Goal: Task Accomplishment & Management: Complete application form

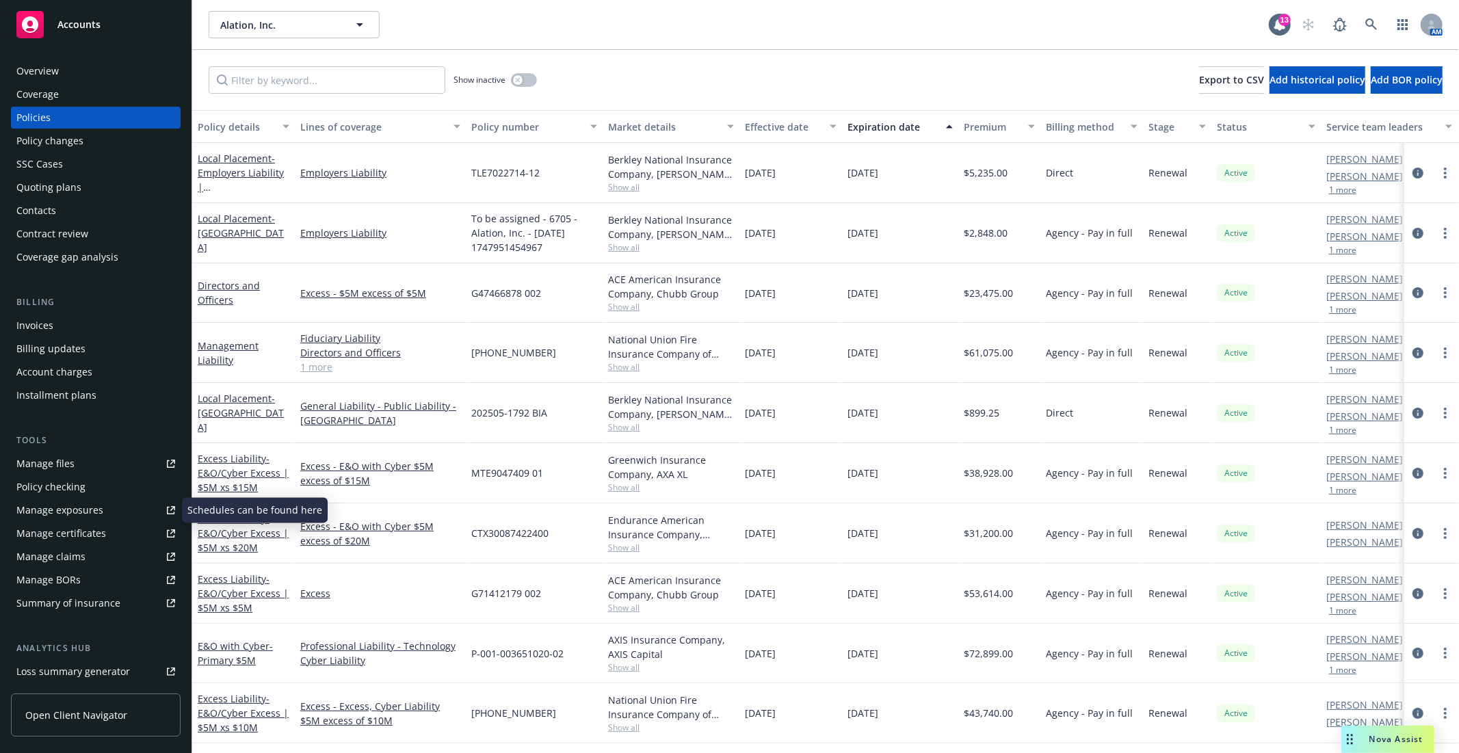
click at [52, 468] on div "Manage files" at bounding box center [45, 464] width 58 height 22
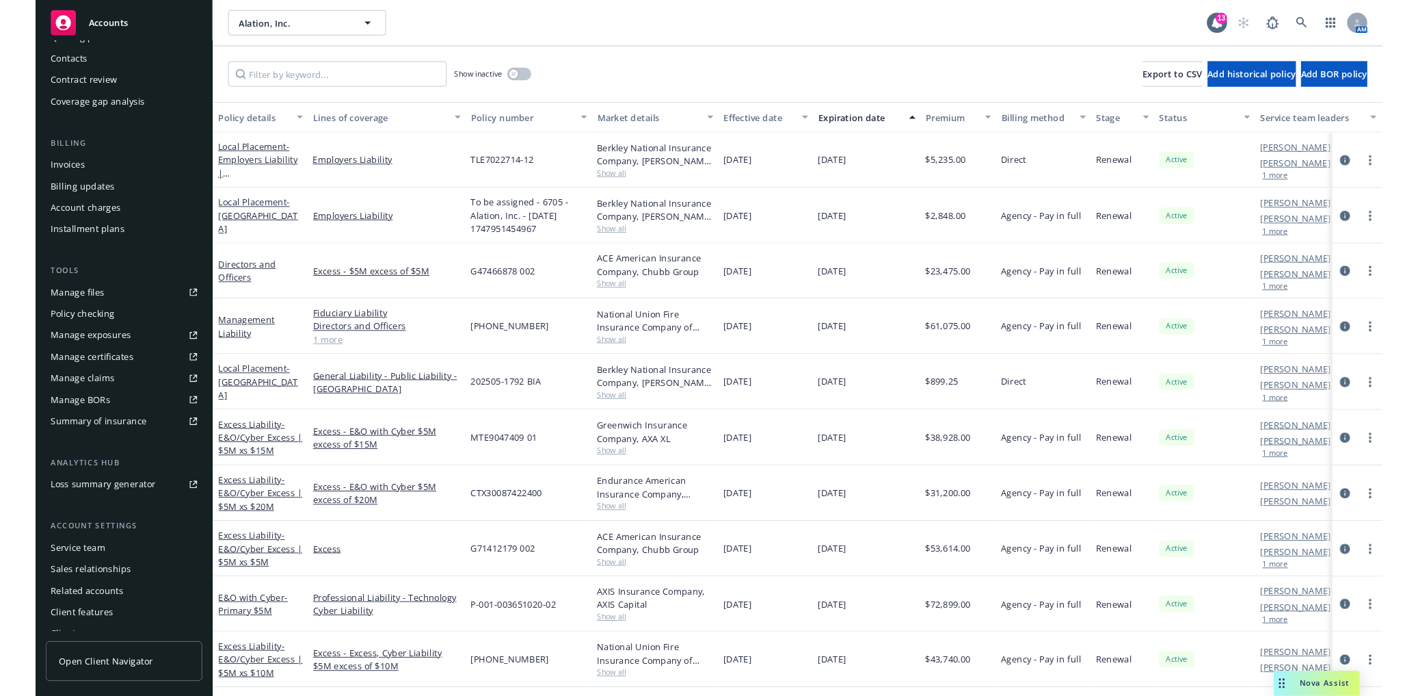
scroll to position [161, 0]
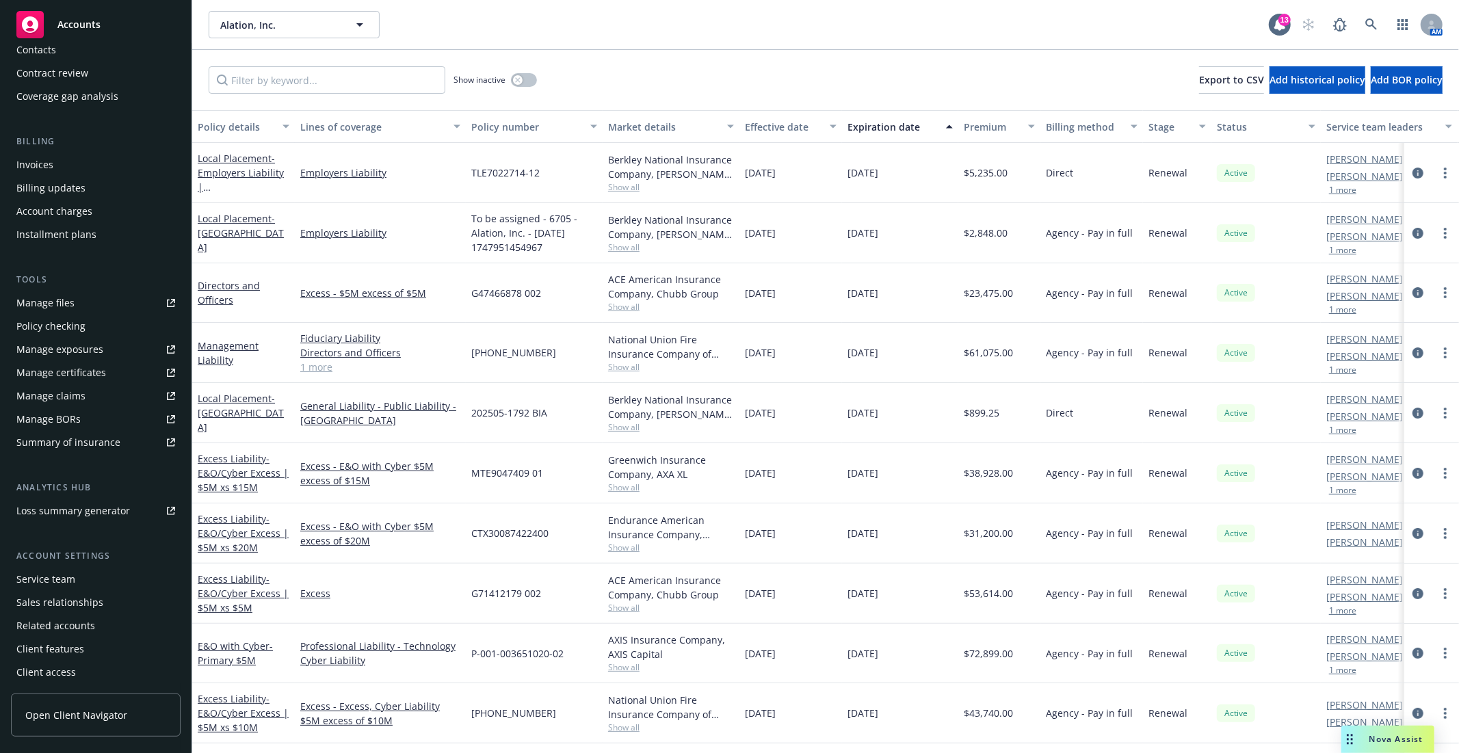
click at [86, 432] on div "Summary of insurance" at bounding box center [68, 443] width 104 height 22
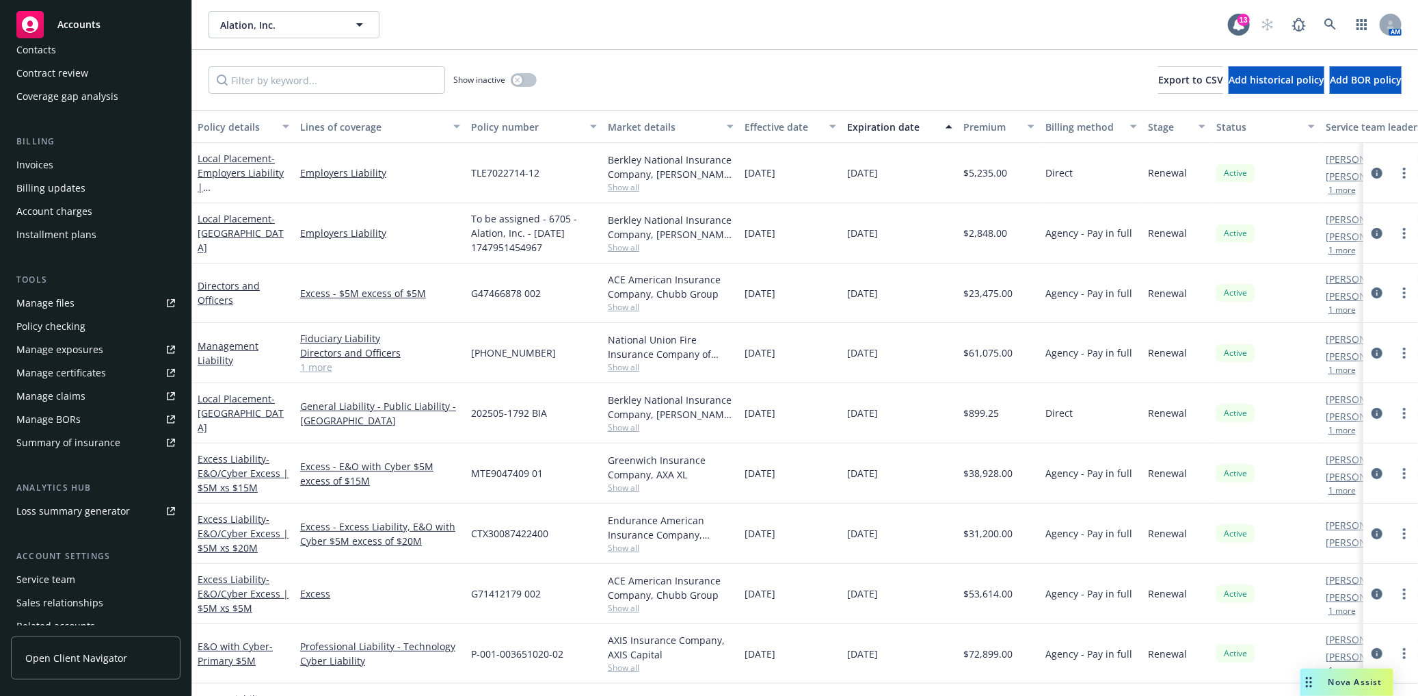
click at [86, 303] on link "Manage files" at bounding box center [96, 303] width 170 height 22
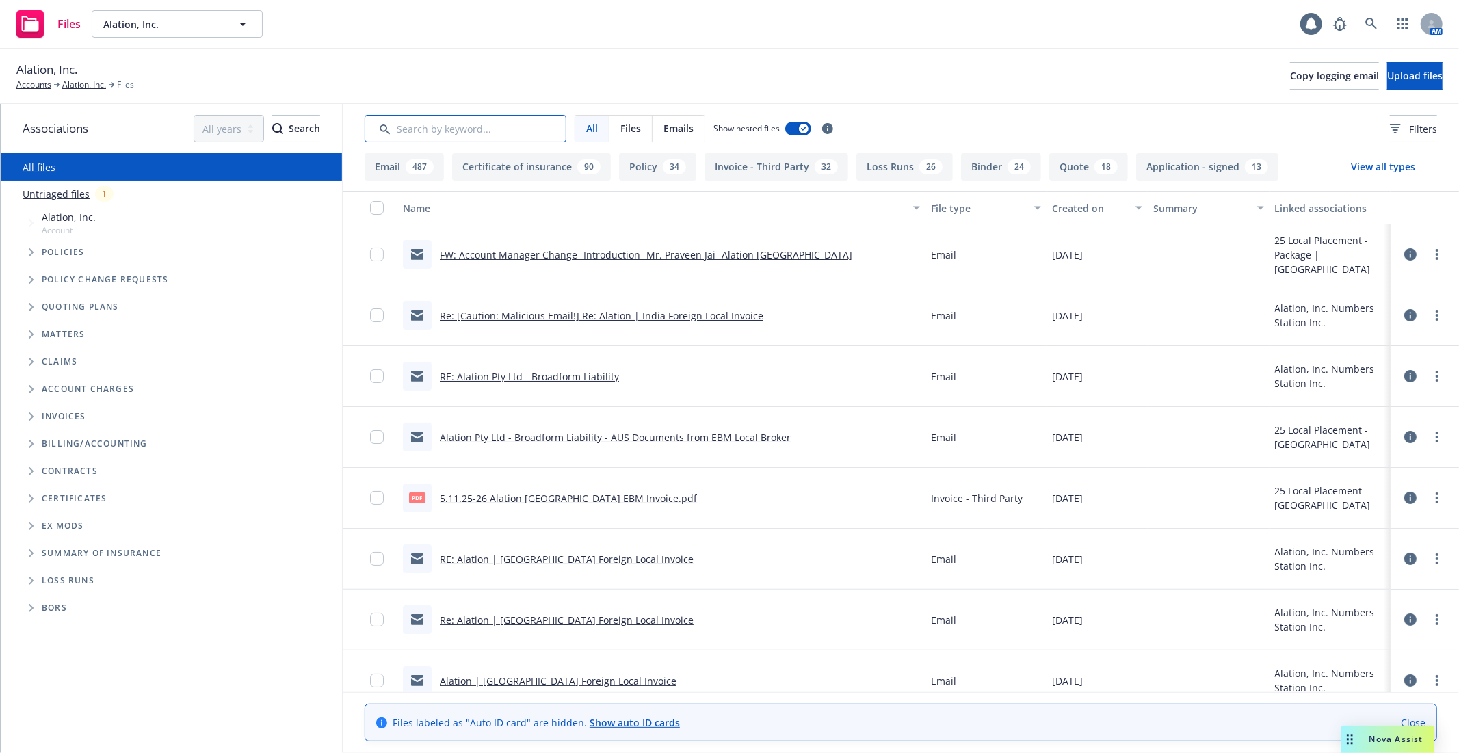
click at [487, 130] on input "Search by keyword..." at bounding box center [466, 128] width 202 height 27
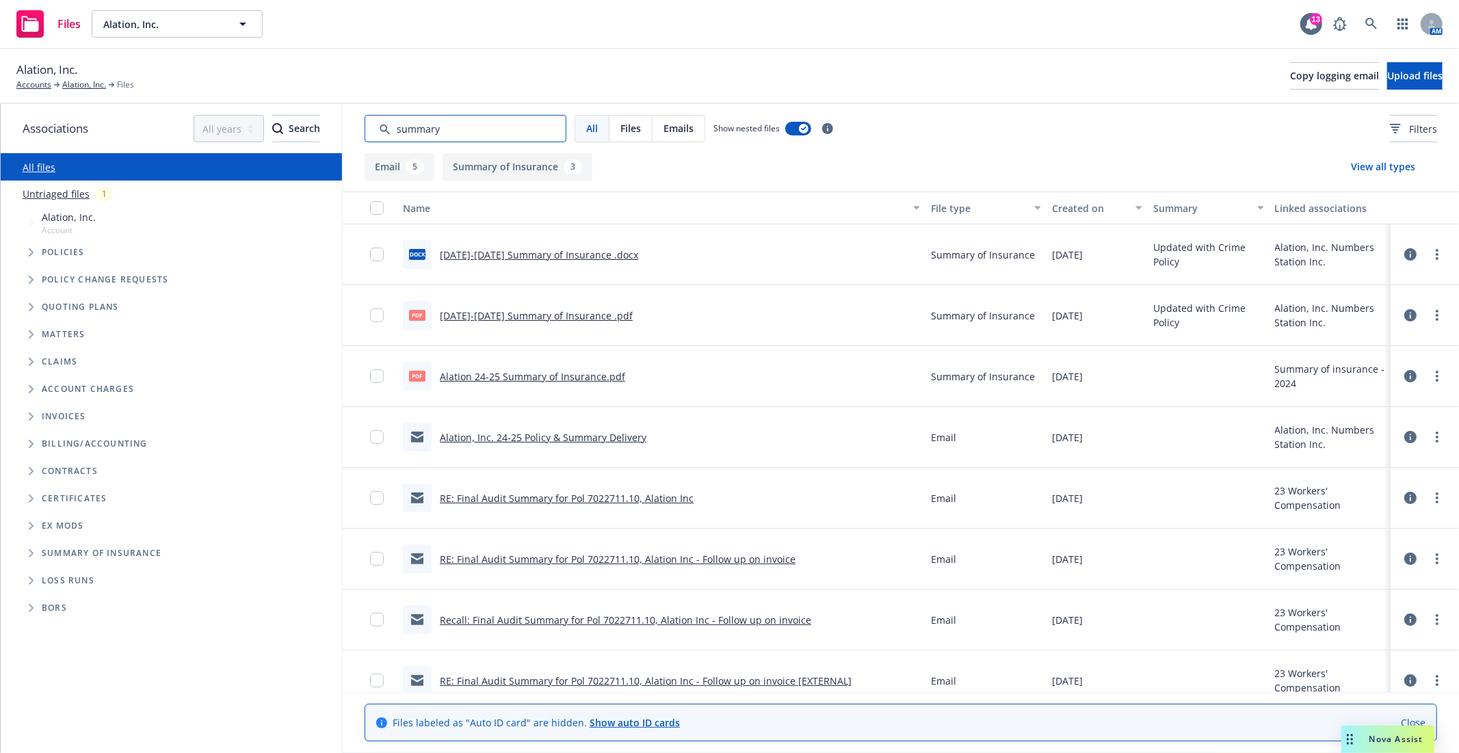
type input "summary"
click at [25, 555] on span "Folder Tree Example" at bounding box center [31, 553] width 22 height 22
click at [59, 600] on link "2024" at bounding box center [53, 605] width 22 height 14
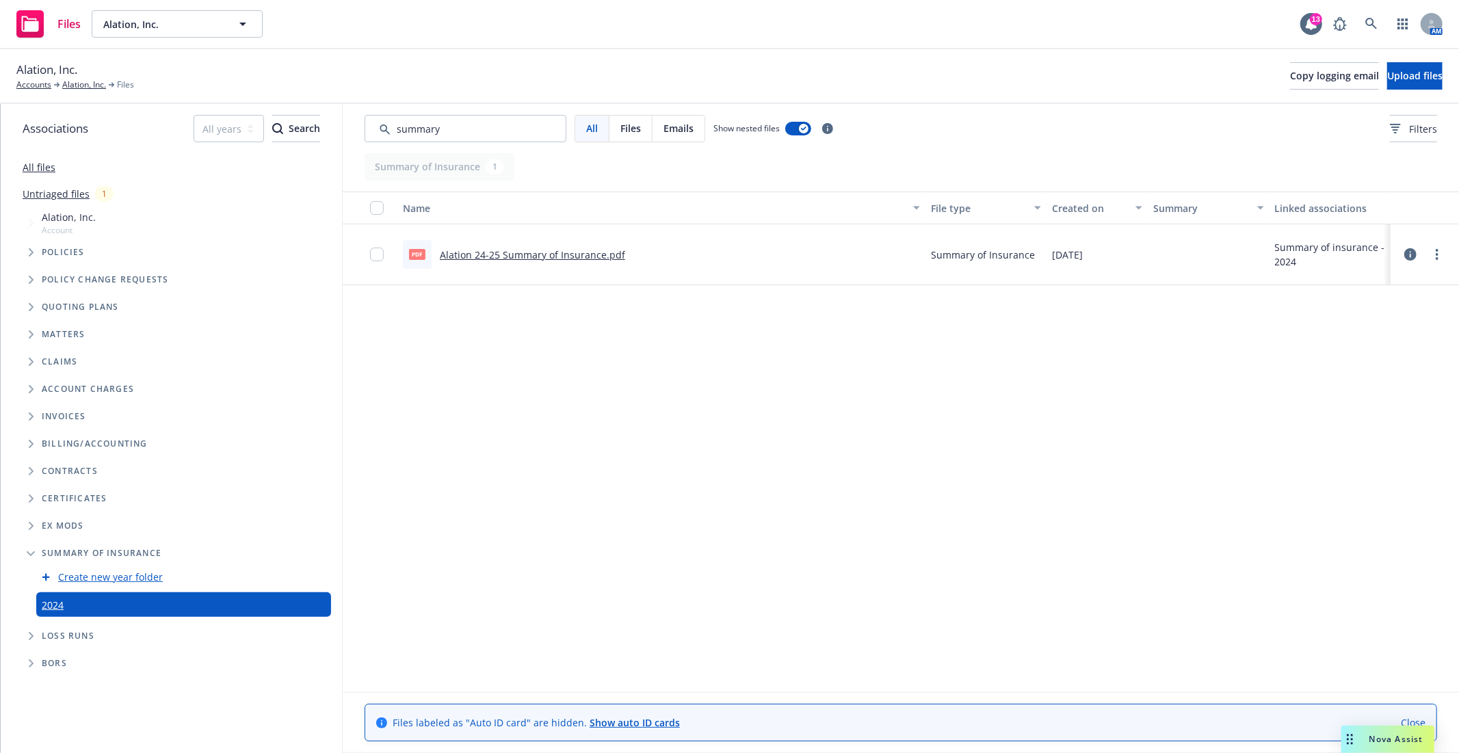
click at [583, 252] on link "Alation 24-25 Summary of Insurance.pdf" at bounding box center [532, 254] width 185 height 13
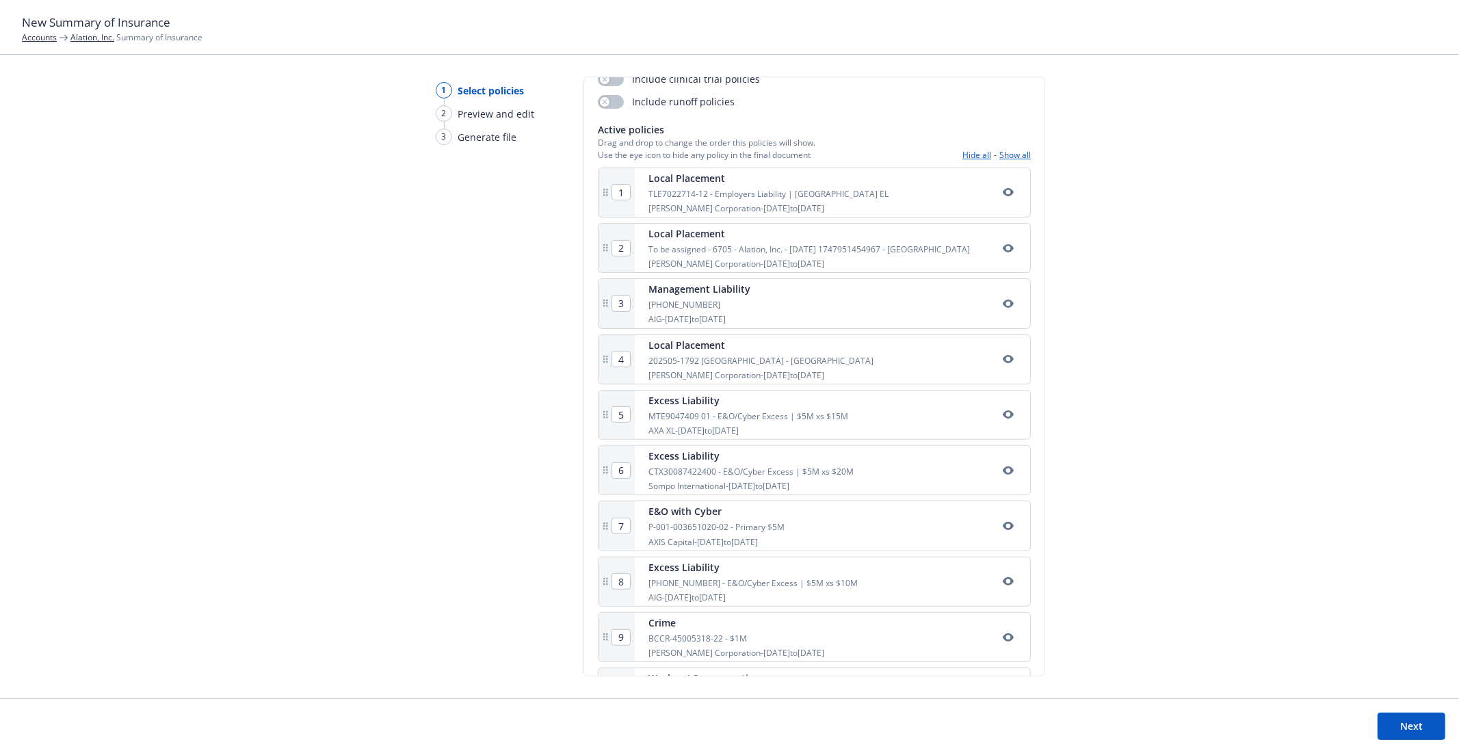
scroll to position [228, 0]
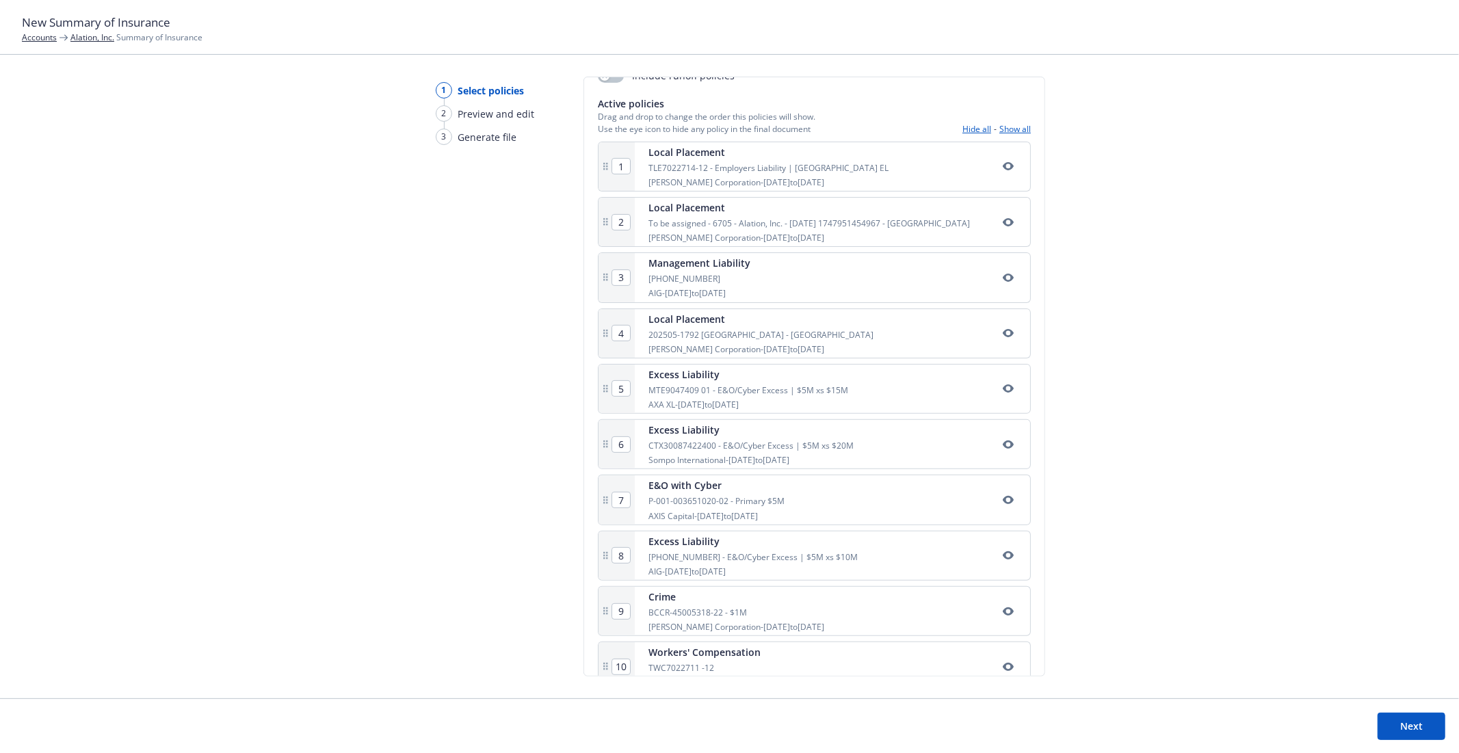
click at [1003, 169] on icon "button" at bounding box center [1008, 166] width 11 height 8
click at [1003, 222] on icon "button" at bounding box center [1008, 222] width 11 height 8
click at [1003, 282] on icon "button" at bounding box center [1008, 277] width 11 height 11
click at [1003, 328] on icon "button" at bounding box center [1008, 333] width 11 height 11
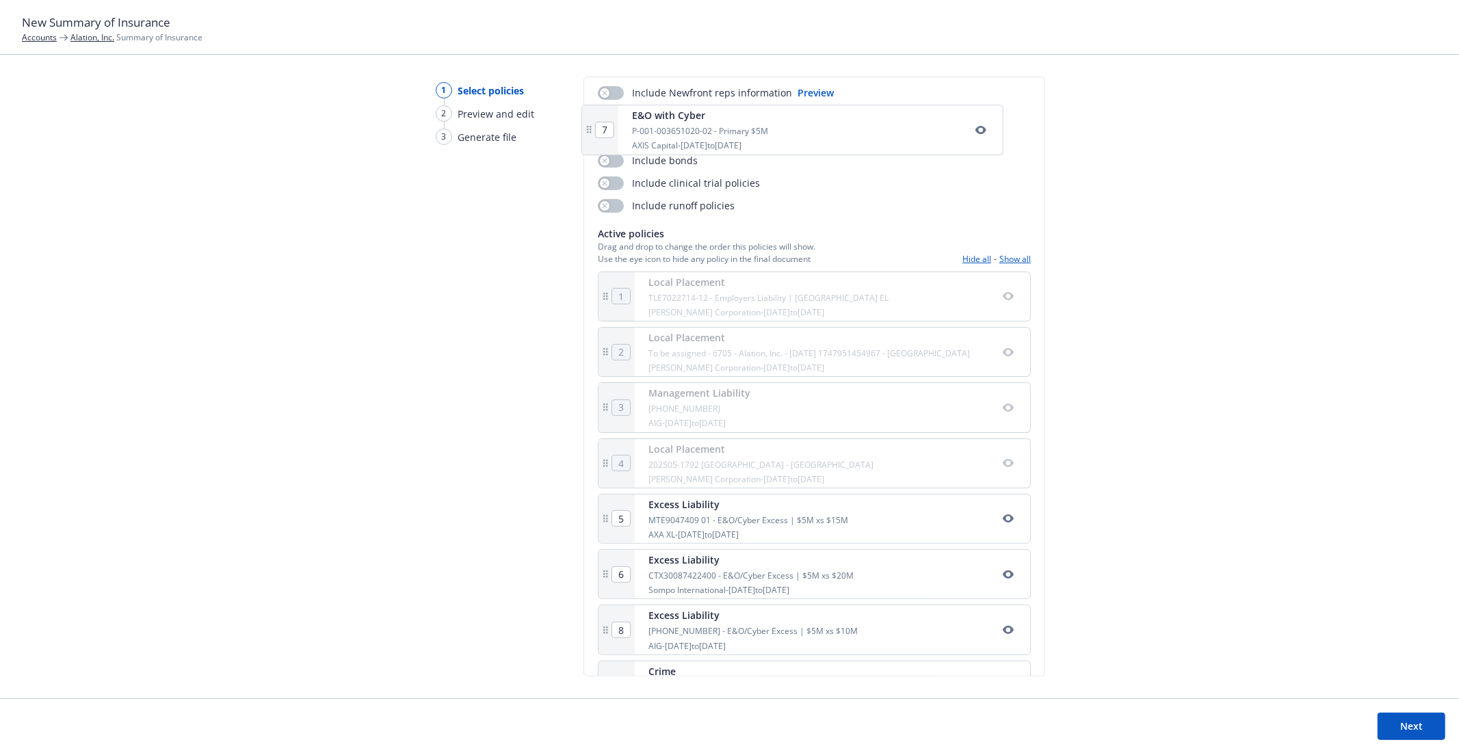
scroll to position [0, 0]
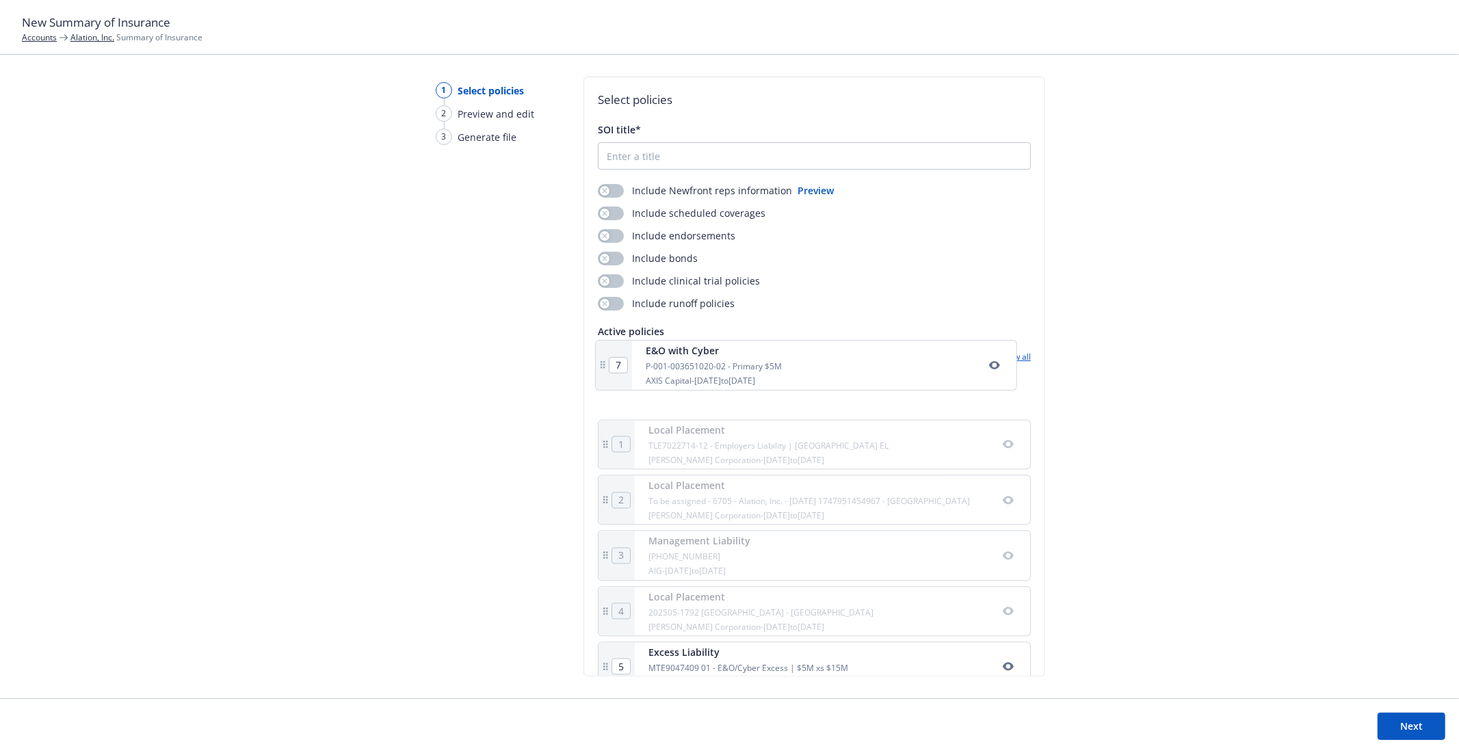
drag, startPoint x: 729, startPoint y: 358, endPoint x: 721, endPoint y: 360, distance: 8.7
click at [721, 360] on div "Active policies Drag and drop to change the order this policies will show. Use …" at bounding box center [814, 677] width 433 height 706
type input "2"
type input "3"
type input "4"
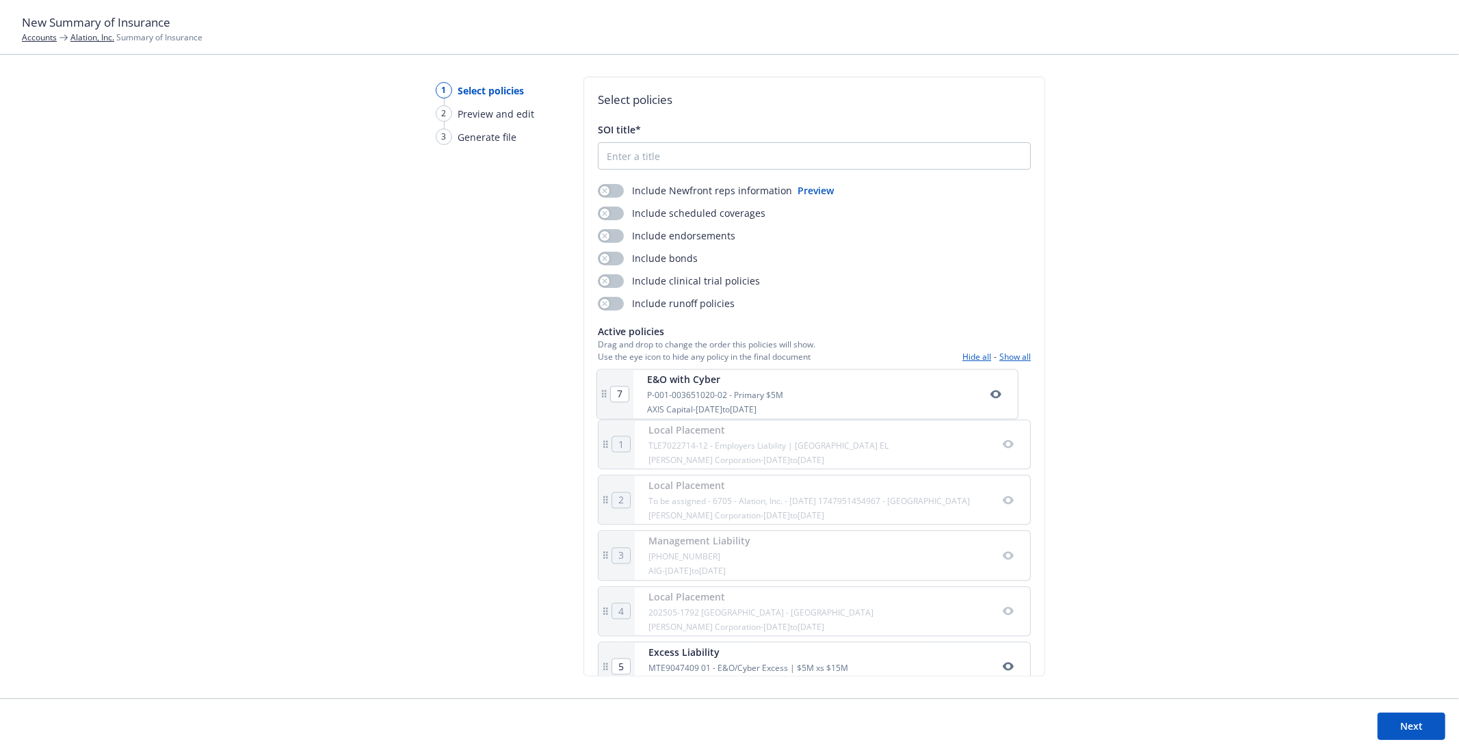
type input "5"
type input "6"
type input "7"
type input "1"
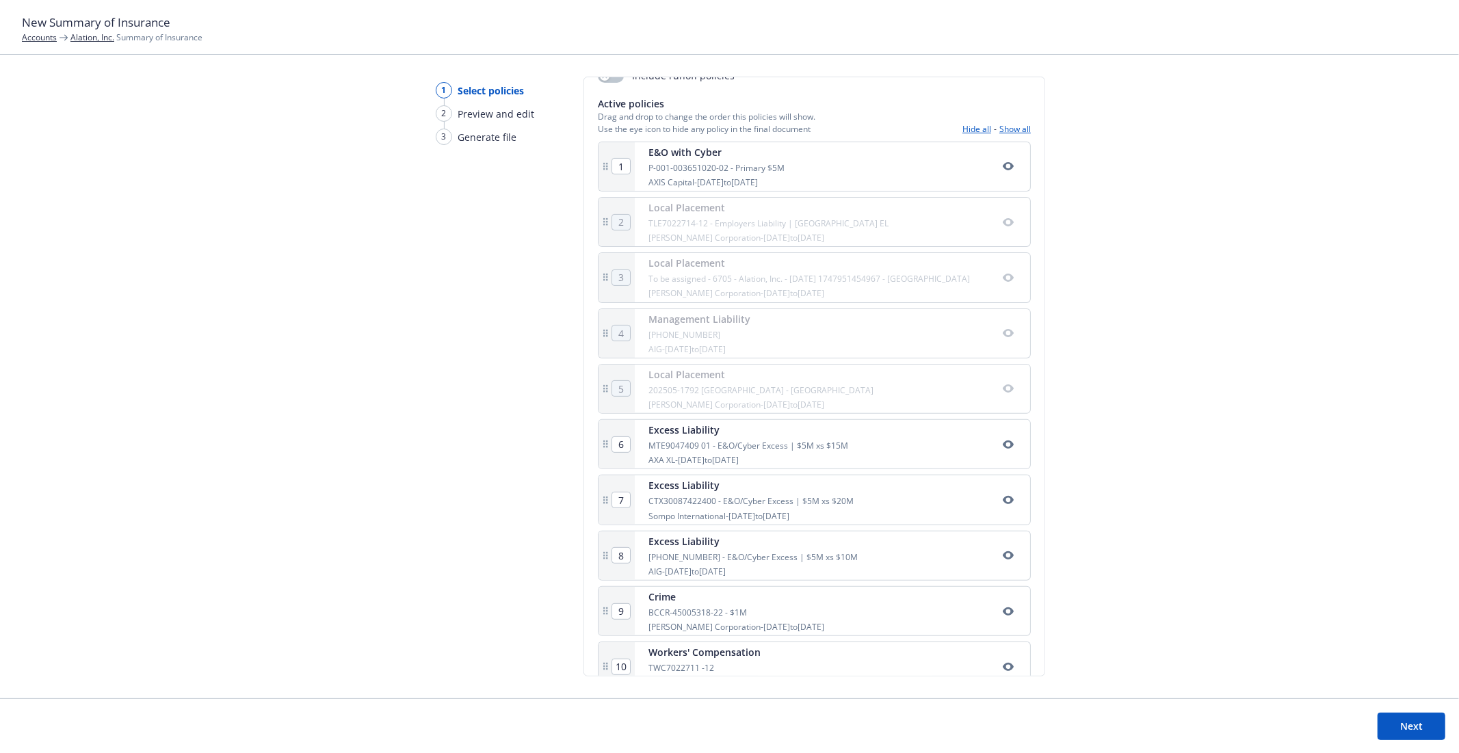
scroll to position [304, 0]
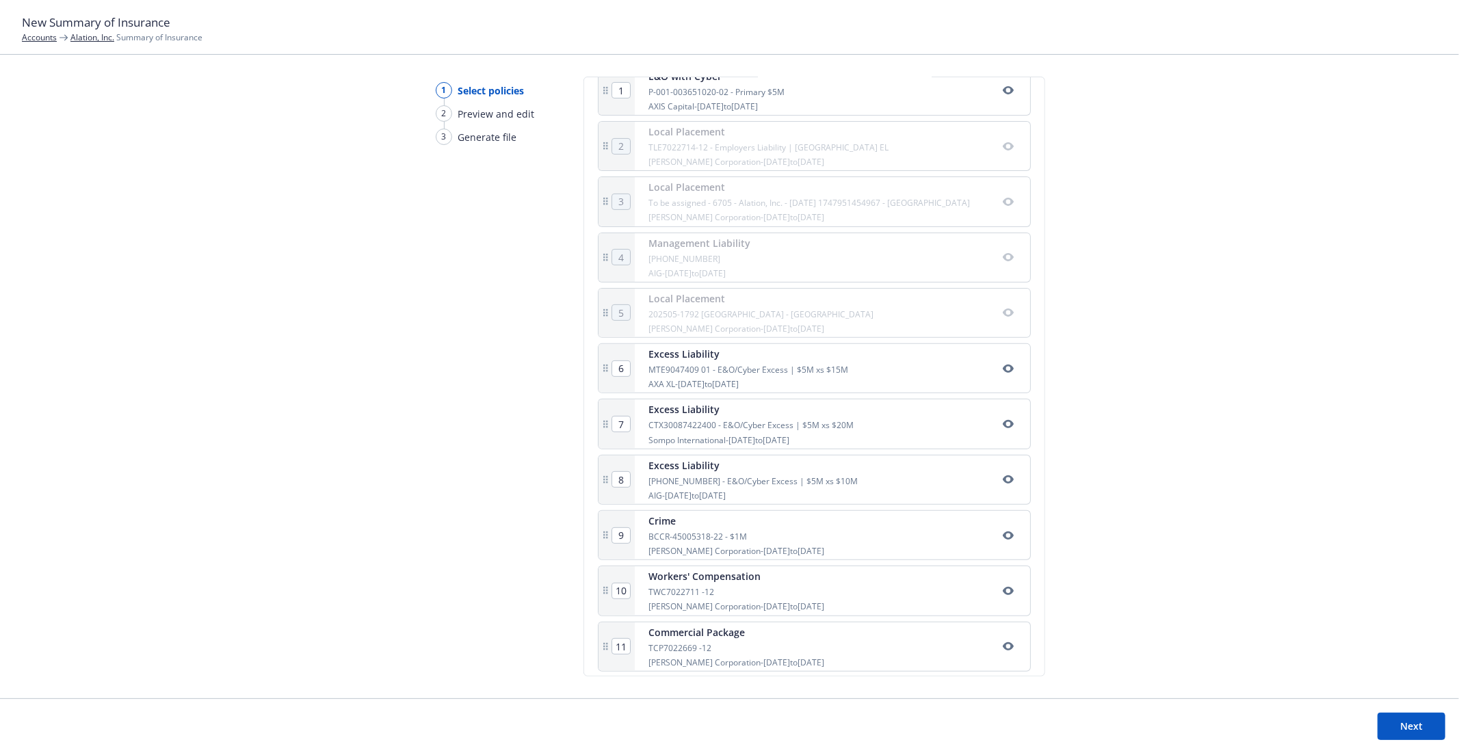
click at [1003, 539] on icon "button" at bounding box center [1008, 535] width 11 height 11
click at [1003, 592] on icon "button" at bounding box center [1008, 590] width 11 height 11
click at [1003, 647] on icon "button" at bounding box center [1008, 646] width 11 height 11
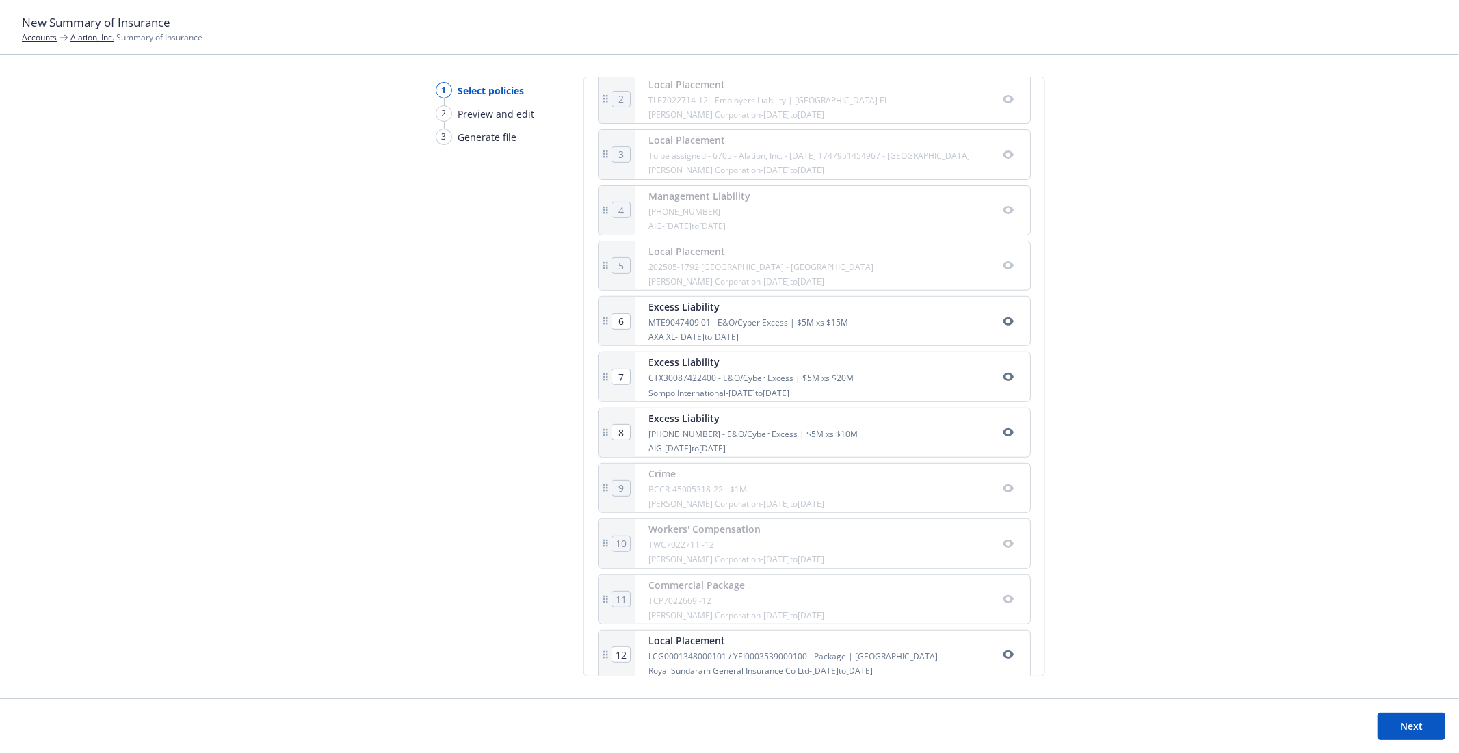
scroll to position [370, 0]
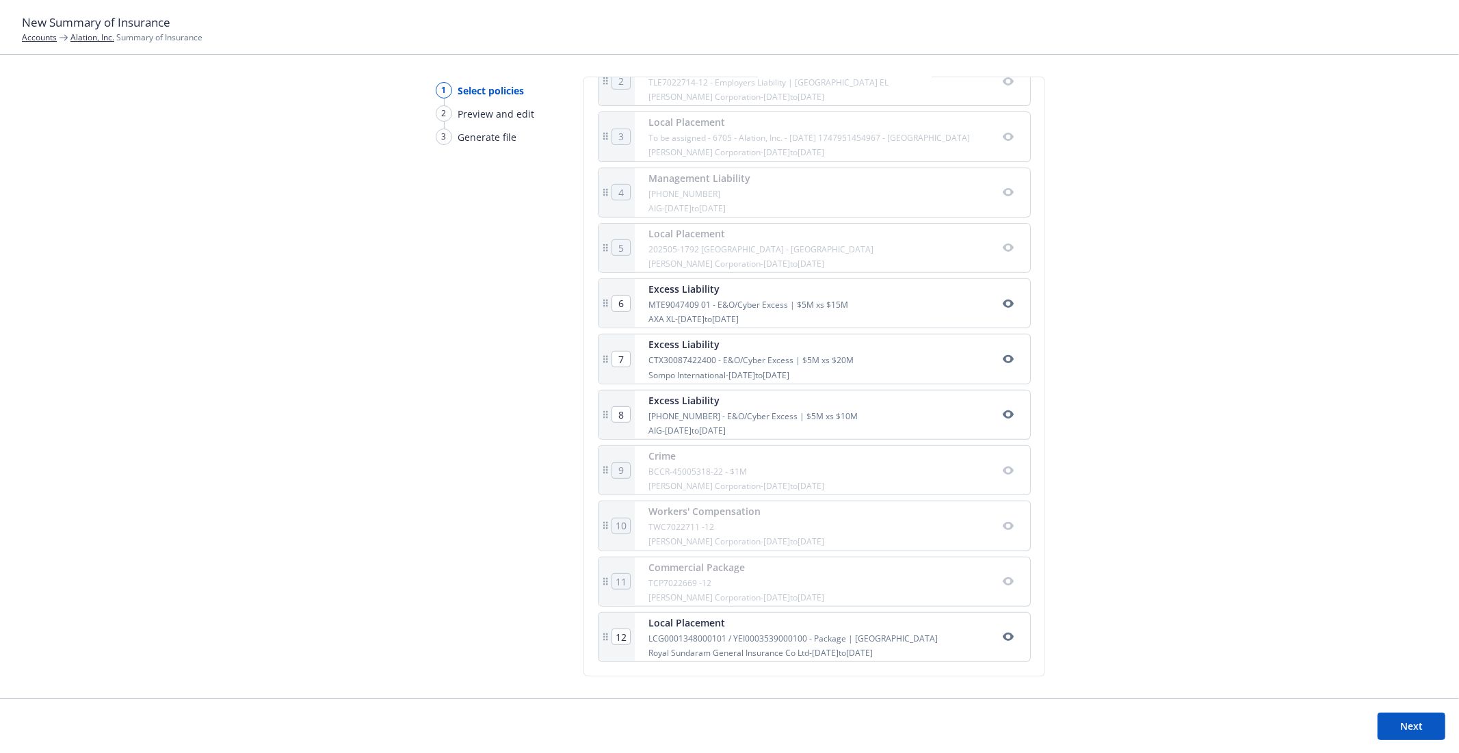
click at [1003, 640] on icon "button" at bounding box center [1008, 637] width 11 height 8
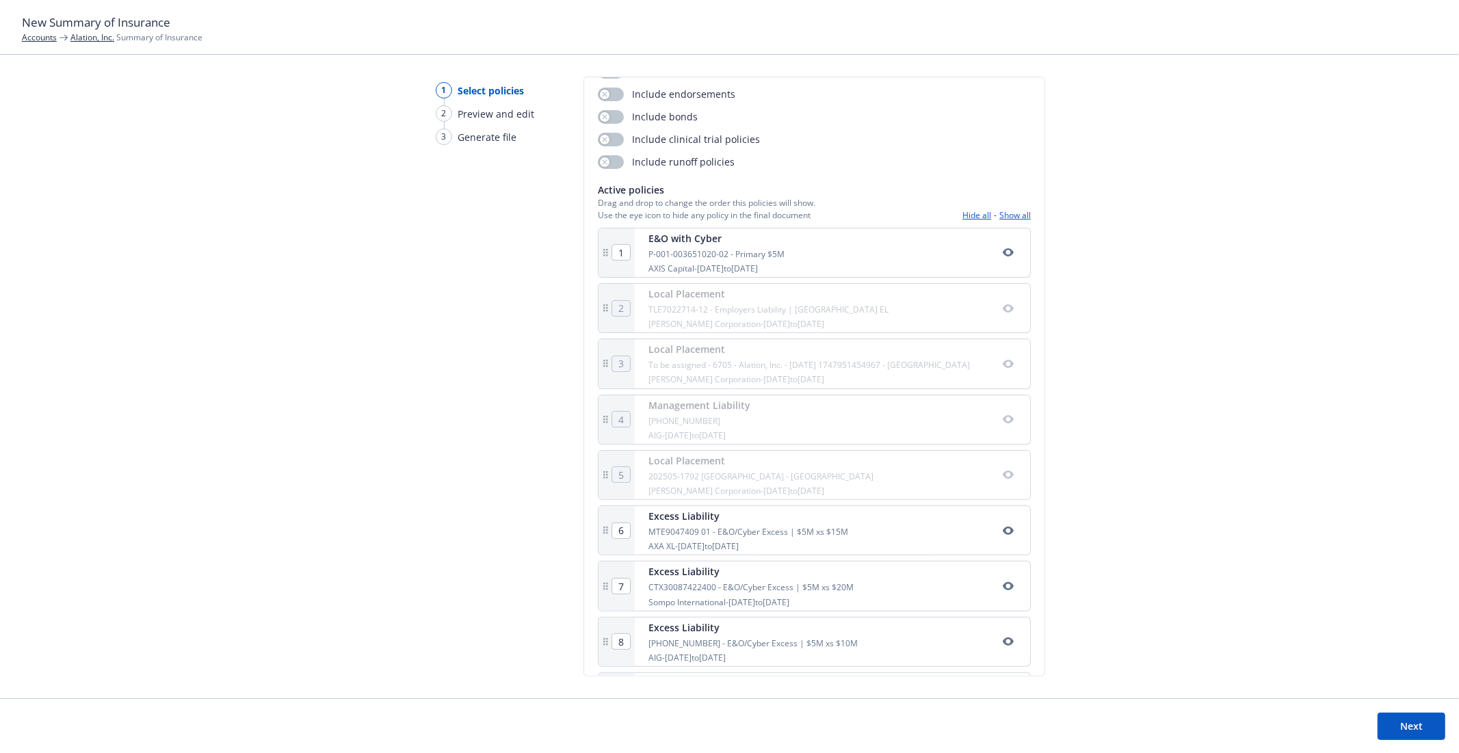
scroll to position [217, 0]
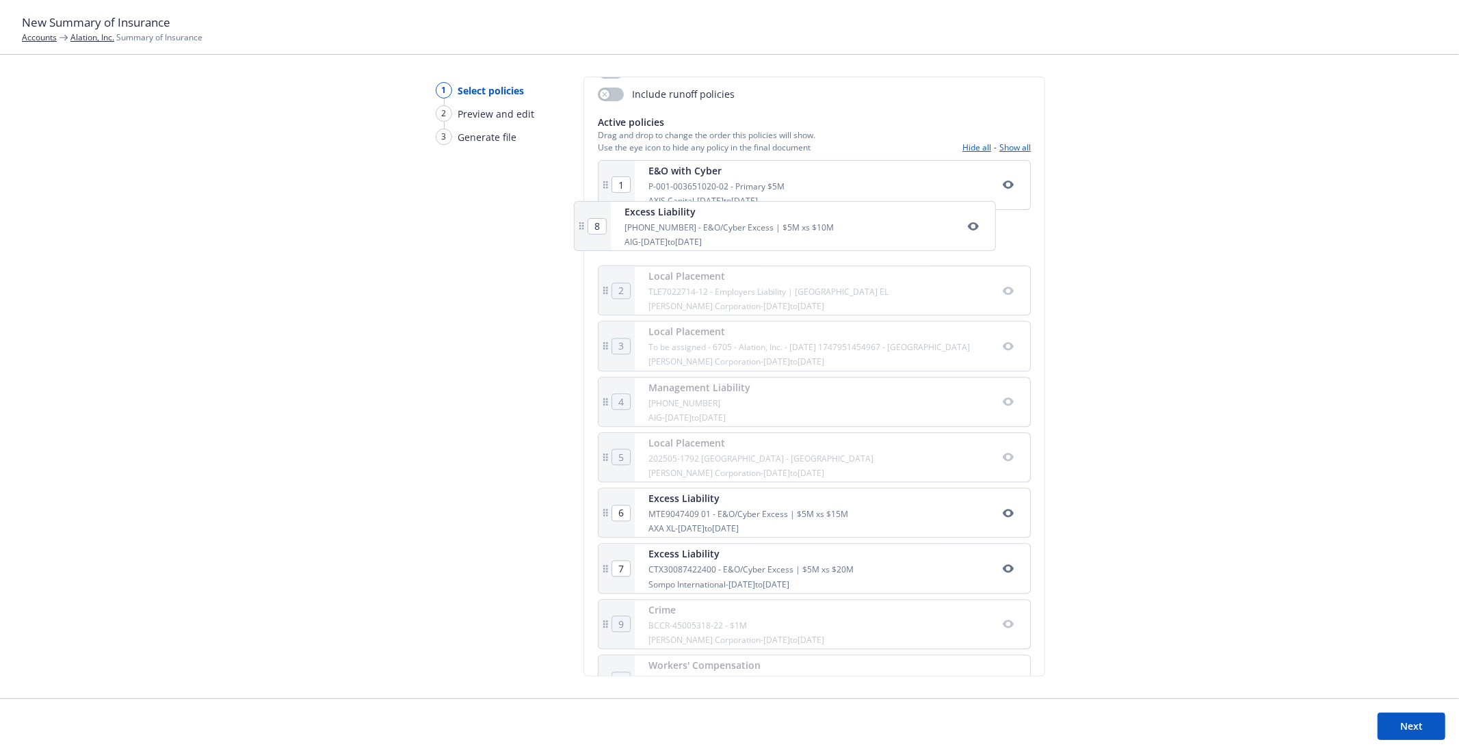
drag, startPoint x: 810, startPoint y: 570, endPoint x: 787, endPoint y: 226, distance: 344.7
click at [787, 226] on div "1 E&O with Cyber P-001-003651020-02 - Primary $5M AXIS Capital - 05/11/2025 to …" at bounding box center [814, 491] width 433 height 662
type input "2"
type input "3"
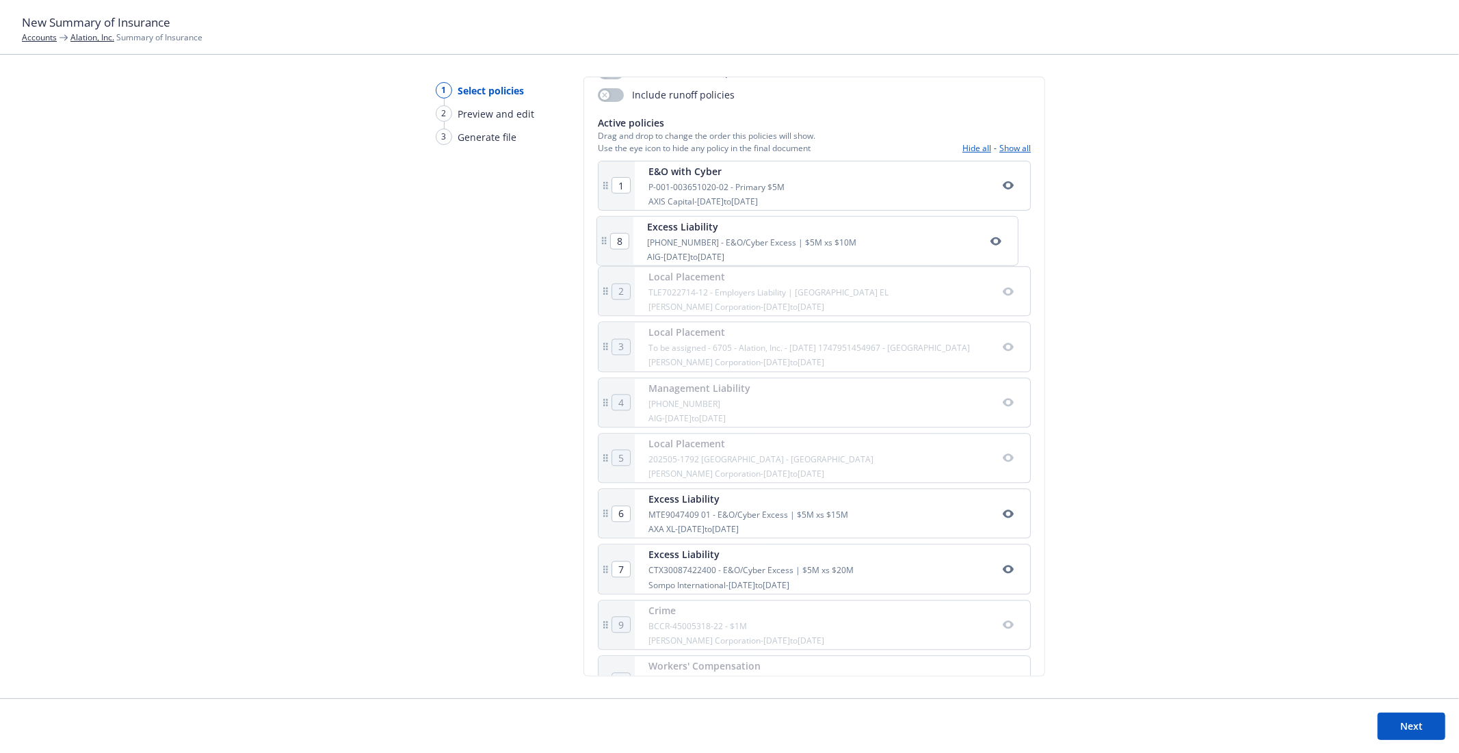
type input "4"
type input "5"
type input "6"
type input "7"
type input "8"
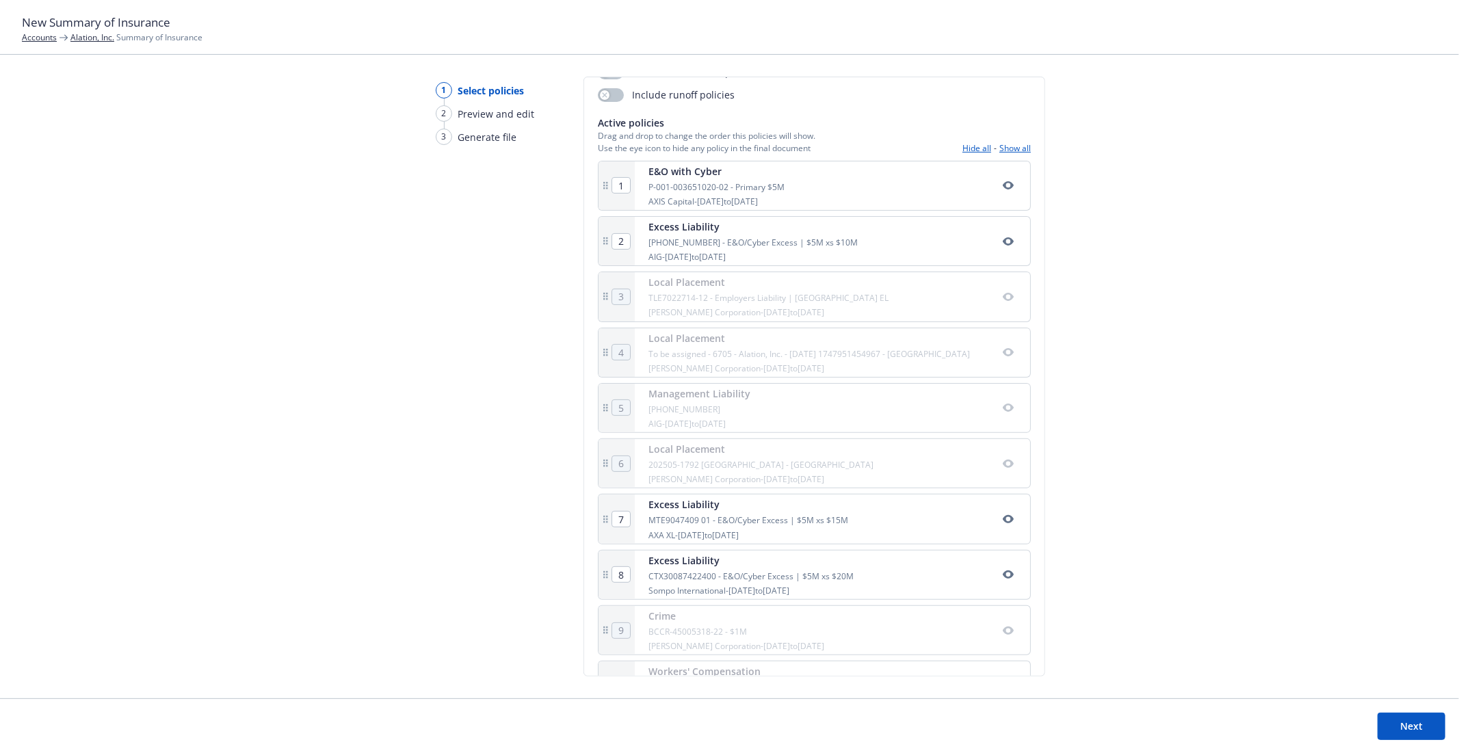
scroll to position [209, 0]
drag, startPoint x: 833, startPoint y: 531, endPoint x: 841, endPoint y: 291, distance: 240.2
click at [841, 291] on div "1 E&O with Cyber P-001-003651020-02 - Primary $5M AXIS Capital - 05/11/2025 to …" at bounding box center [814, 491] width 433 height 662
type input "4"
type input "5"
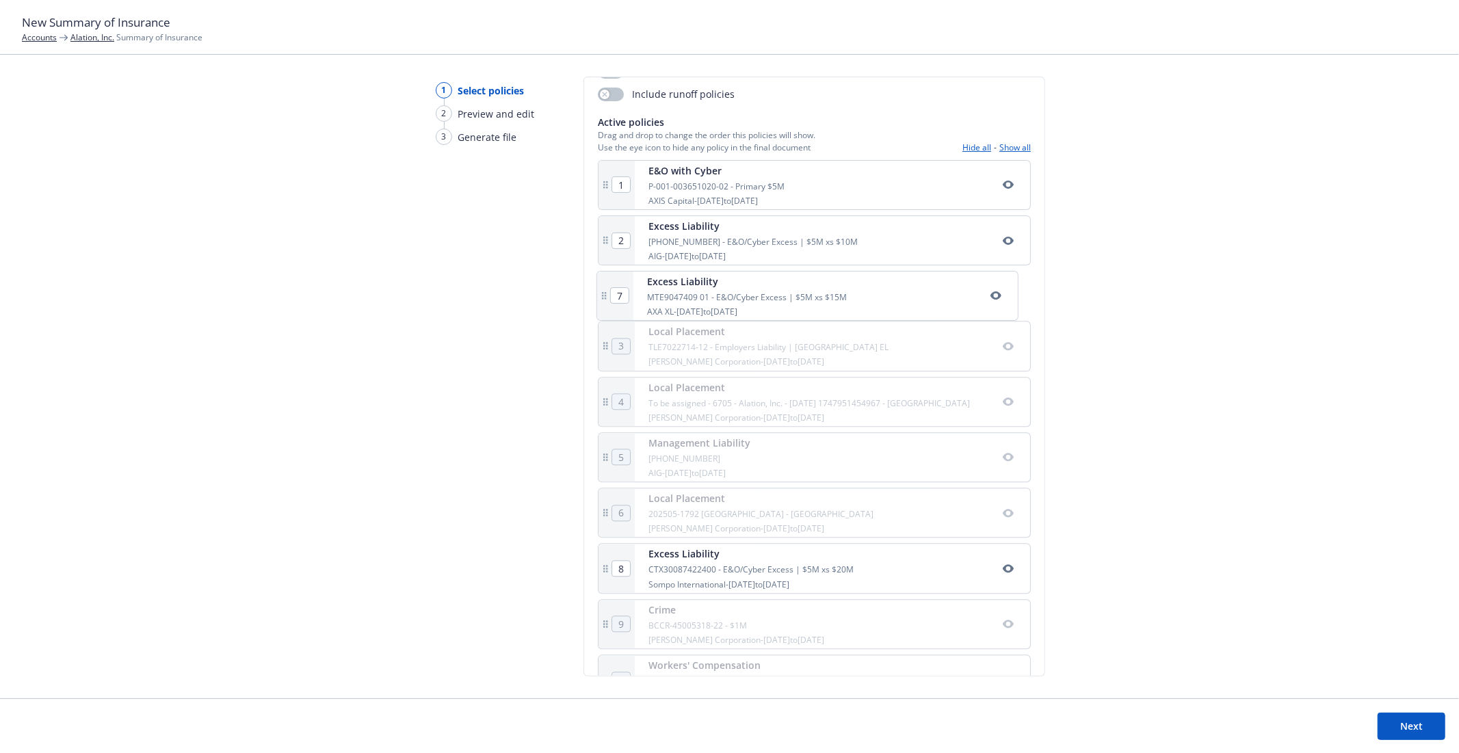
type input "6"
type input "7"
type input "3"
drag, startPoint x: 838, startPoint y: 590, endPoint x: 865, endPoint y: 339, distance: 252.5
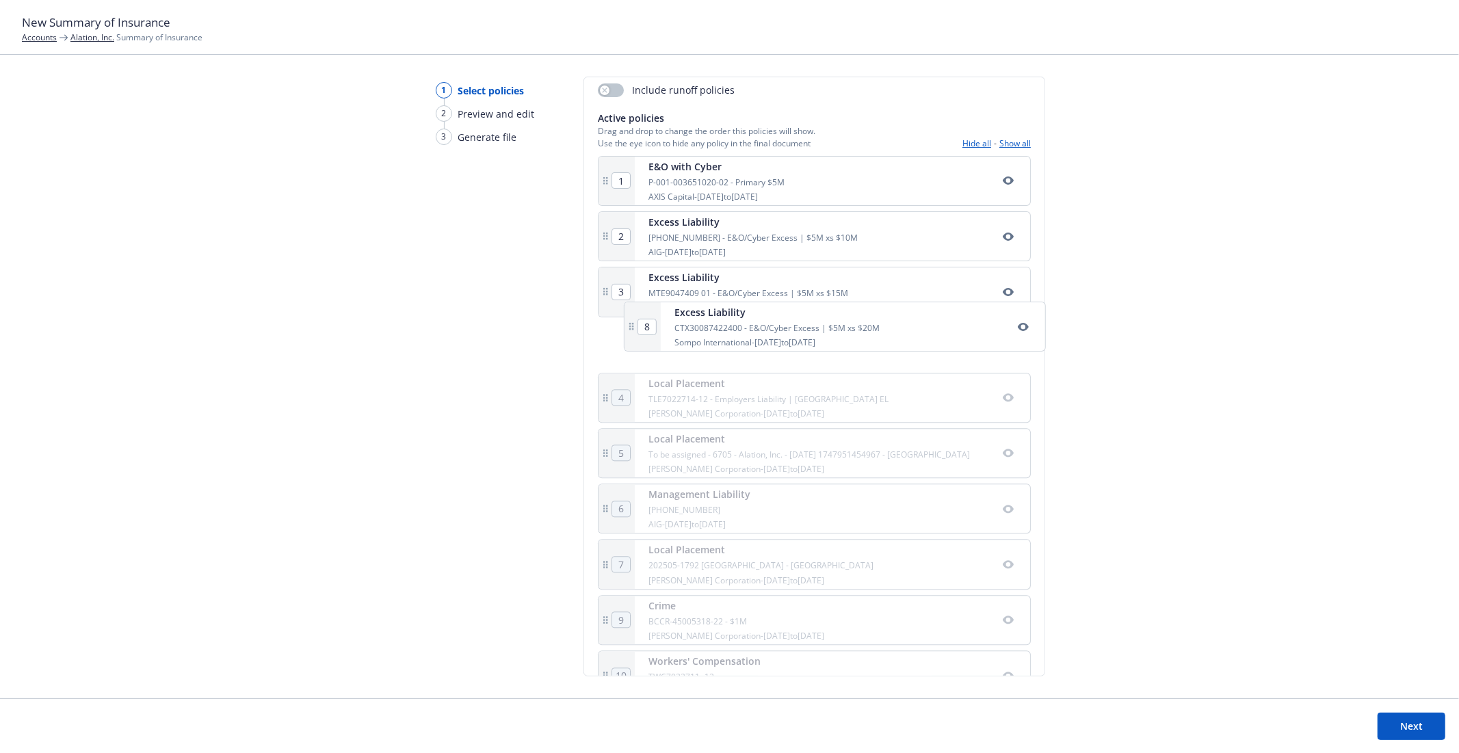
click at [865, 339] on div "1 E&O with Cyber P-001-003651020-02 - Primary $5M AXIS Capital - 05/11/2025 to …" at bounding box center [814, 487] width 433 height 662
type input "4"
type input "5"
type input "6"
type input "7"
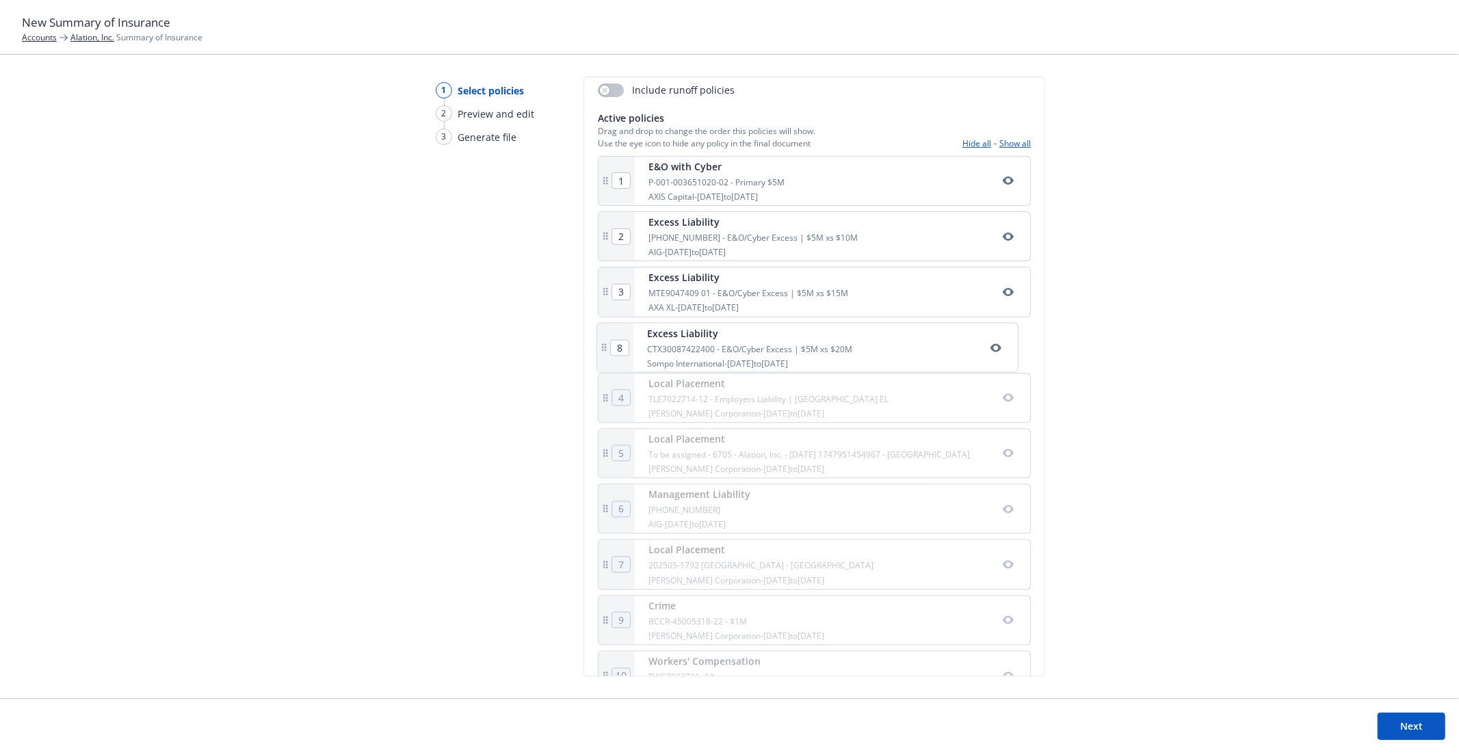
type input "8"
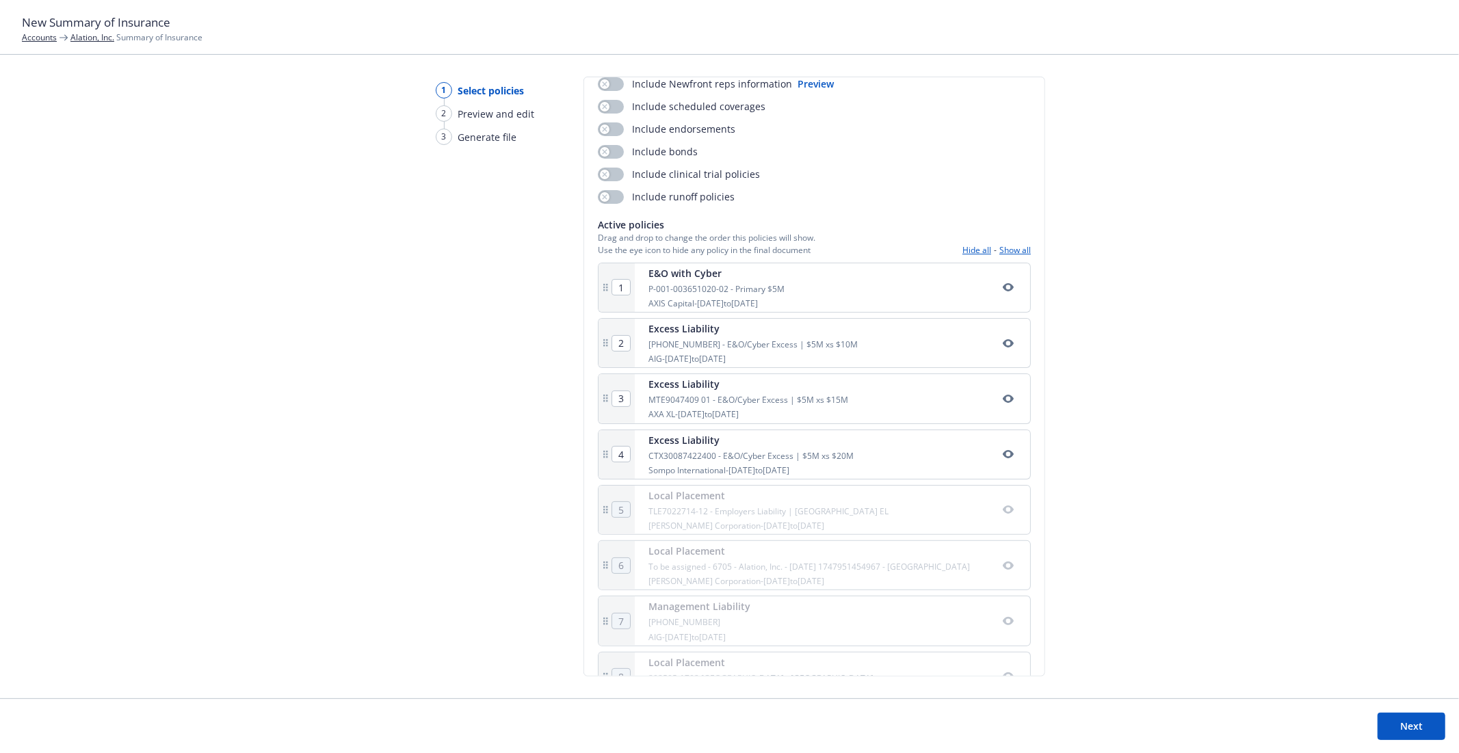
scroll to position [0, 0]
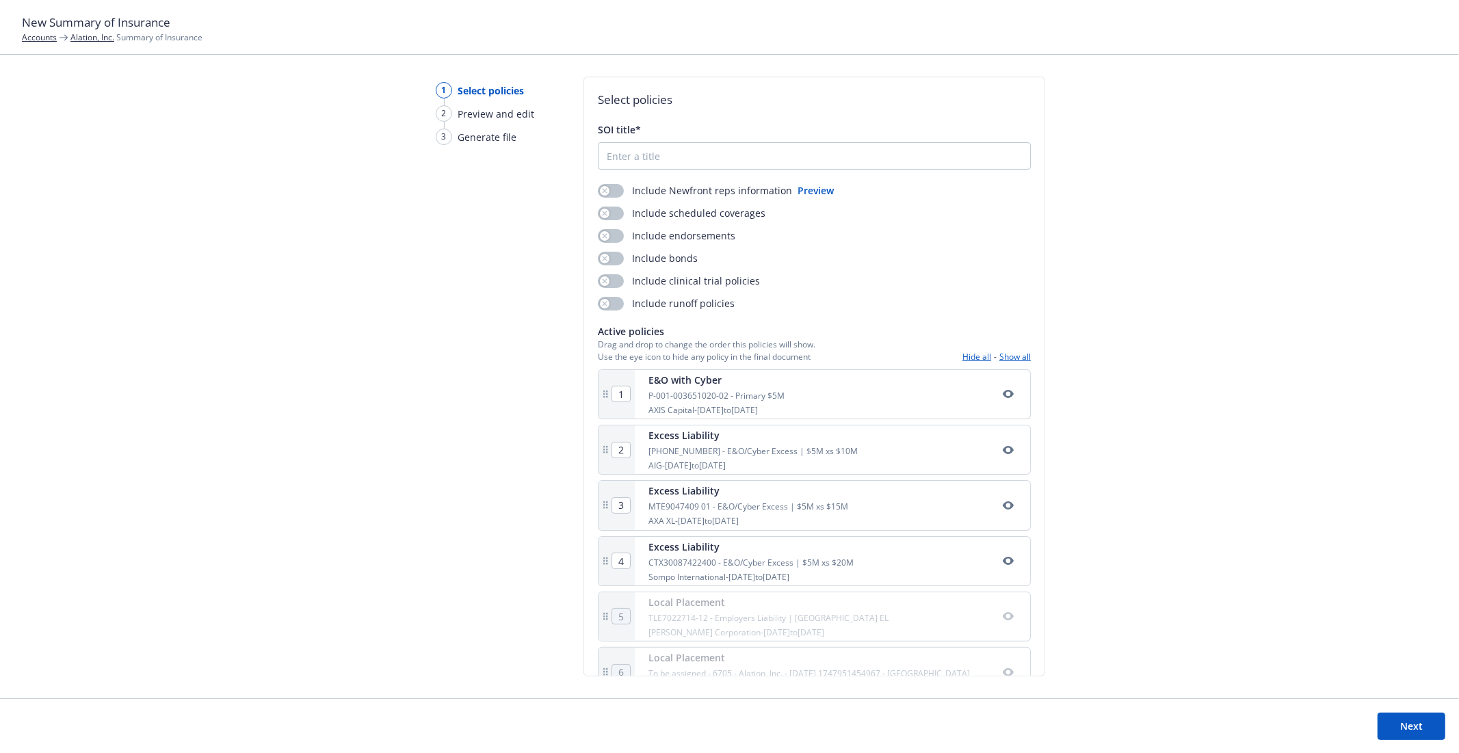
click at [497, 300] on div "1 Select policies 2 Preview and edit 3 Generate file" at bounding box center [479, 388] width 131 height 622
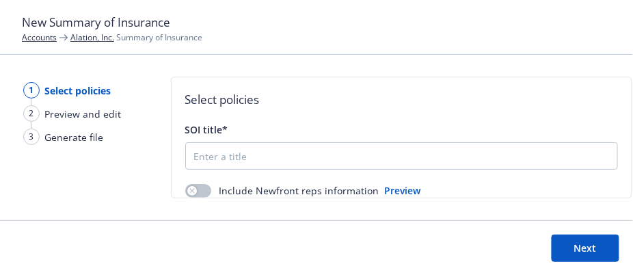
click at [570, 248] on button "Next" at bounding box center [586, 248] width 68 height 27
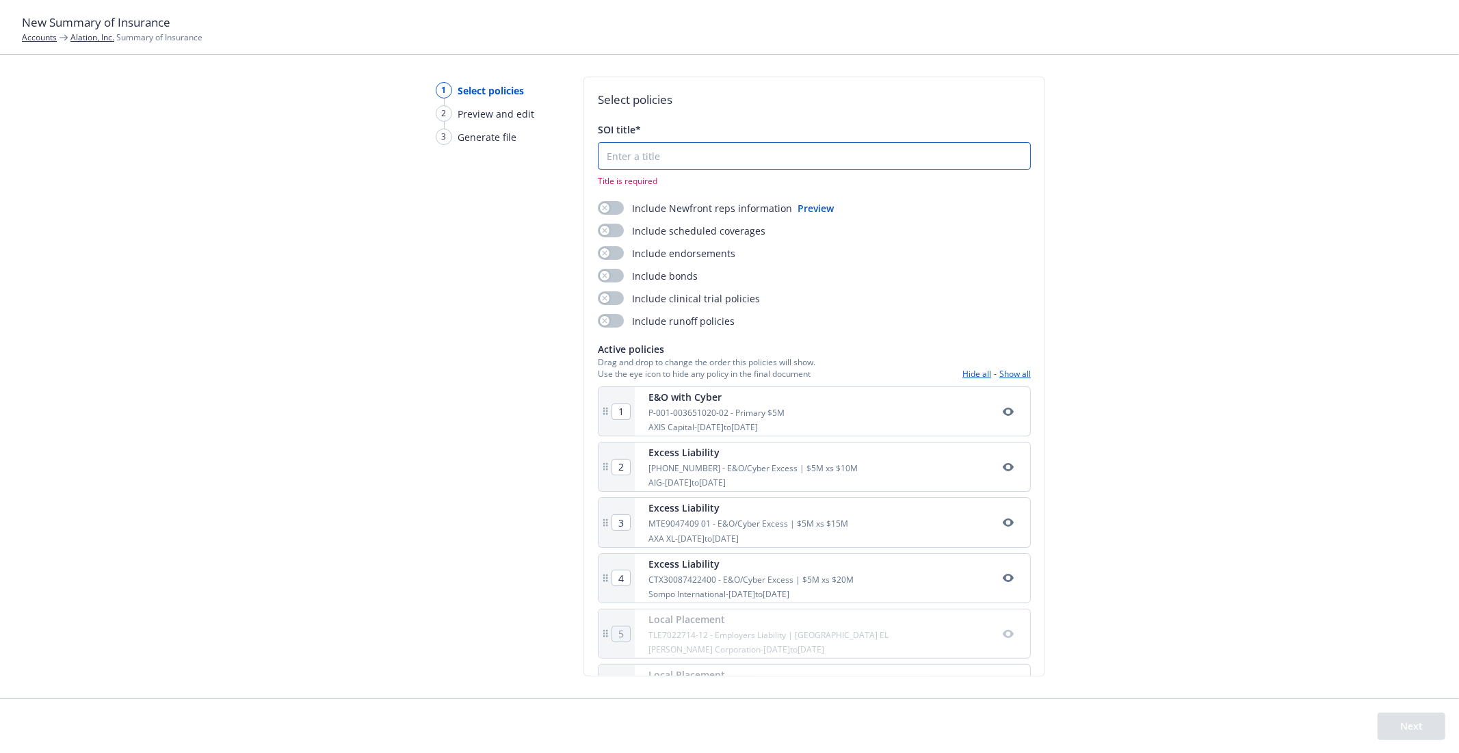
click at [666, 162] on input "SOI title*" at bounding box center [814, 156] width 432 height 26
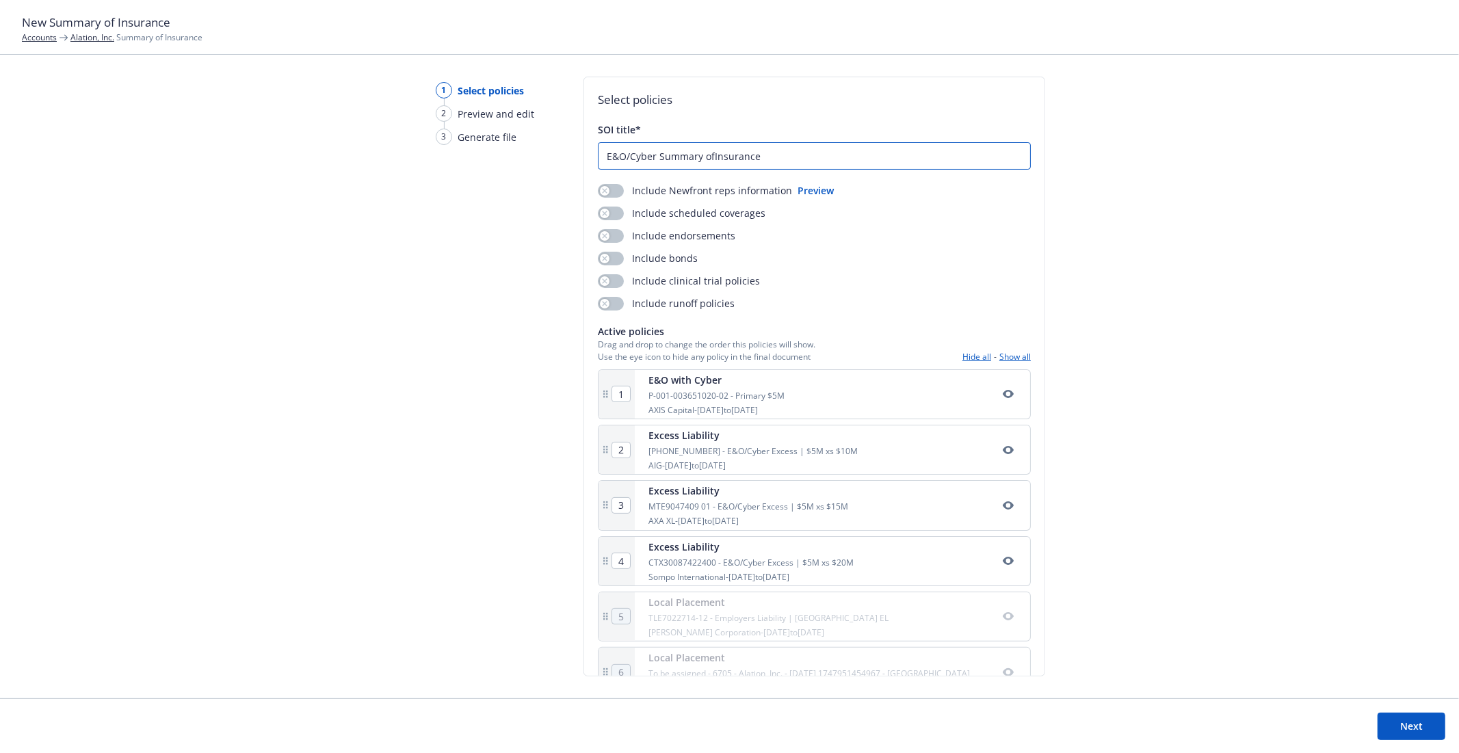
click at [712, 153] on input "E&O/Cyber Summary ofInsurance" at bounding box center [814, 156] width 432 height 26
type input "E&O/Cyber Summary of Insurance"
click at [1417, 711] on footer "Next" at bounding box center [729, 725] width 1459 height 55
click at [1419, 715] on button "Next" at bounding box center [1411, 726] width 68 height 27
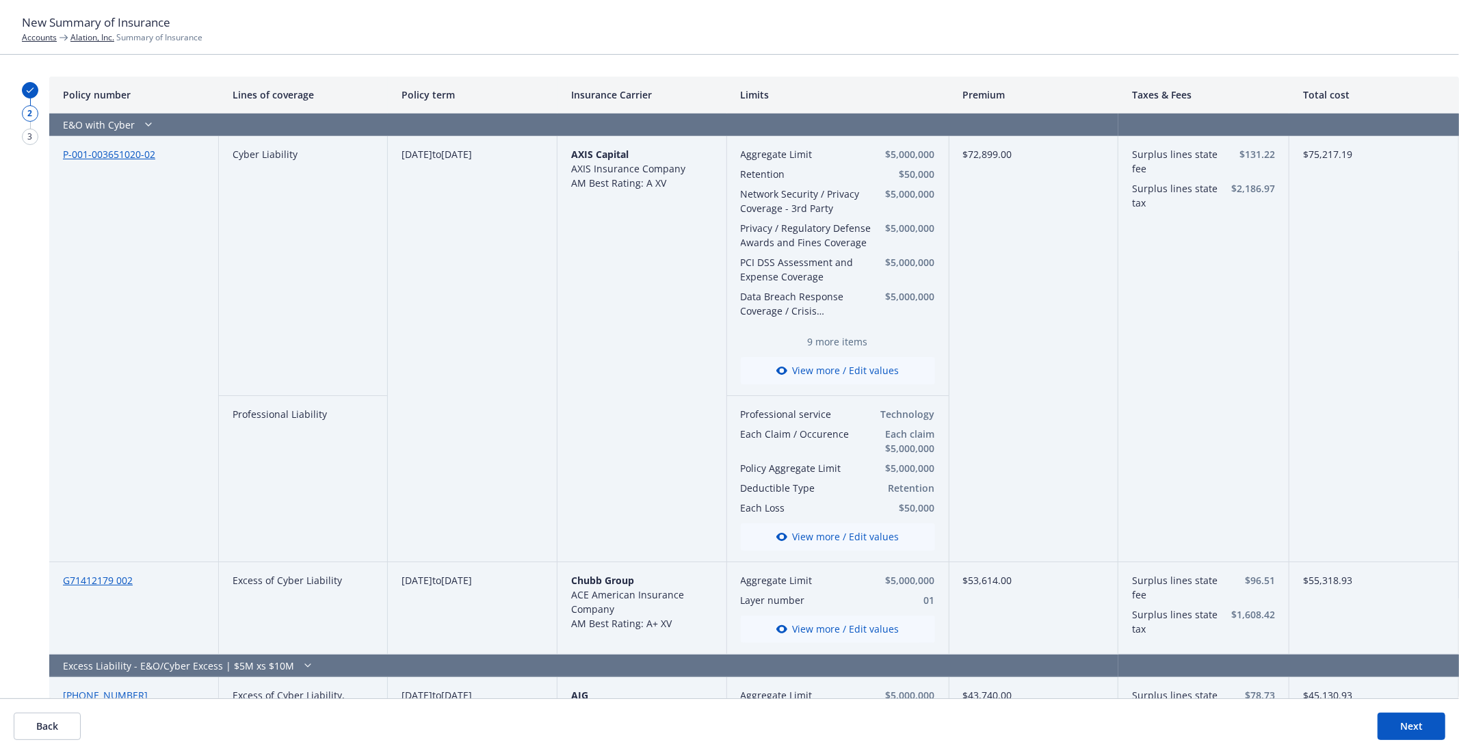
click at [801, 368] on button "View more / Edit values" at bounding box center [838, 370] width 194 height 27
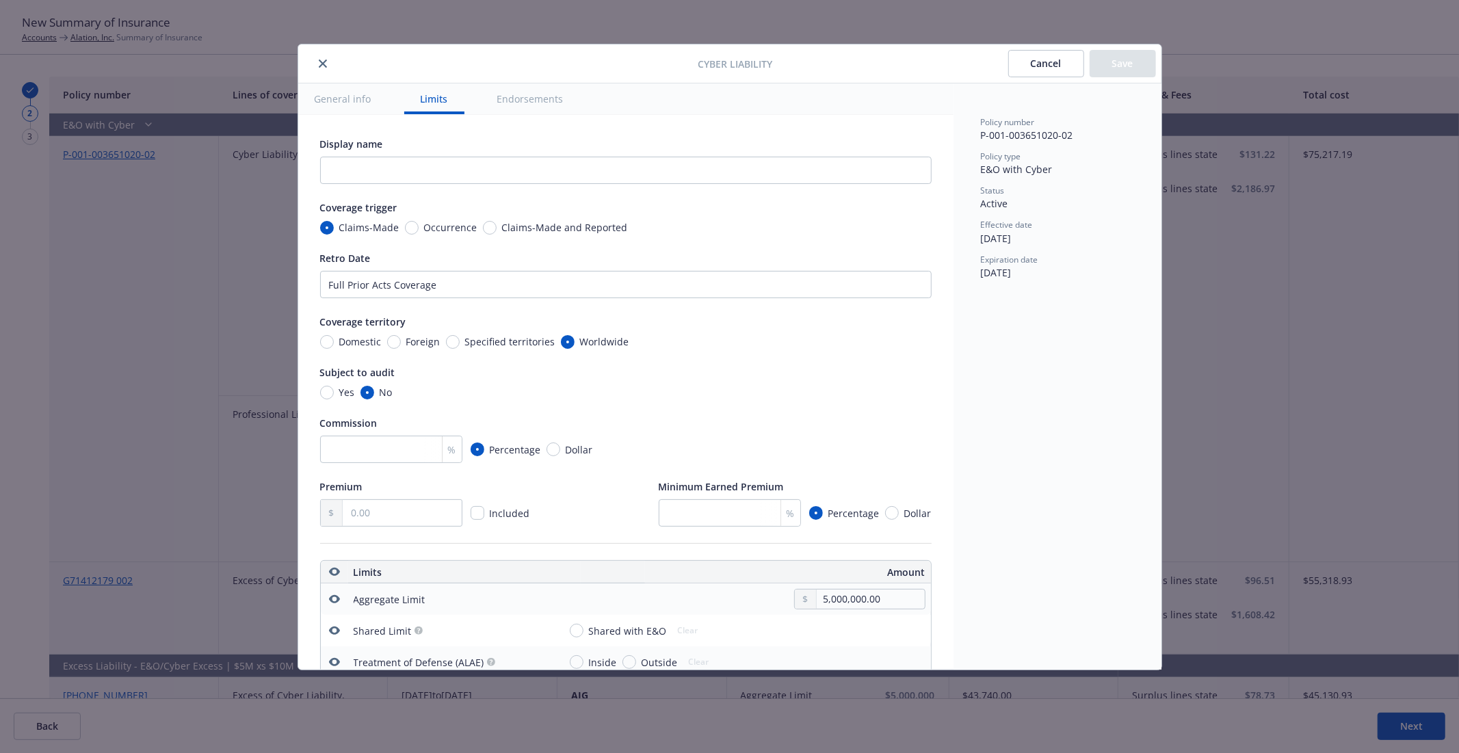
scroll to position [445, 0]
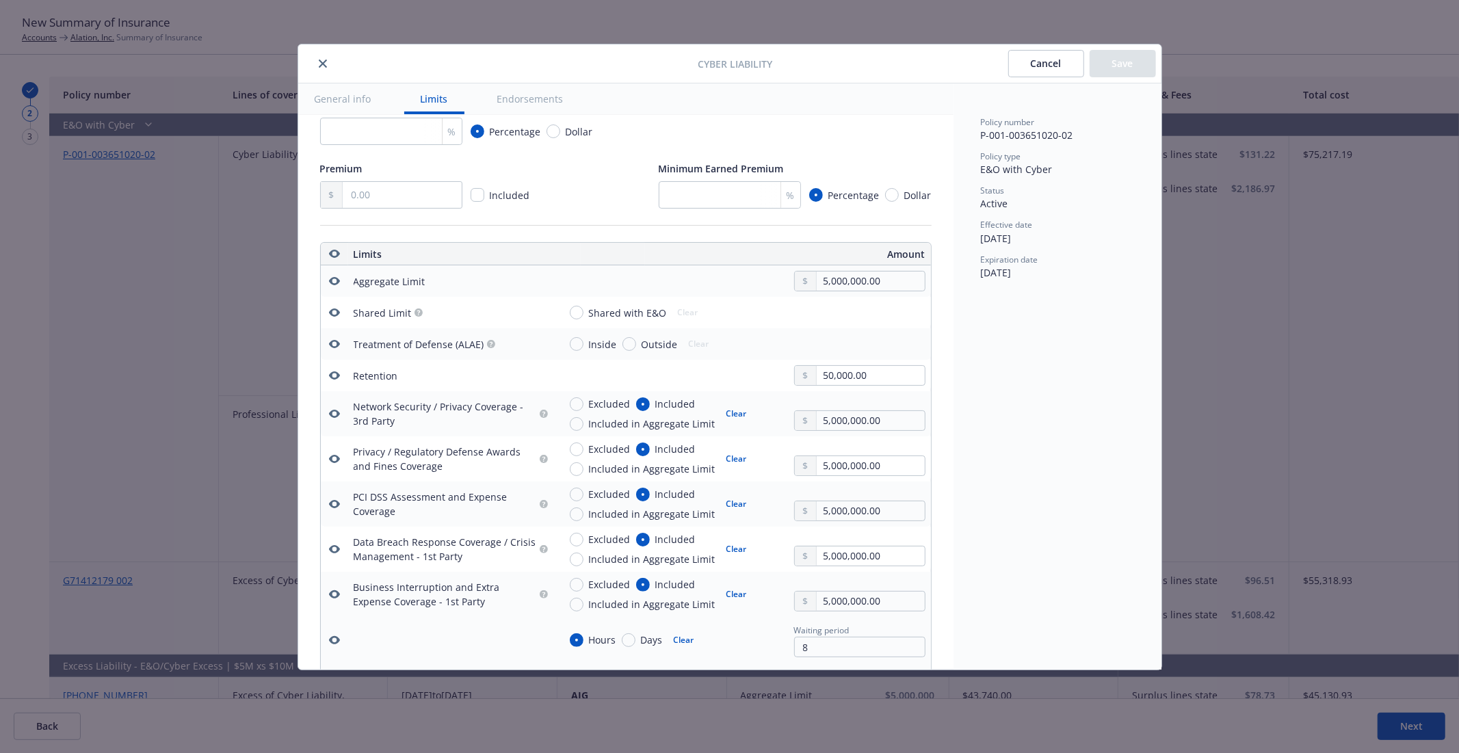
type textarea "x"
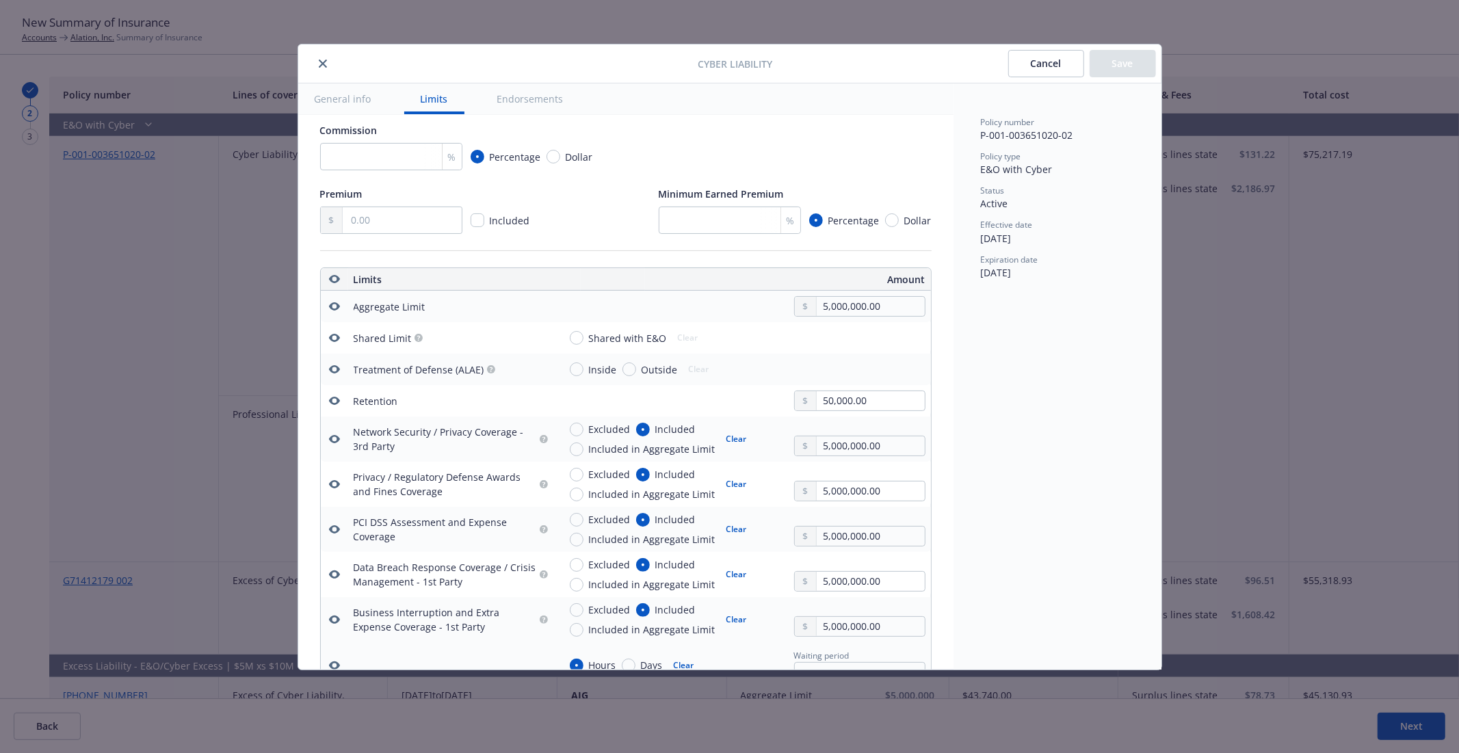
scroll to position [369, 0]
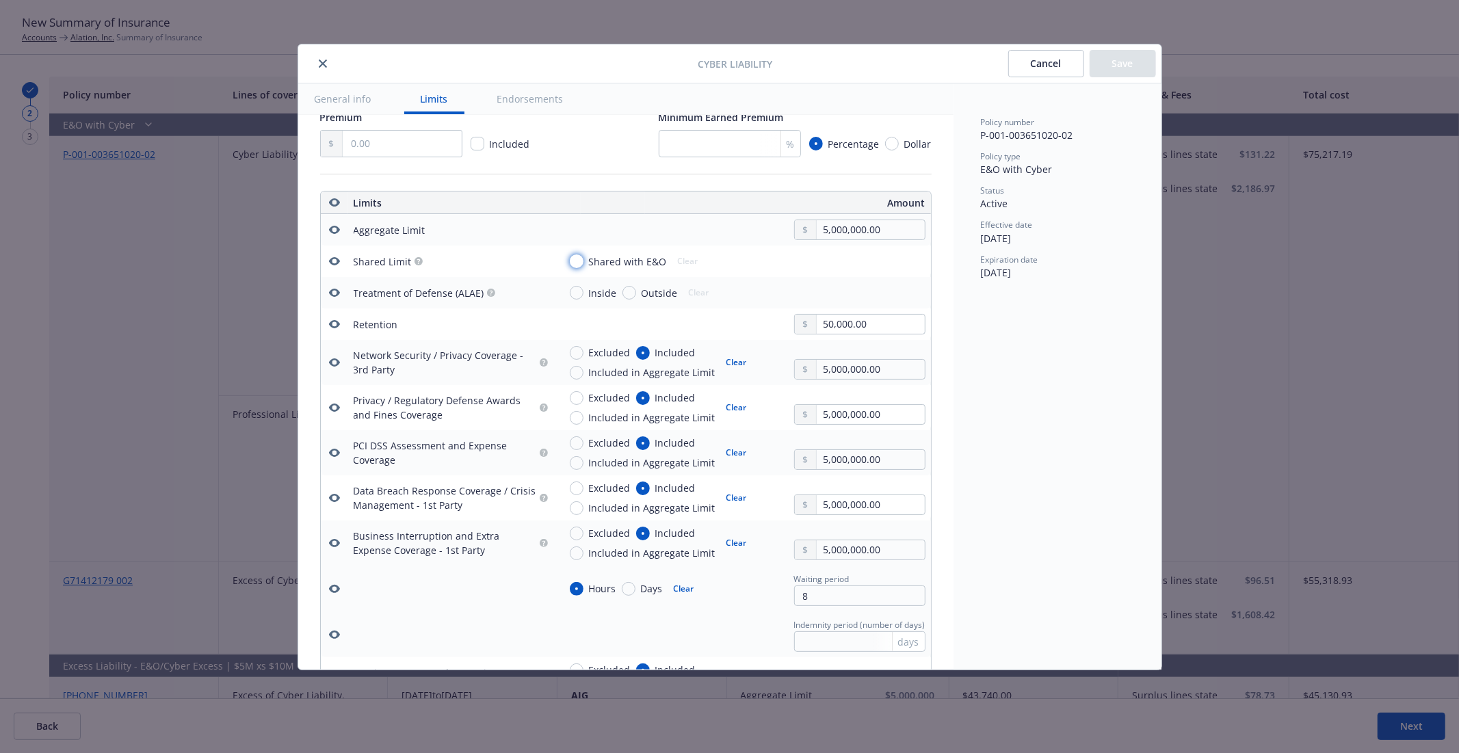
click at [577, 265] on input "Shared with E&O" at bounding box center [577, 261] width 14 height 14
radio input "true"
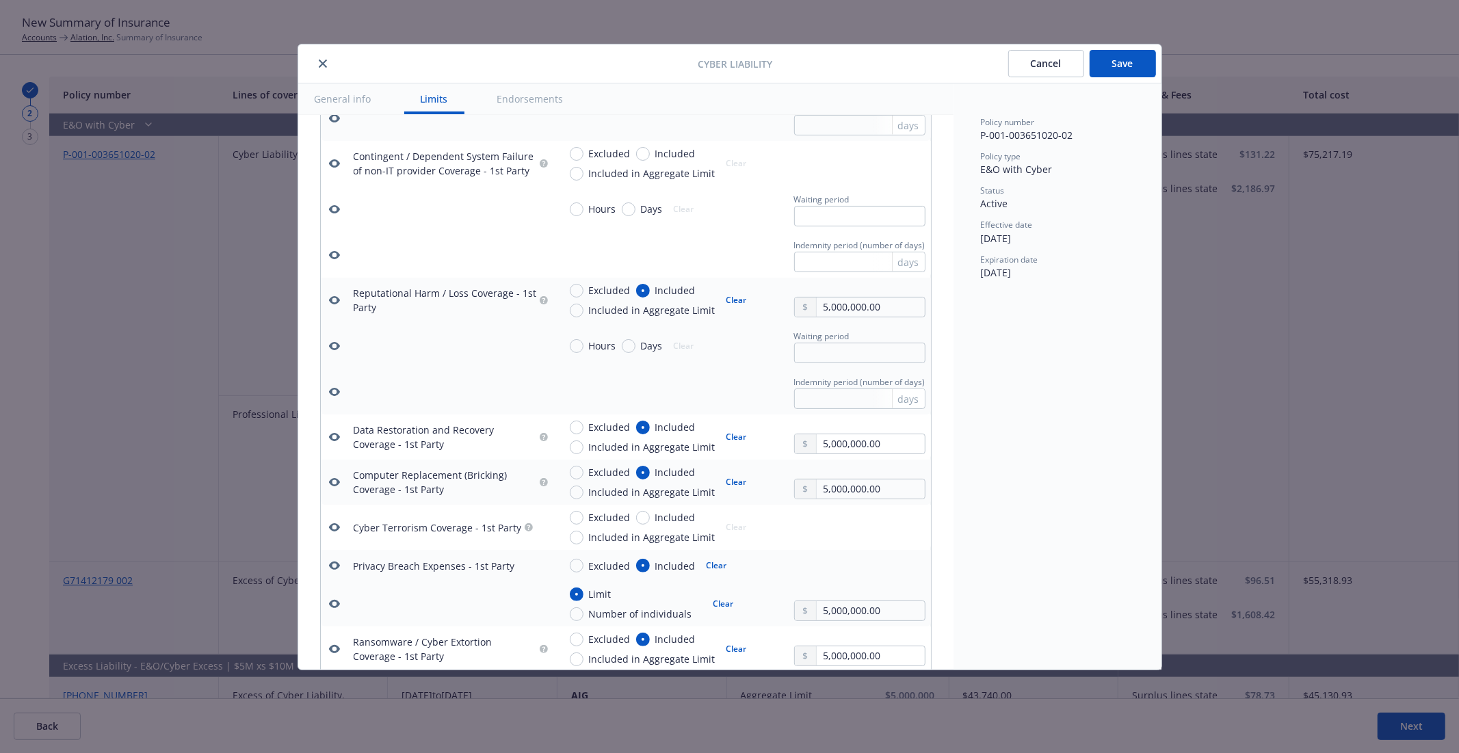
scroll to position [1585, 0]
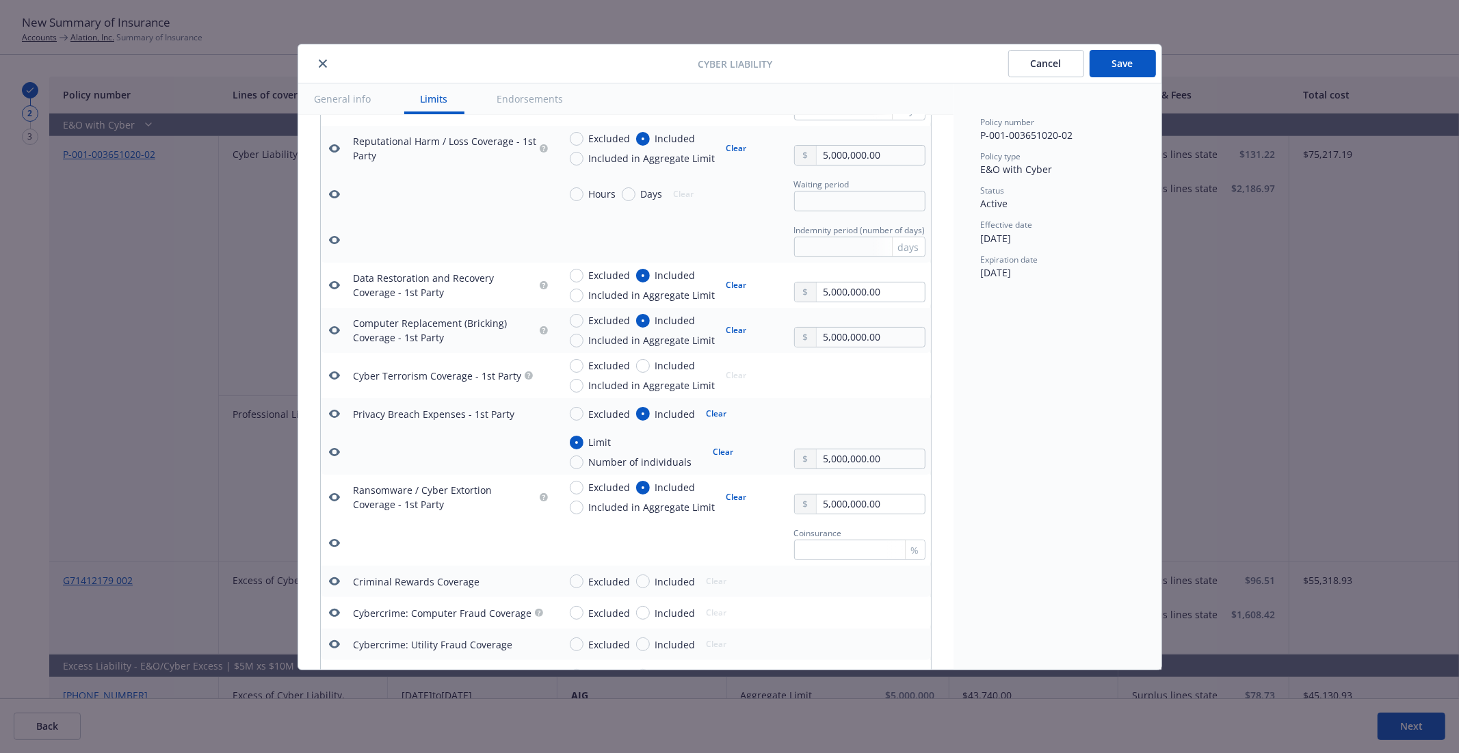
click at [1115, 59] on button "Save" at bounding box center [1122, 63] width 66 height 27
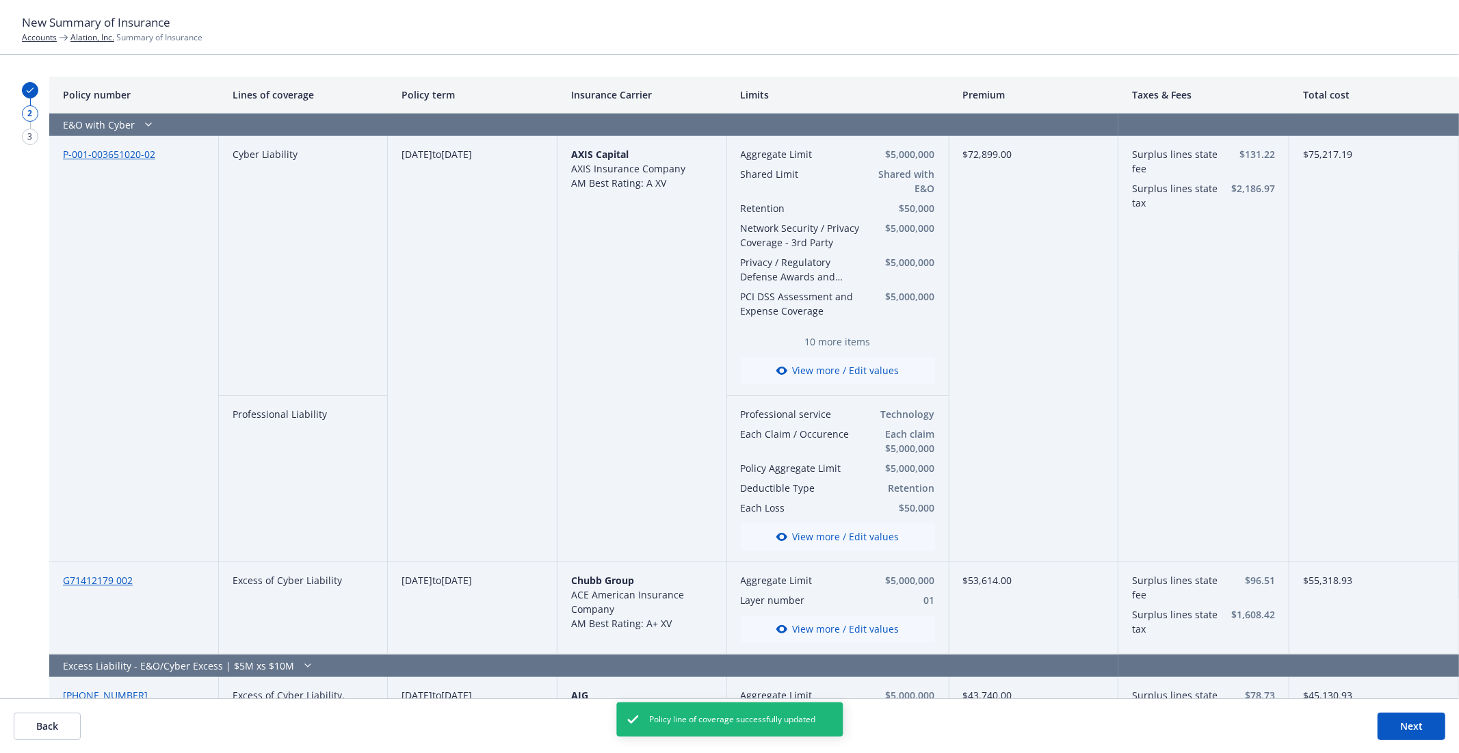
scroll to position [76, 0]
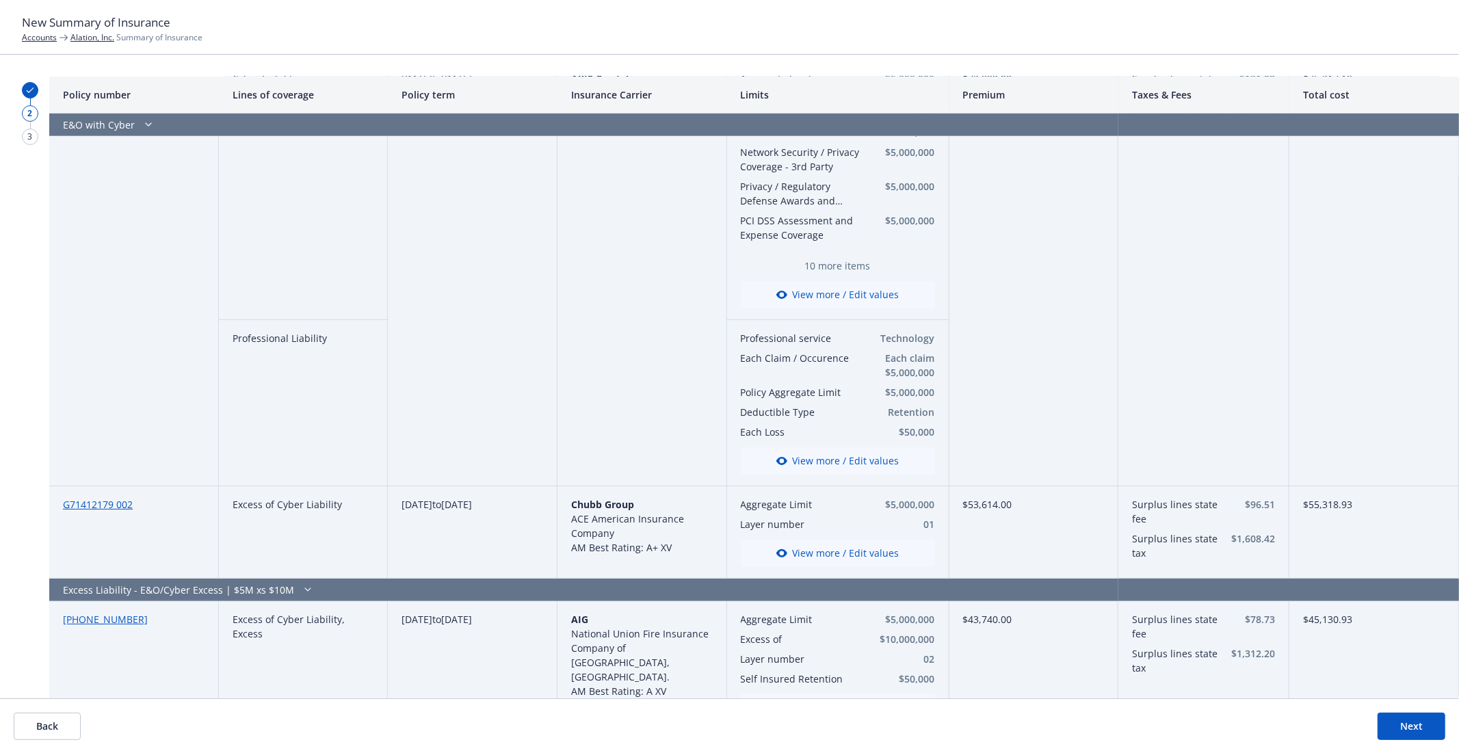
click at [805, 462] on button "View more / Edit values" at bounding box center [838, 460] width 194 height 27
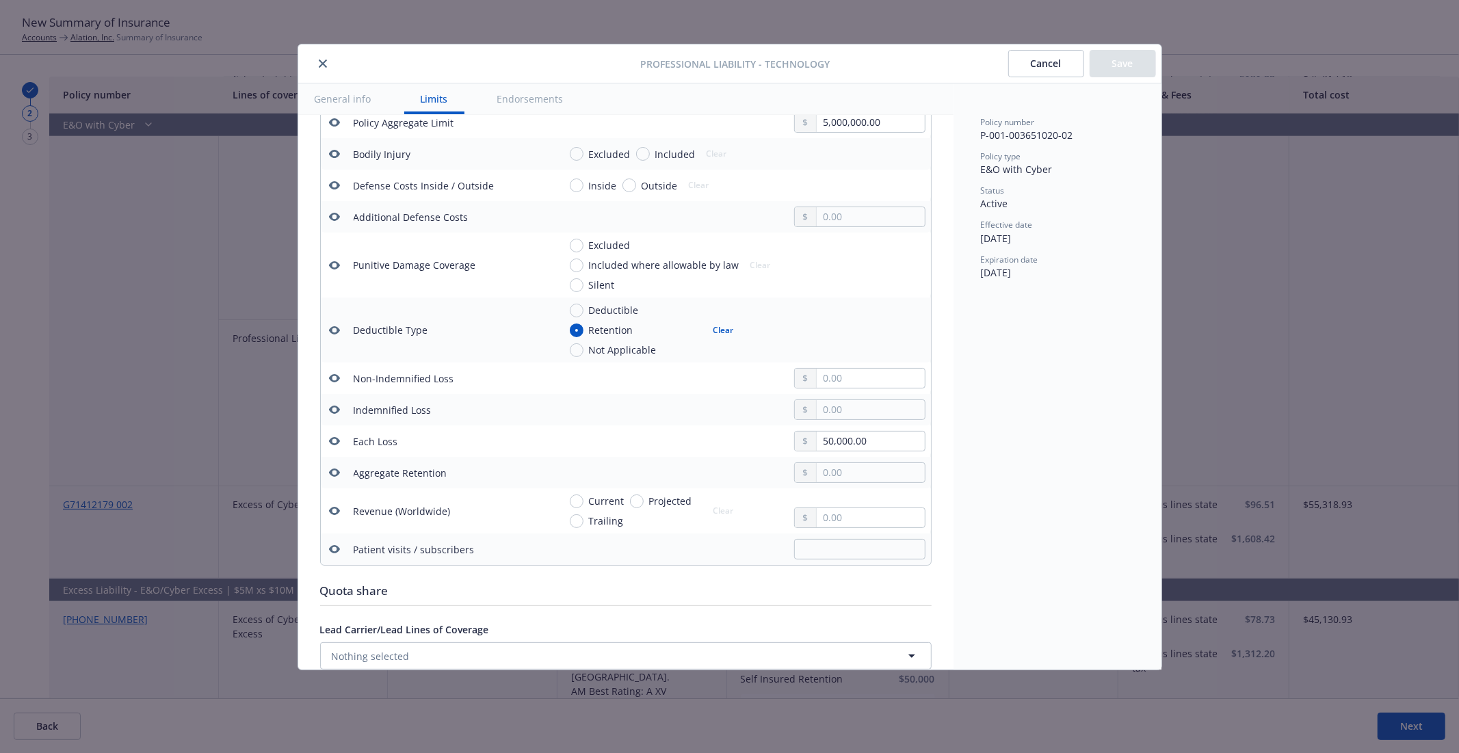
scroll to position [673, 0]
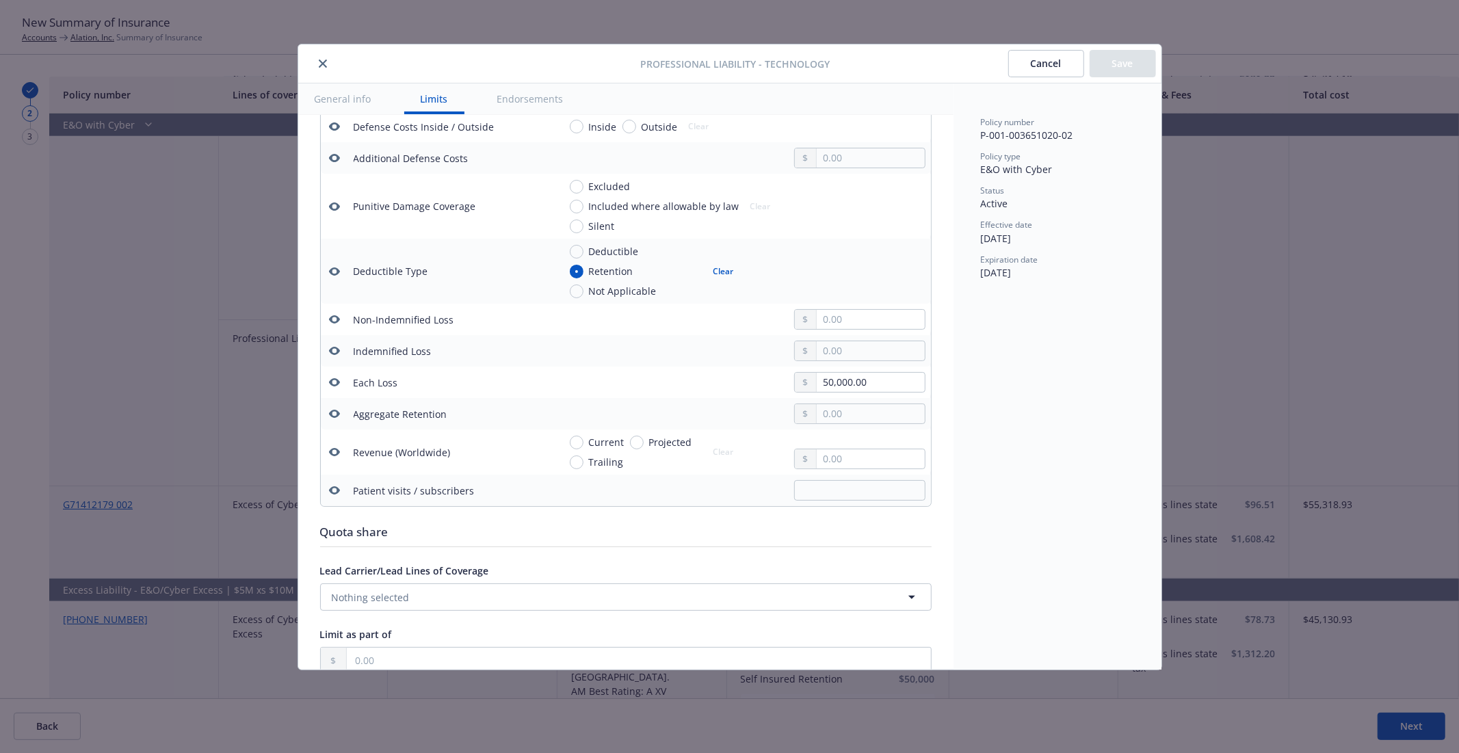
click at [1043, 76] on button "Cancel" at bounding box center [1046, 63] width 76 height 27
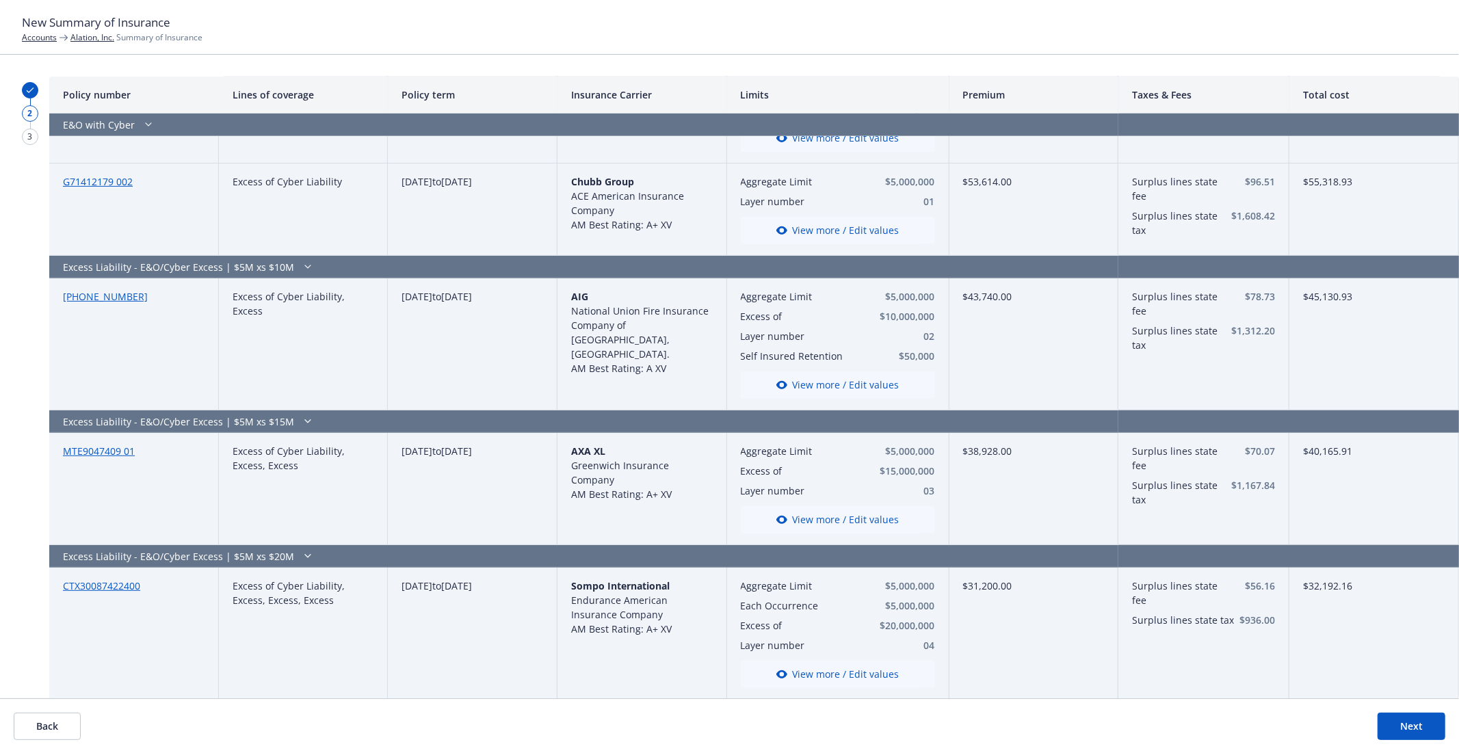
scroll to position [400, 0]
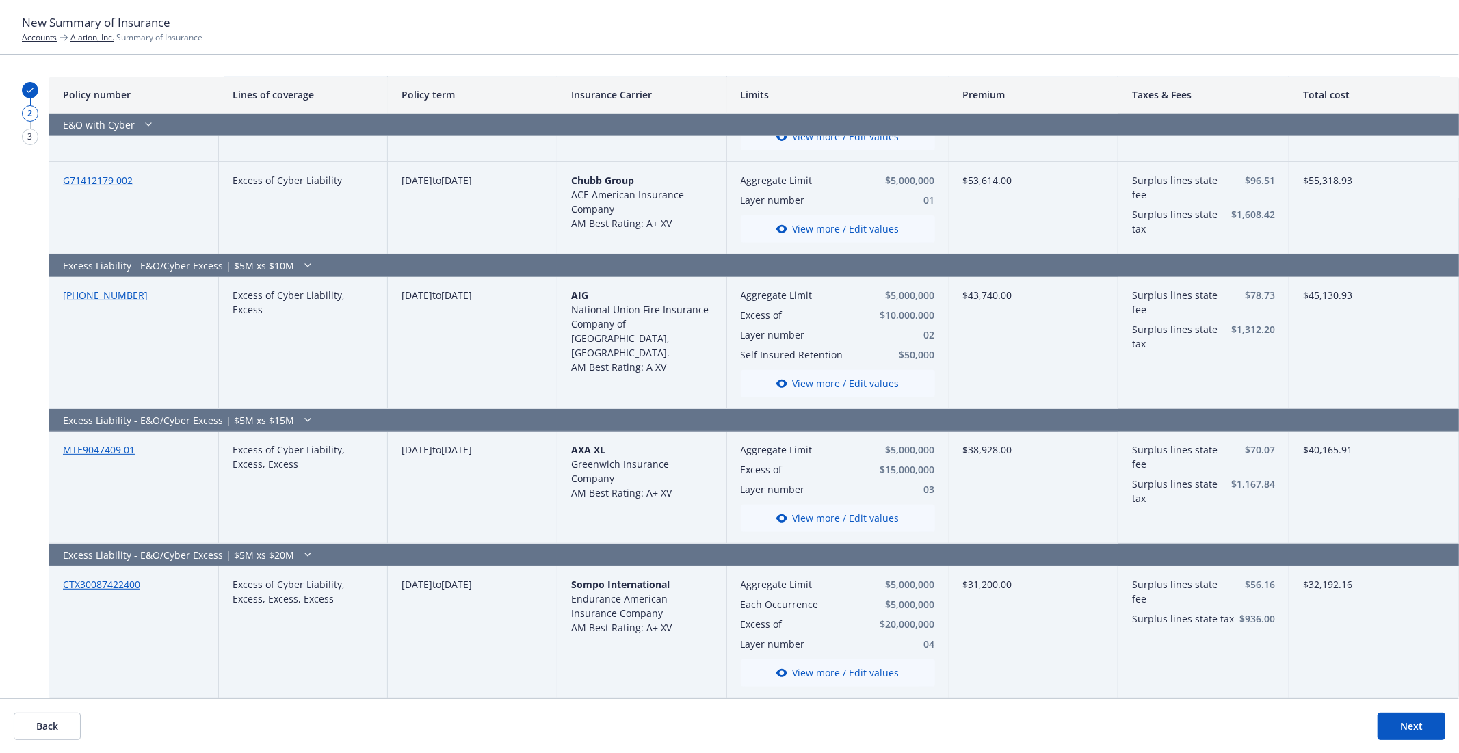
click at [812, 668] on button "View more / Edit values" at bounding box center [838, 672] width 194 height 27
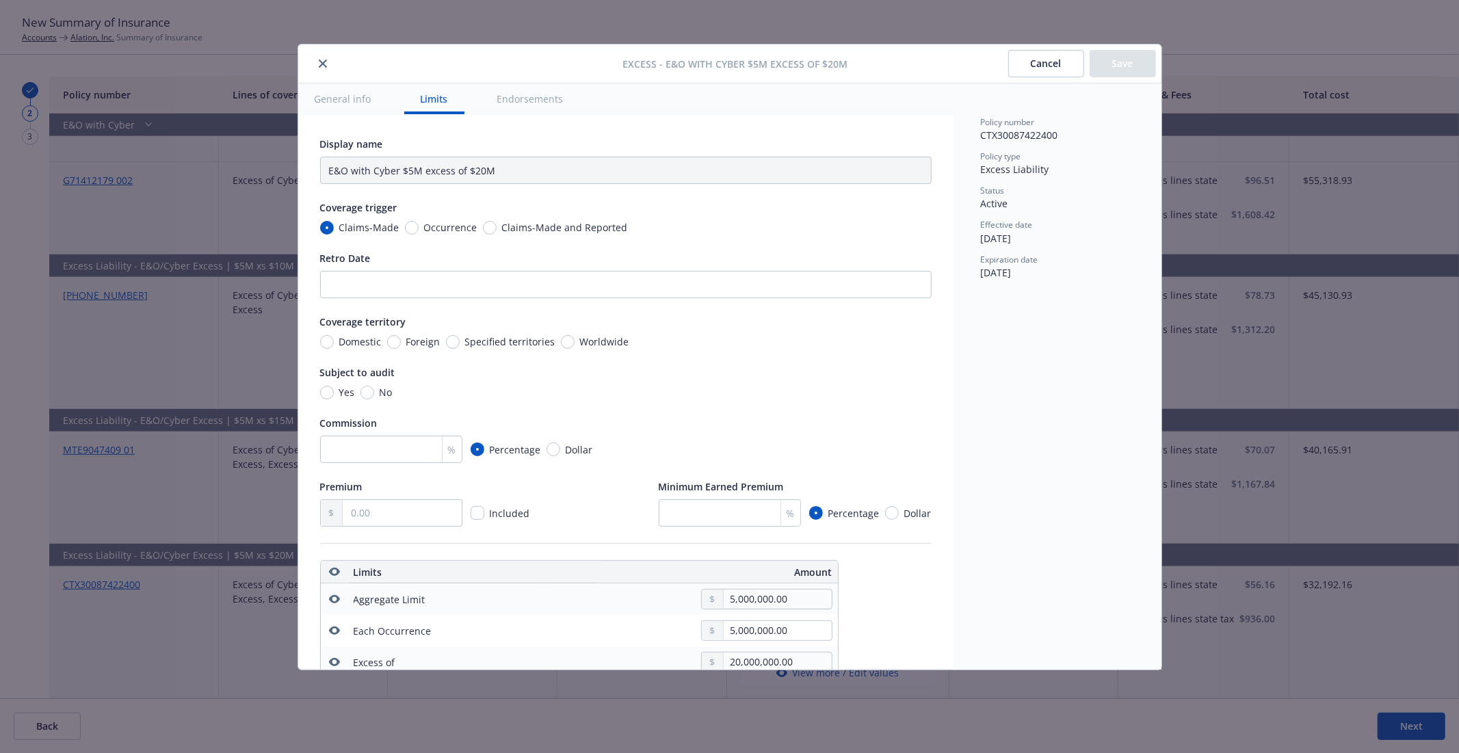
type textarea "x"
type input "Excess Liability, E&O with Cyber $5M excess of $20M"
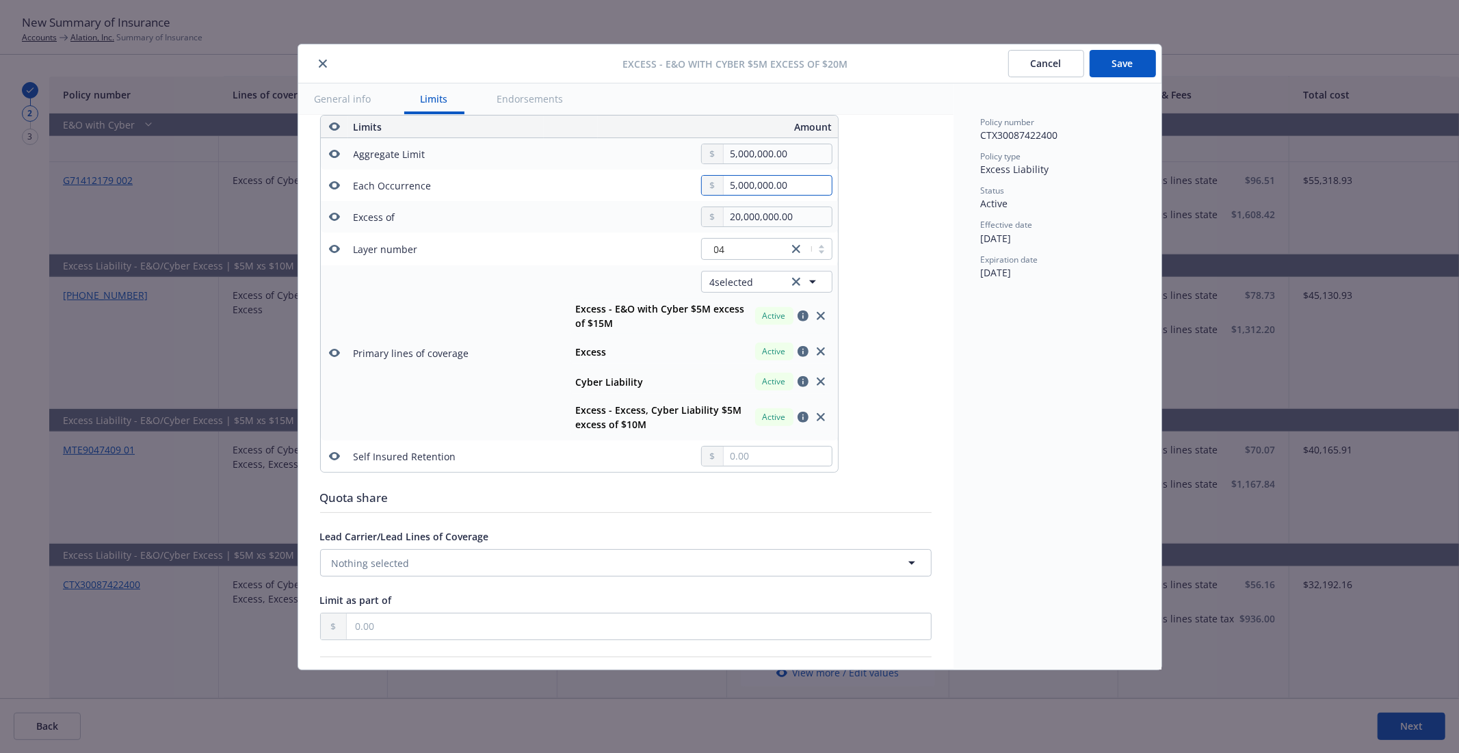
click at [795, 181] on input "5,000,000.00" at bounding box center [777, 185] width 107 height 19
type textarea "x"
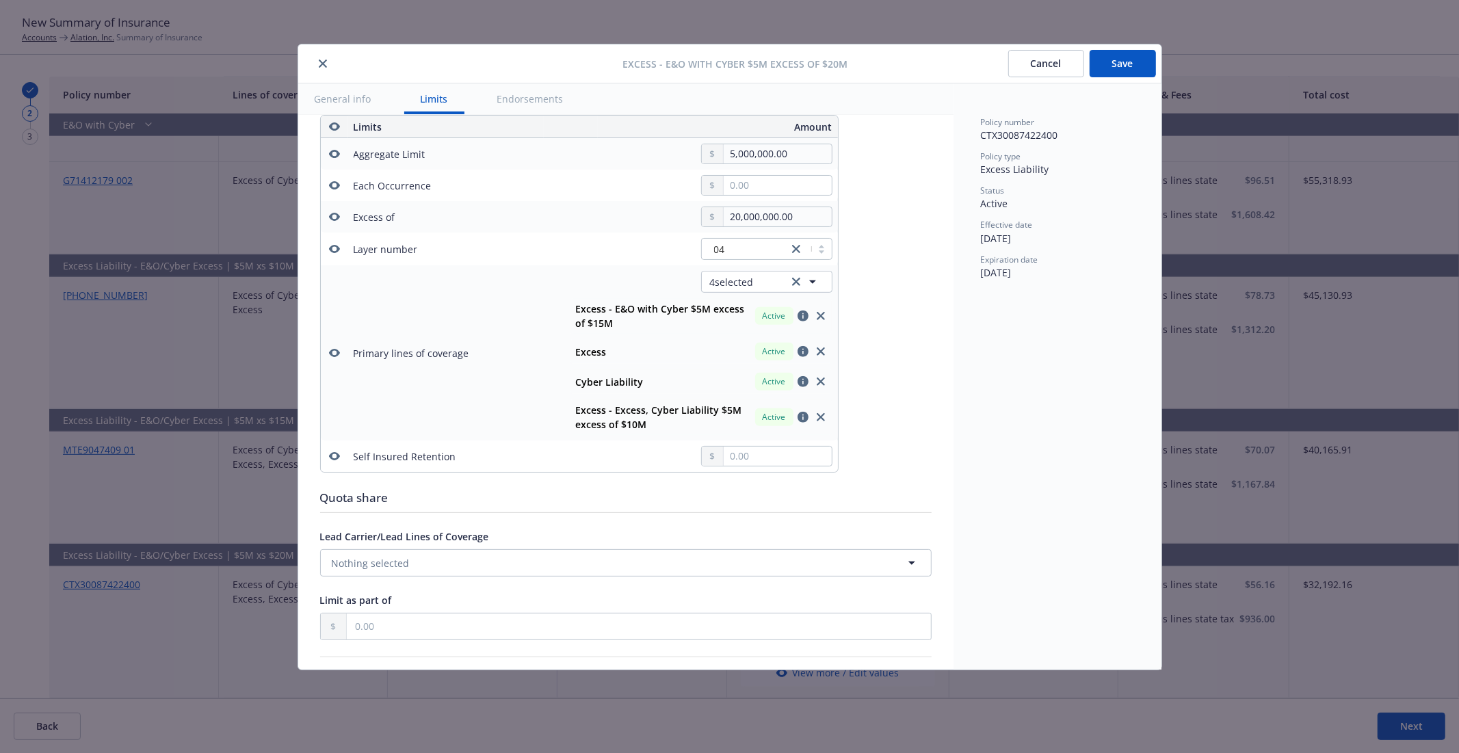
click at [1119, 67] on button "Save" at bounding box center [1122, 63] width 66 height 27
type textarea "x"
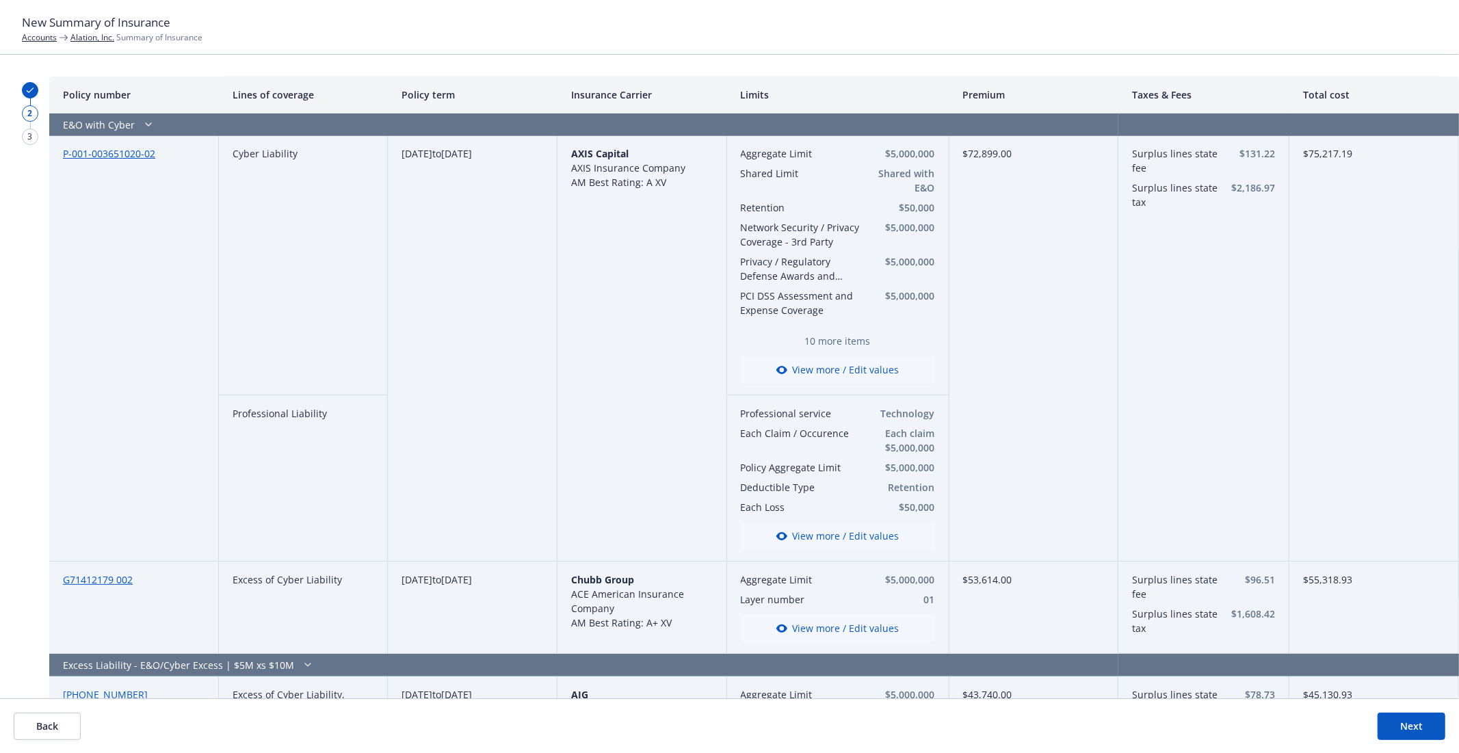
scroll to position [0, 0]
click at [835, 535] on button "View more / Edit values" at bounding box center [838, 536] width 194 height 27
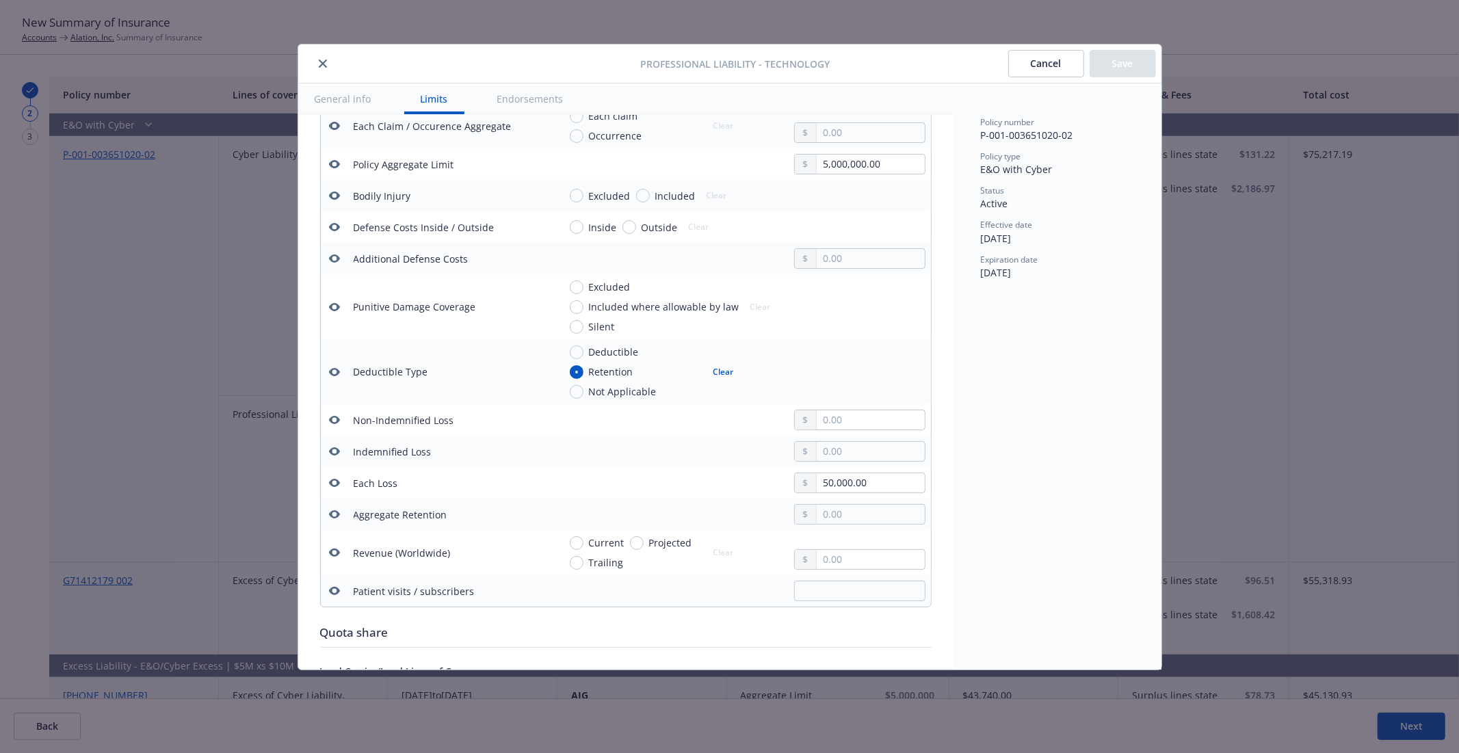
scroll to position [597, 0]
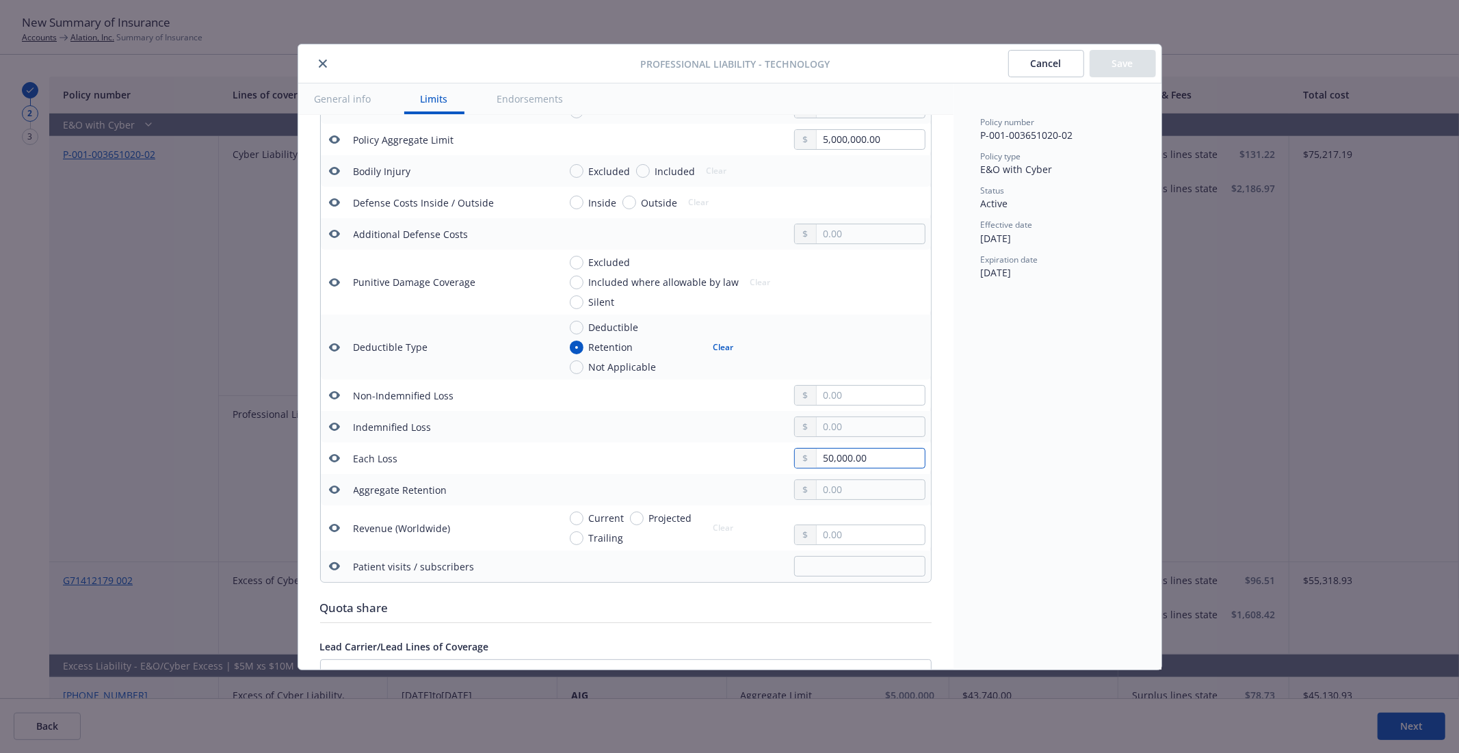
click at [845, 463] on input "50,000.00" at bounding box center [870, 458] width 107 height 19
click at [852, 488] on input "text" at bounding box center [870, 489] width 107 height 19
paste input "50,000.00"
type input "50,000.00"
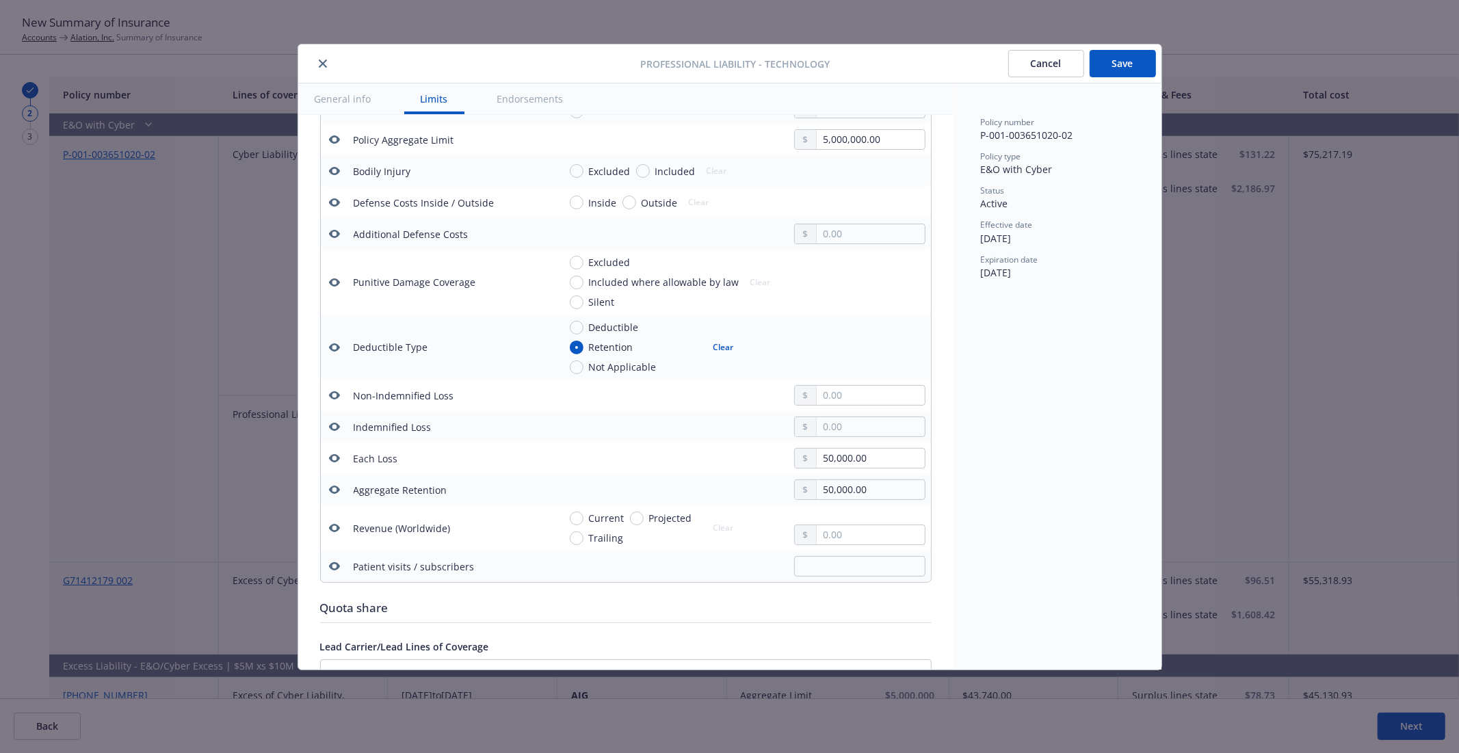
click at [1119, 63] on button "Save" at bounding box center [1122, 63] width 66 height 27
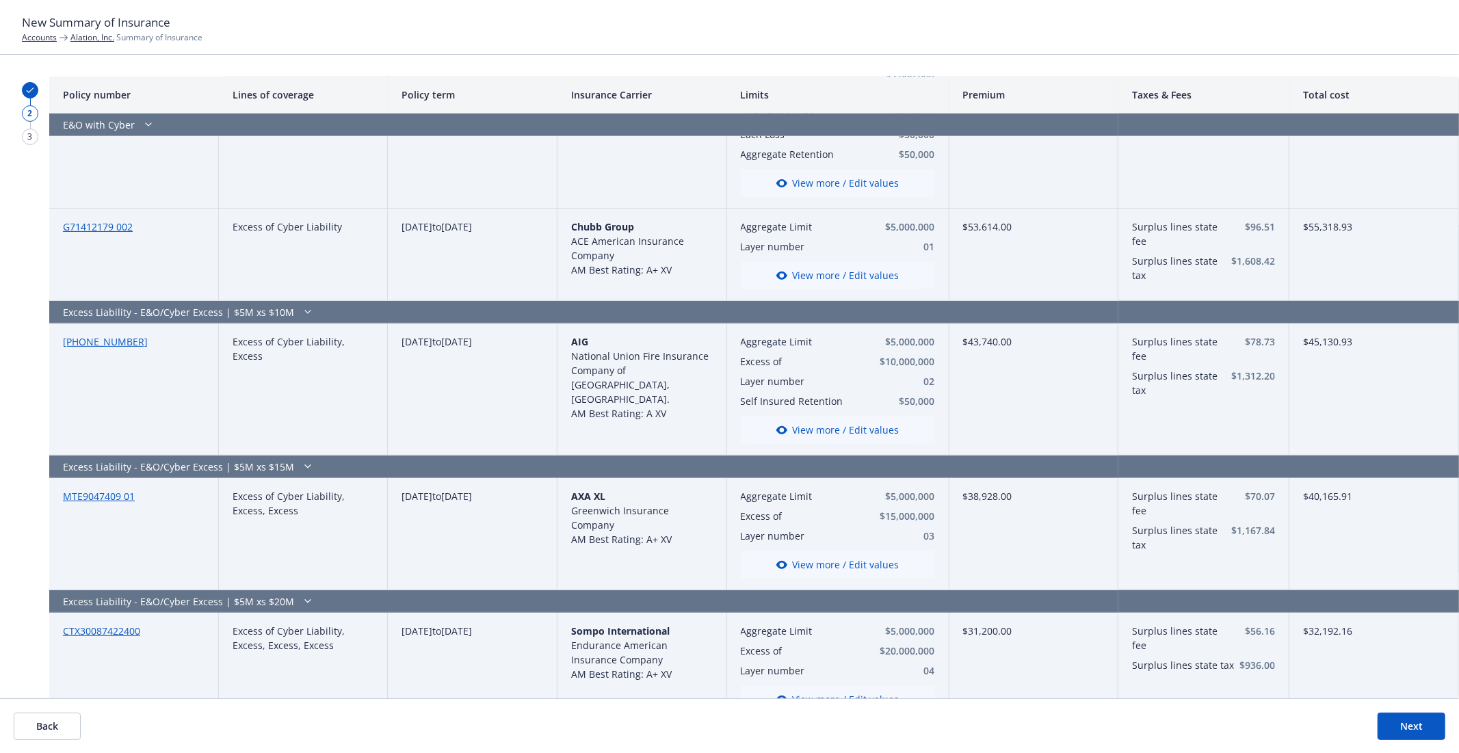
scroll to position [380, 0]
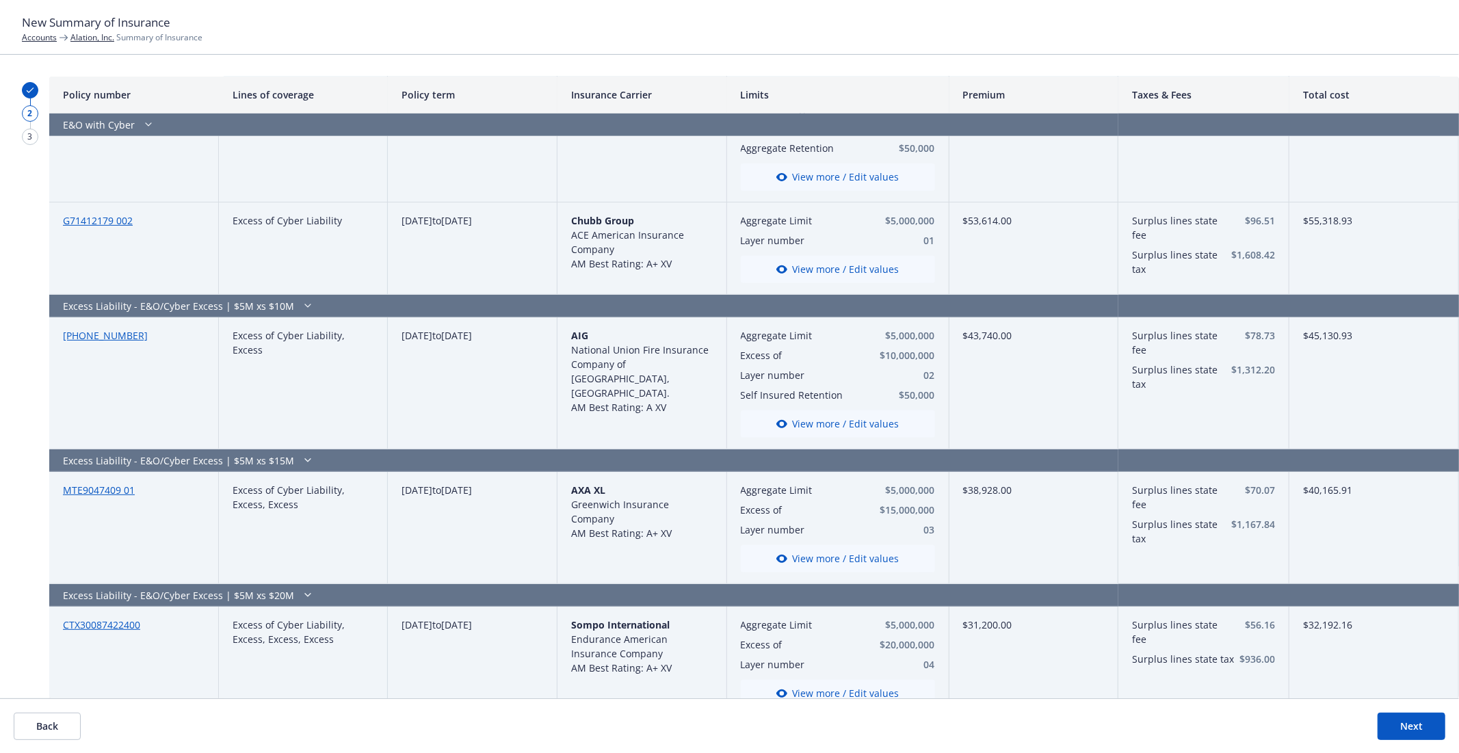
click at [842, 425] on button "View more / Edit values" at bounding box center [838, 423] width 194 height 27
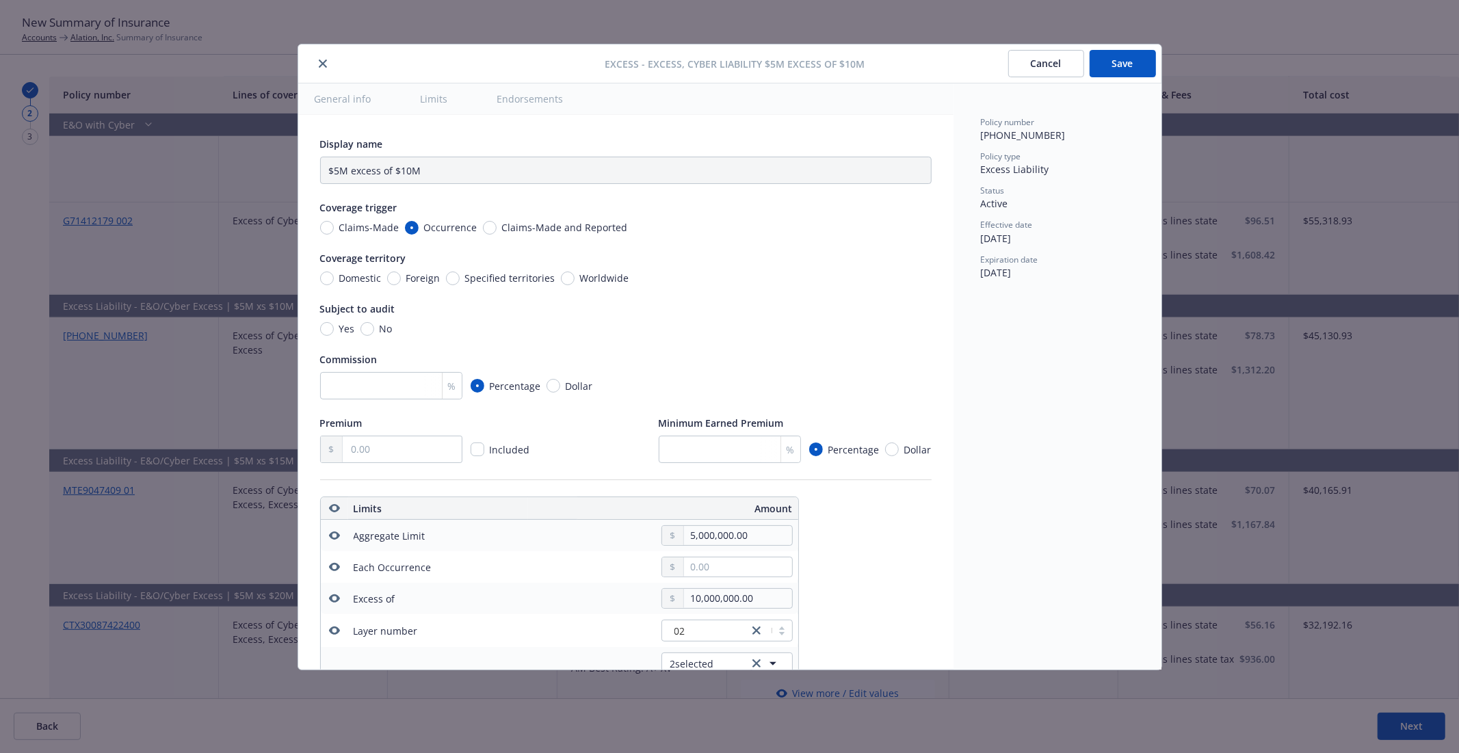
type textarea "x"
type input "Excess, Cyber Liability $5M excess of $10M"
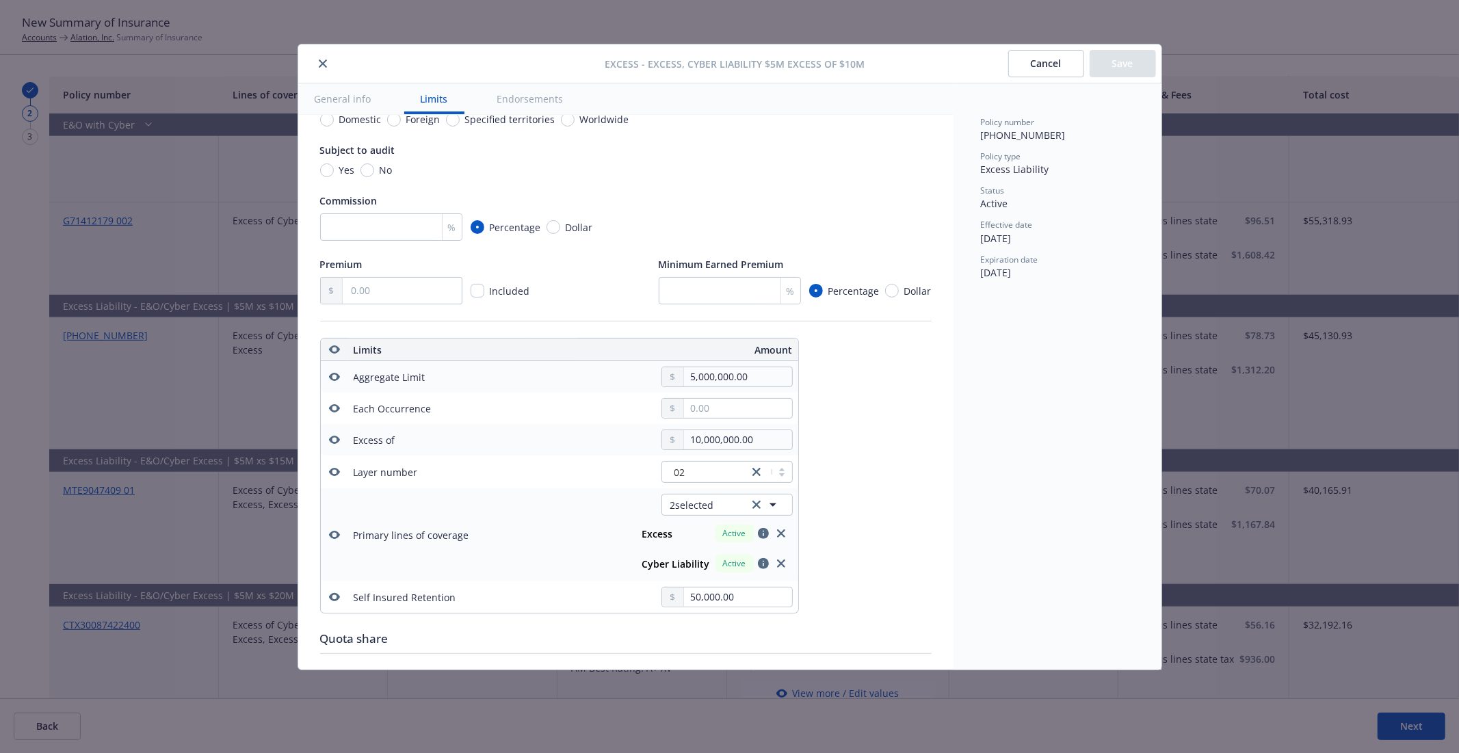
scroll to position [153, 0]
click at [1031, 68] on button "Cancel" at bounding box center [1046, 63] width 76 height 27
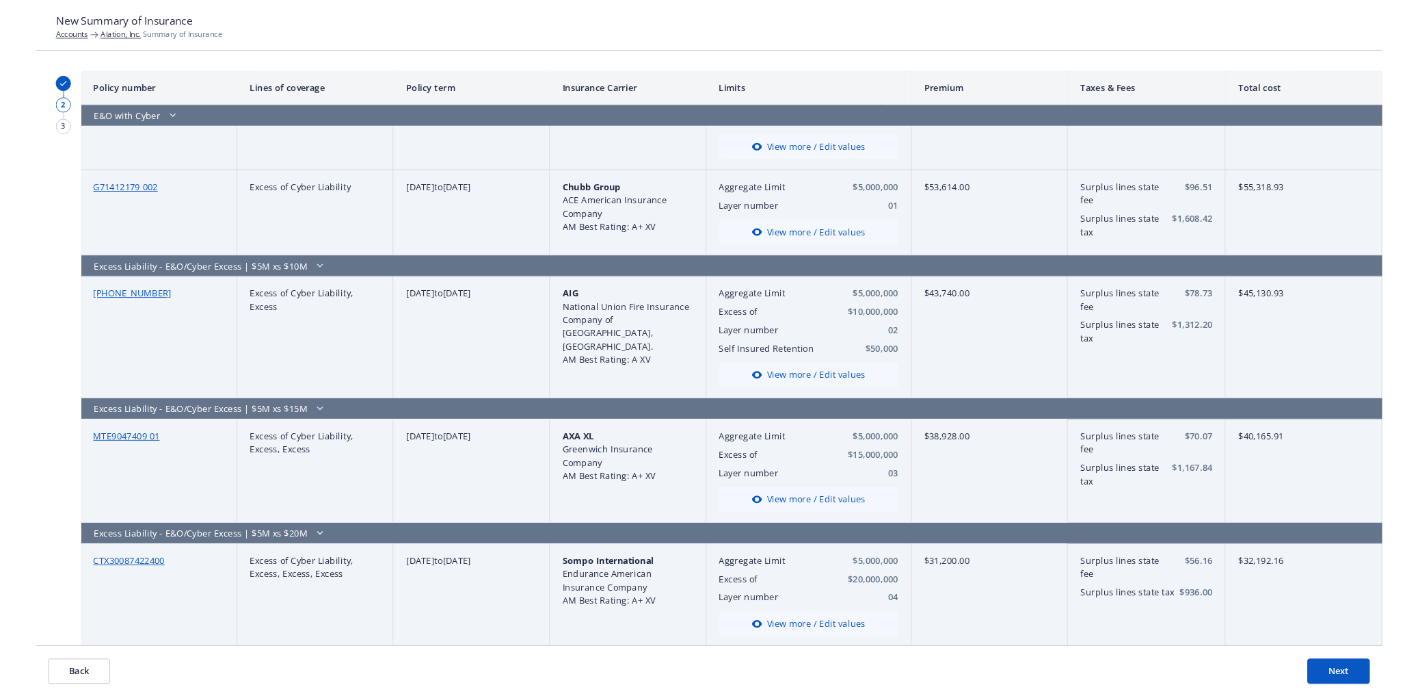
scroll to position [400, 0]
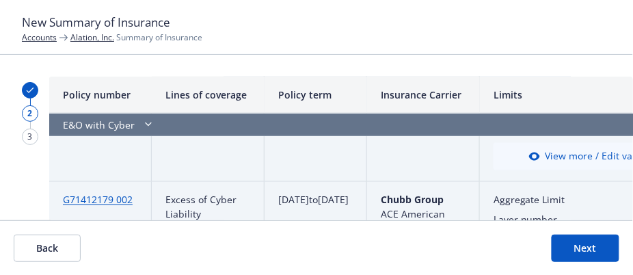
click at [584, 255] on button "Next" at bounding box center [586, 248] width 68 height 27
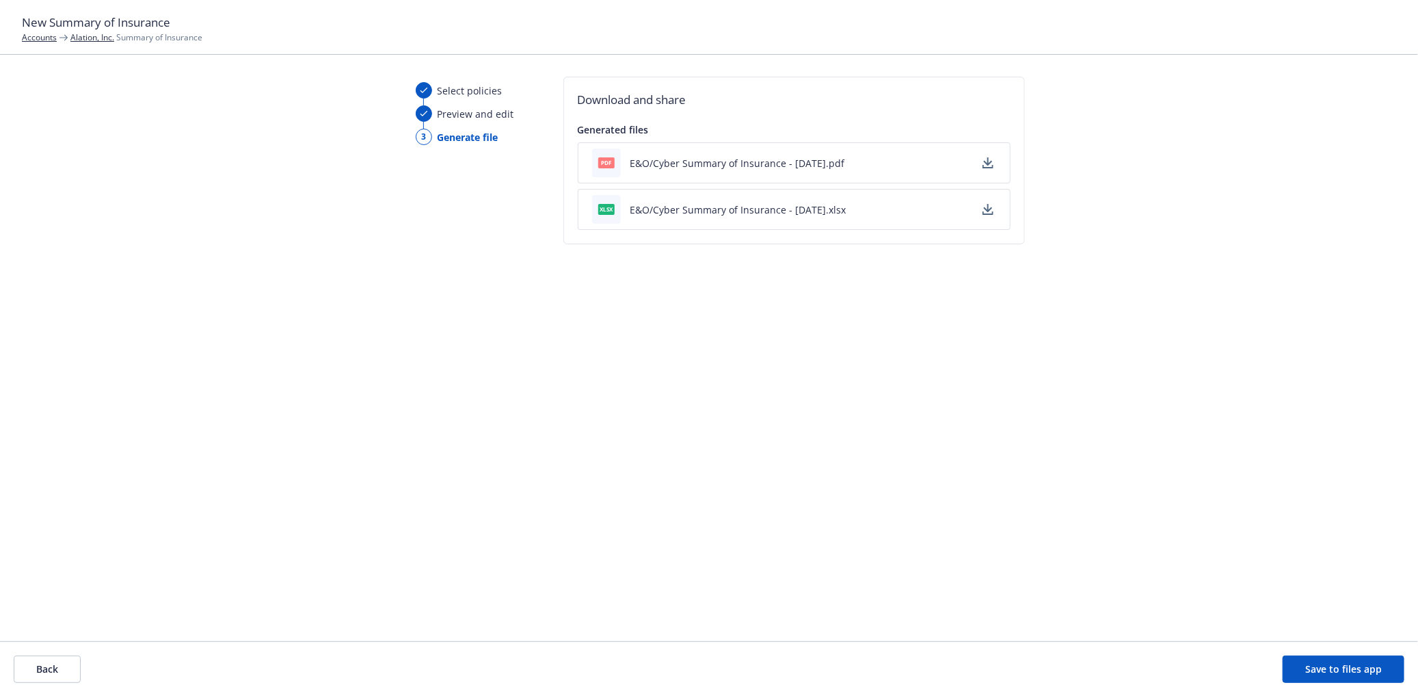
click at [989, 164] on icon "button" at bounding box center [988, 162] width 11 height 11
click at [51, 665] on button "Back" at bounding box center [47, 668] width 67 height 27
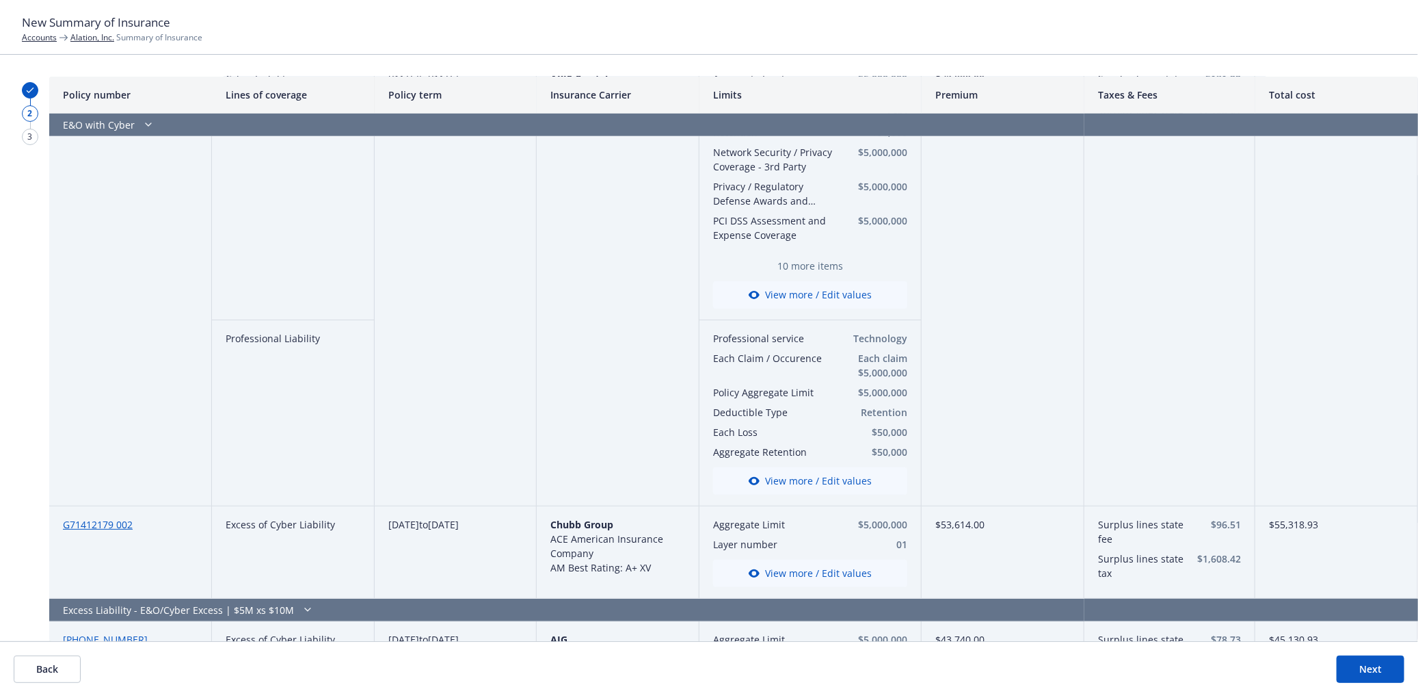
scroll to position [0, 0]
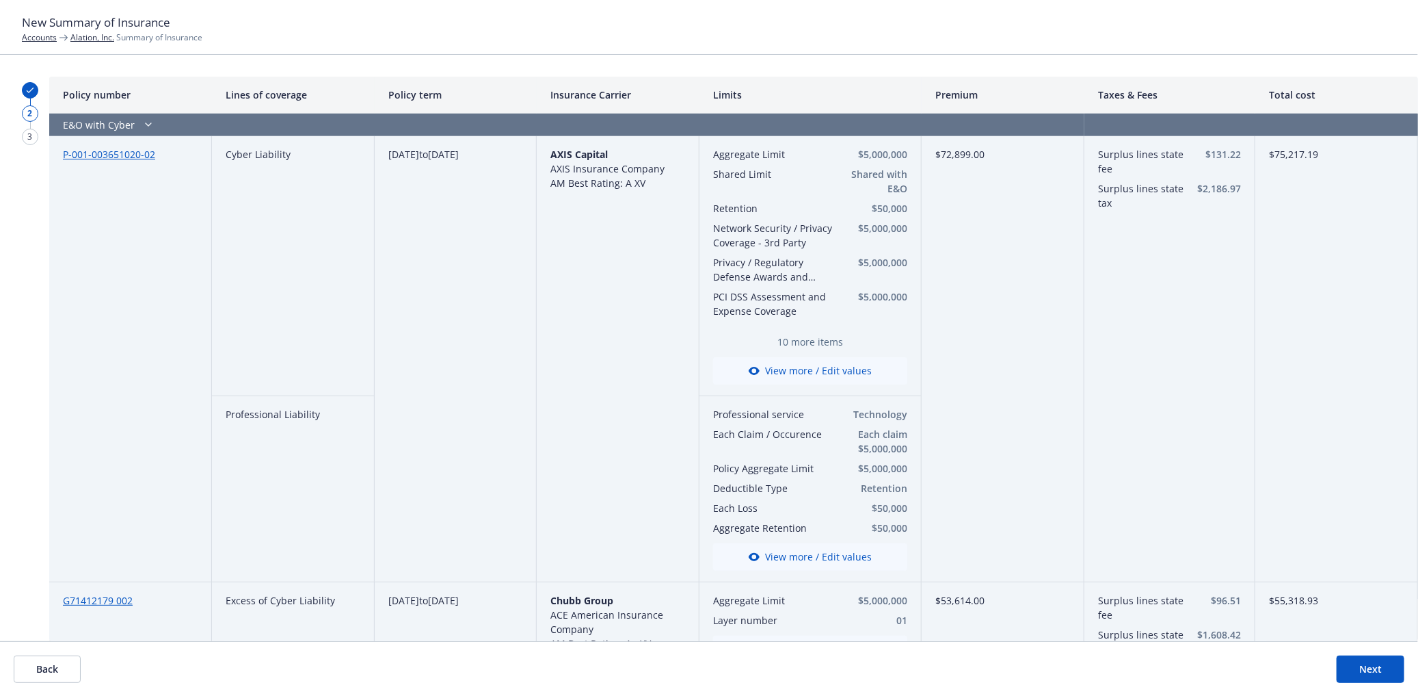
click at [57, 663] on button "Back" at bounding box center [47, 668] width 67 height 27
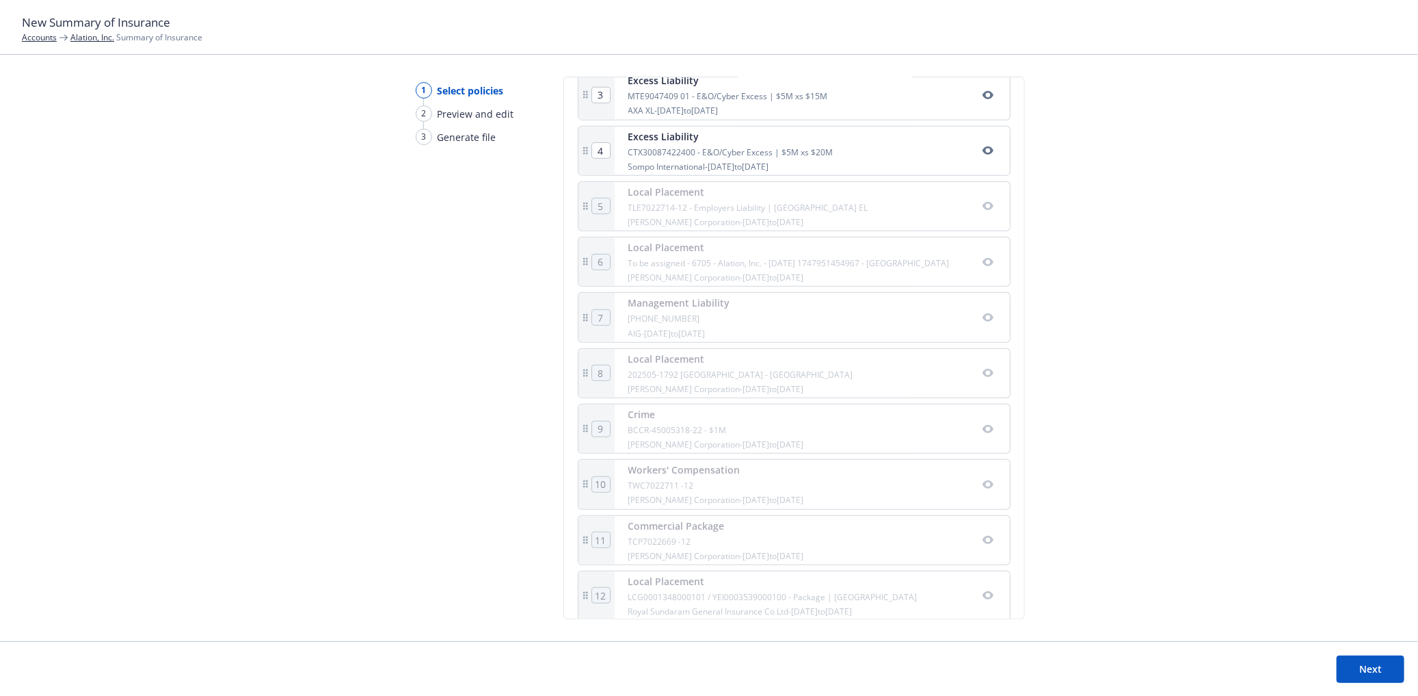
scroll to position [427, 0]
click at [1373, 668] on button "Next" at bounding box center [1371, 668] width 68 height 27
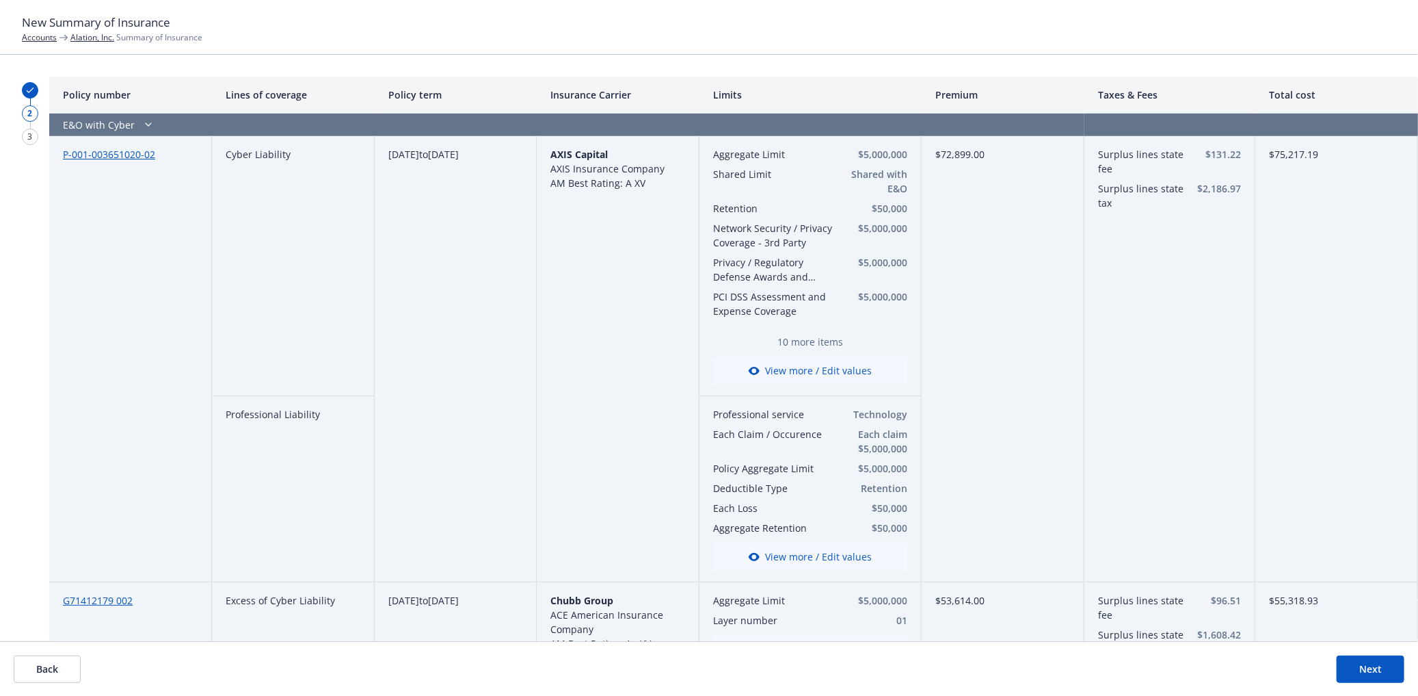
click at [784, 373] on button "View more / Edit values" at bounding box center [810, 370] width 194 height 27
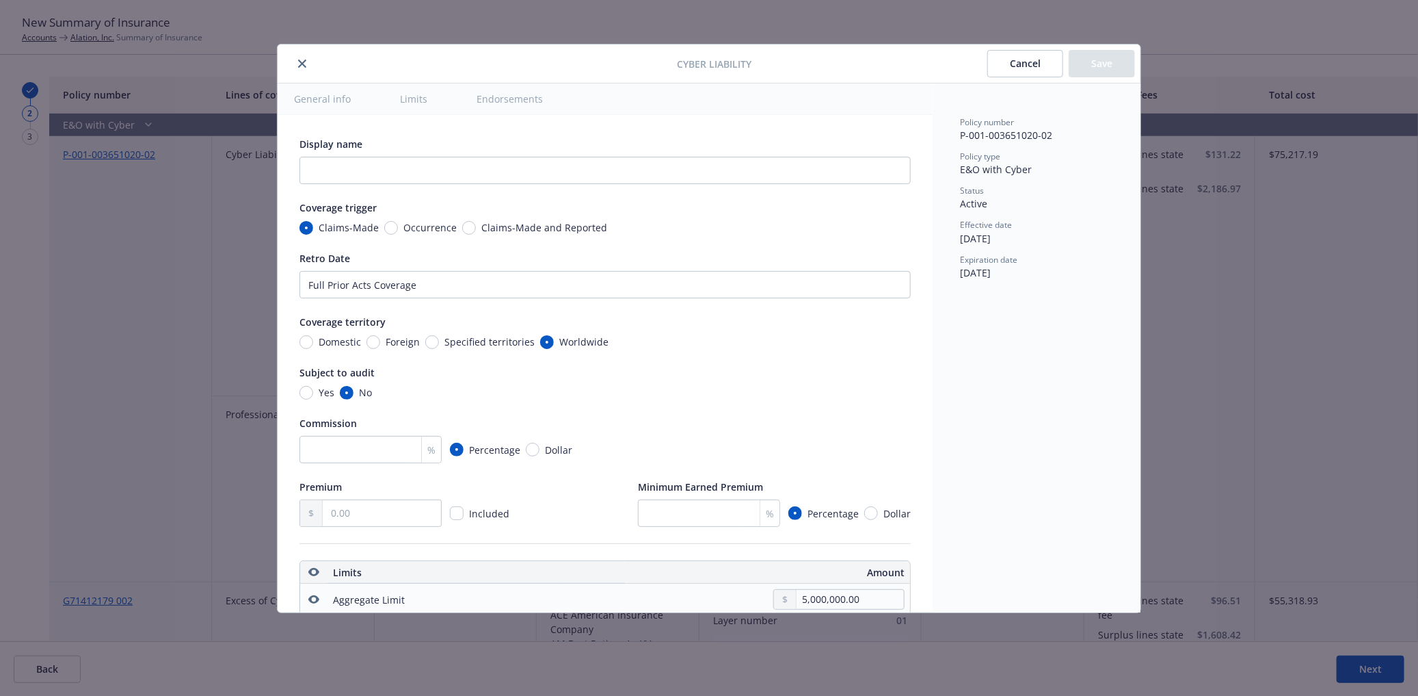
type textarea "x"
radio input "true"
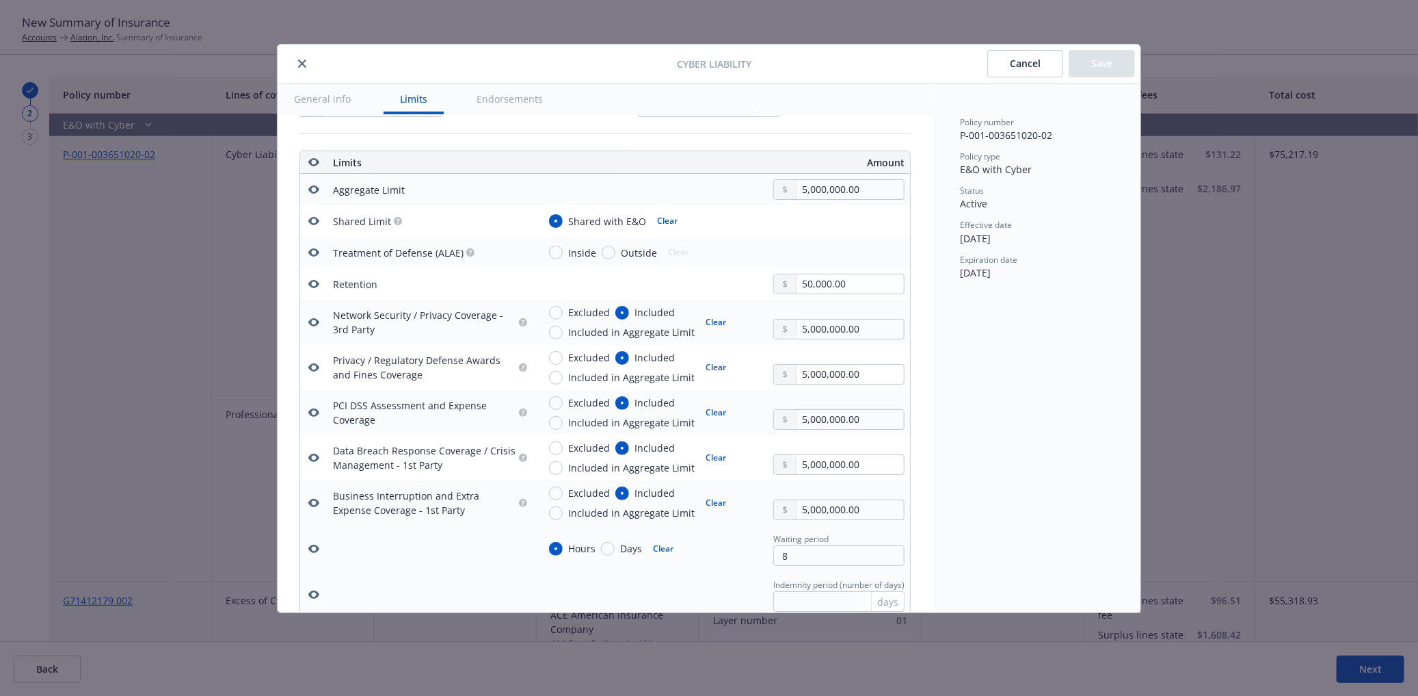
type textarea "x"
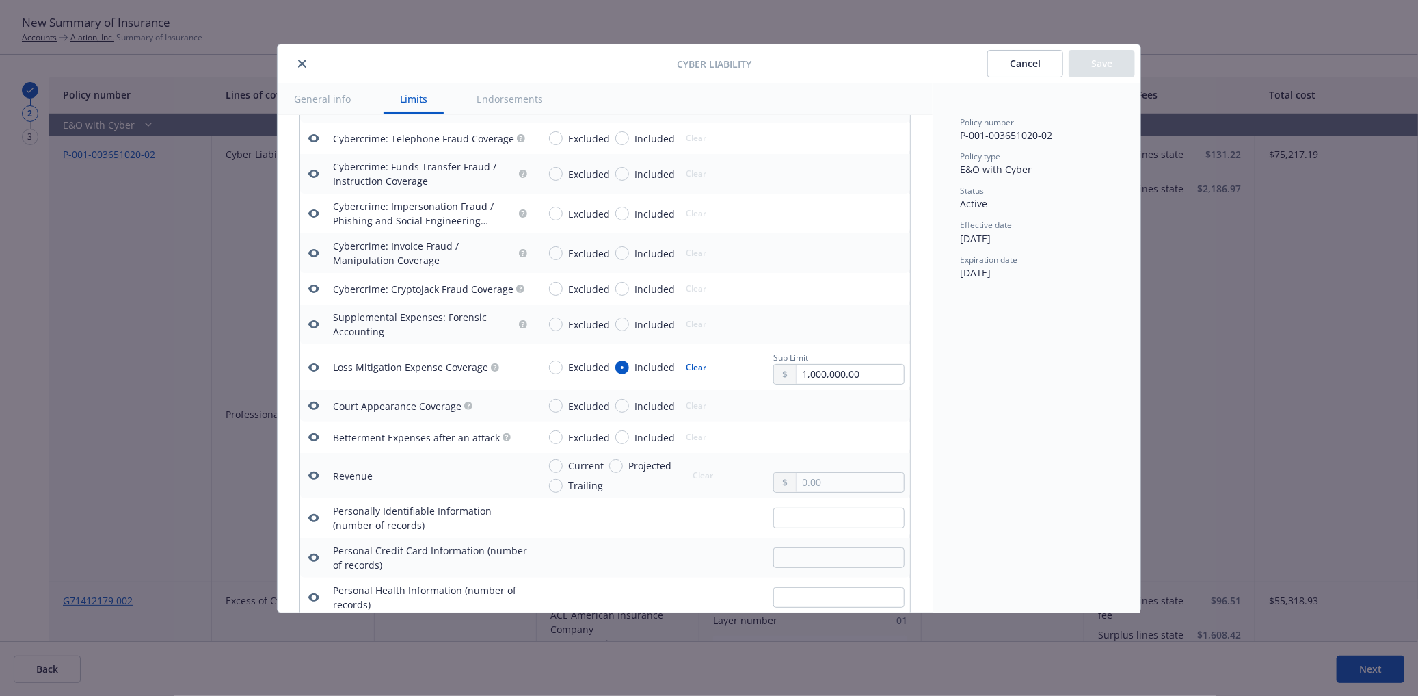
scroll to position [2268, 0]
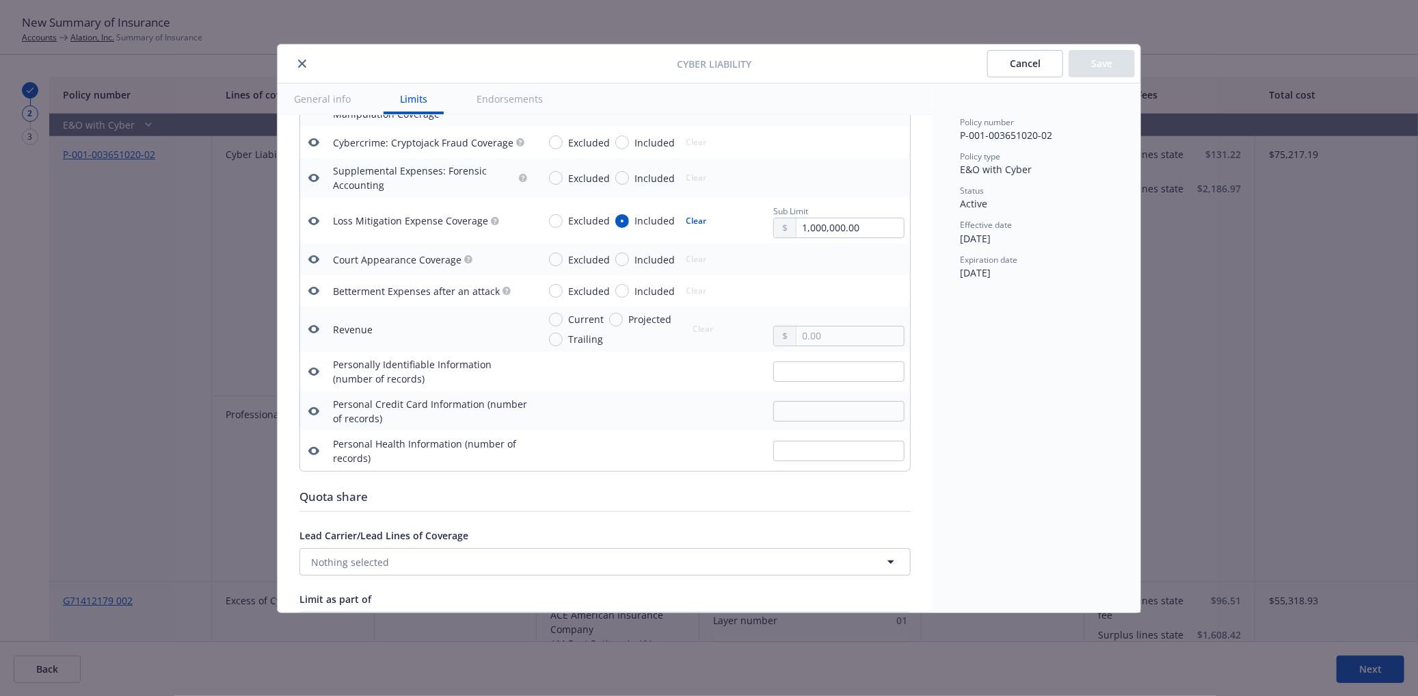
click at [299, 60] on icon "close" at bounding box center [302, 63] width 8 height 8
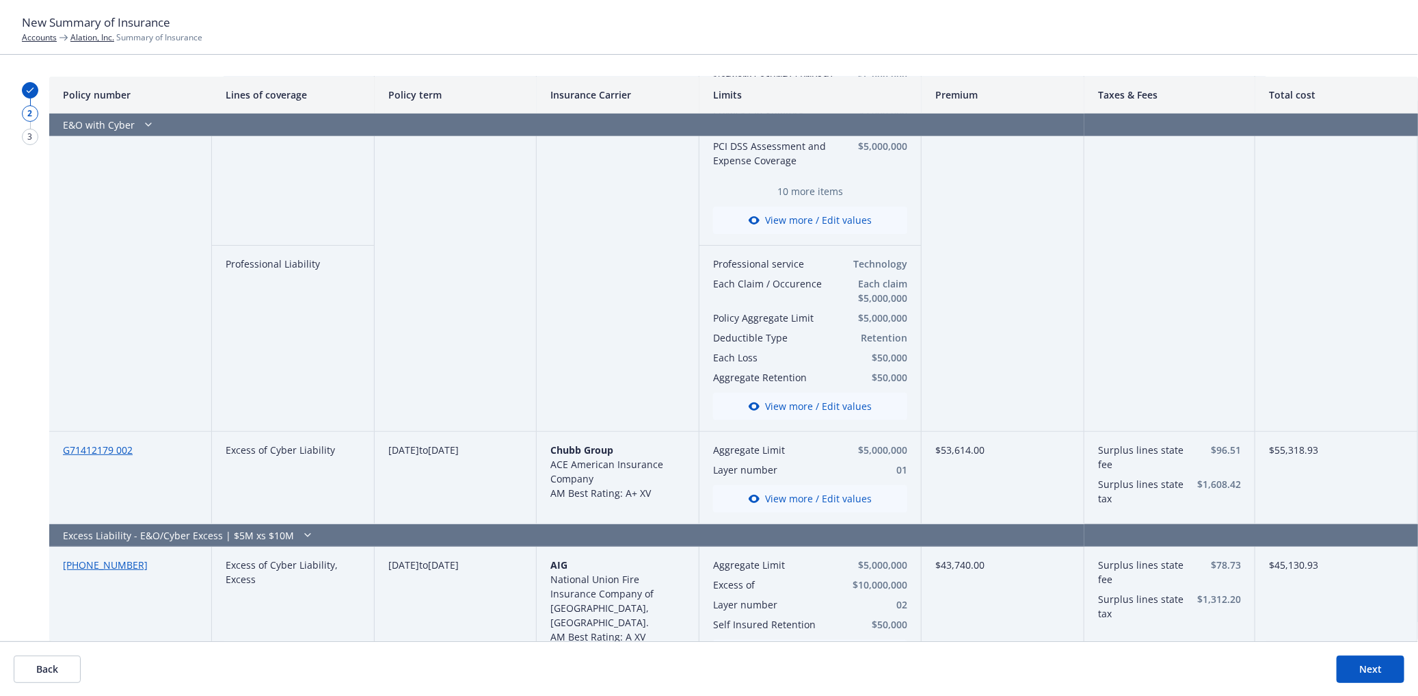
scroll to position [152, 0]
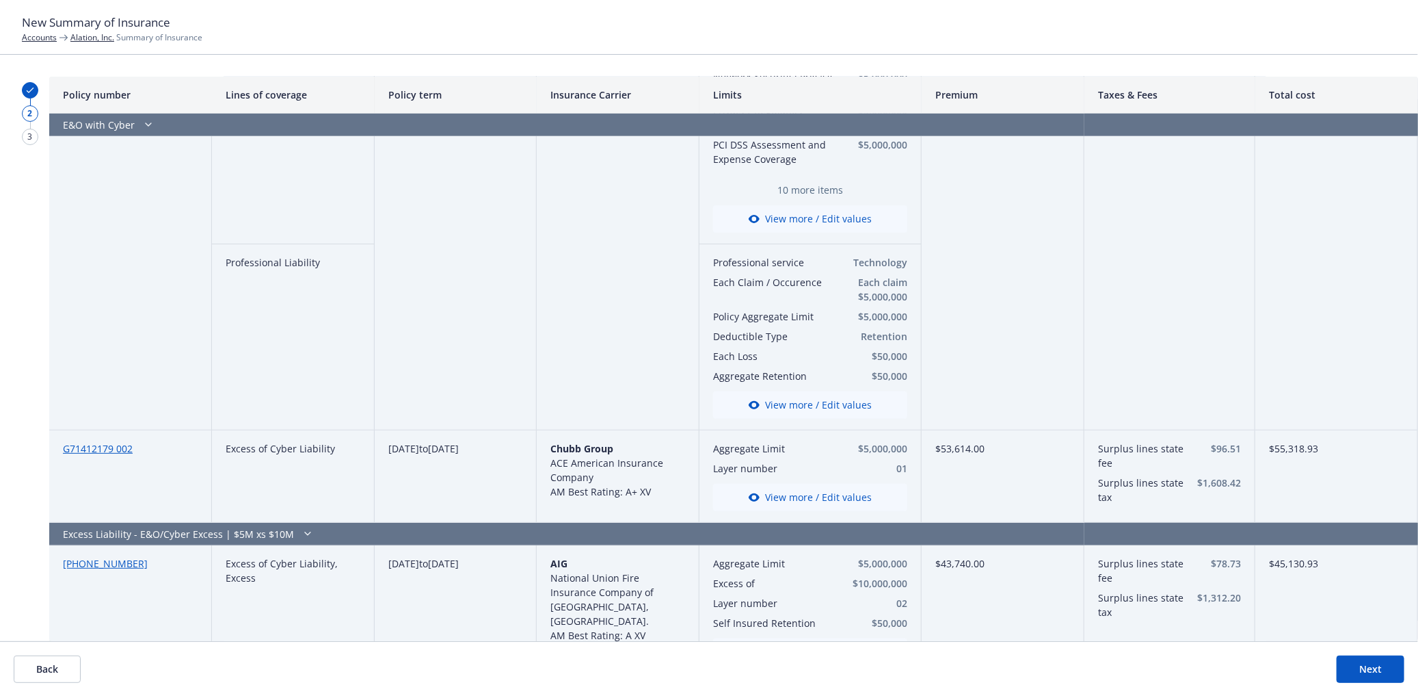
click at [792, 402] on button "View more / Edit values" at bounding box center [810, 404] width 194 height 27
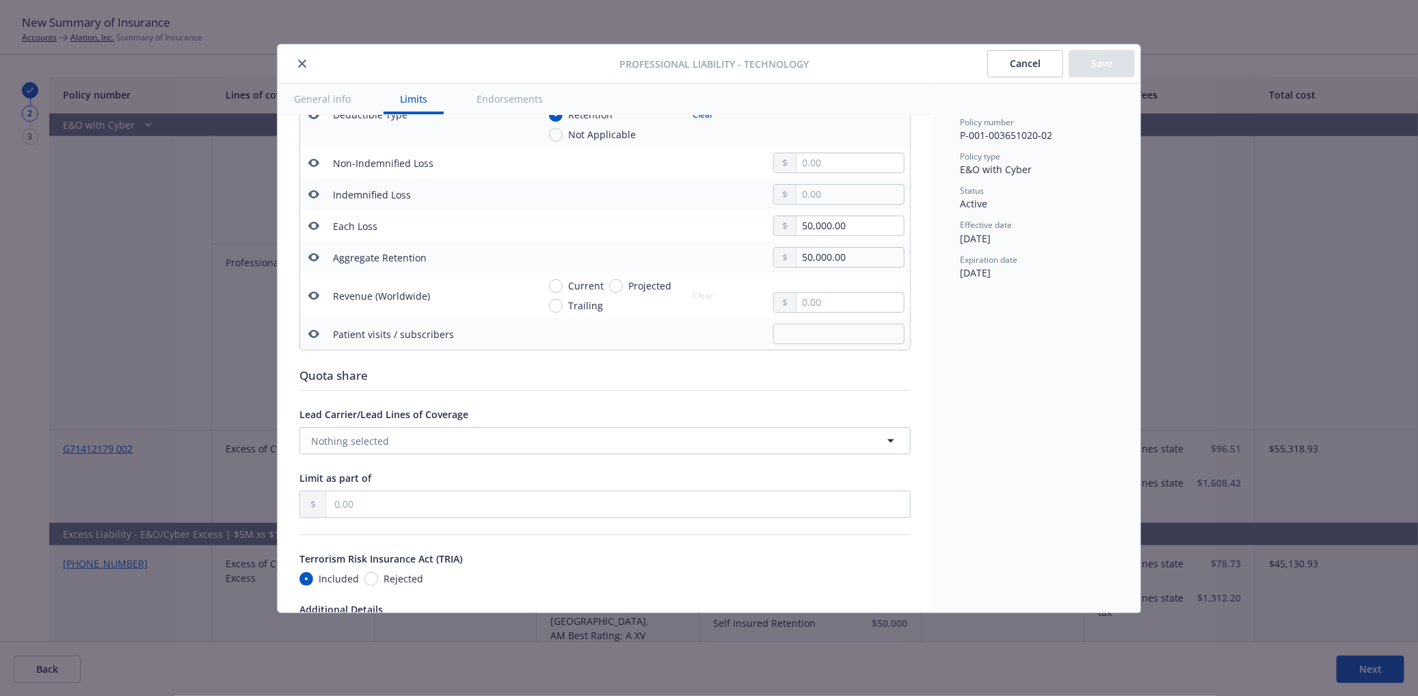
scroll to position [836, 0]
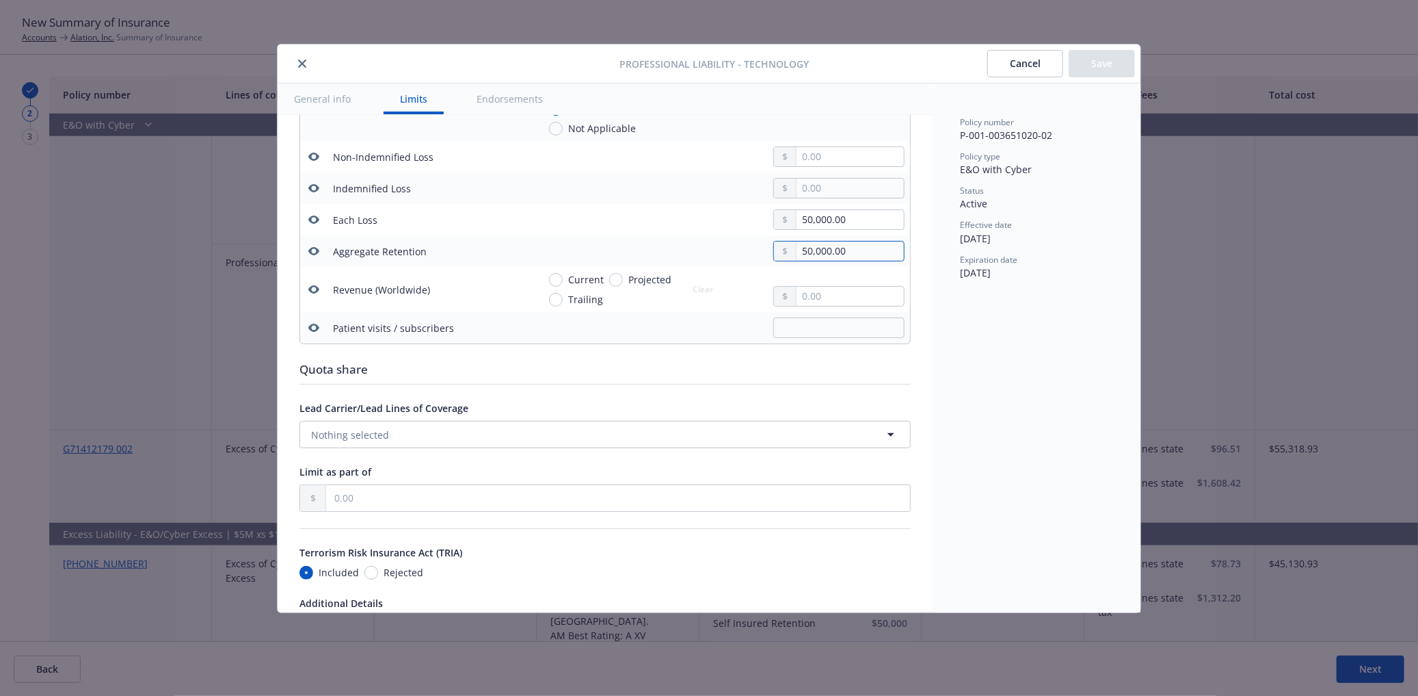
click at [807, 248] on input "50,000.00" at bounding box center [850, 250] width 107 height 19
click at [1086, 68] on button "Save" at bounding box center [1102, 63] width 66 height 27
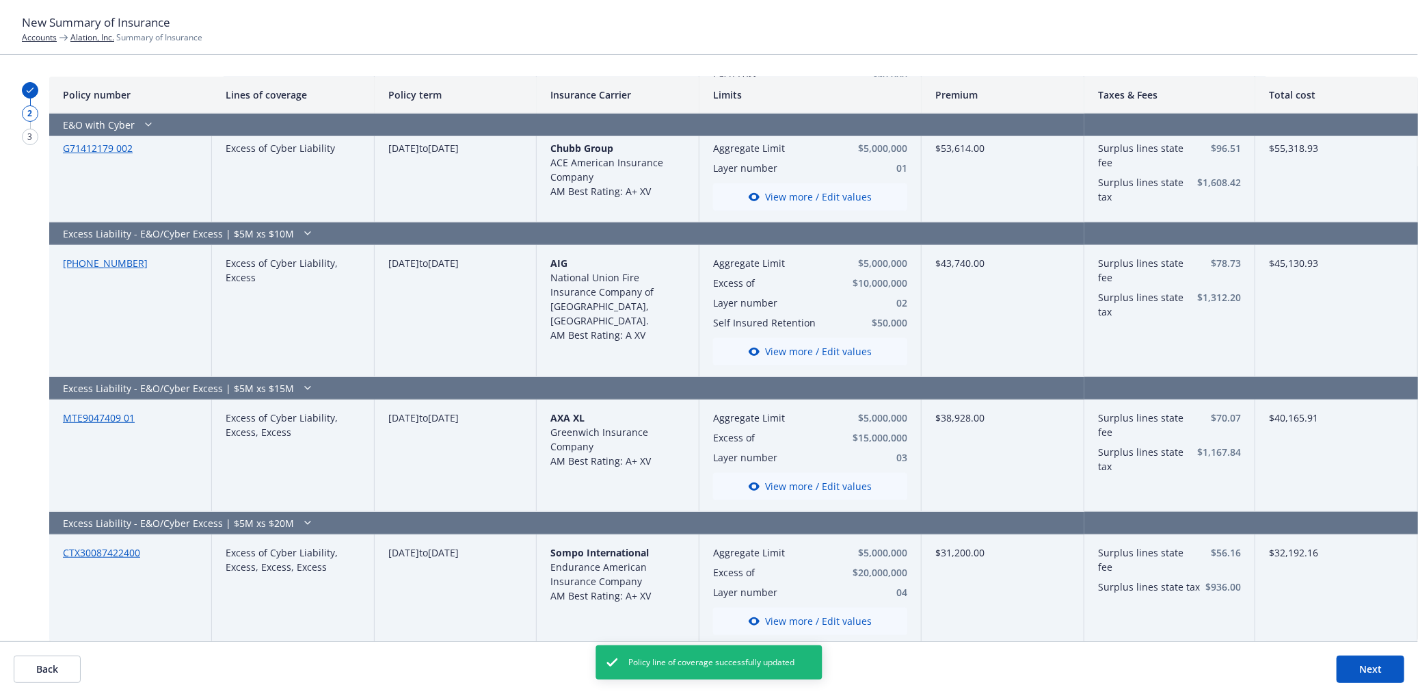
scroll to position [438, 0]
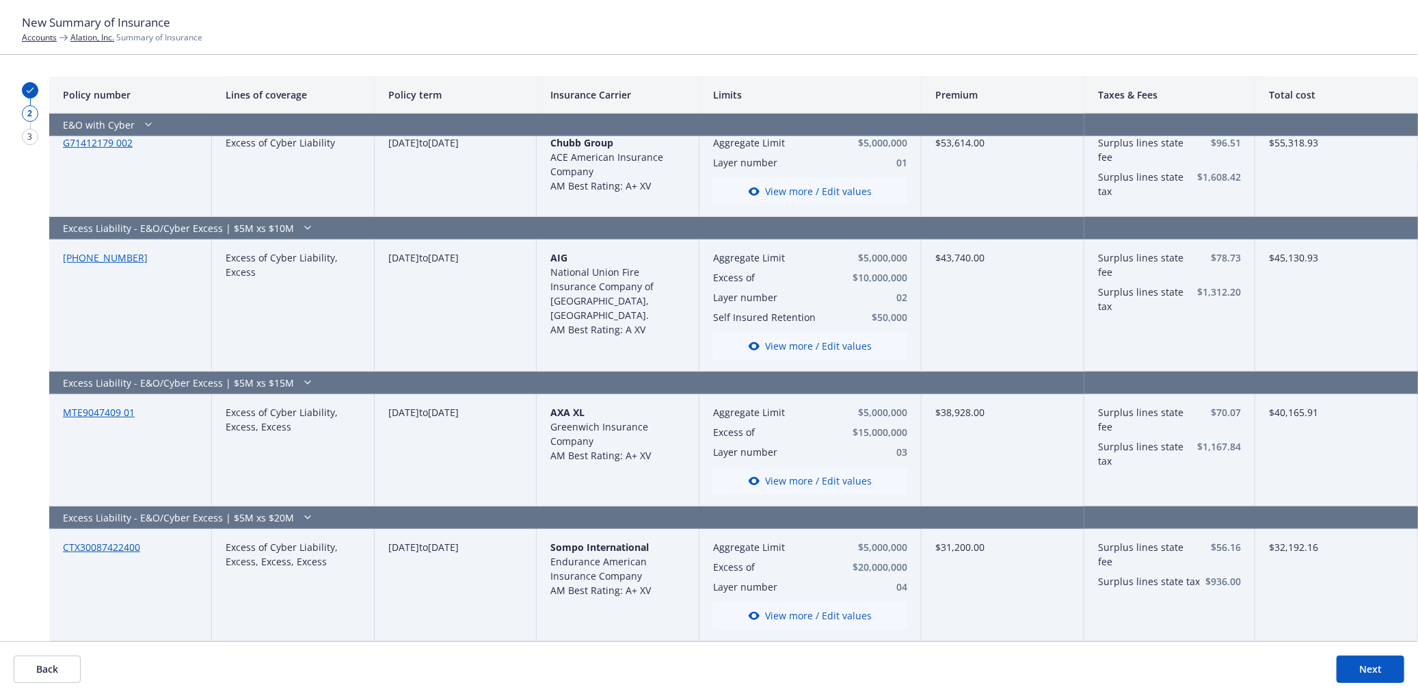
click at [841, 472] on button "View more / Edit values" at bounding box center [810, 480] width 194 height 27
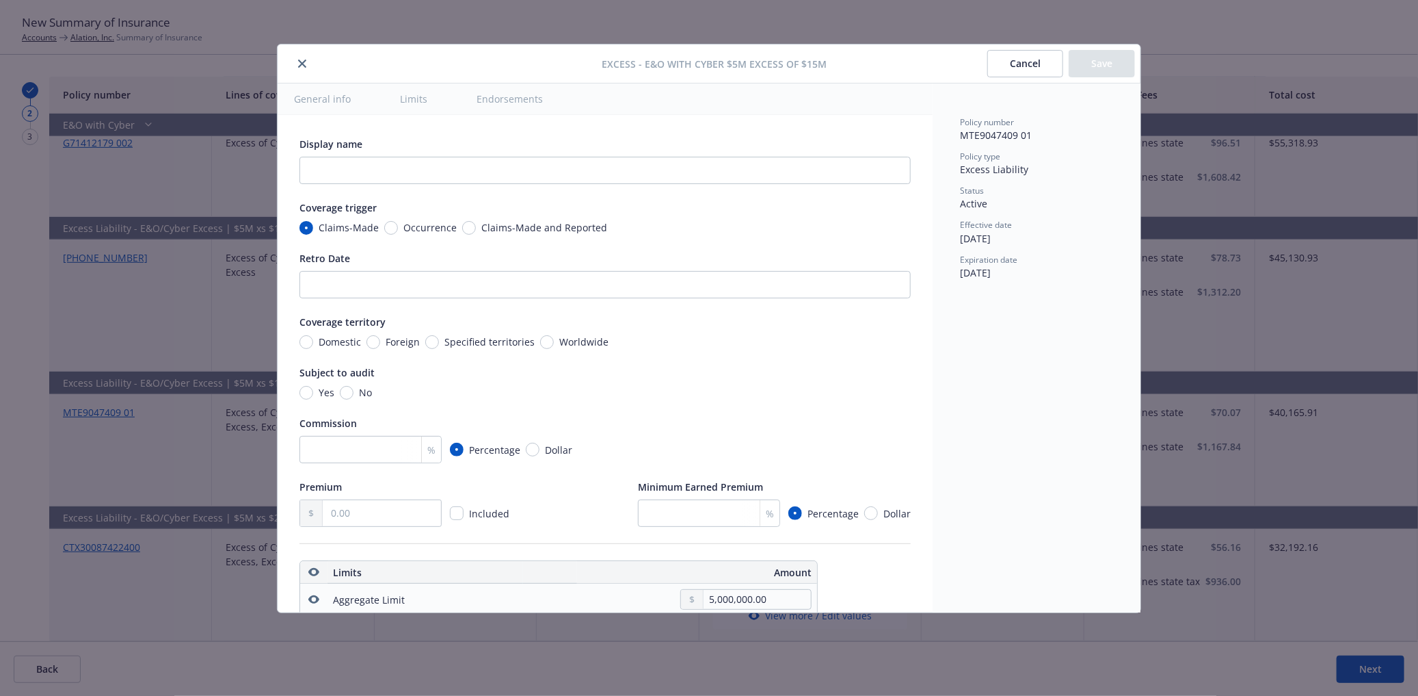
type textarea "x"
type input "$5M excess of $15M"
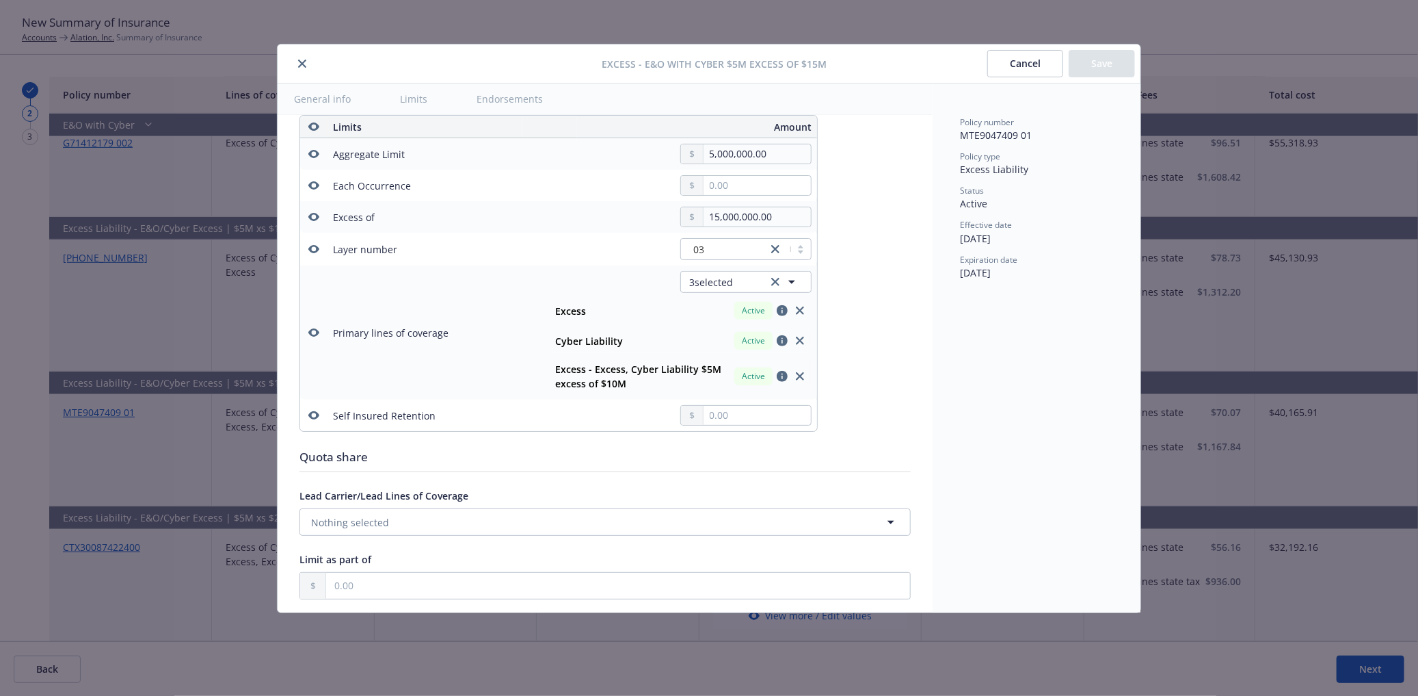
type textarea "x"
type input "Excess Liability, E&O with Cyber $5M excess of $15M"
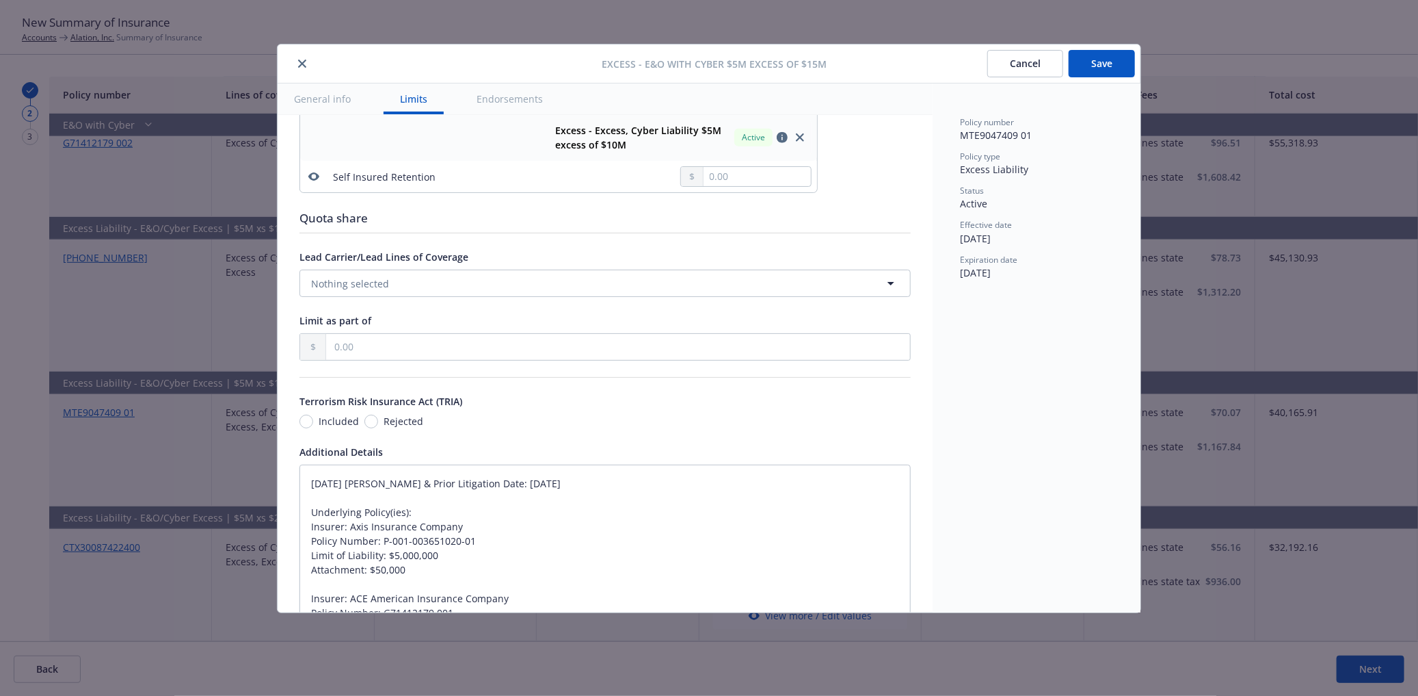
scroll to position [836, 0]
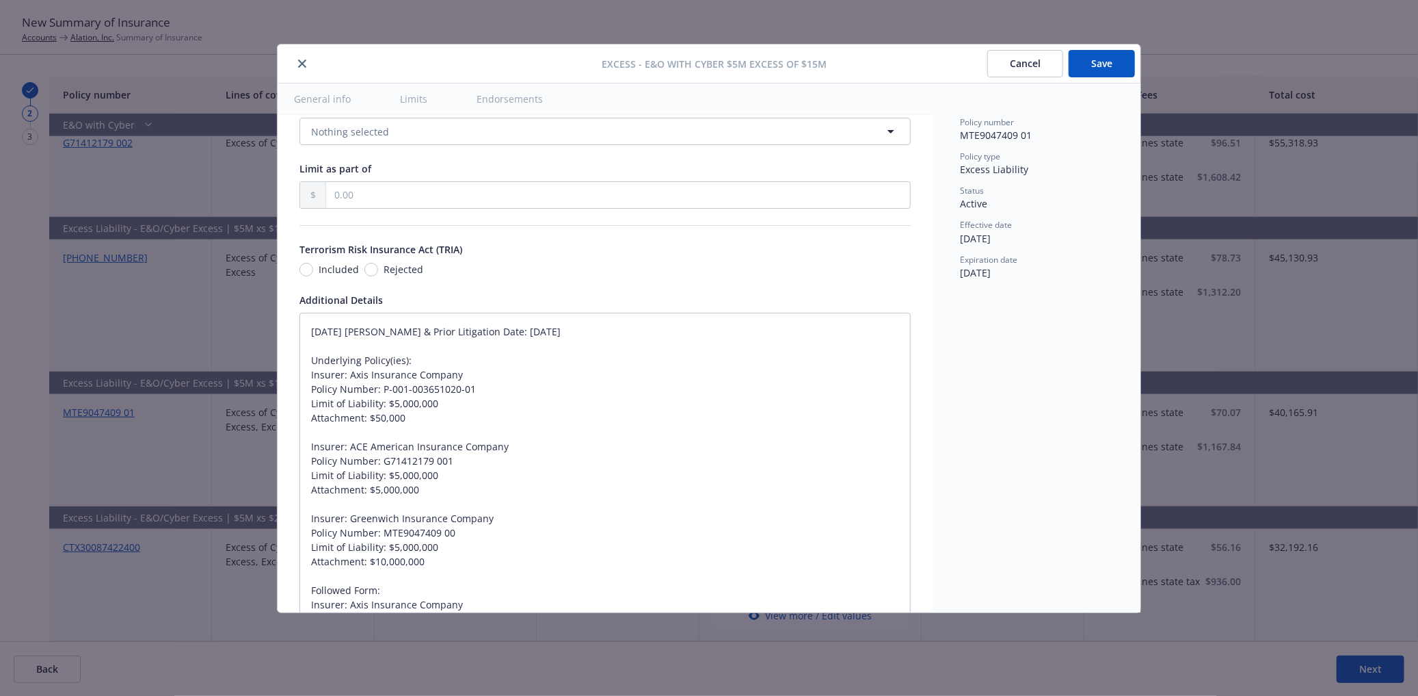
click at [313, 66] on div at bounding box center [442, 63] width 319 height 16
click at [304, 66] on icon "close" at bounding box center [302, 63] width 8 height 8
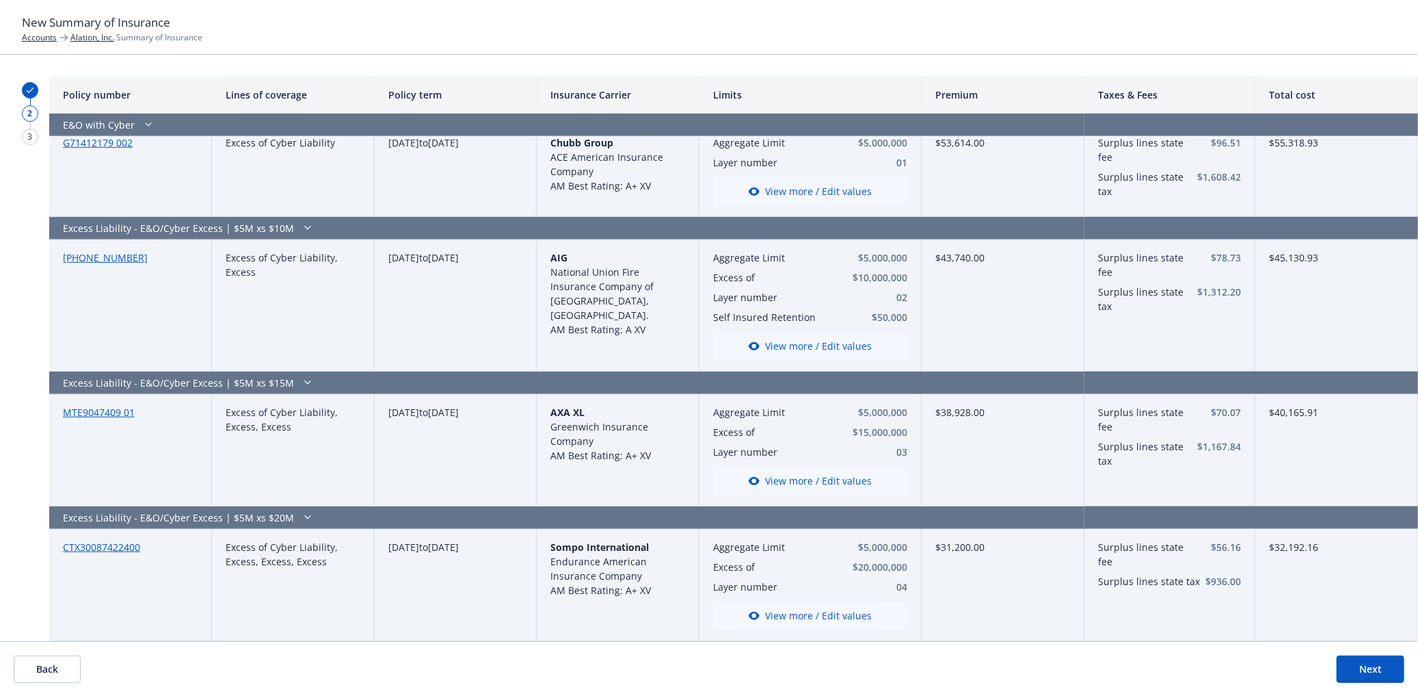
click at [814, 346] on button "View more / Edit values" at bounding box center [810, 345] width 194 height 27
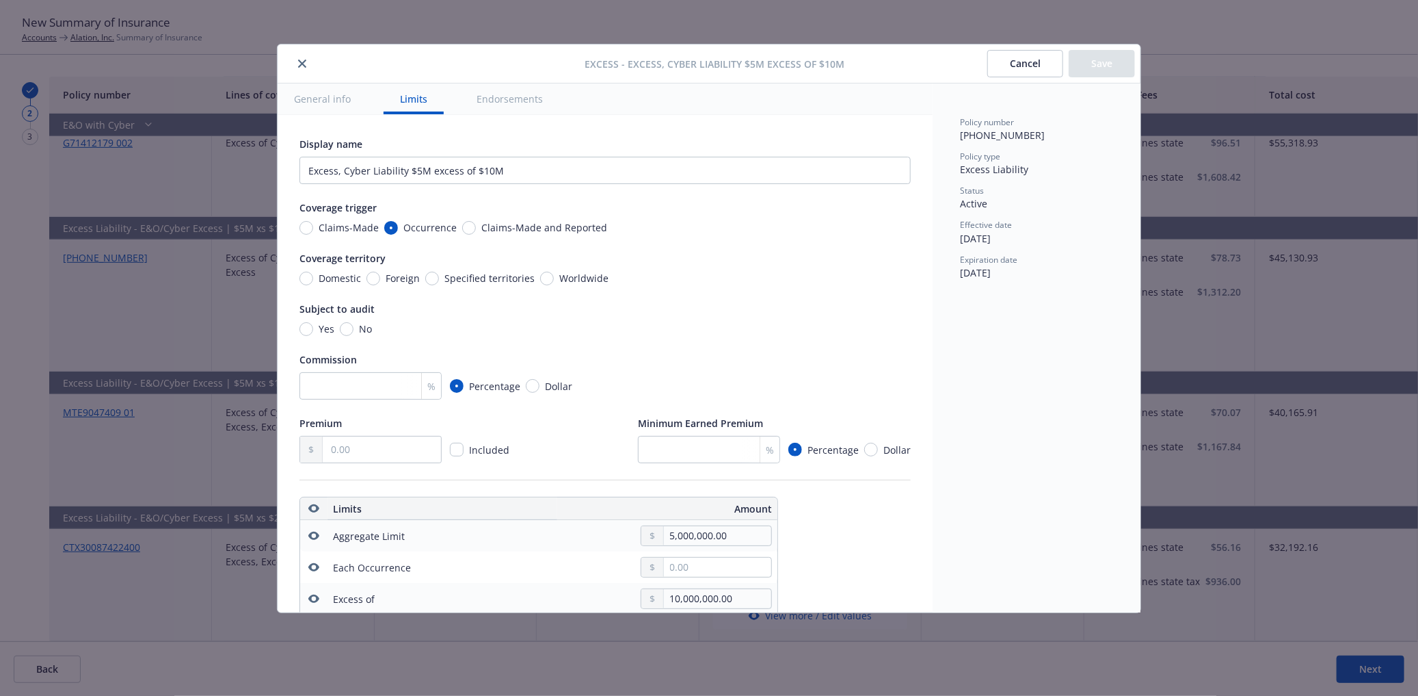
scroll to position [381, 0]
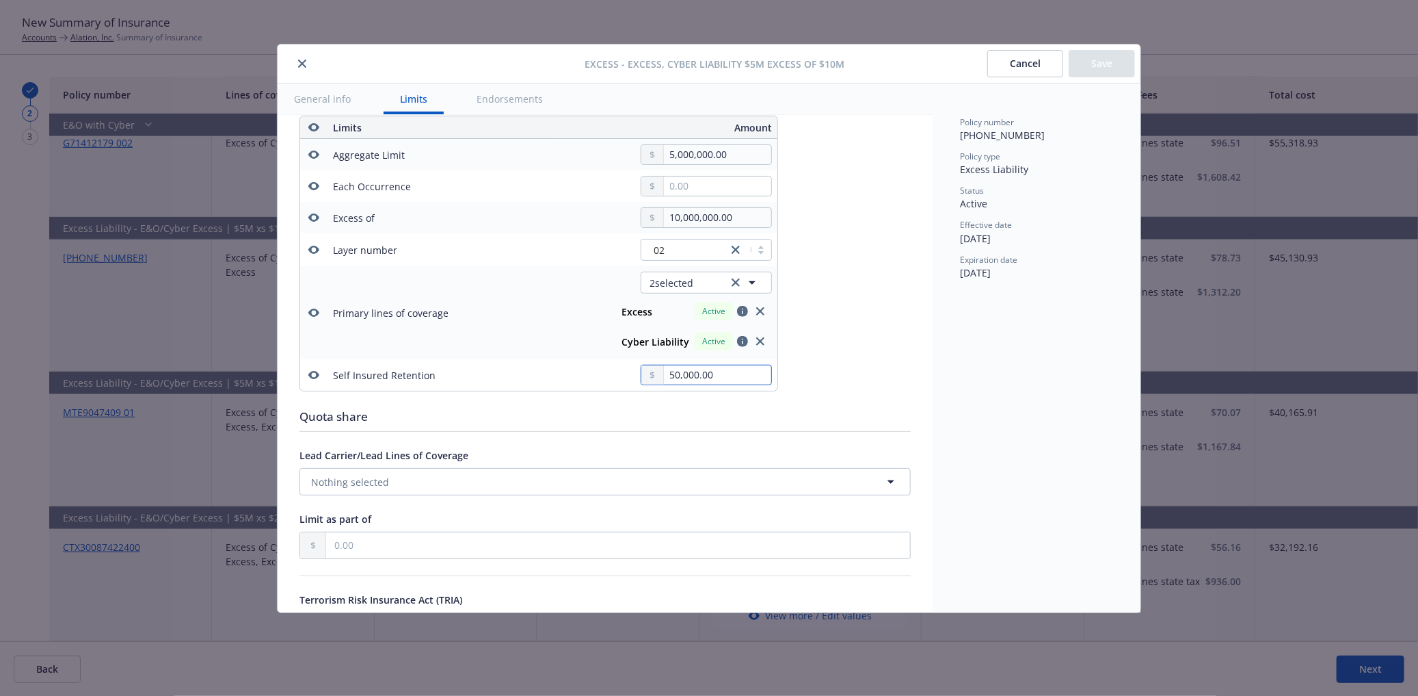
drag, startPoint x: 719, startPoint y: 369, endPoint x: 632, endPoint y: 370, distance: 87.5
click at [632, 370] on div "50,000.00" at bounding box center [701, 375] width 142 height 21
type textarea "x"
click at [1098, 70] on button "Save" at bounding box center [1102, 63] width 66 height 27
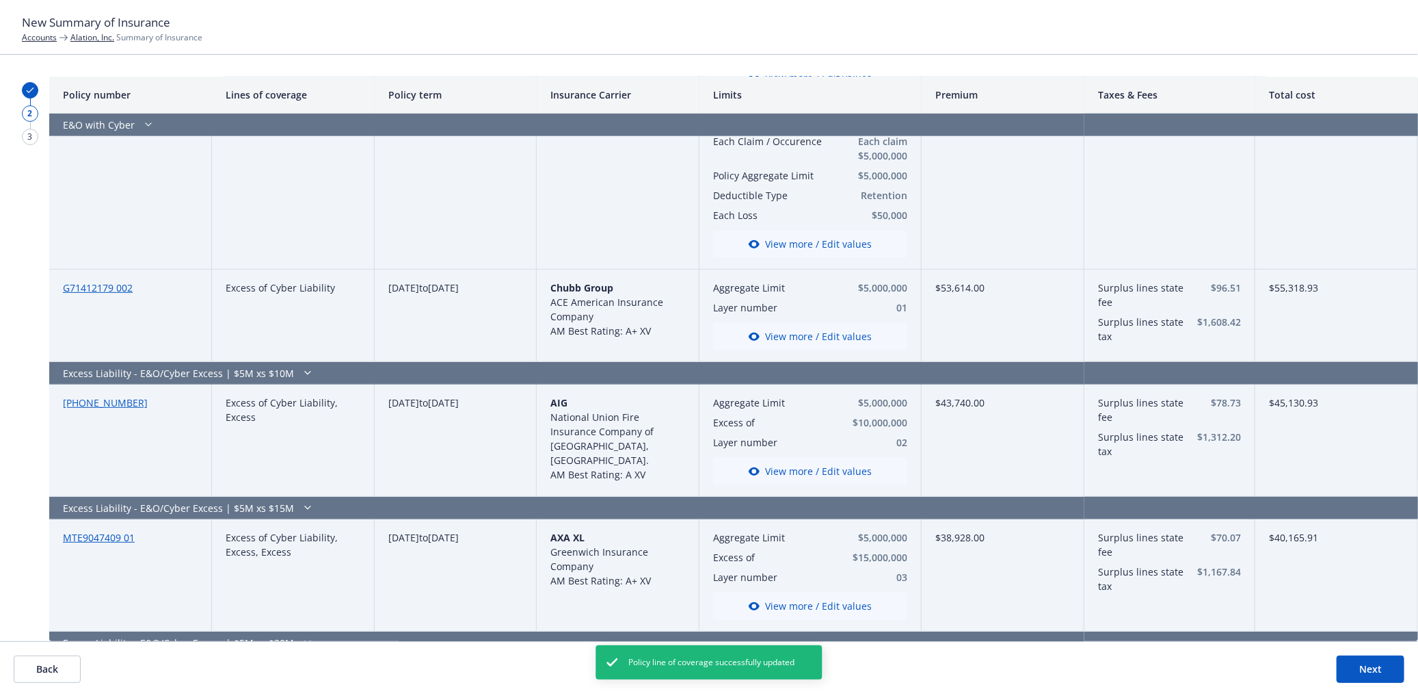
scroll to position [265, 0]
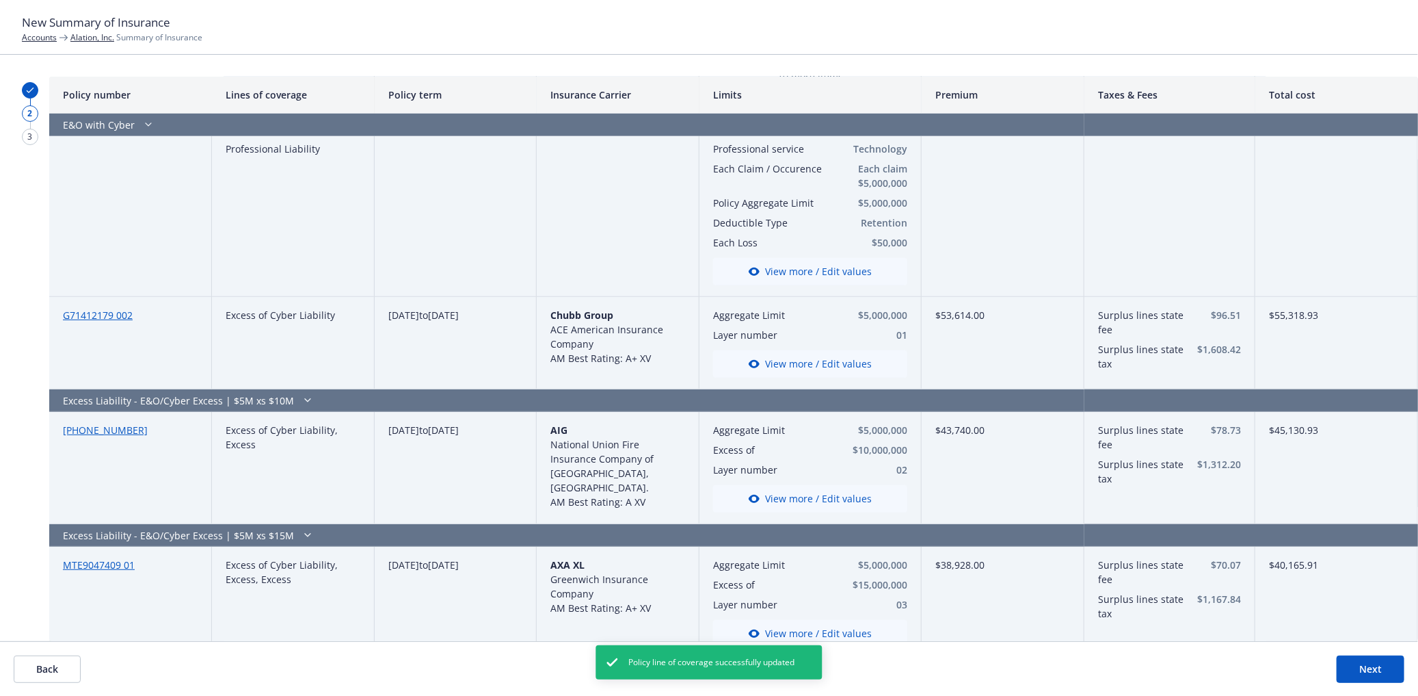
click at [775, 495] on button "View more / Edit values" at bounding box center [810, 498] width 194 height 27
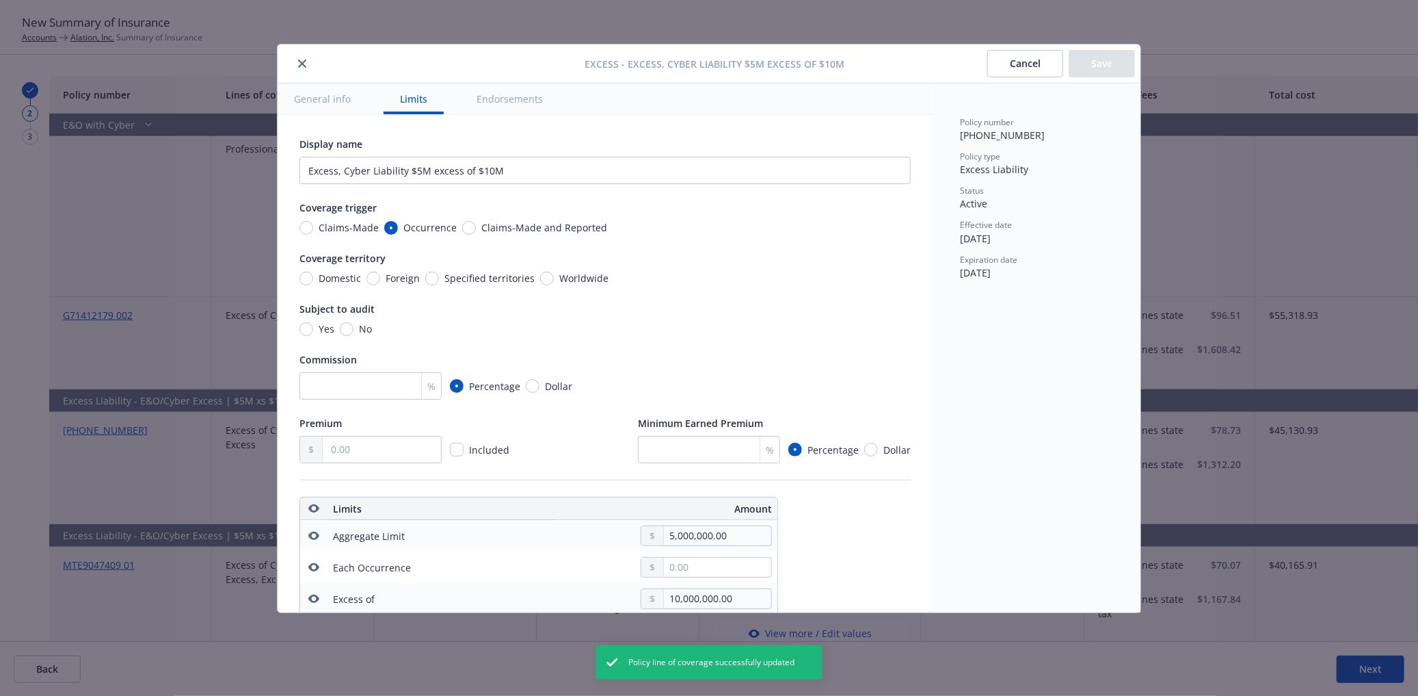
type textarea "x"
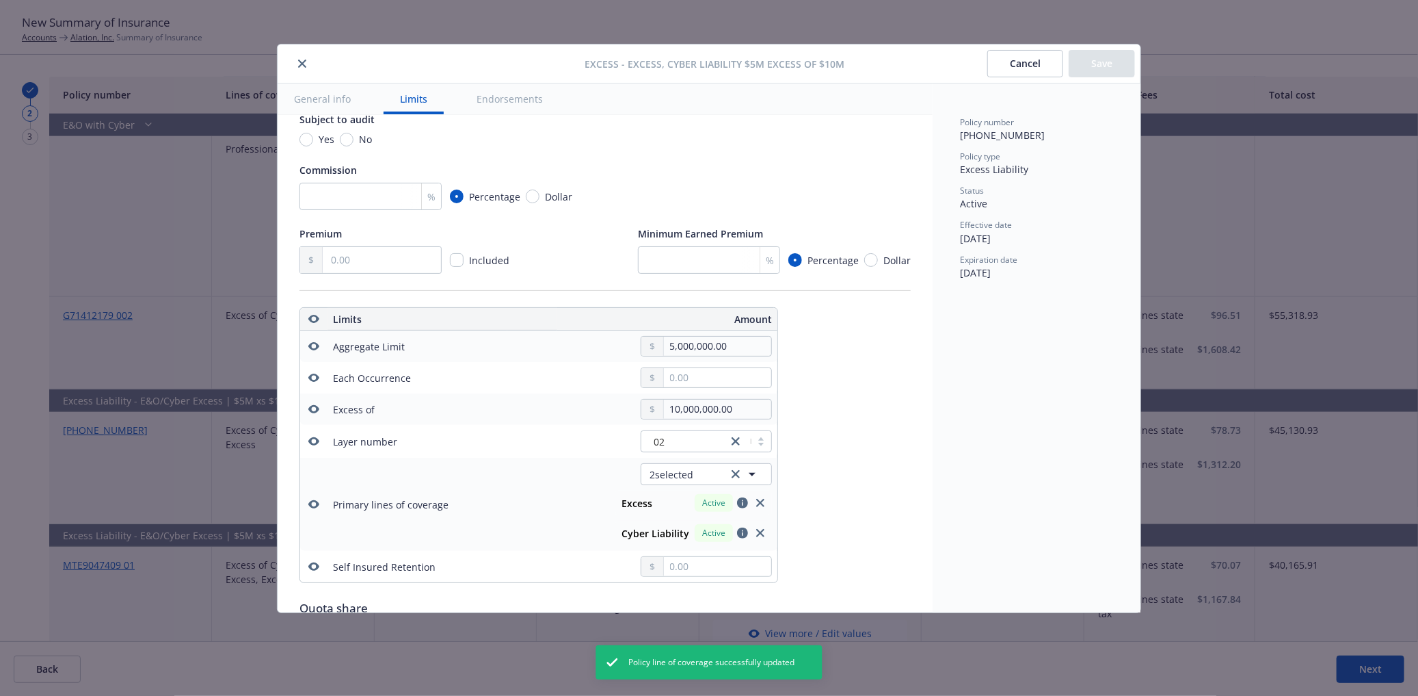
scroll to position [153, 0]
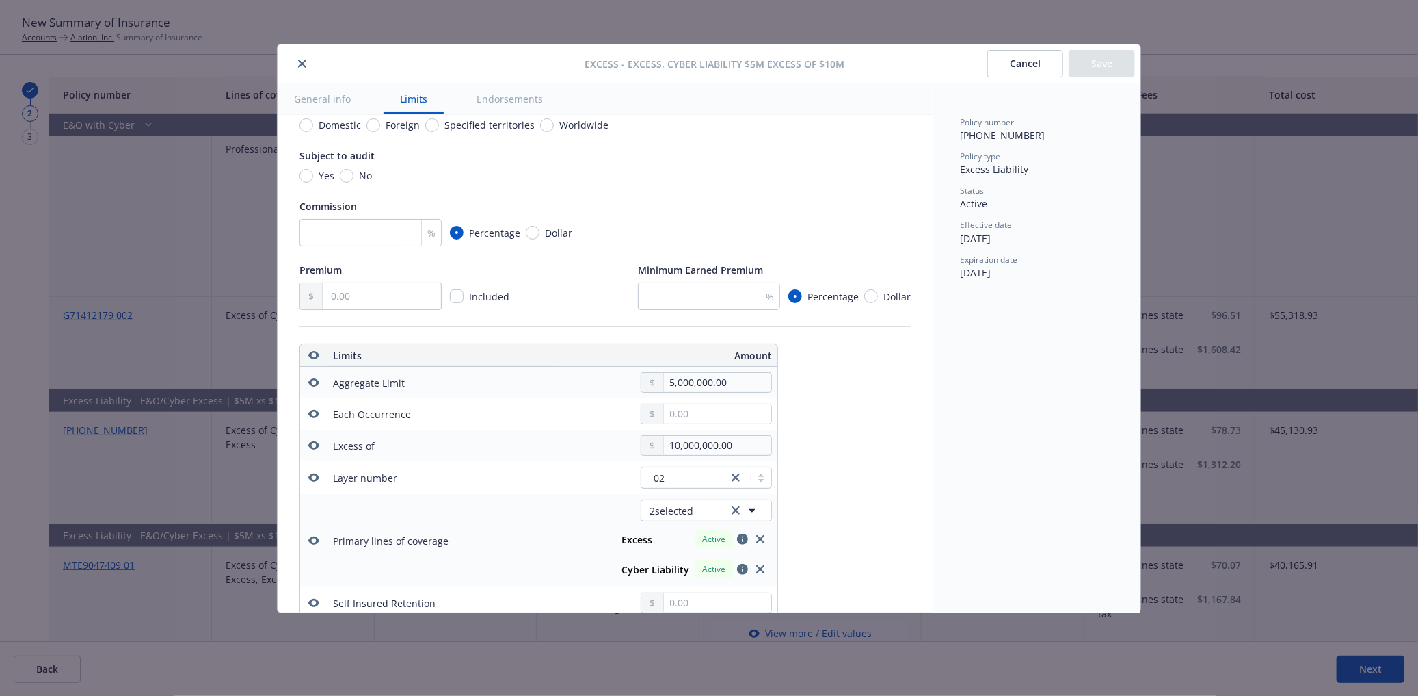
click at [300, 59] on icon "close" at bounding box center [302, 63] width 8 height 8
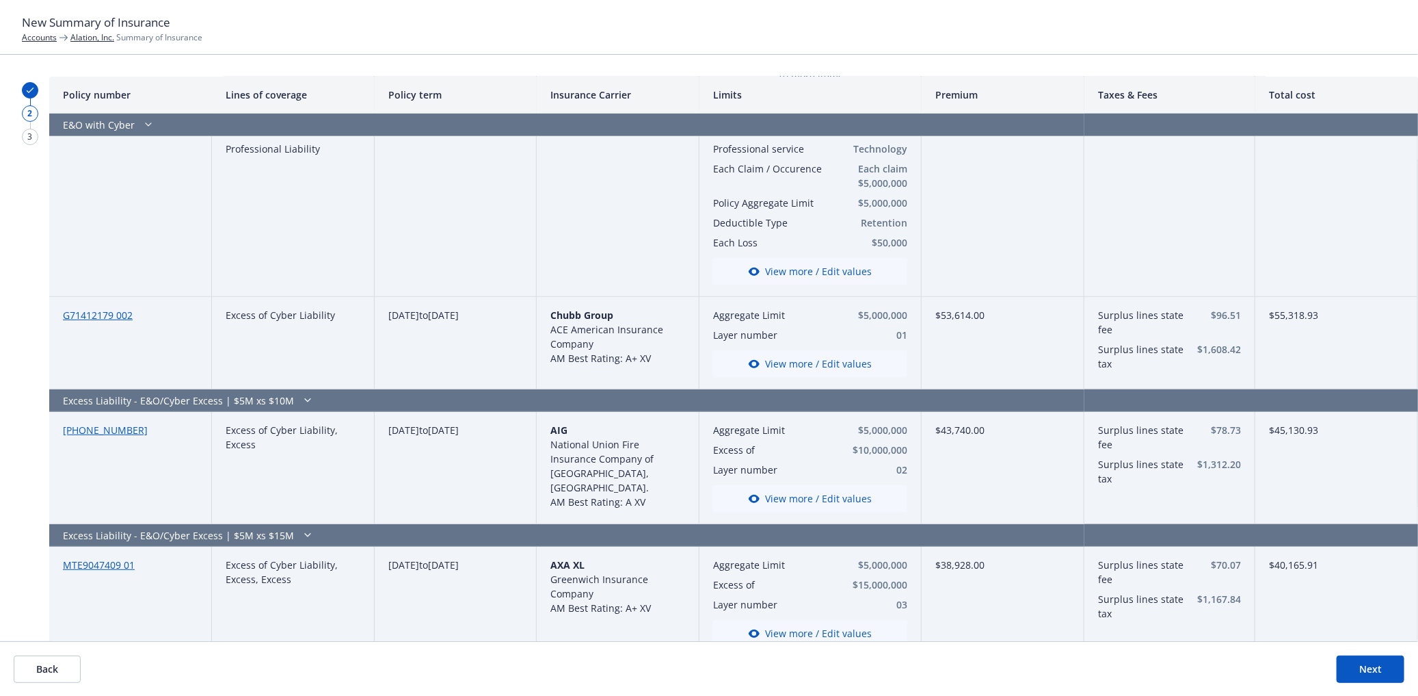
click at [832, 363] on button "View more / Edit values" at bounding box center [810, 363] width 194 height 27
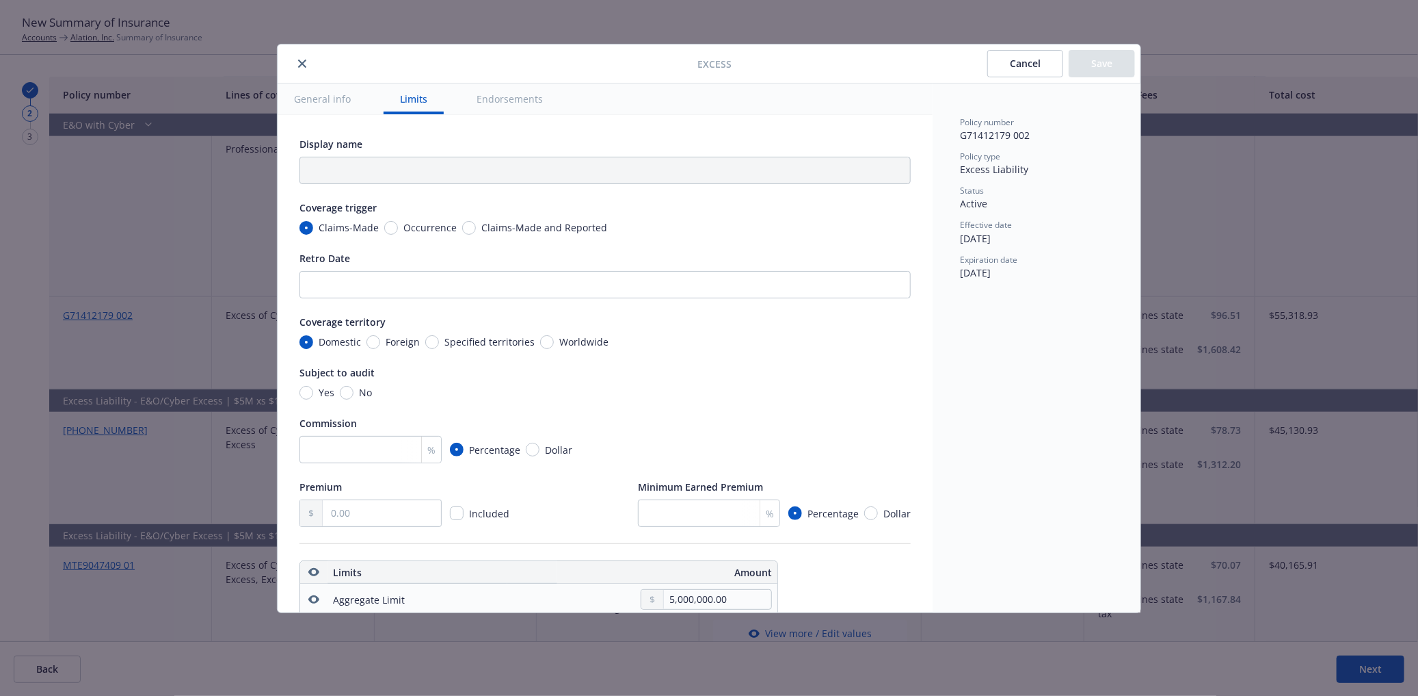
scroll to position [445, 0]
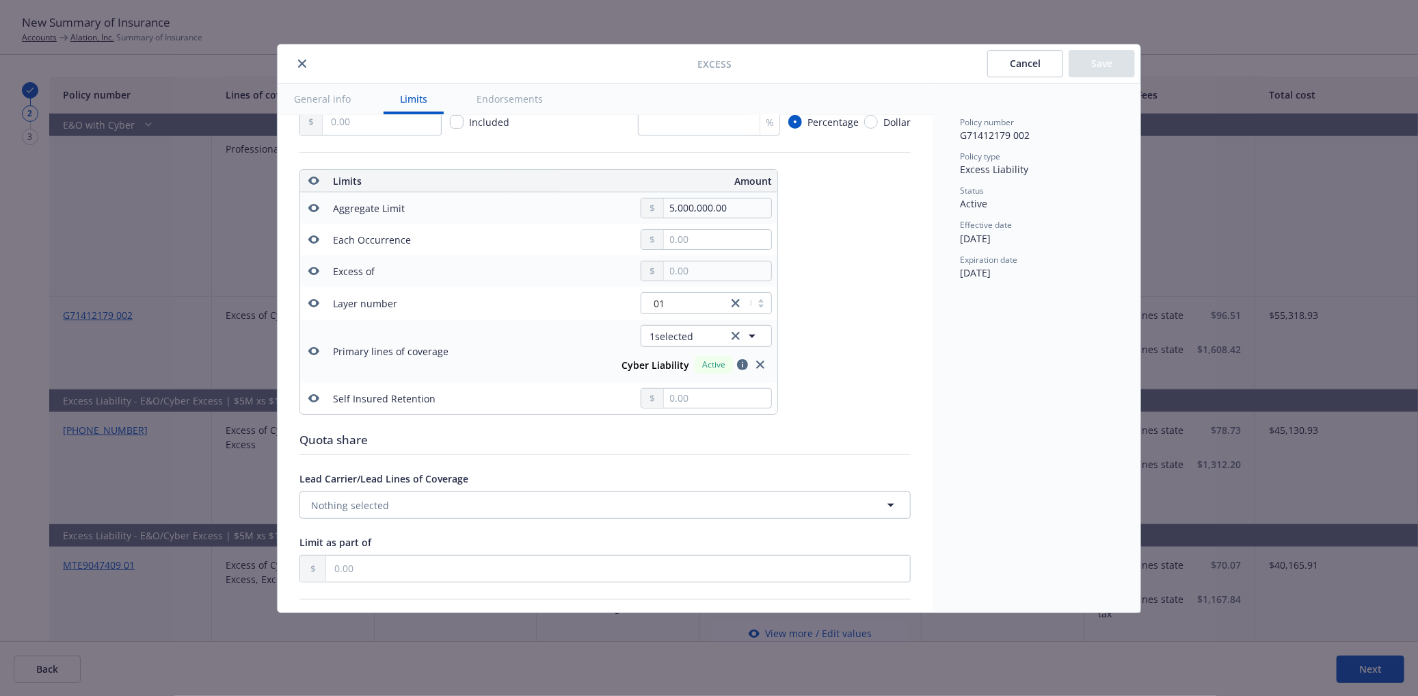
type textarea "x"
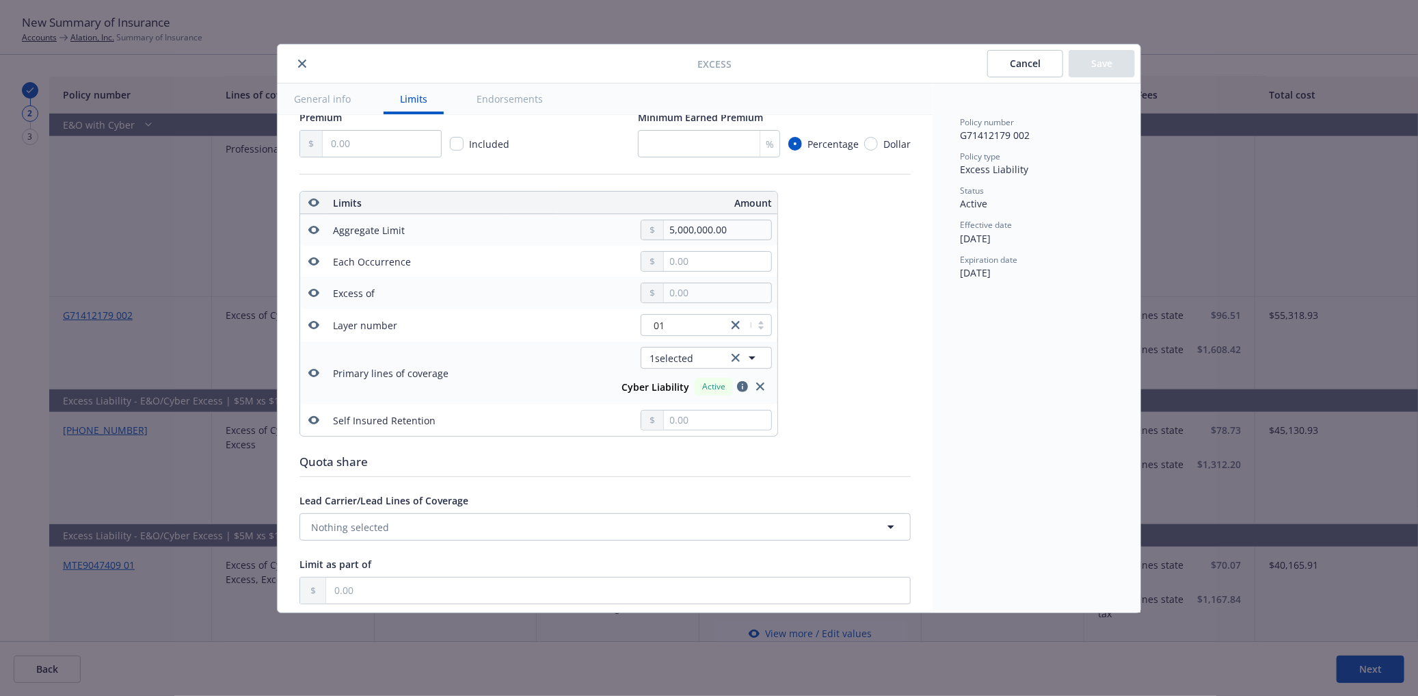
click at [293, 58] on div at bounding box center [490, 63] width 414 height 16
click at [299, 62] on icon "close" at bounding box center [302, 63] width 8 height 8
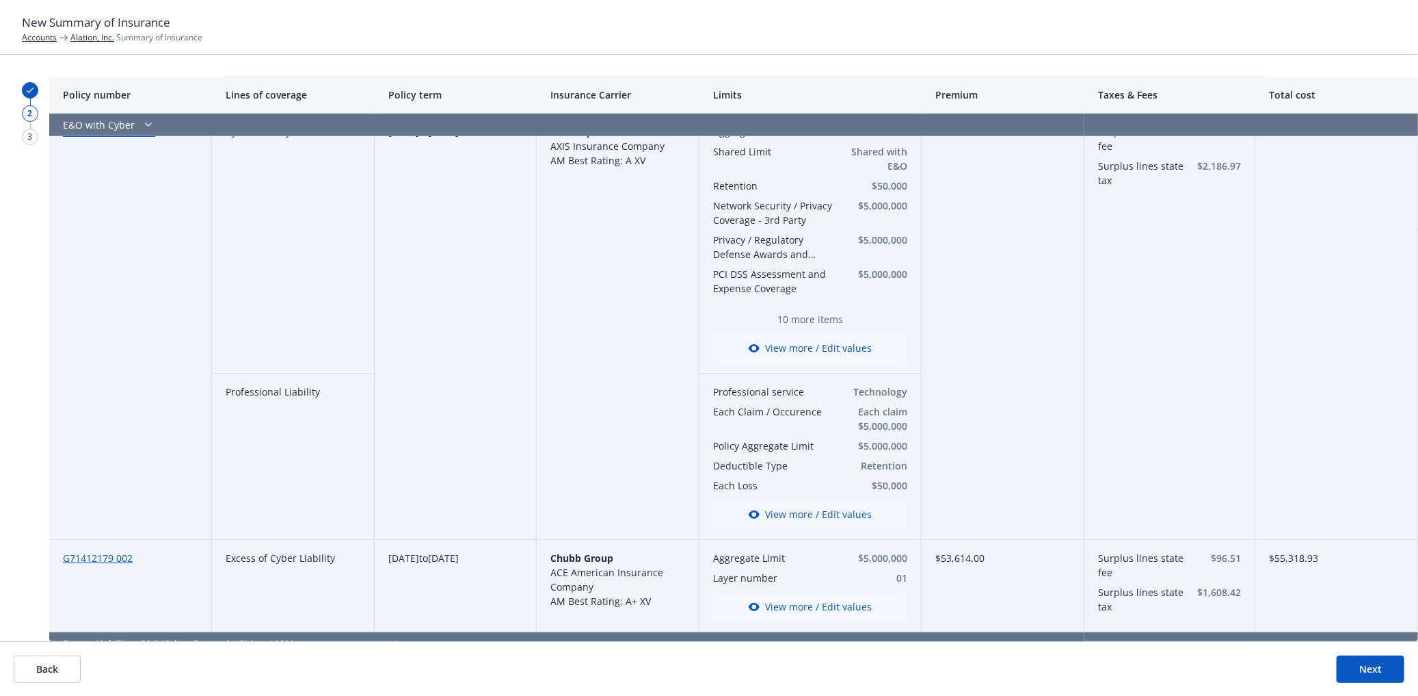
scroll to position [0, 0]
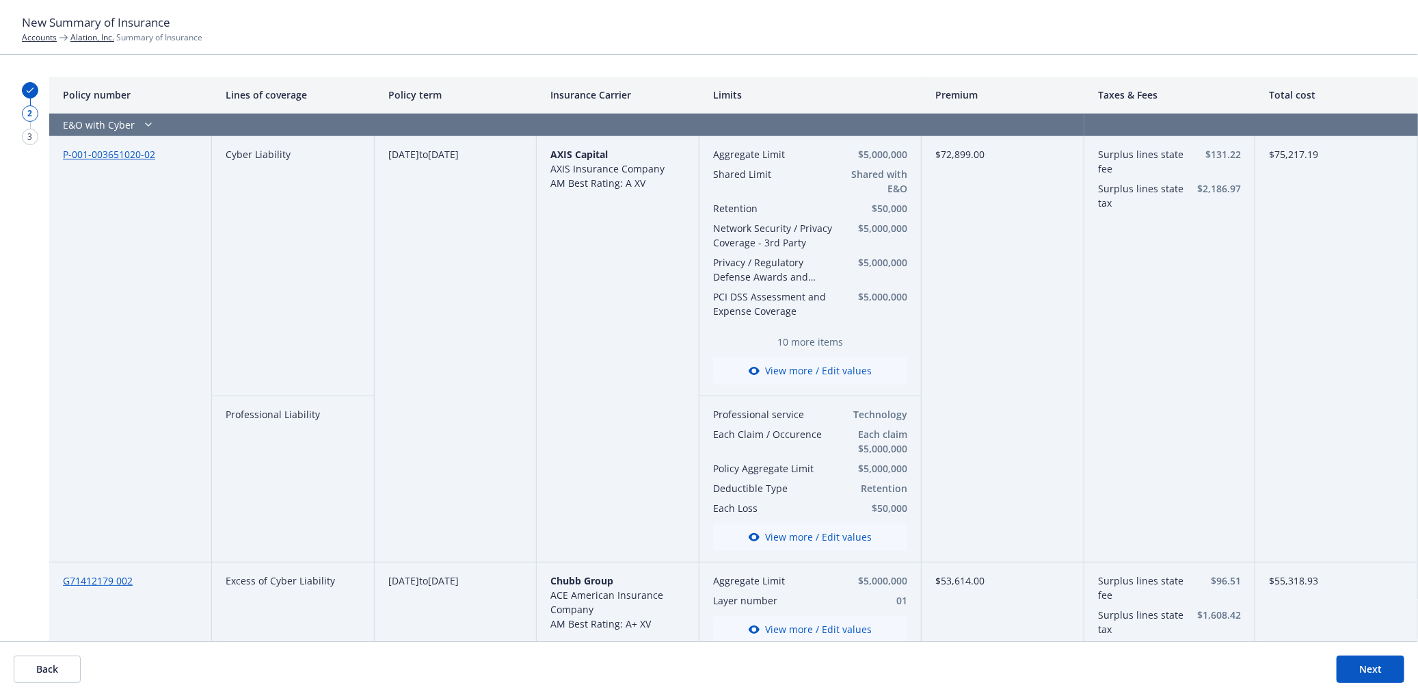
click at [801, 544] on button "View more / Edit values" at bounding box center [810, 536] width 194 height 27
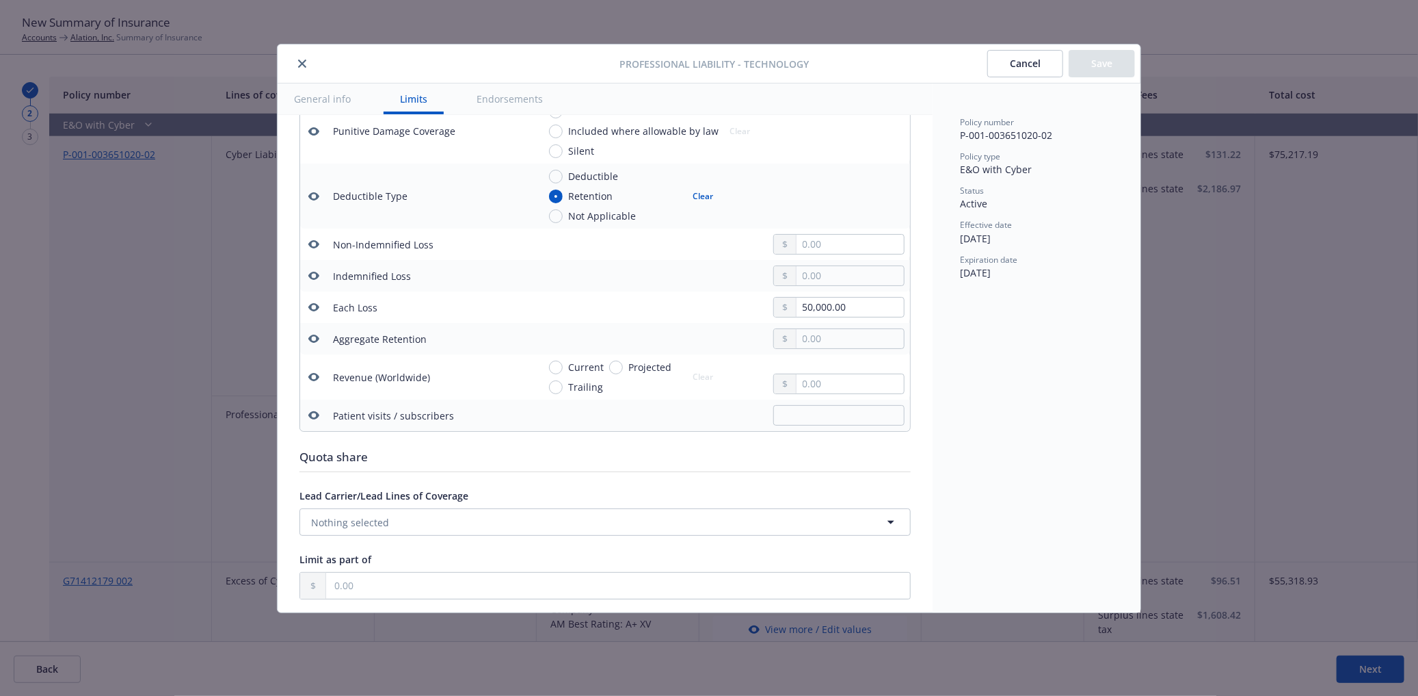
scroll to position [749, 0]
click at [302, 64] on icon "close" at bounding box center [302, 63] width 8 height 8
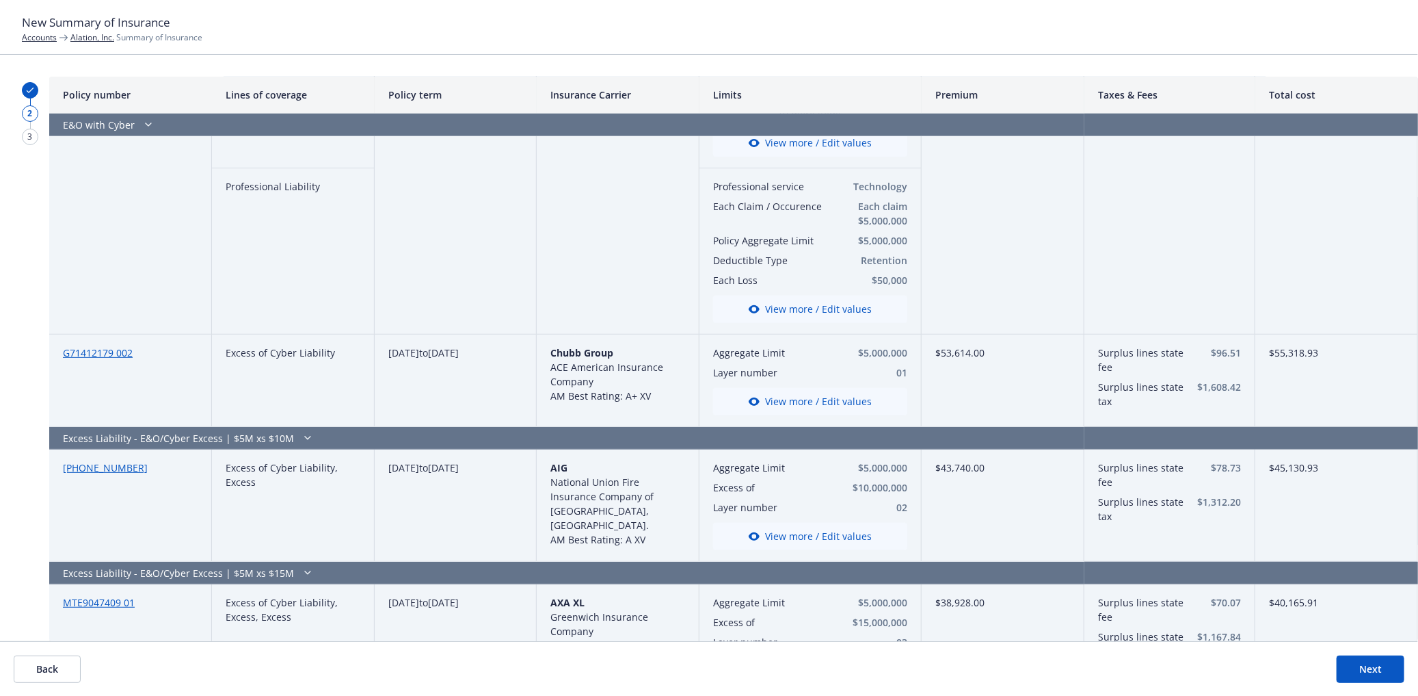
scroll to position [417, 0]
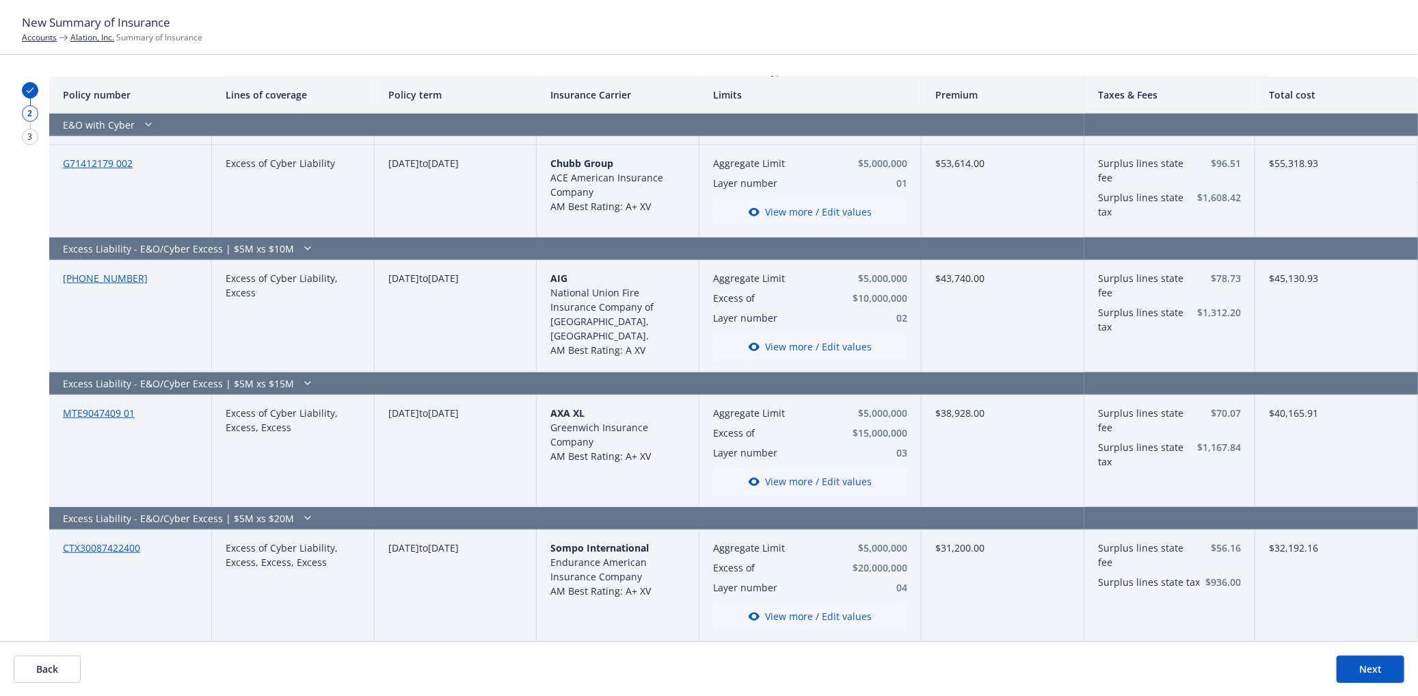
click at [1348, 659] on button "Next" at bounding box center [1371, 668] width 68 height 27
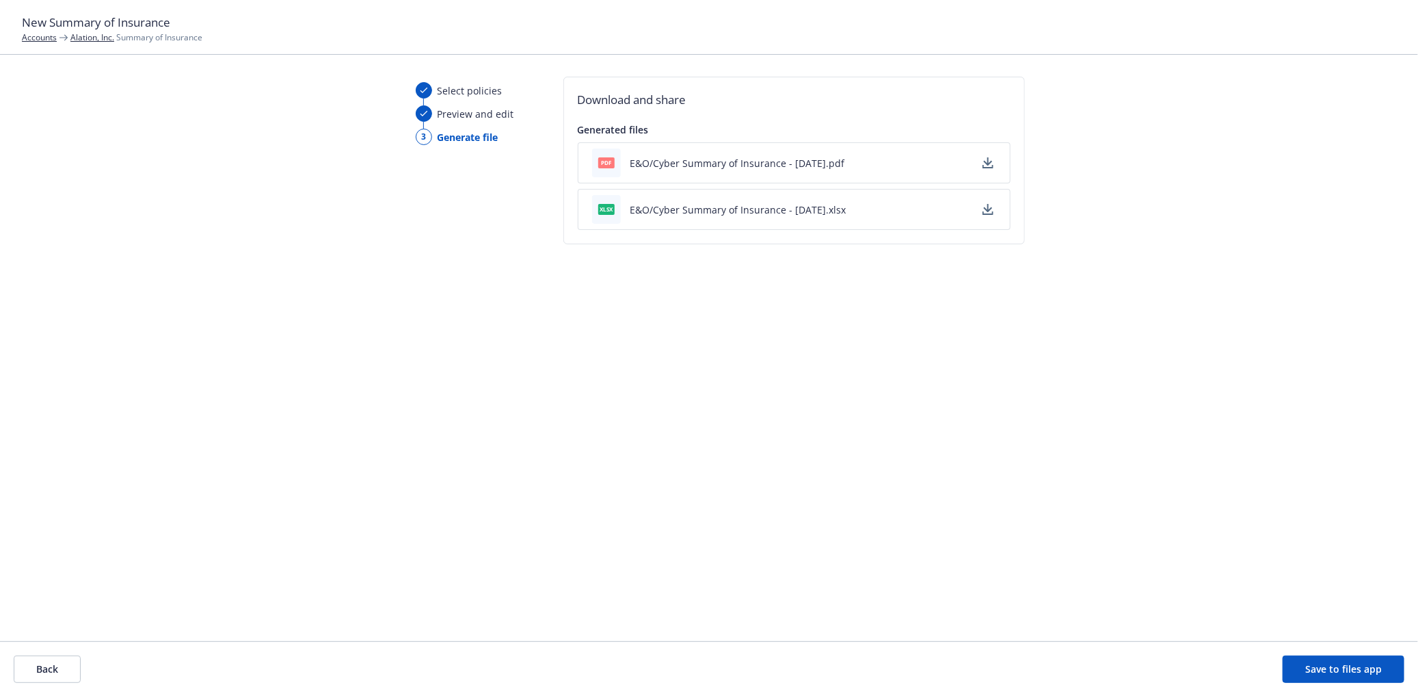
click at [990, 164] on icon "button" at bounding box center [988, 162] width 11 height 11
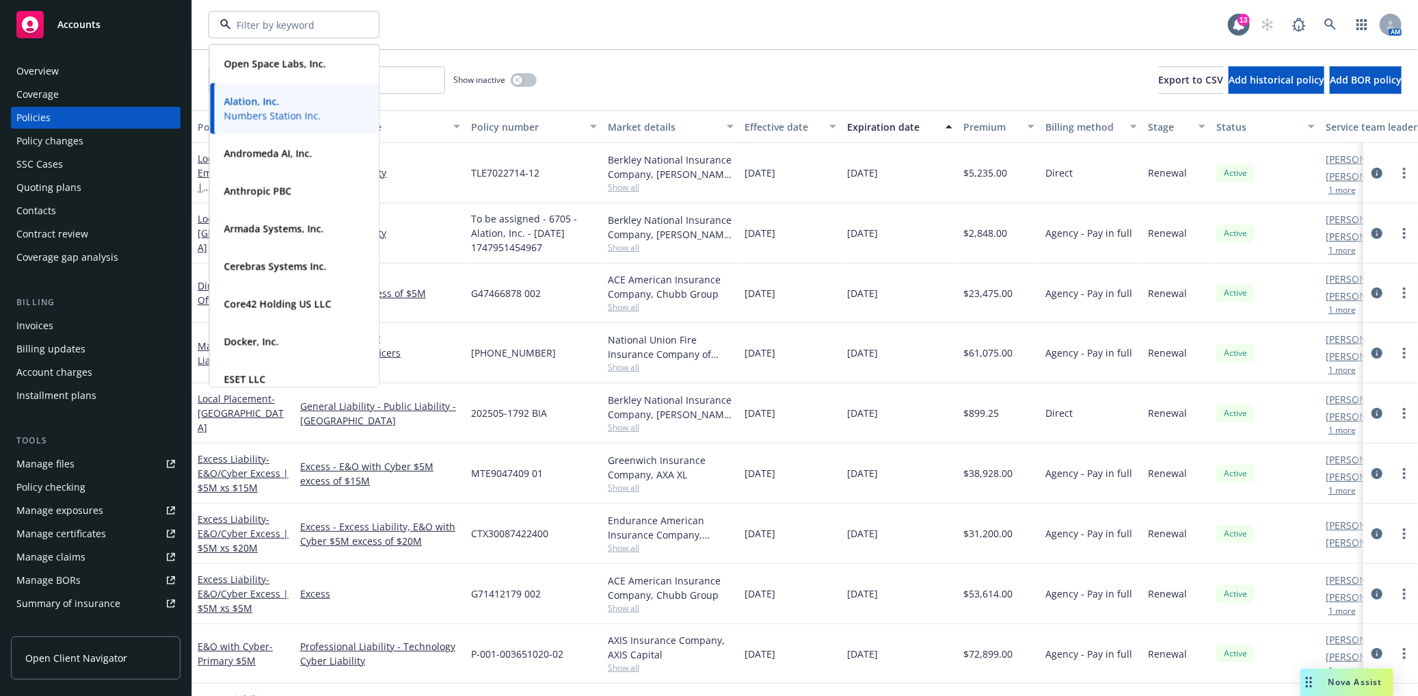
scroll to position [161, 0]
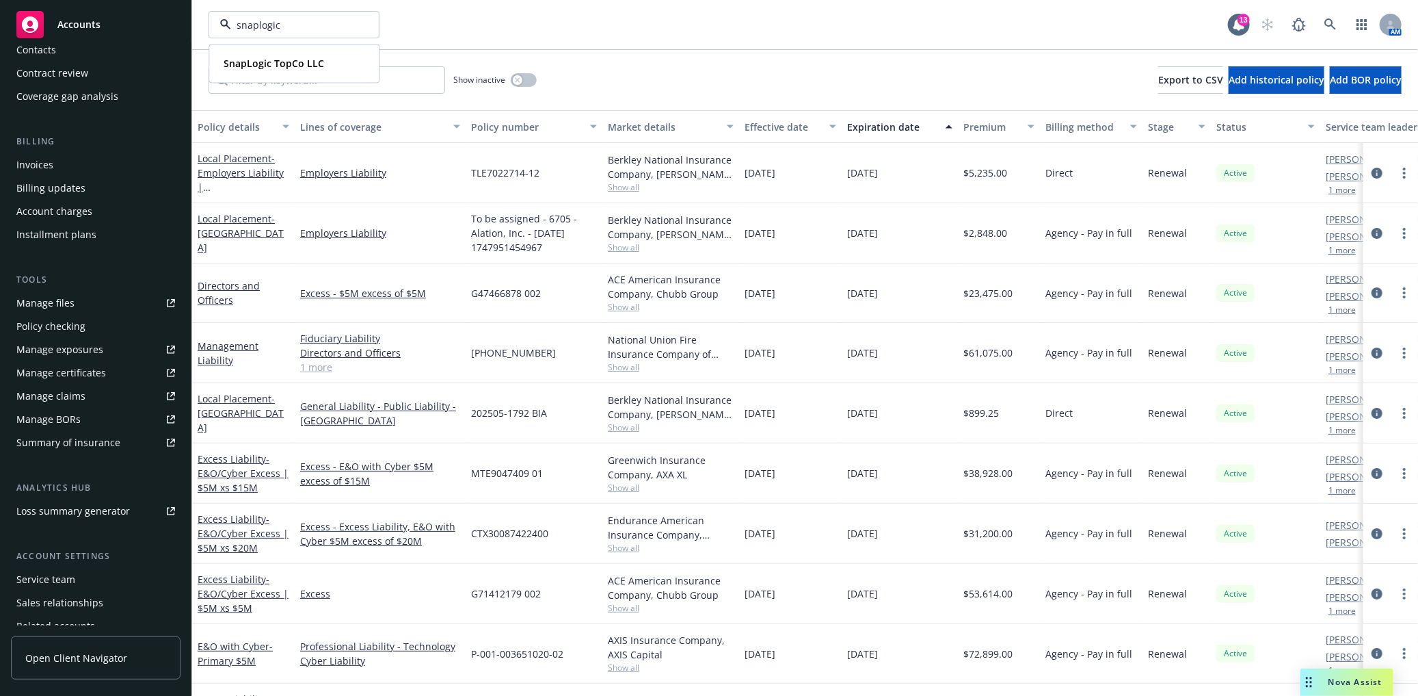
type input "snaplogic"
click at [297, 66] on strong "SnapLogic TopCo LLC" at bounding box center [274, 63] width 101 height 13
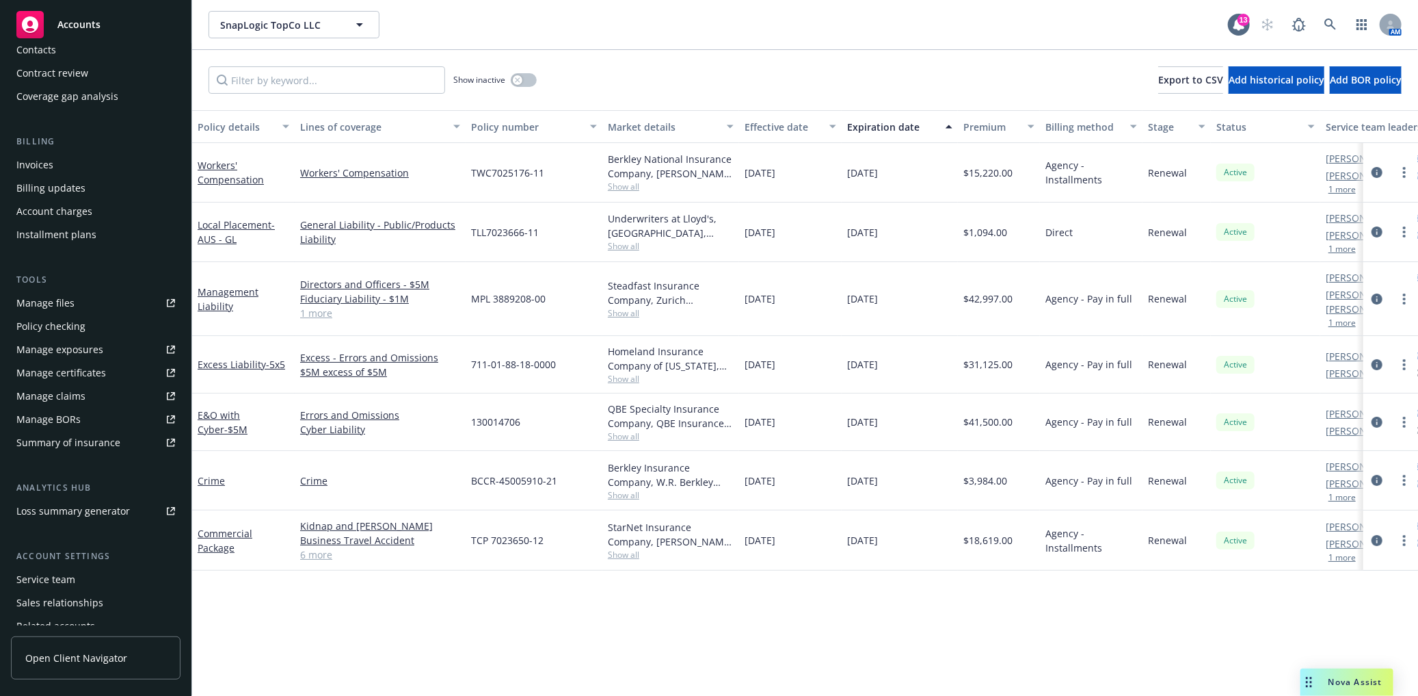
click at [67, 302] on div "Manage files" at bounding box center [45, 303] width 58 height 22
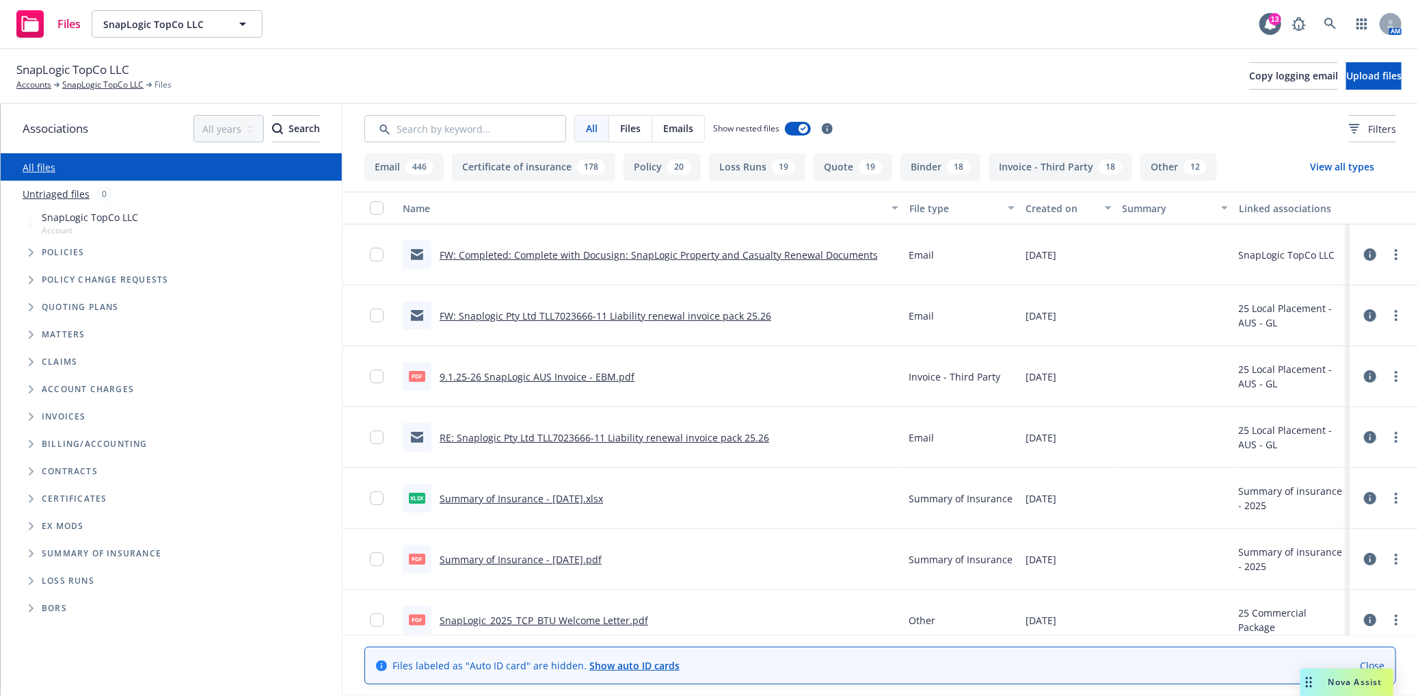
click at [37, 256] on span "Tree Example" at bounding box center [31, 252] width 22 height 22
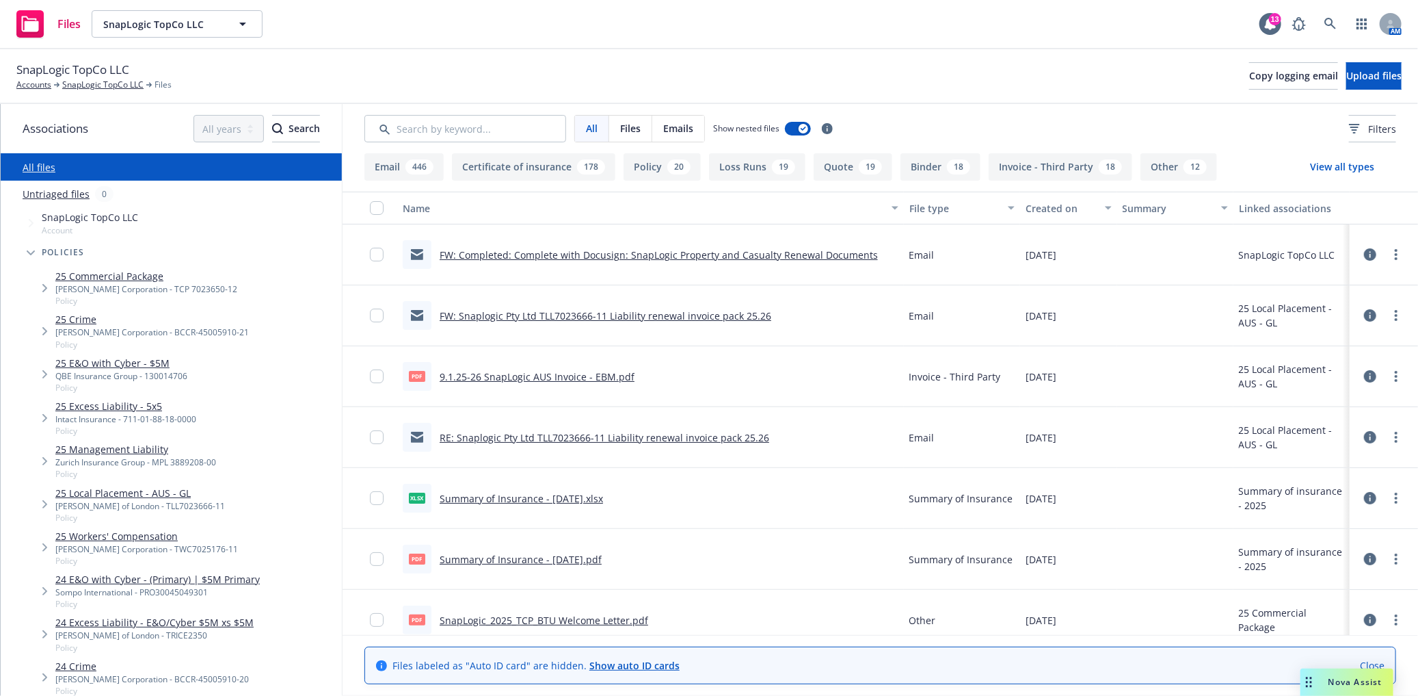
click at [140, 360] on link "25 E&O with Cyber - $5M" at bounding box center [121, 363] width 132 height 14
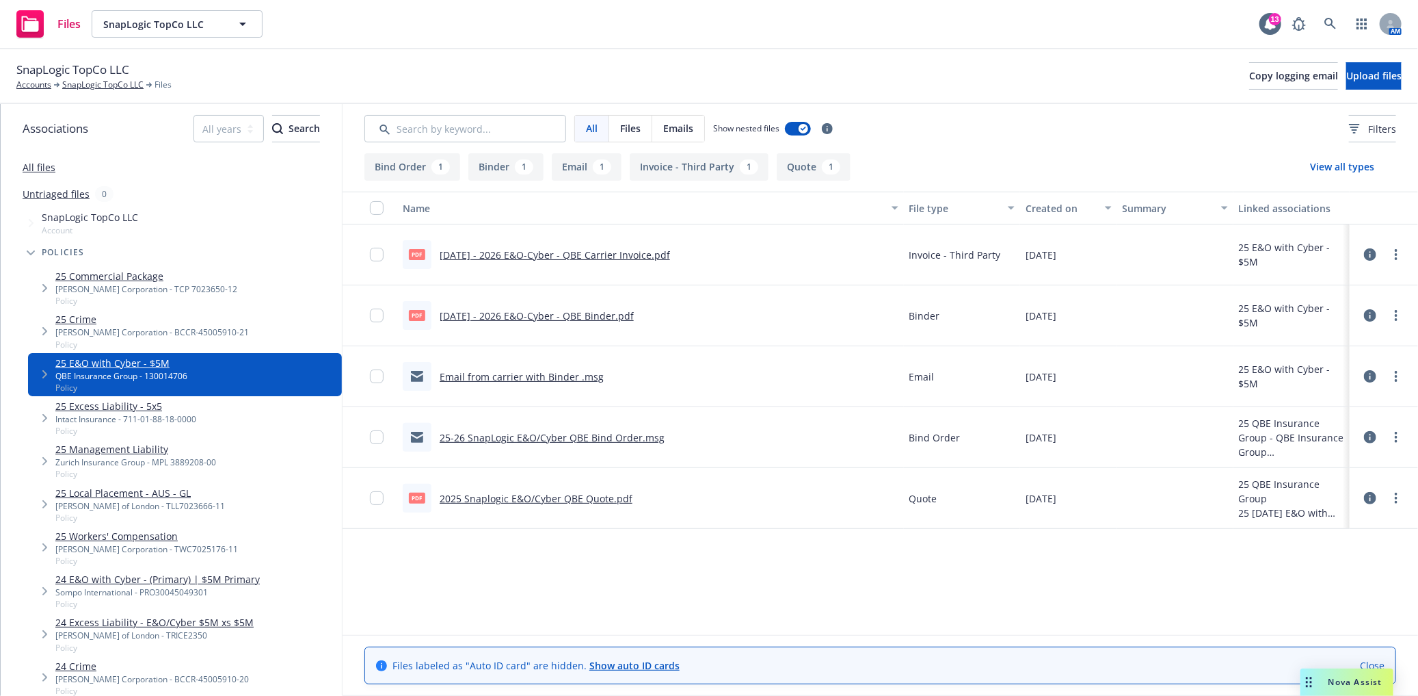
click at [585, 312] on link "[DATE] - 2026 E&O-Cyber - QBE Binder.pdf" at bounding box center [537, 315] width 194 height 13
click at [96, 82] on link "SnapLogic TopCo LLC" at bounding box center [102, 85] width 81 height 12
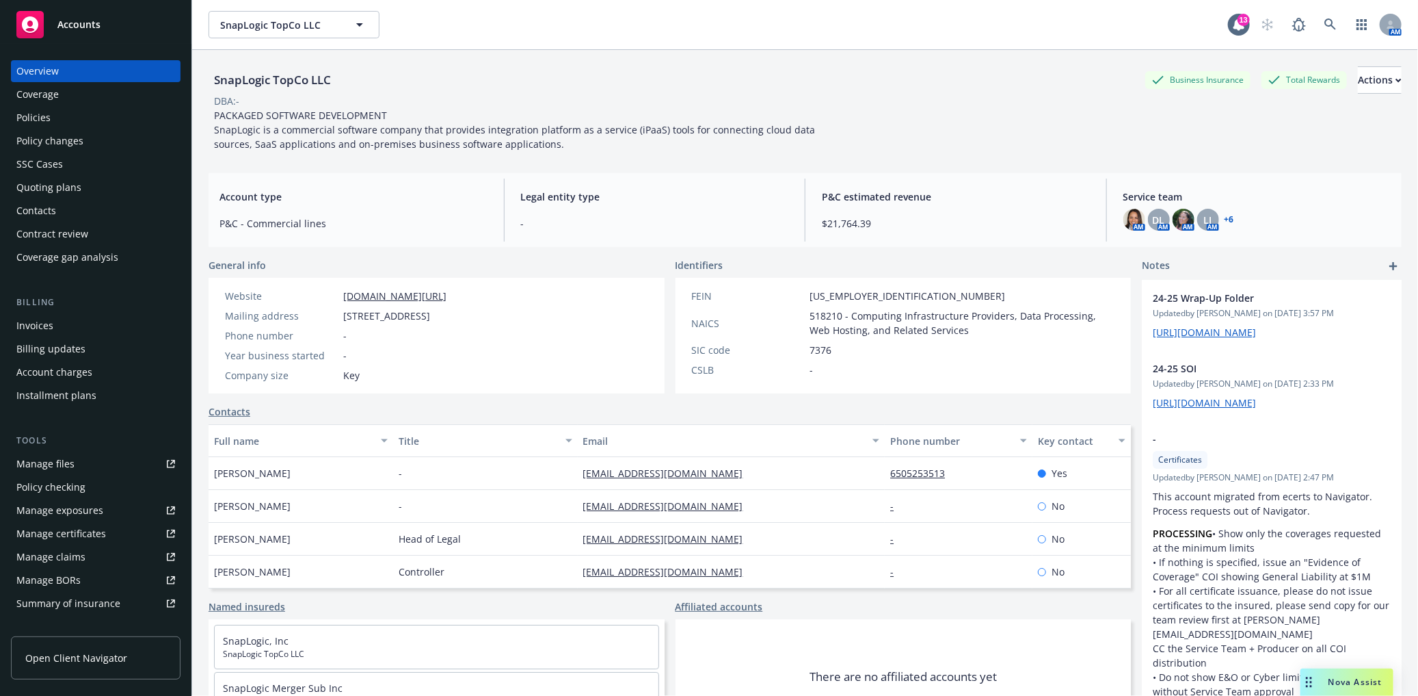
click at [83, 326] on div "Invoices" at bounding box center [95, 326] width 159 height 22
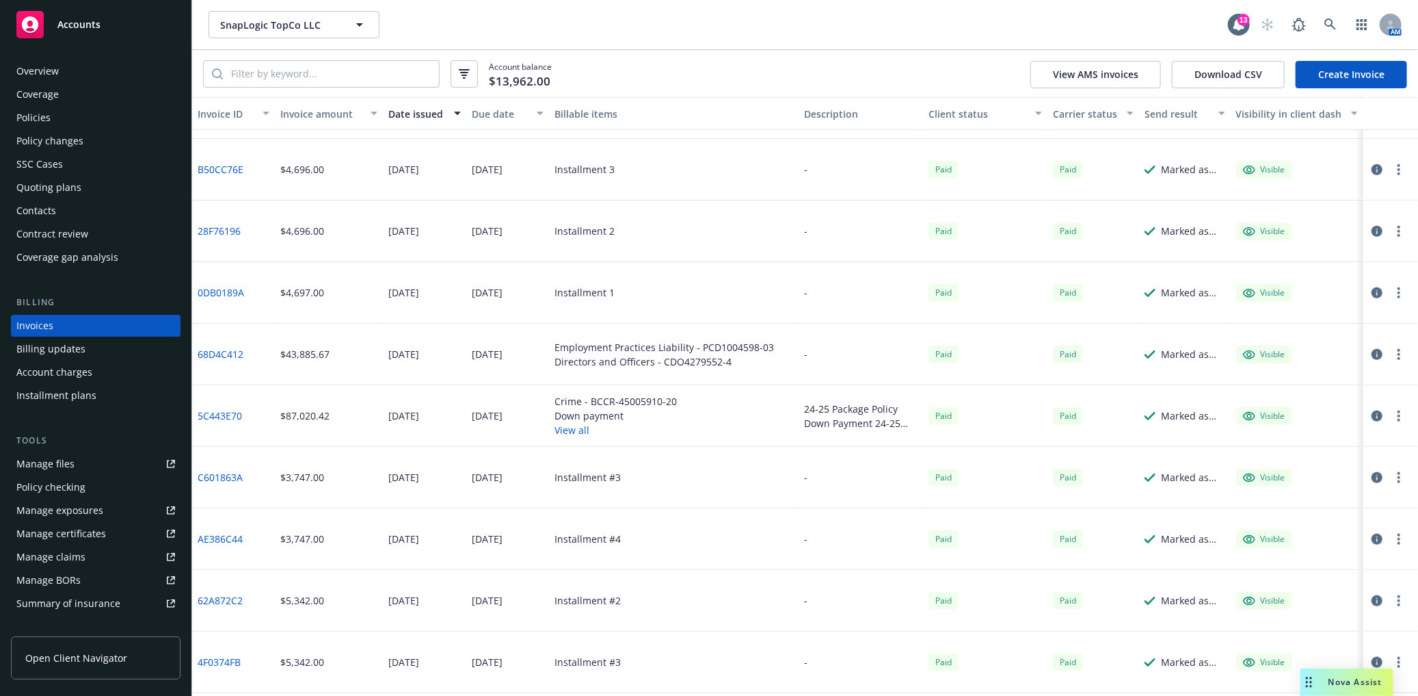
scroll to position [684, 0]
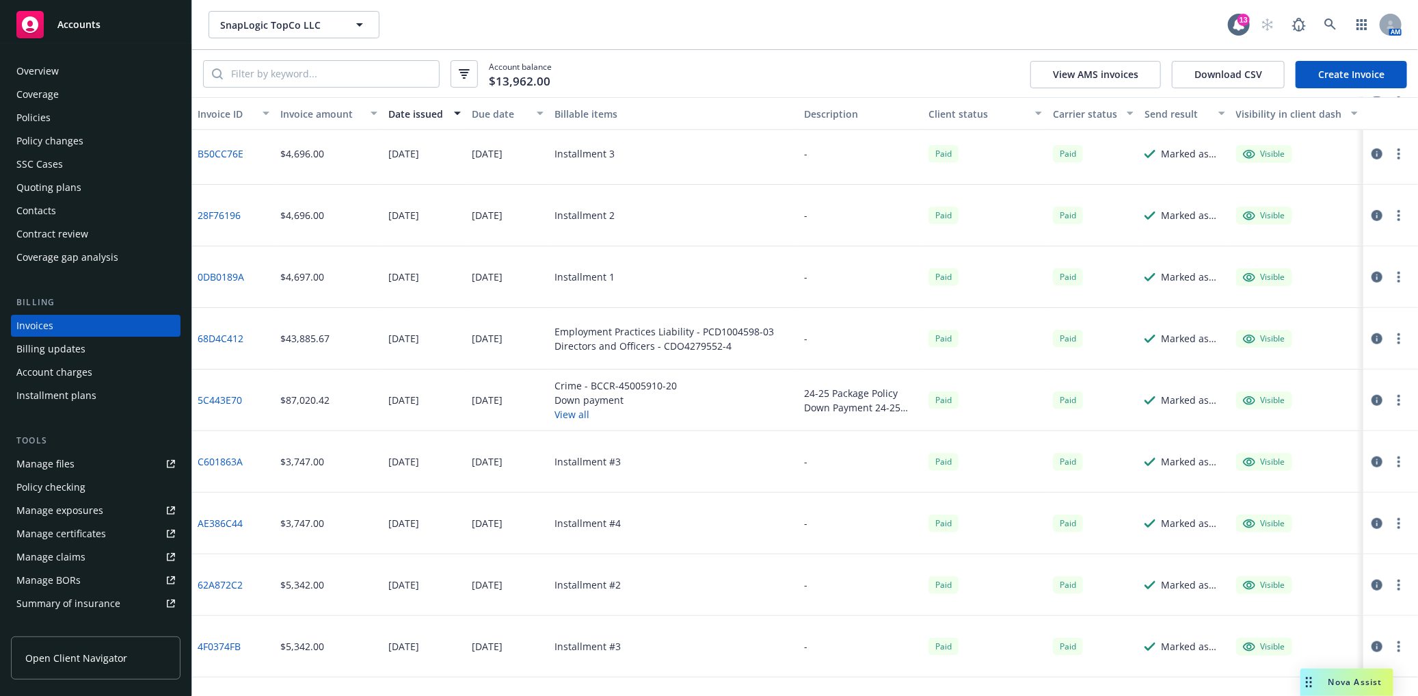
click at [82, 115] on div "Policies" at bounding box center [95, 118] width 159 height 22
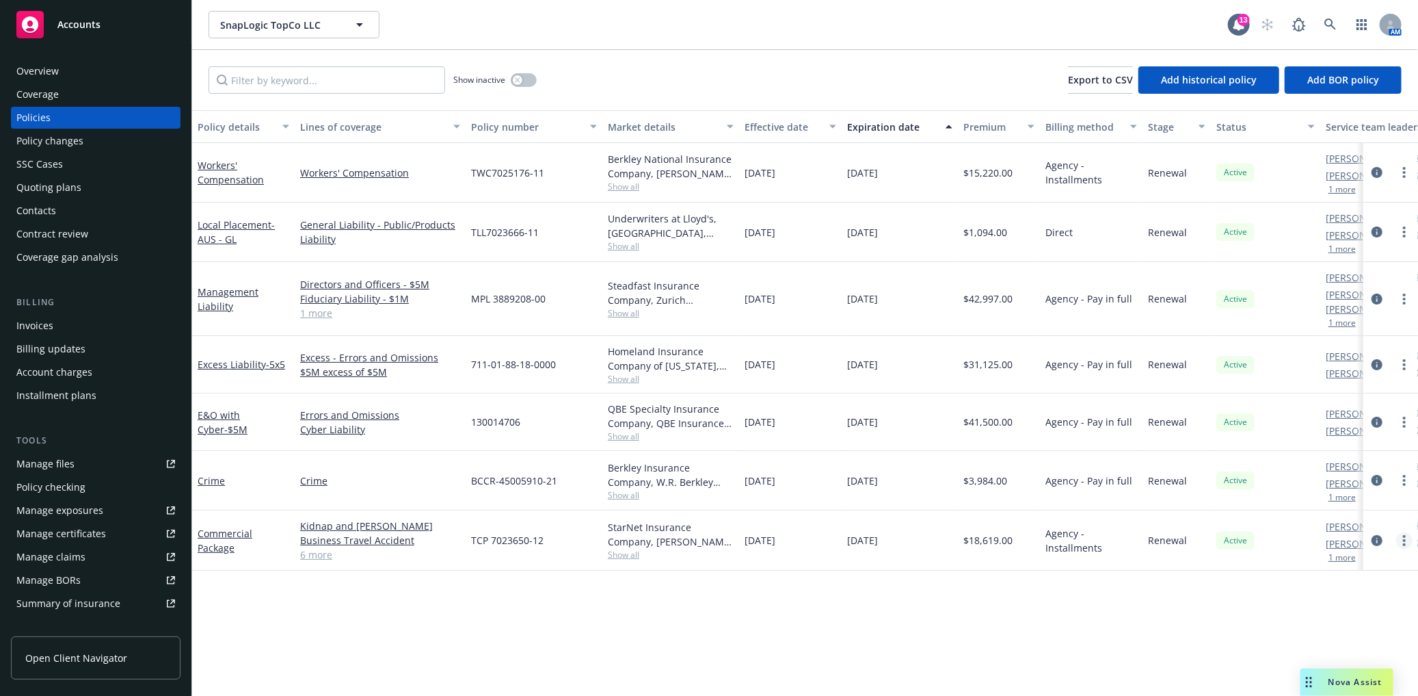
click at [1411, 532] on link "more" at bounding box center [1405, 540] width 16 height 16
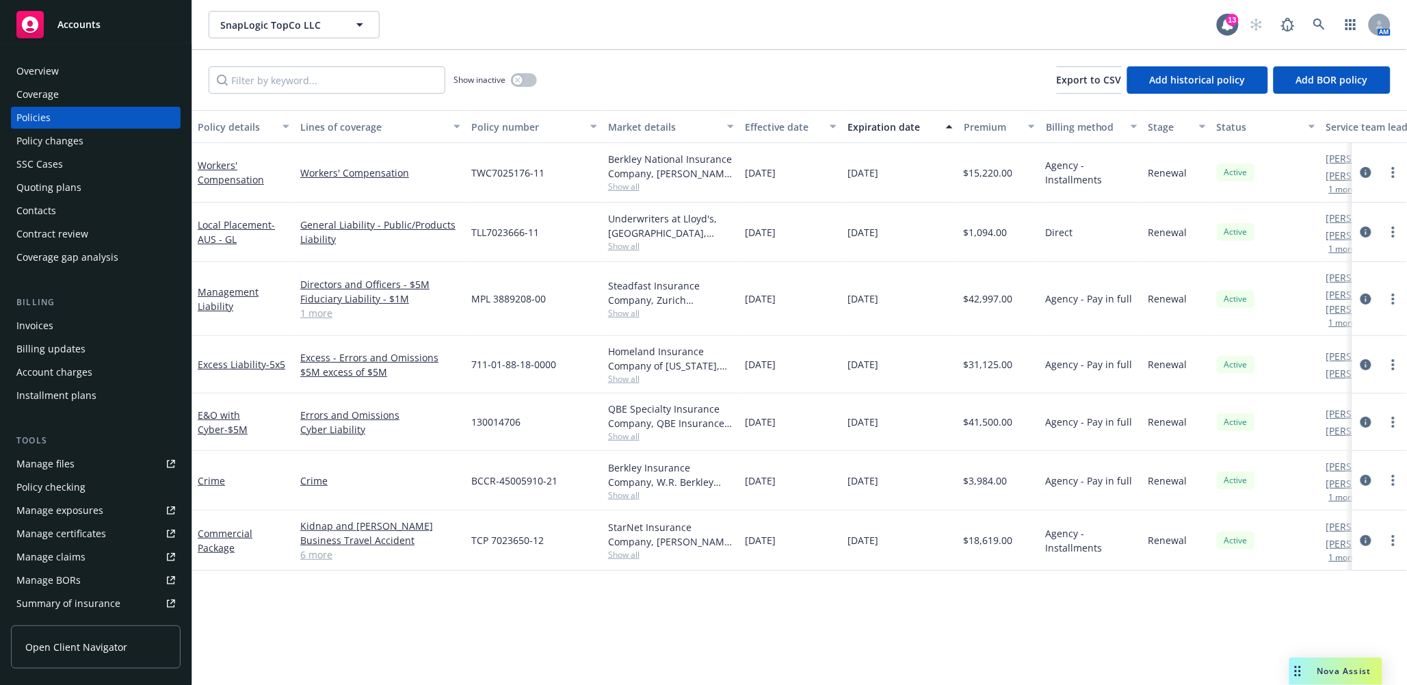
click at [297, 623] on div "Policy details Lines of coverage Policy number Market details Effective date Ex…" at bounding box center [799, 403] width 1215 height 586
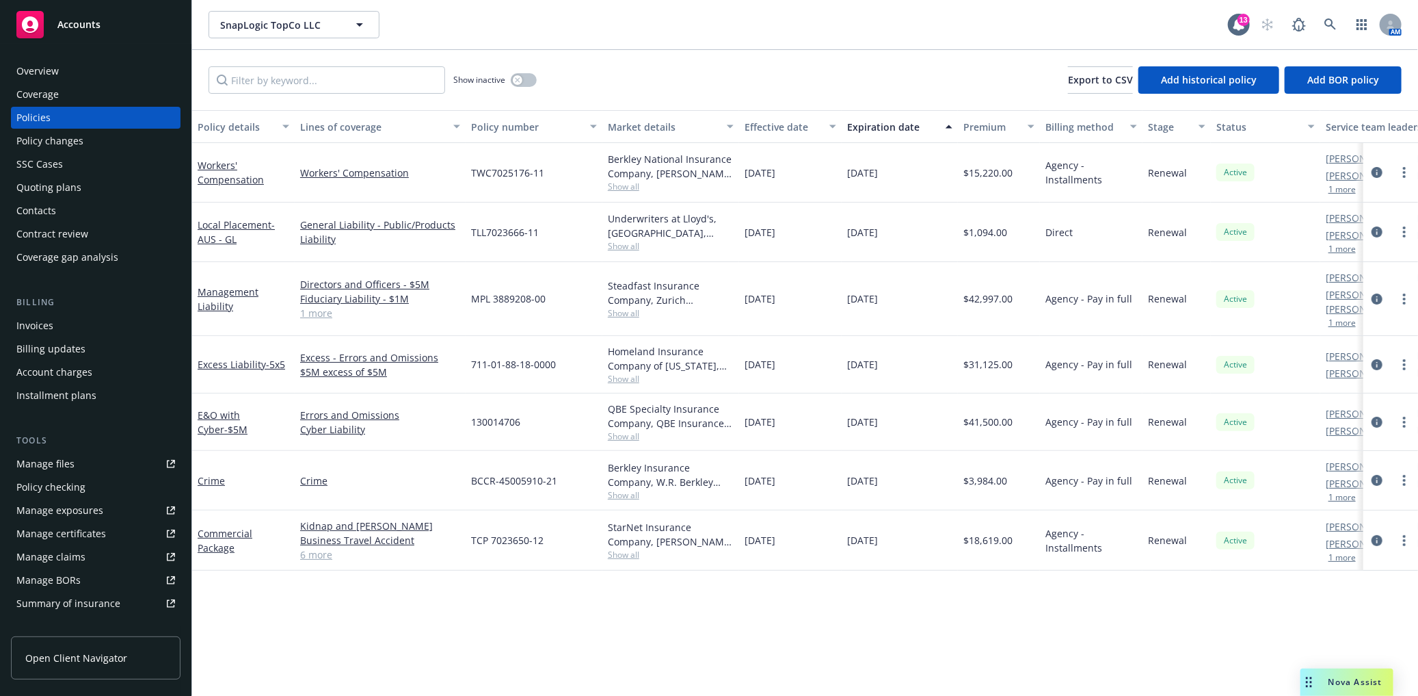
click at [104, 146] on div "Policy changes" at bounding box center [95, 141] width 159 height 22
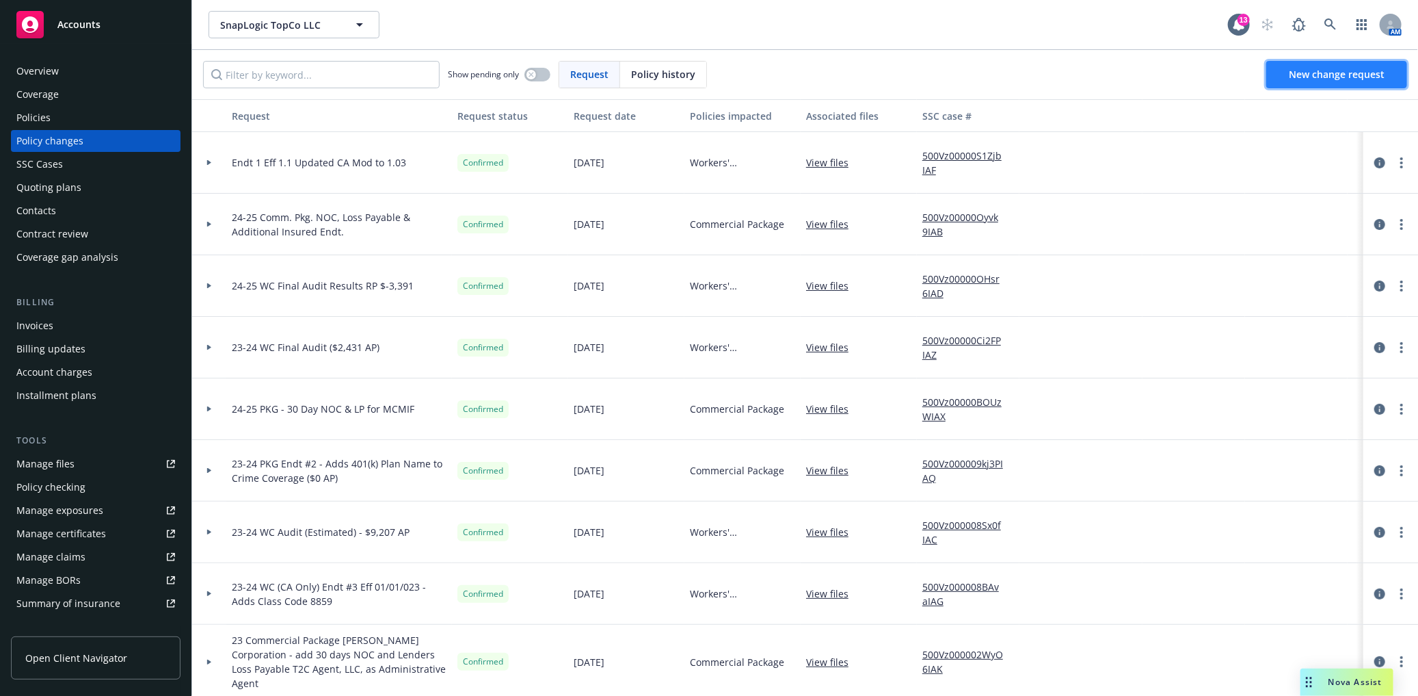
click at [1302, 70] on span "New change request" at bounding box center [1337, 74] width 96 height 13
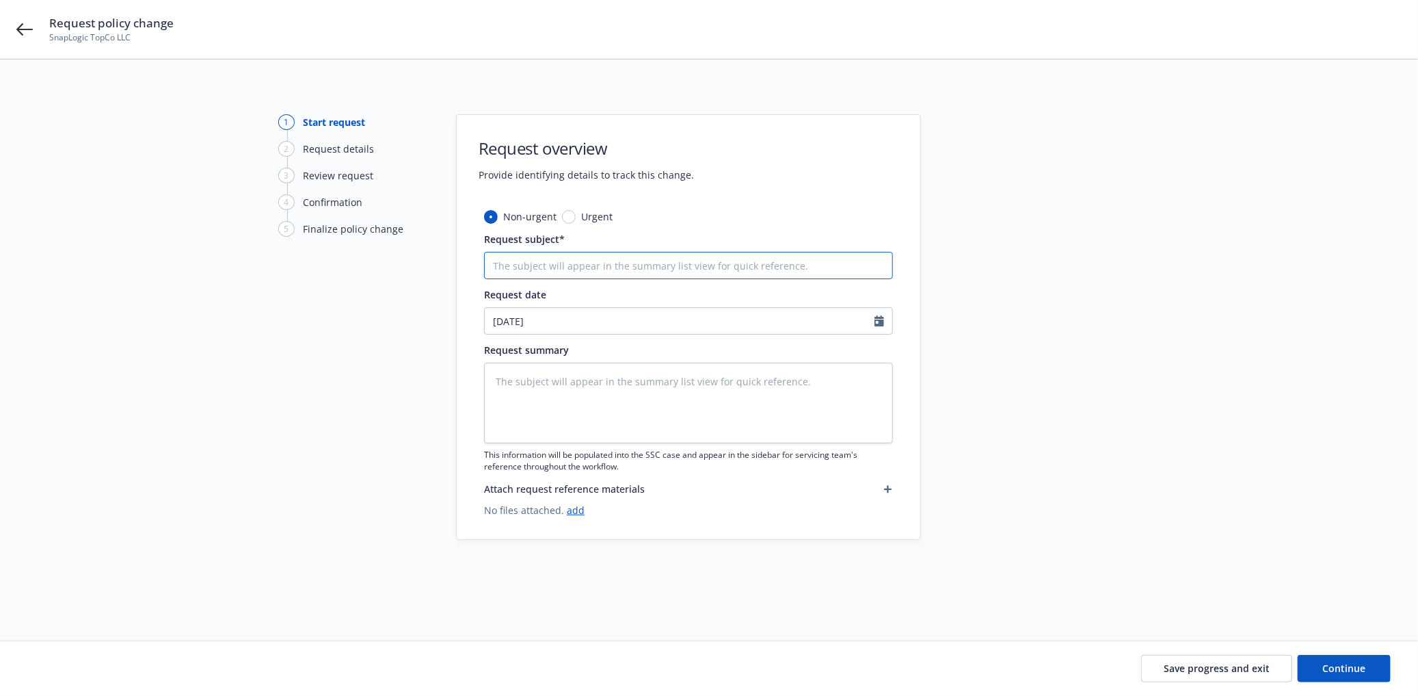
click at [557, 265] on input "Request subject*" at bounding box center [688, 265] width 409 height 27
type textarea "x"
type input "A"
type textarea "x"
type input "Ad"
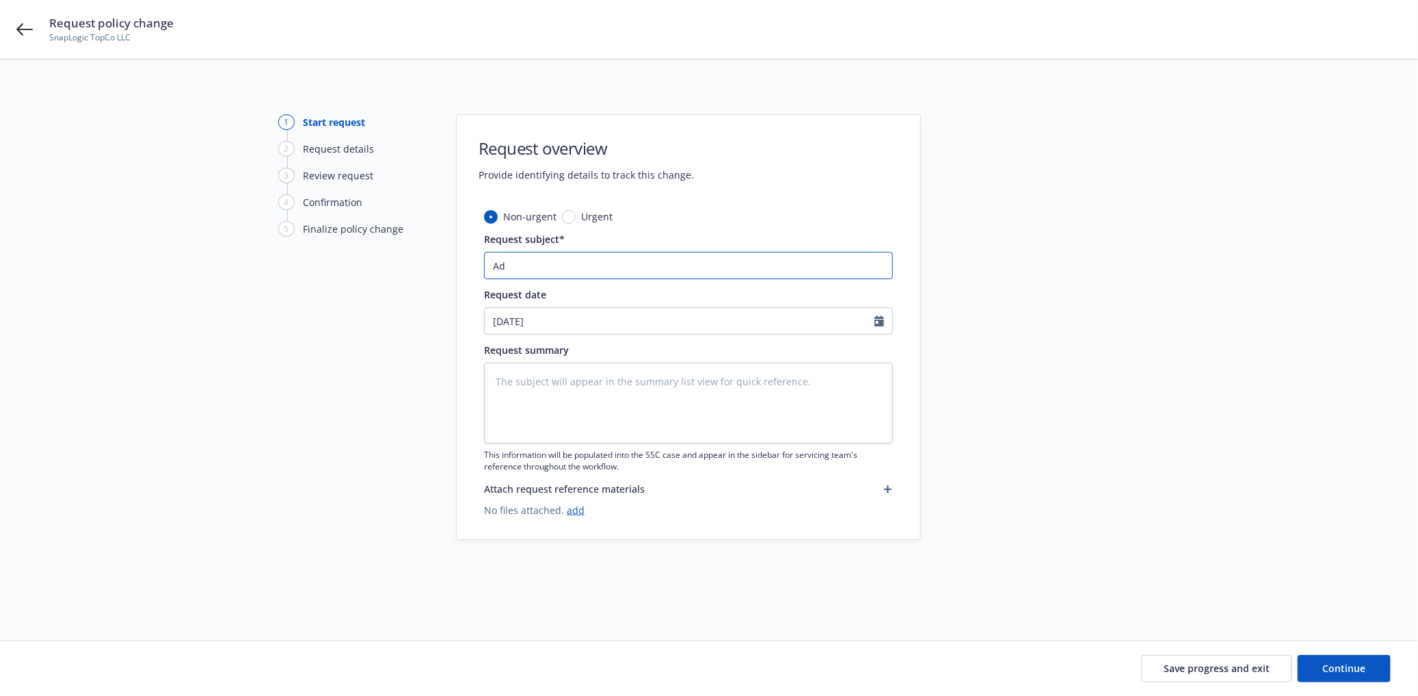
type textarea "x"
type input "Add"
type textarea "x"
type input "Add"
type textarea "x"
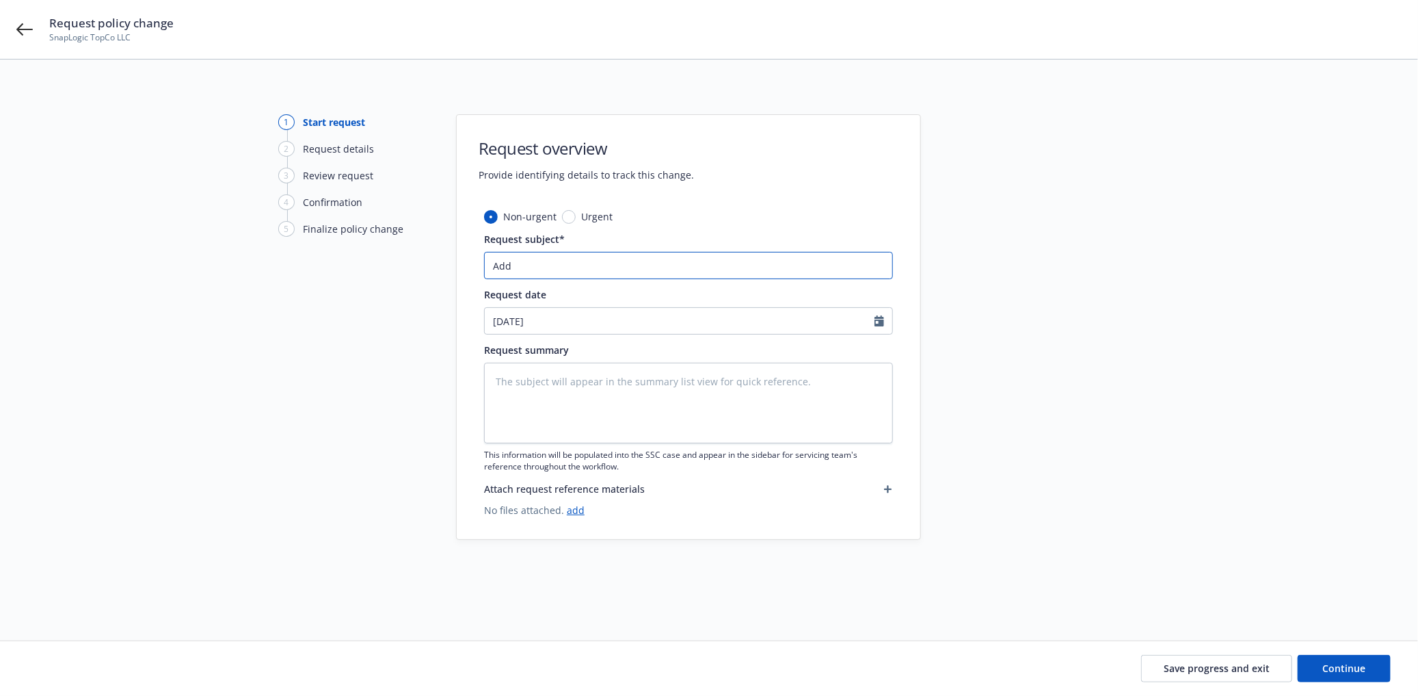
type input "Add S"
type textarea "x"
type input "Add Se"
type textarea "x"
type input "Add Sea"
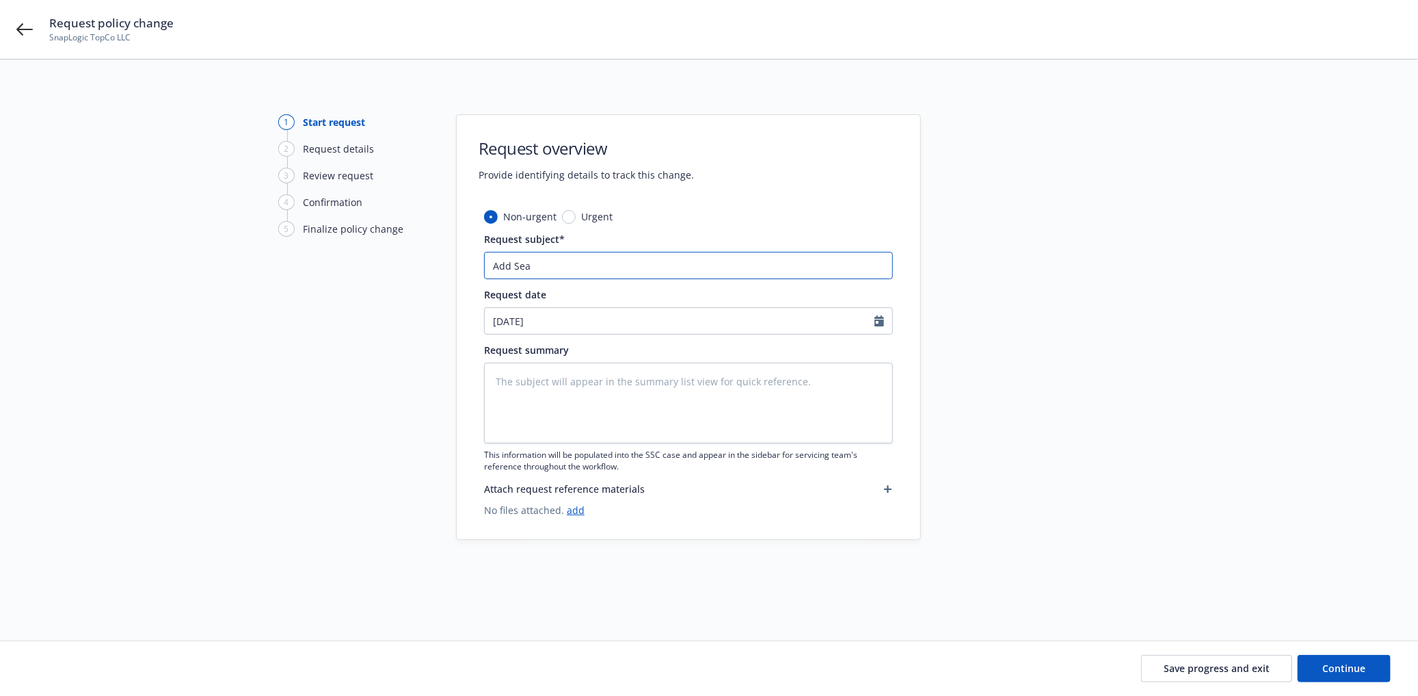
type textarea "x"
type input "Add Seat"
type textarea "x"
type input "Add Seatt"
type textarea "x"
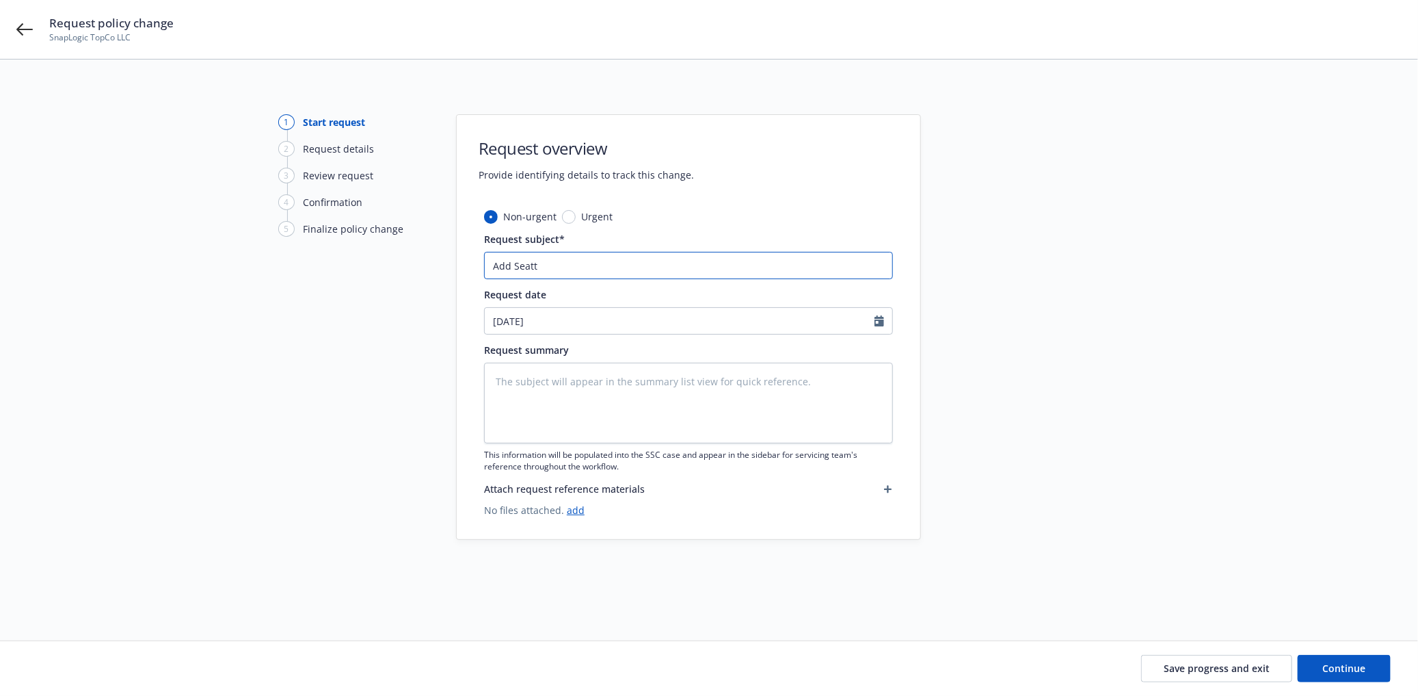
type input "Add Seattl"
type textarea "x"
type input "Add Seattle"
type textarea "x"
type input "Add Seattle"
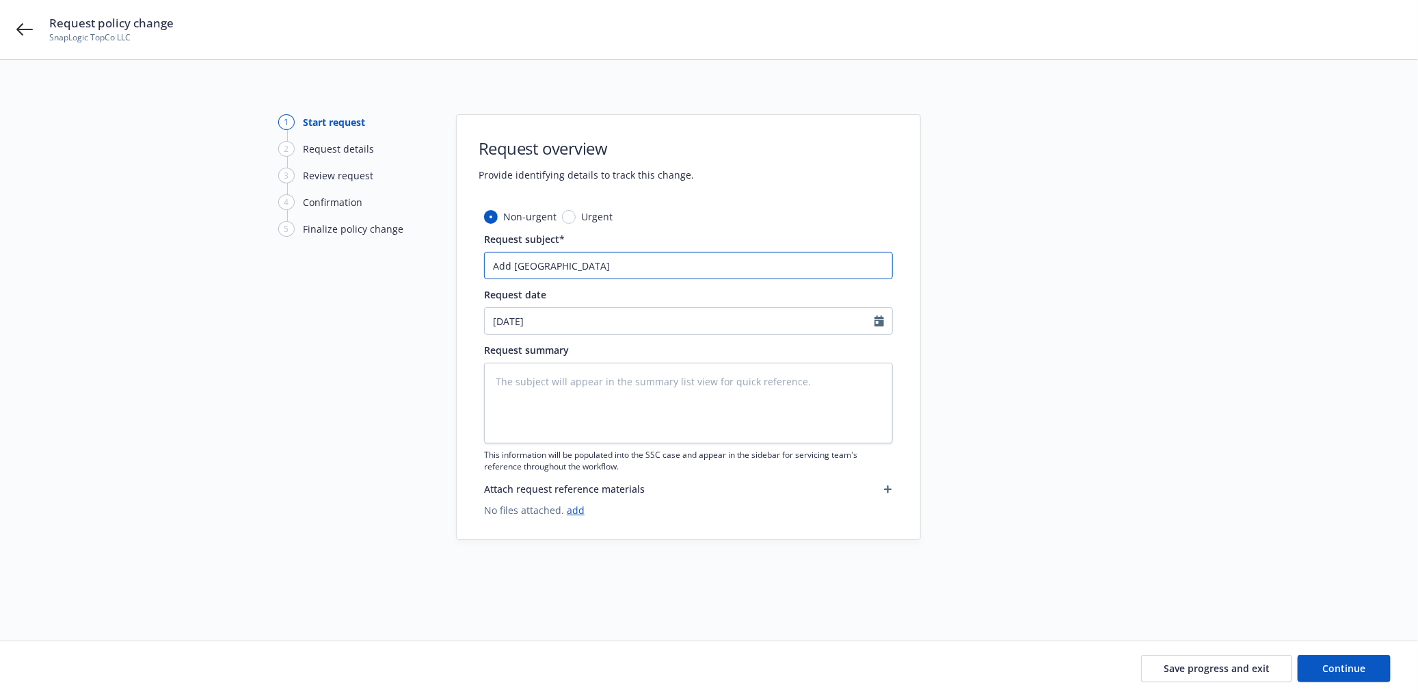
type textarea "x"
type input "Add Seattle L"
type textarea "x"
type input "Add Seattle Lo"
type textarea "x"
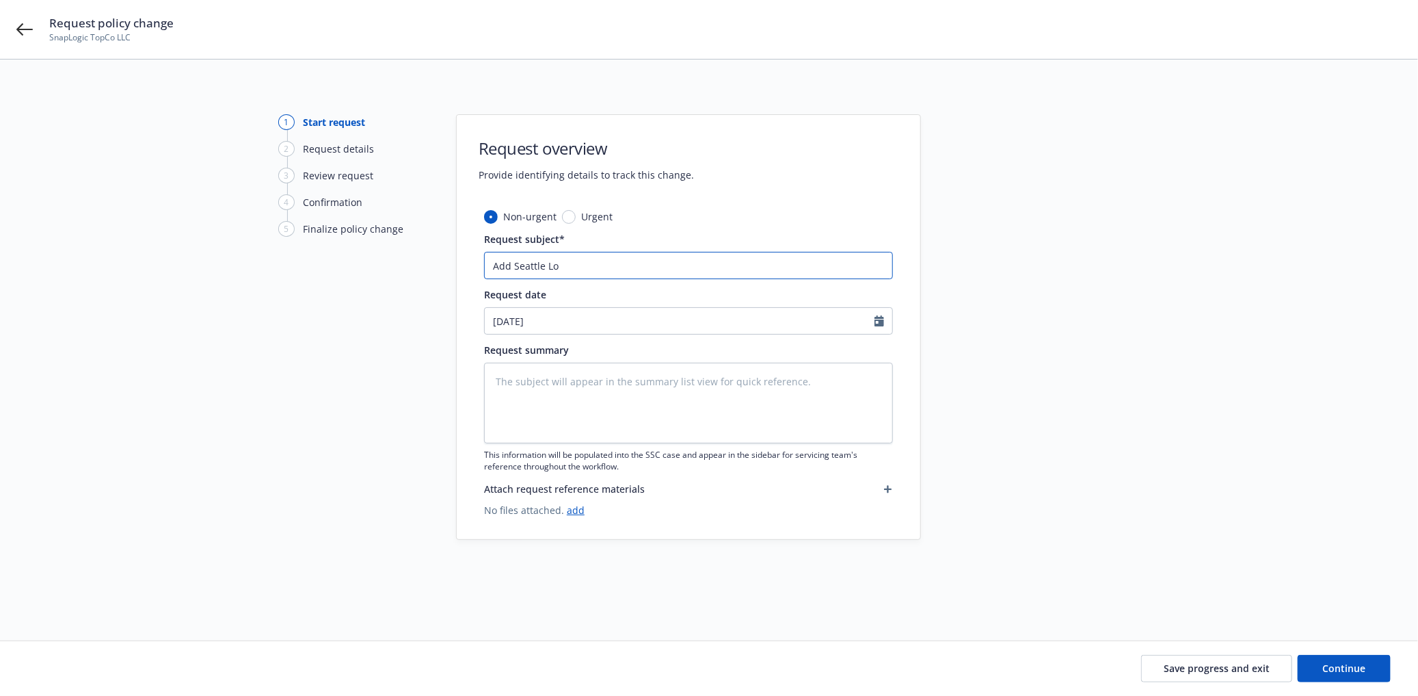
type input "Add Seattle Loc"
type textarea "x"
type input "Add Seattle Loca"
type textarea "x"
type input "Add Seattle Locat"
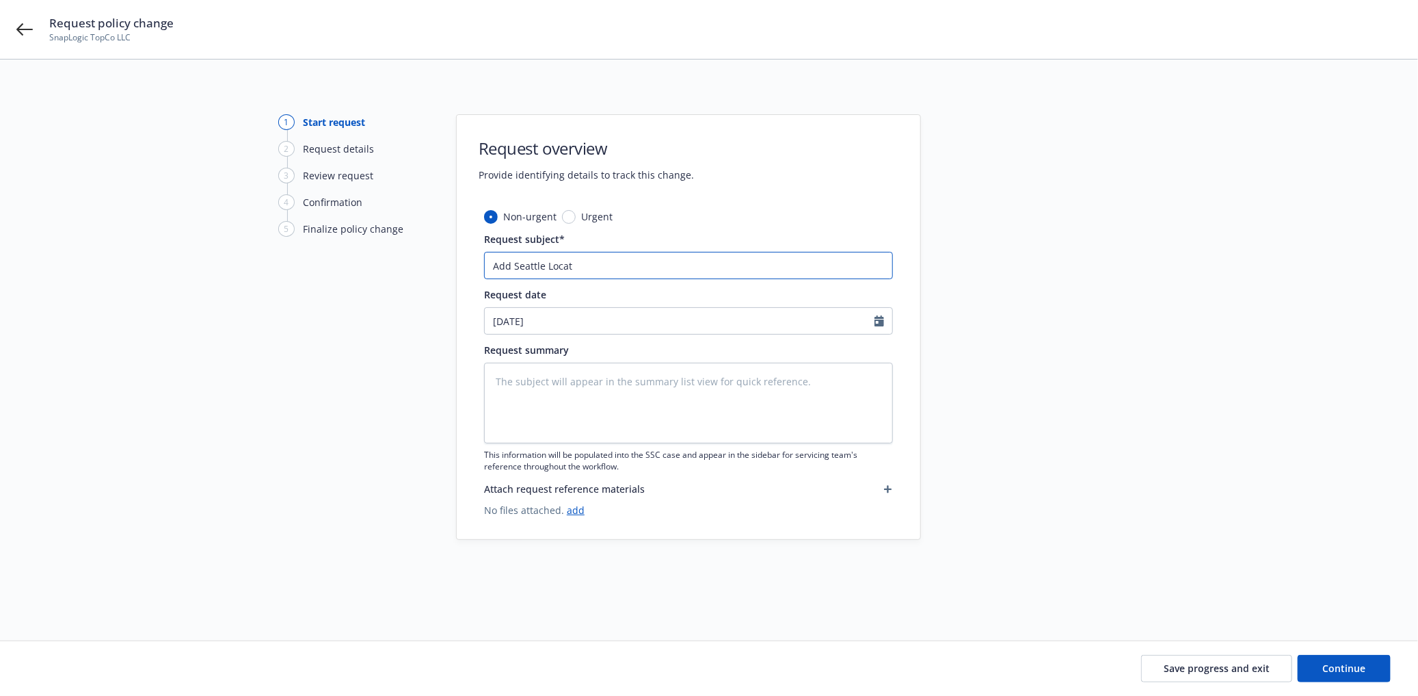
type textarea "x"
type input "Add Seattle Locati"
type textarea "x"
type input "Add Seattle Locatio"
type textarea "x"
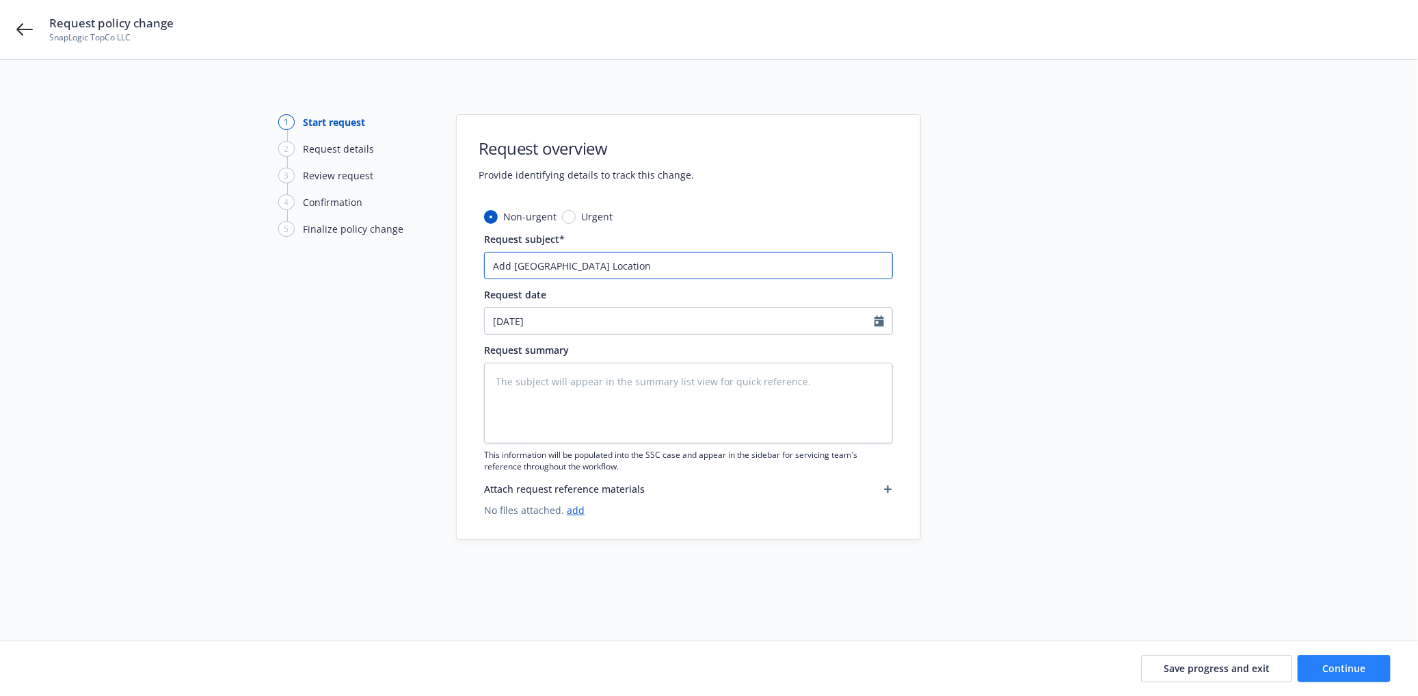
type input "Add Seattle Location"
click at [1328, 672] on span "Continue" at bounding box center [1344, 667] width 43 height 13
type textarea "x"
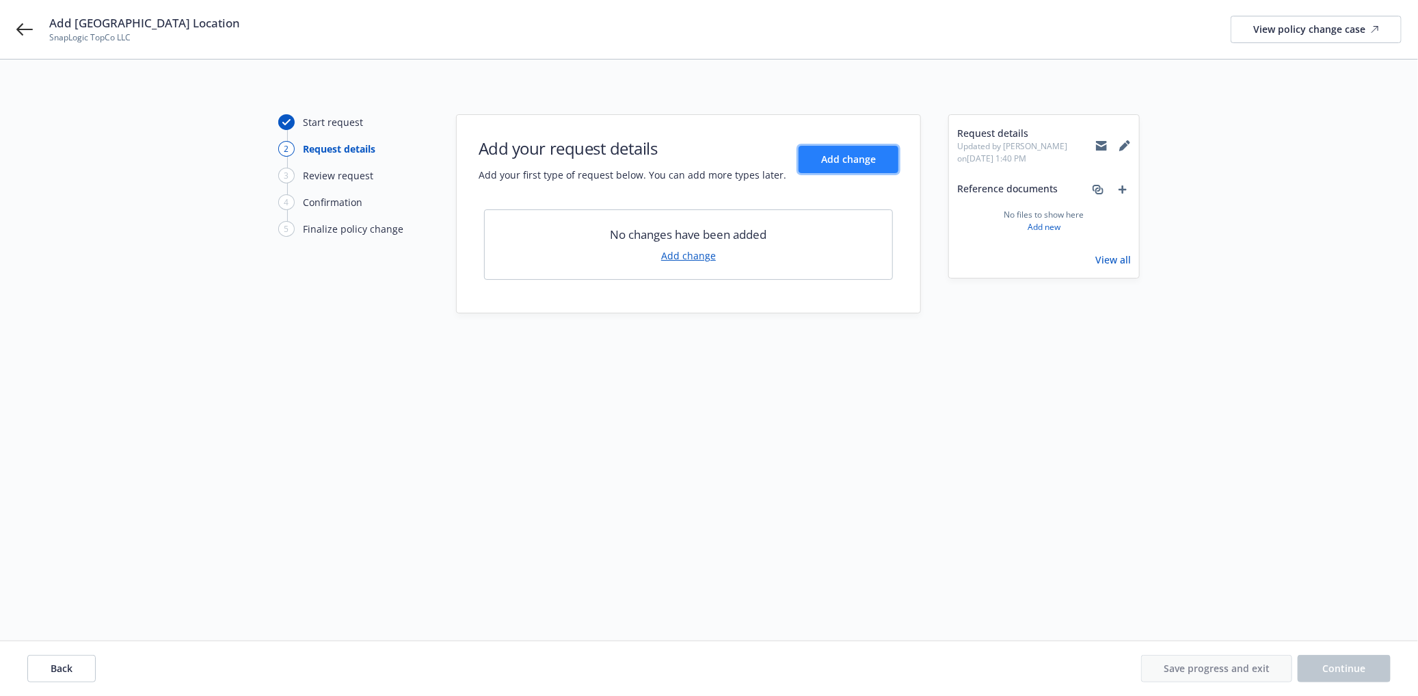
click at [849, 155] on span "Add change" at bounding box center [848, 159] width 55 height 13
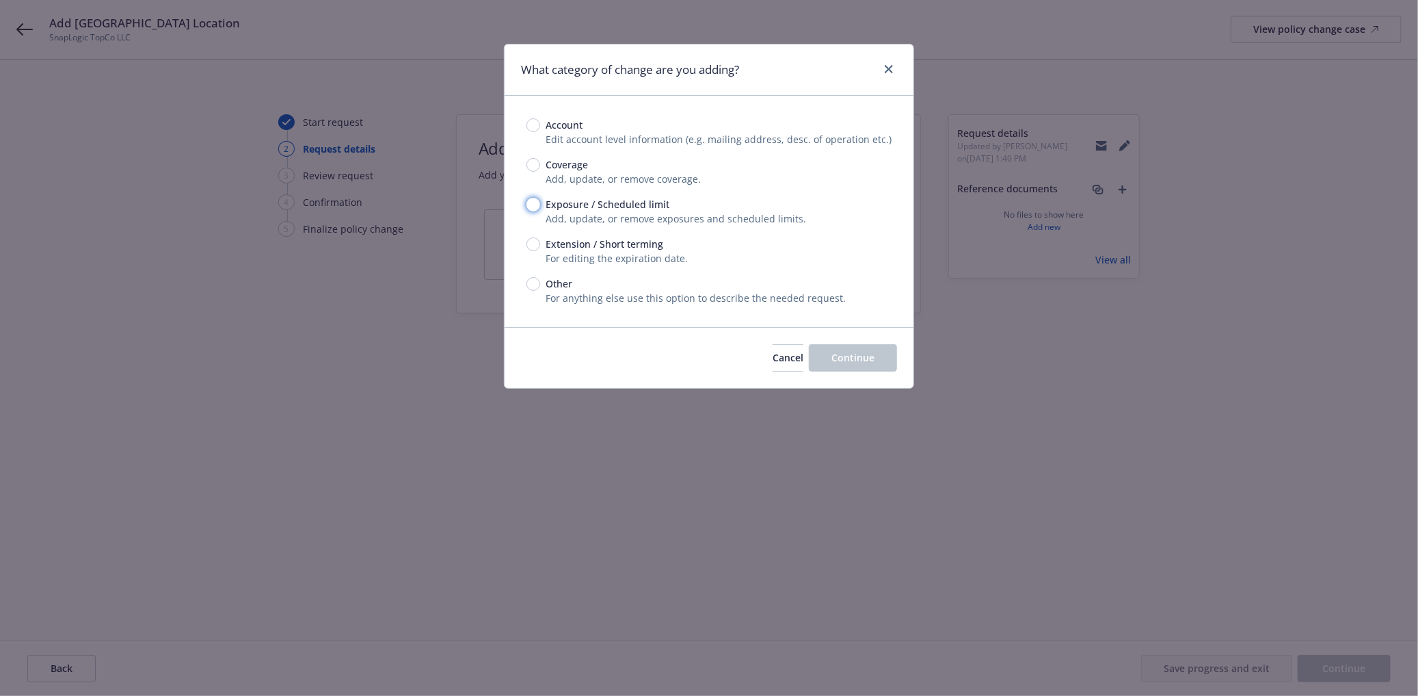
click at [528, 207] on input "Exposure / Scheduled limit" at bounding box center [534, 205] width 14 height 14
radio input "true"
click at [864, 358] on span "Continue" at bounding box center [853, 357] width 43 height 13
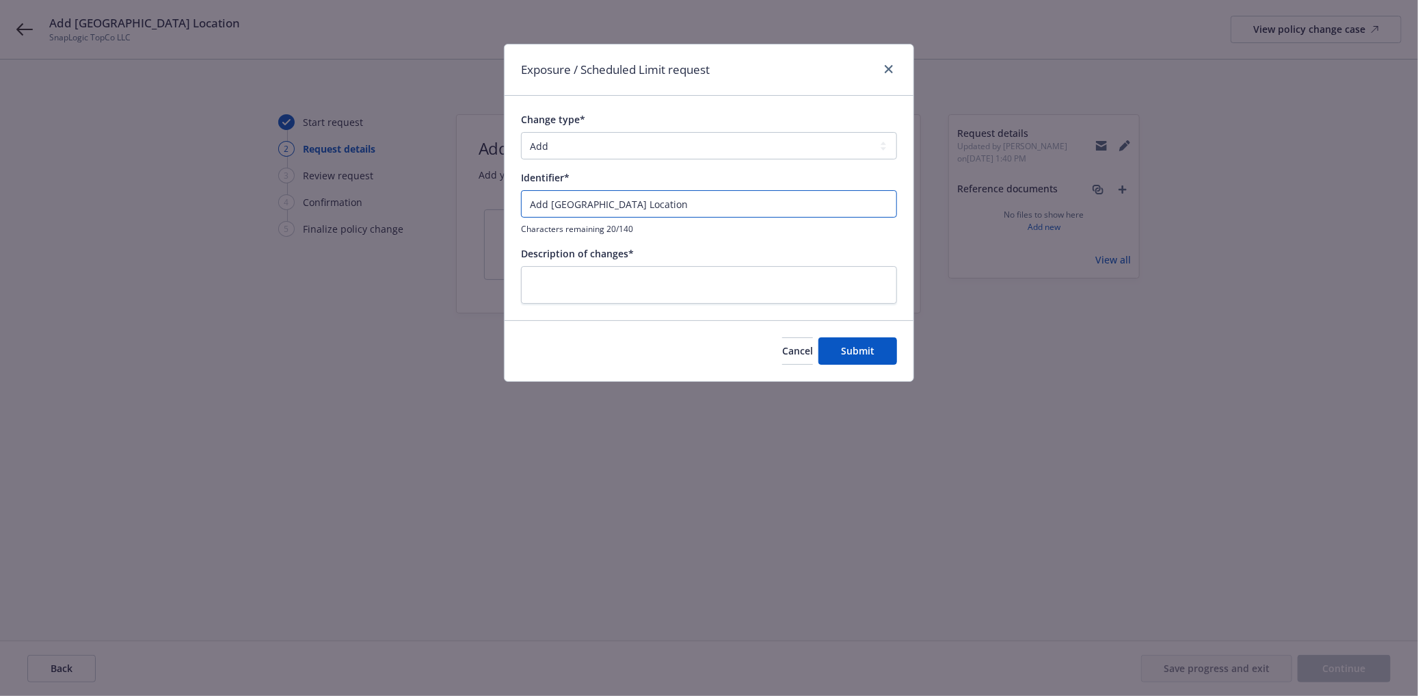
drag, startPoint x: 632, startPoint y: 202, endPoint x: 486, endPoint y: 193, distance: 146.6
click at [486, 193] on div "Exposure / Scheduled Limit request Change type* Add Audit Change Remove Identif…" at bounding box center [709, 348] width 1418 height 696
click at [590, 278] on textarea at bounding box center [709, 285] width 376 height 38
paste textarea "Add Seattle Location"
type textarea "x"
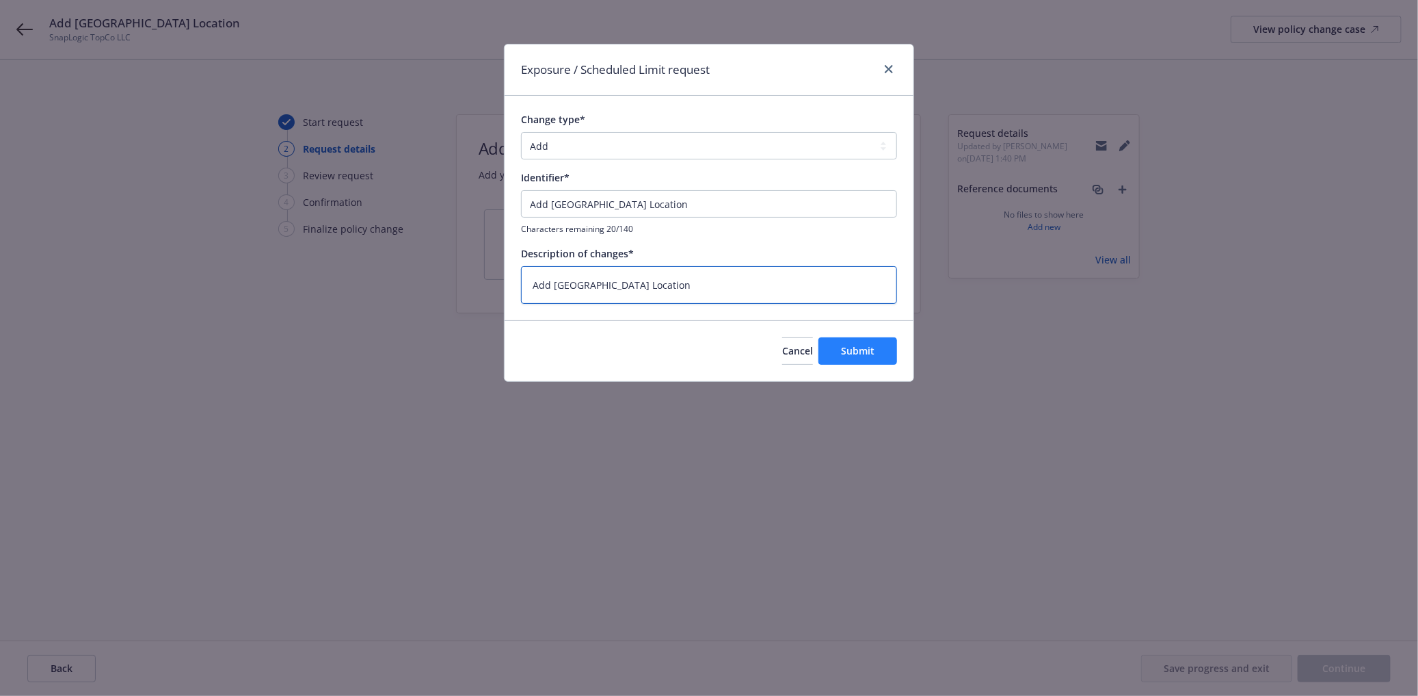
type textarea "Add Seattle Location"
click at [840, 342] on button "Submit" at bounding box center [858, 350] width 79 height 27
type textarea "x"
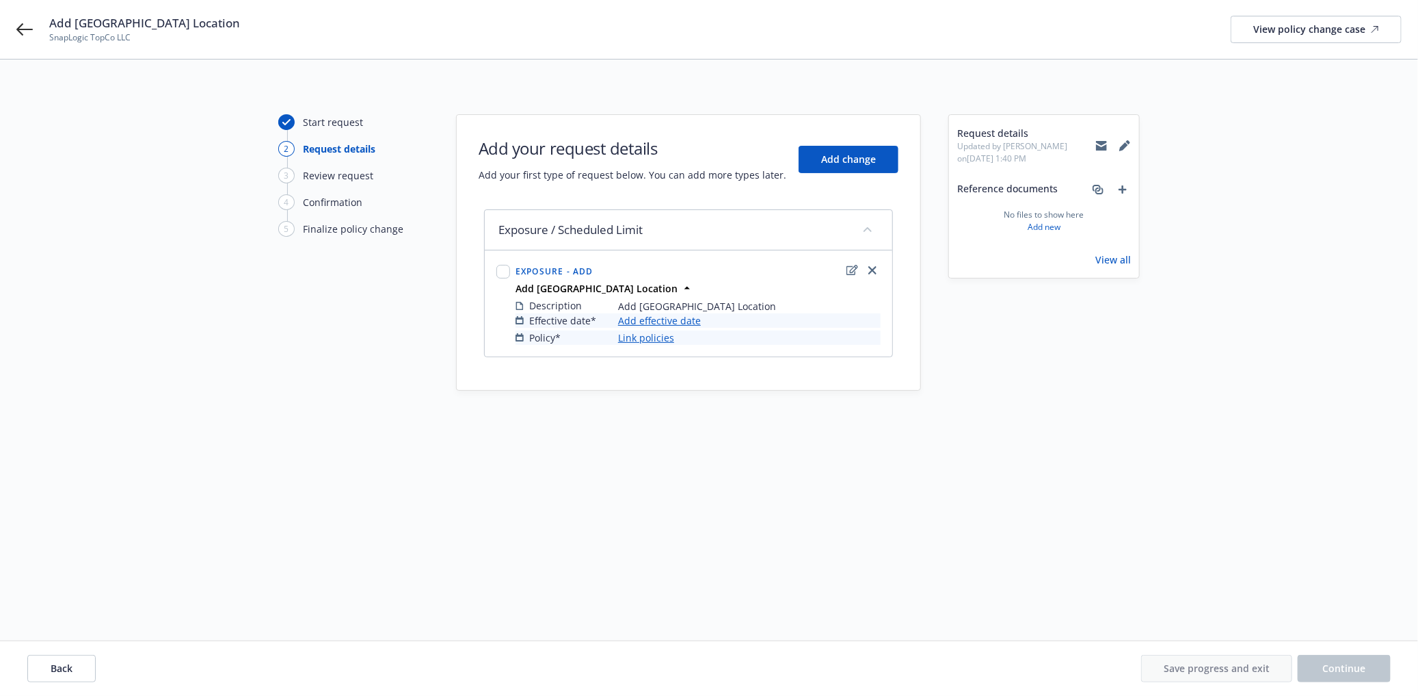
click at [675, 322] on link "Add effective date" at bounding box center [659, 320] width 83 height 14
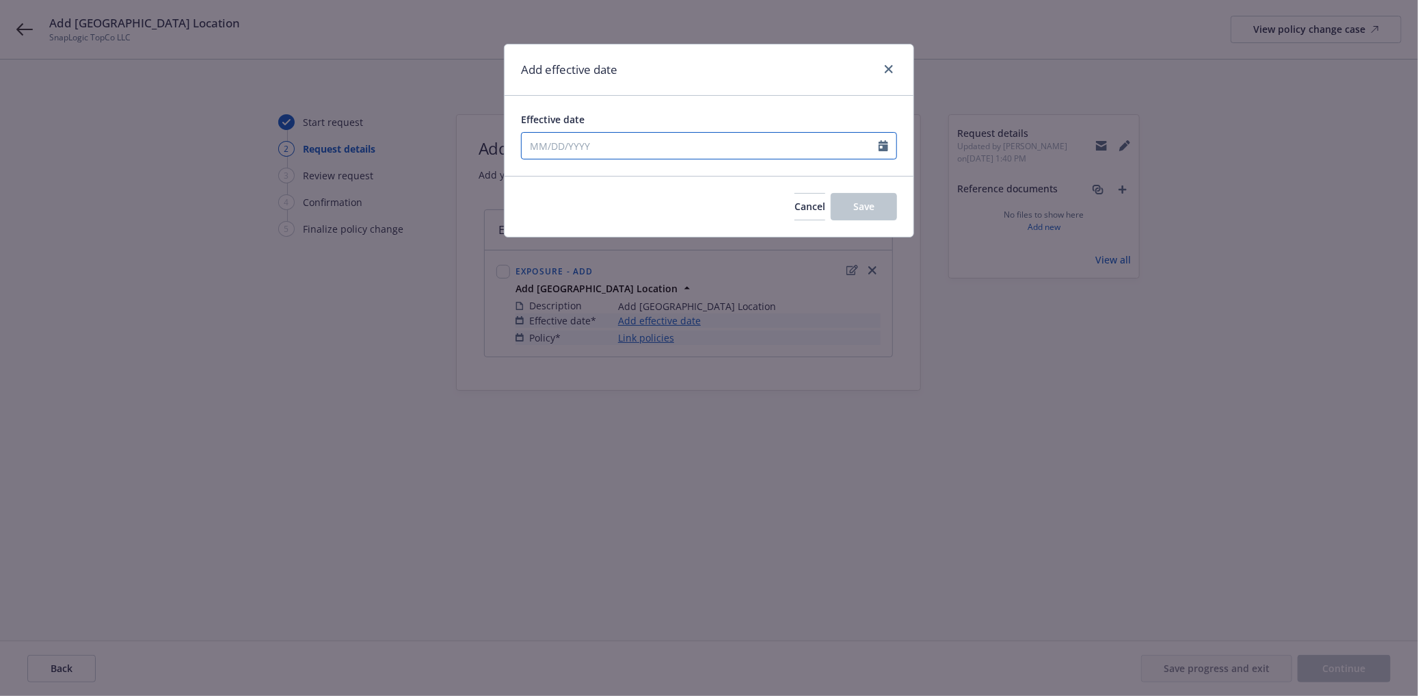
click at [592, 139] on input "Effective date" at bounding box center [700, 146] width 357 height 26
select select "10"
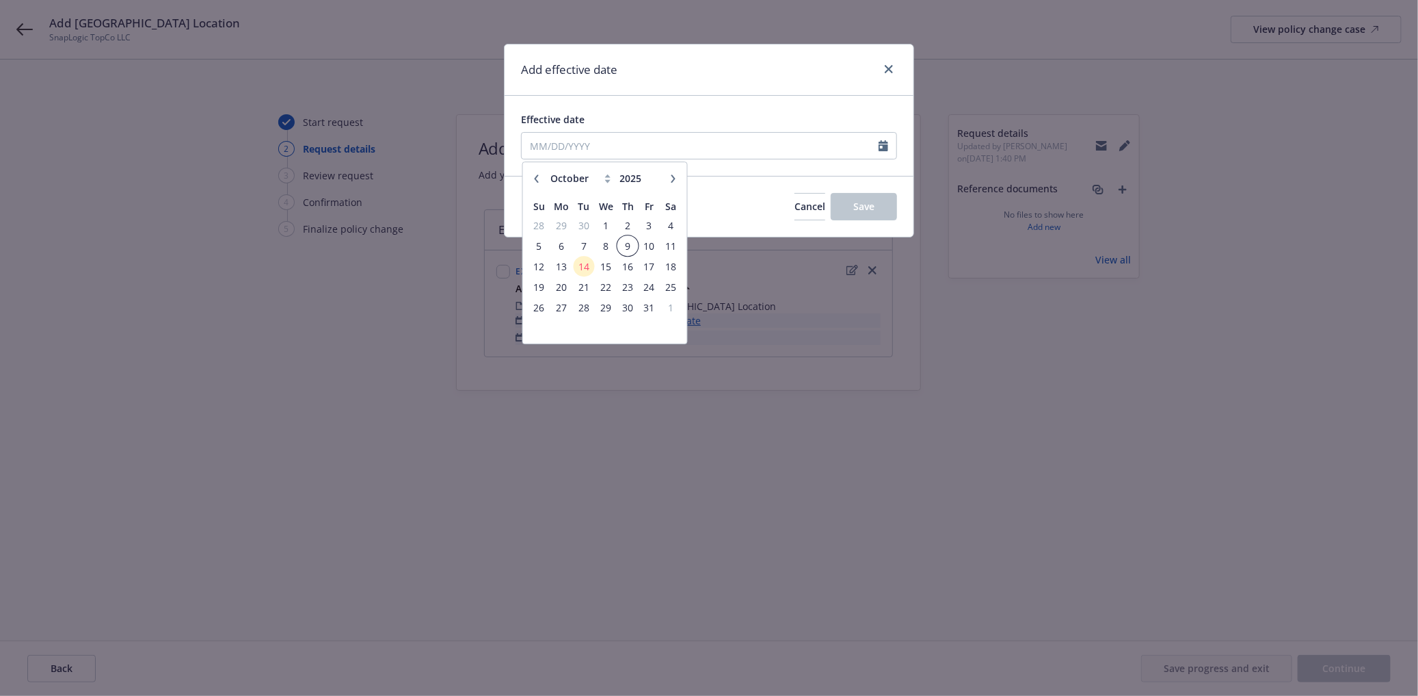
click at [630, 244] on span "9" at bounding box center [628, 245] width 18 height 17
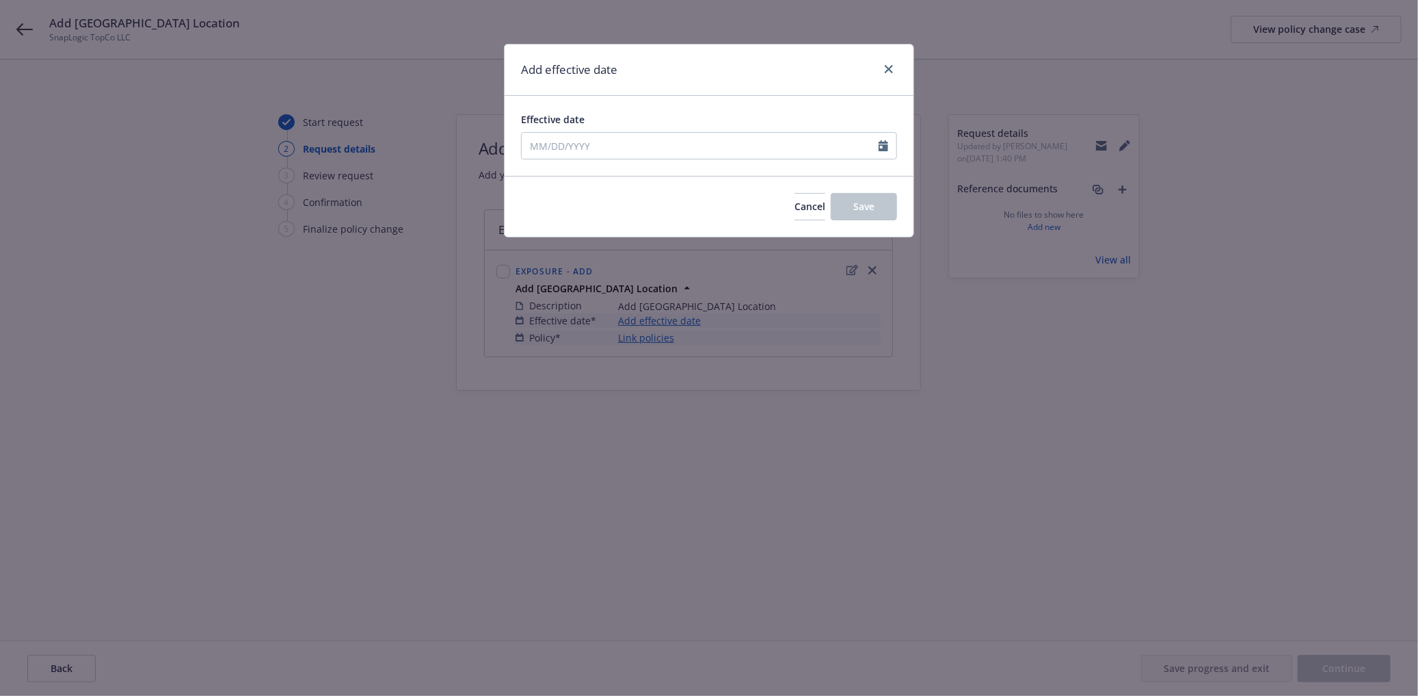
type input "10/09/2025"
click at [833, 207] on button "Save" at bounding box center [864, 206] width 66 height 27
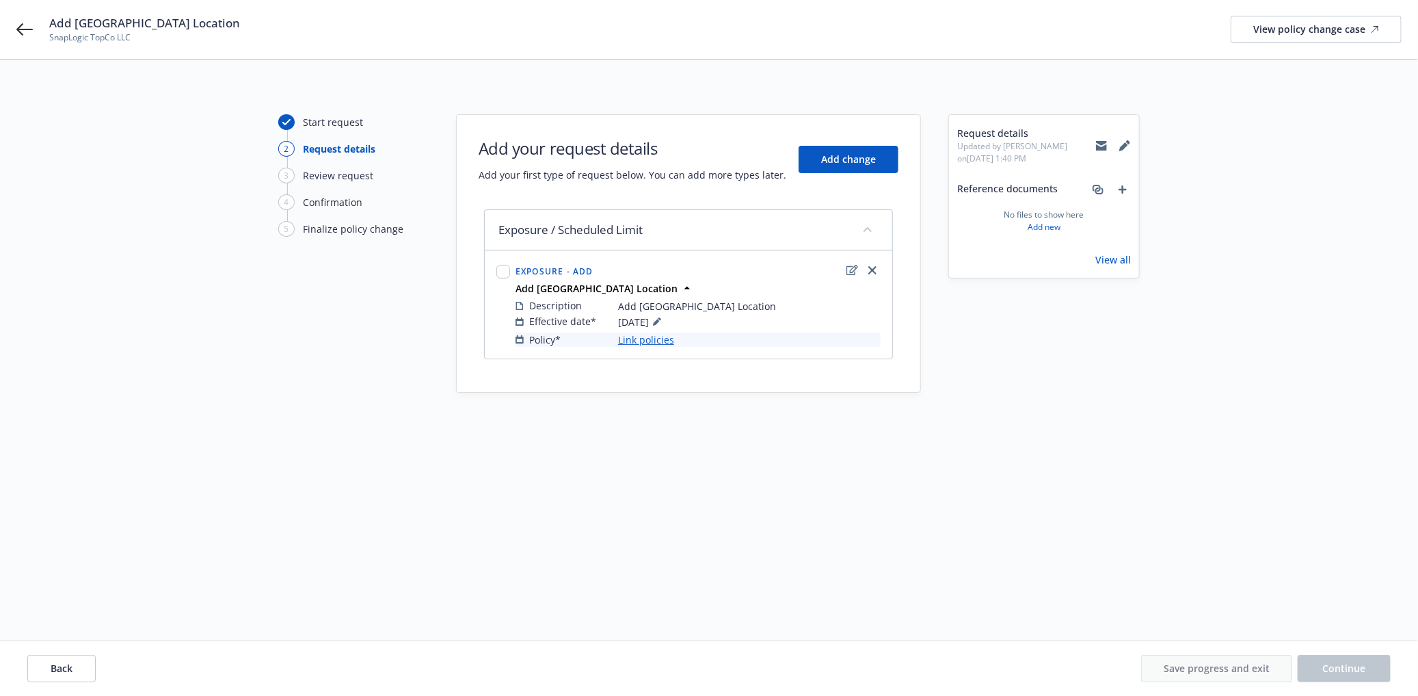
click at [646, 336] on link "Link policies" at bounding box center [646, 339] width 56 height 14
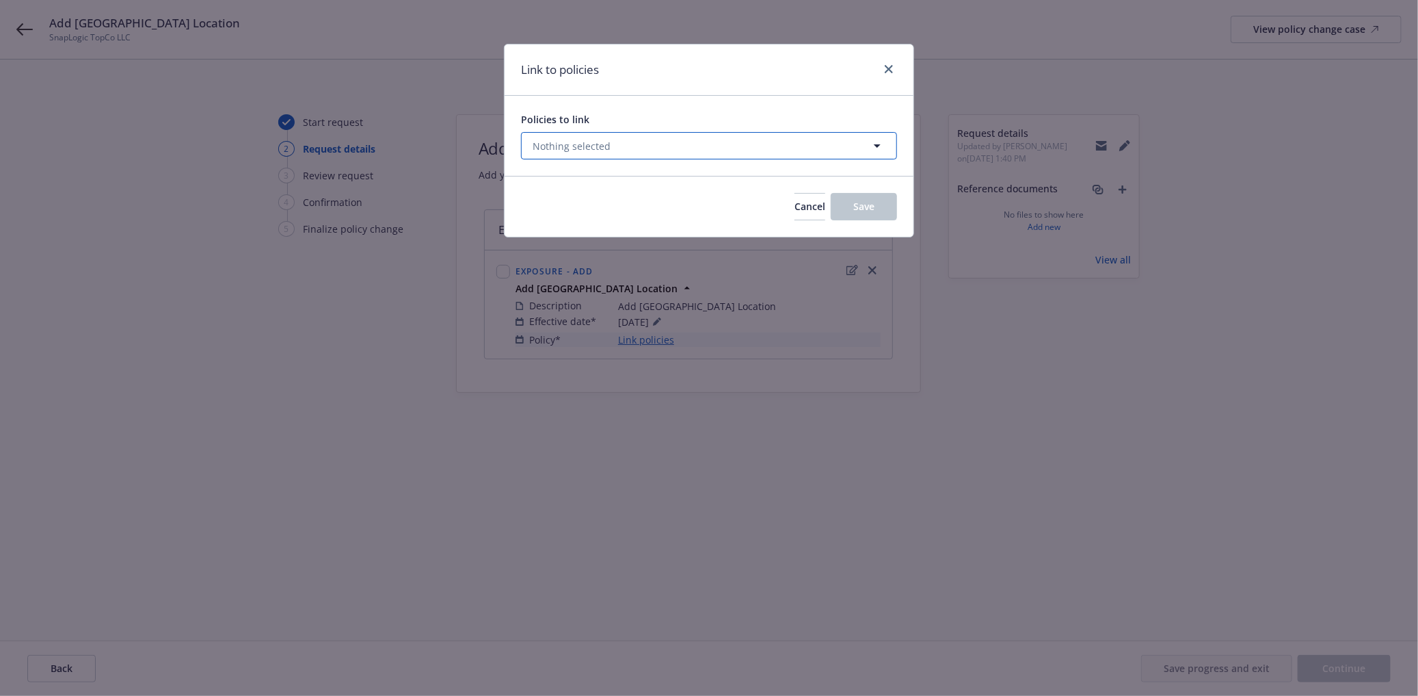
click at [579, 151] on span "Nothing selected" at bounding box center [572, 146] width 78 height 14
select select "ACTIVE"
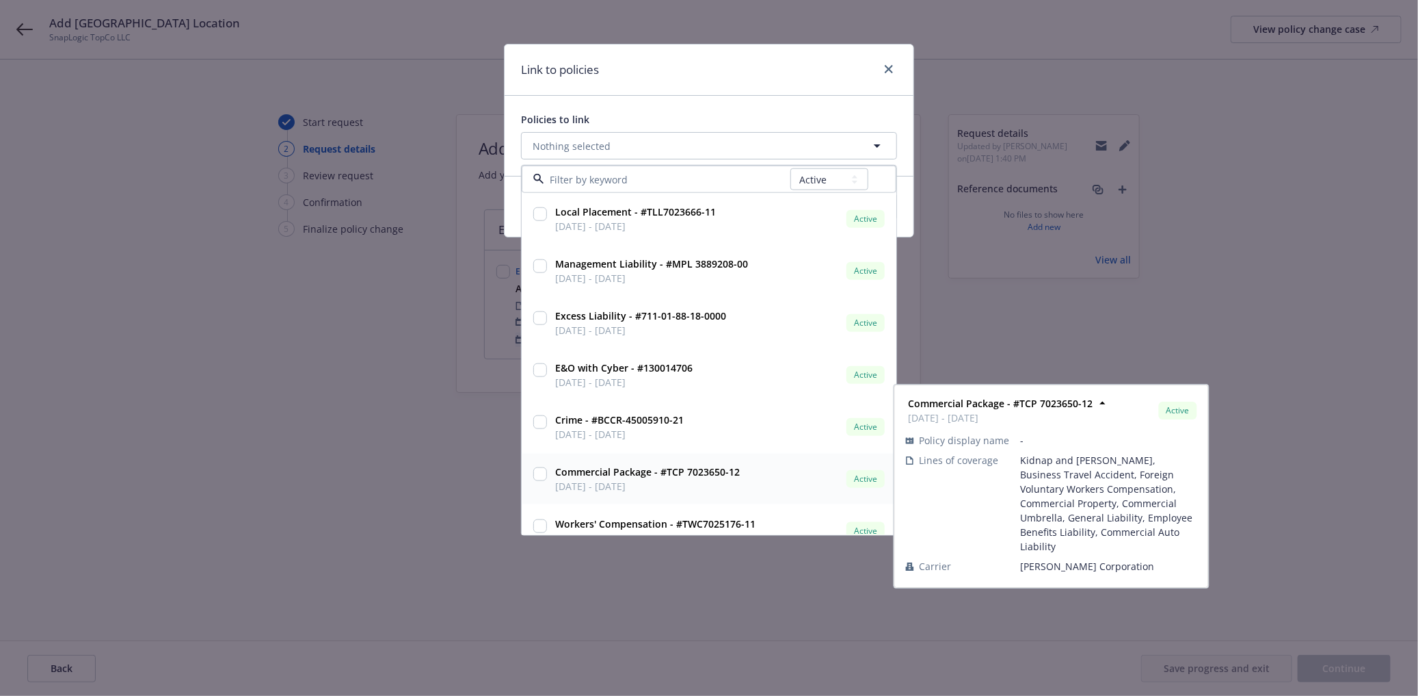
click at [541, 475] on input "checkbox" at bounding box center [540, 474] width 14 height 14
checkbox input "true"
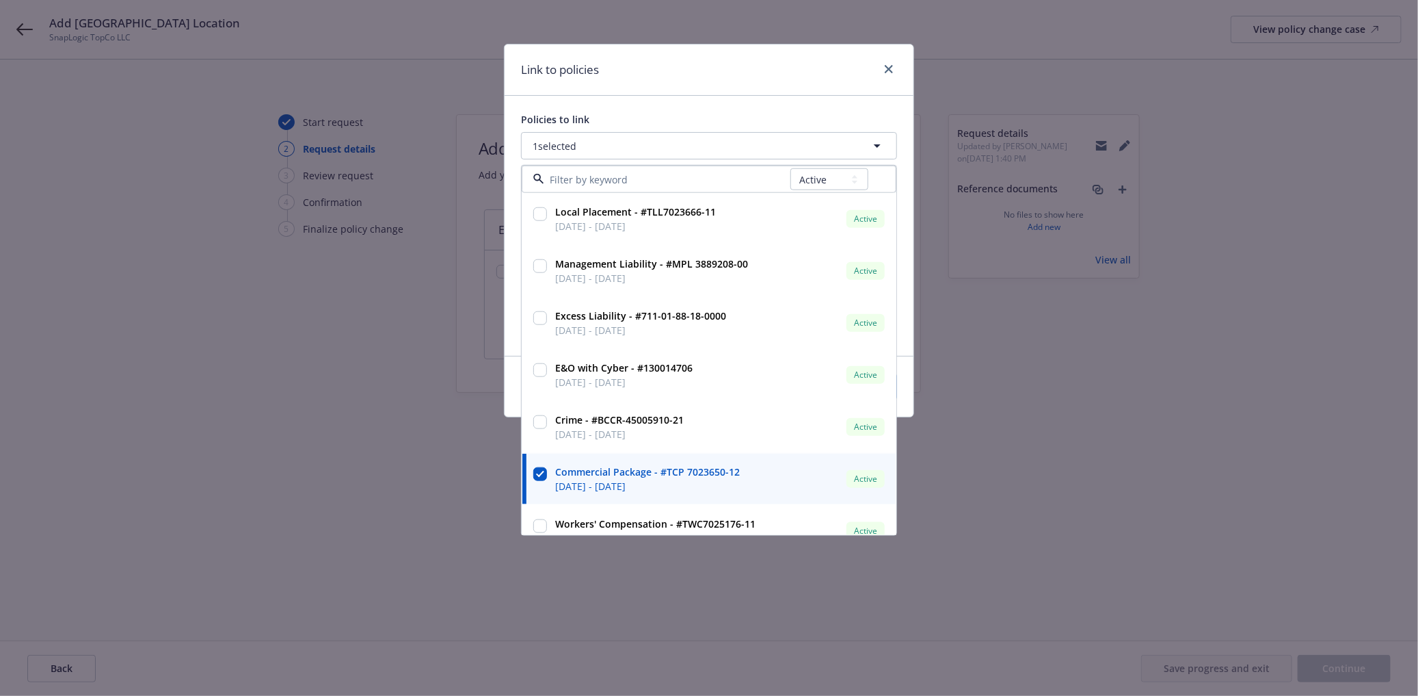
click at [722, 106] on div "Policies to link 1 selected All Active Upcoming Expired Cancelled Local Placeme…" at bounding box center [709, 226] width 409 height 260
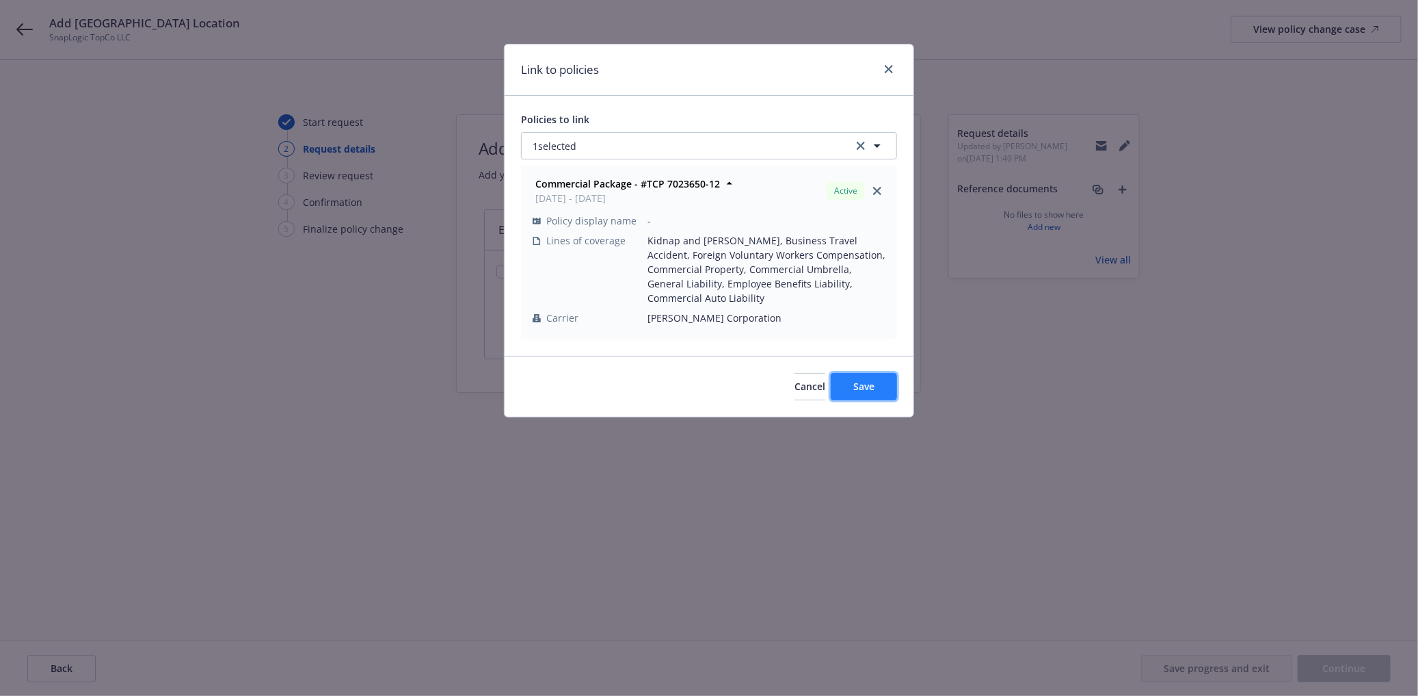
click at [849, 383] on button "Save" at bounding box center [864, 386] width 66 height 27
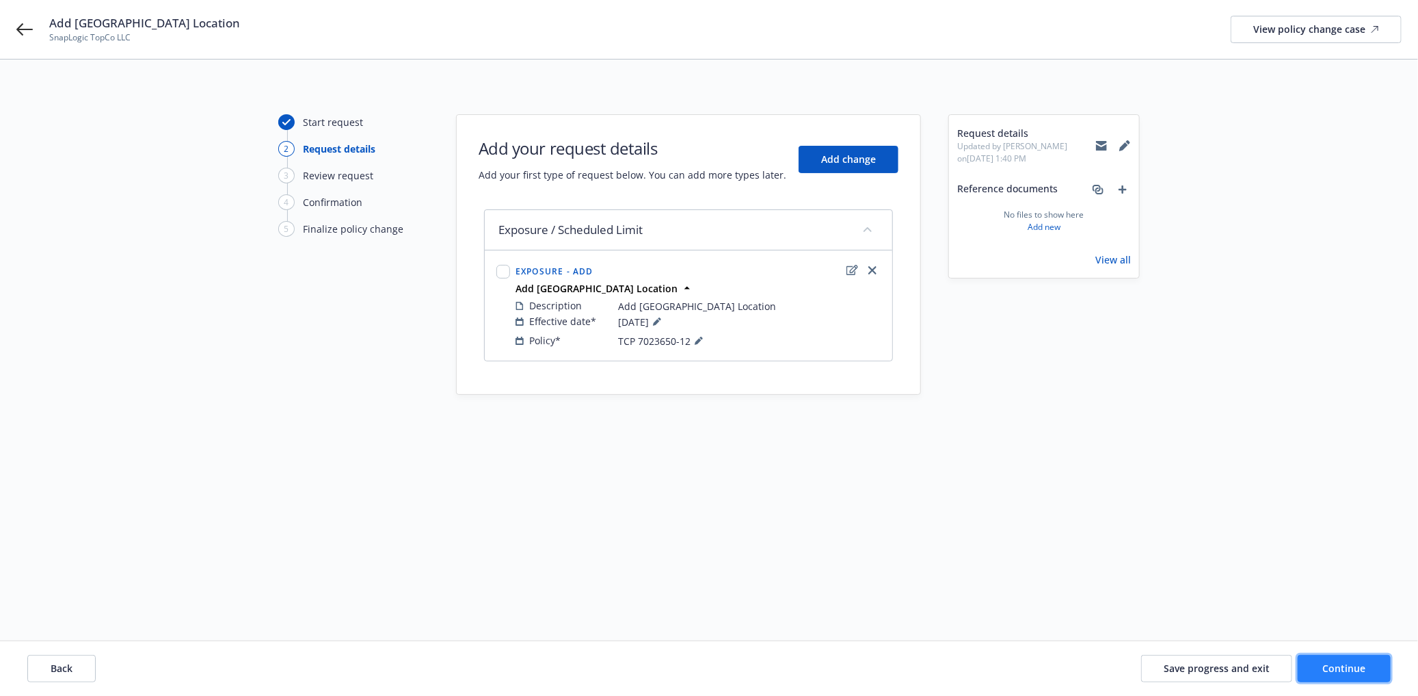
click at [1364, 659] on button "Continue" at bounding box center [1344, 667] width 93 height 27
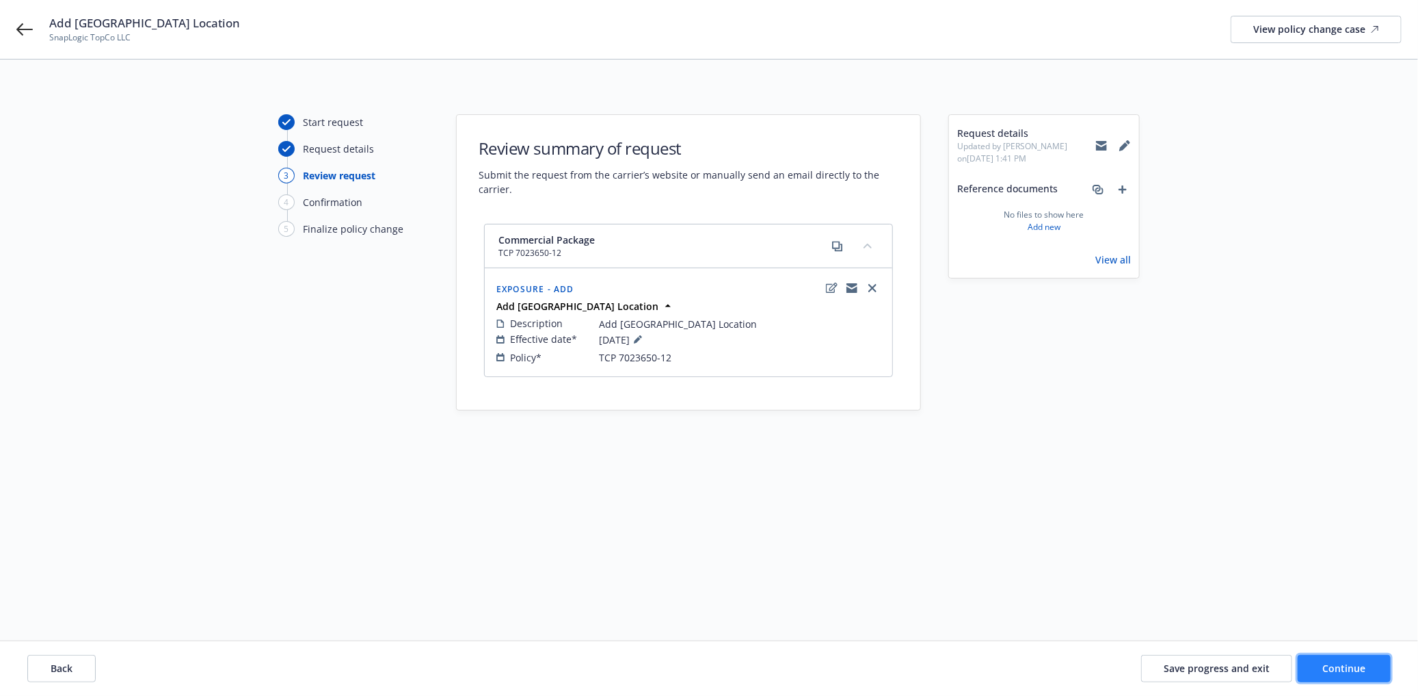
click at [1348, 673] on span "Continue" at bounding box center [1344, 667] width 43 height 13
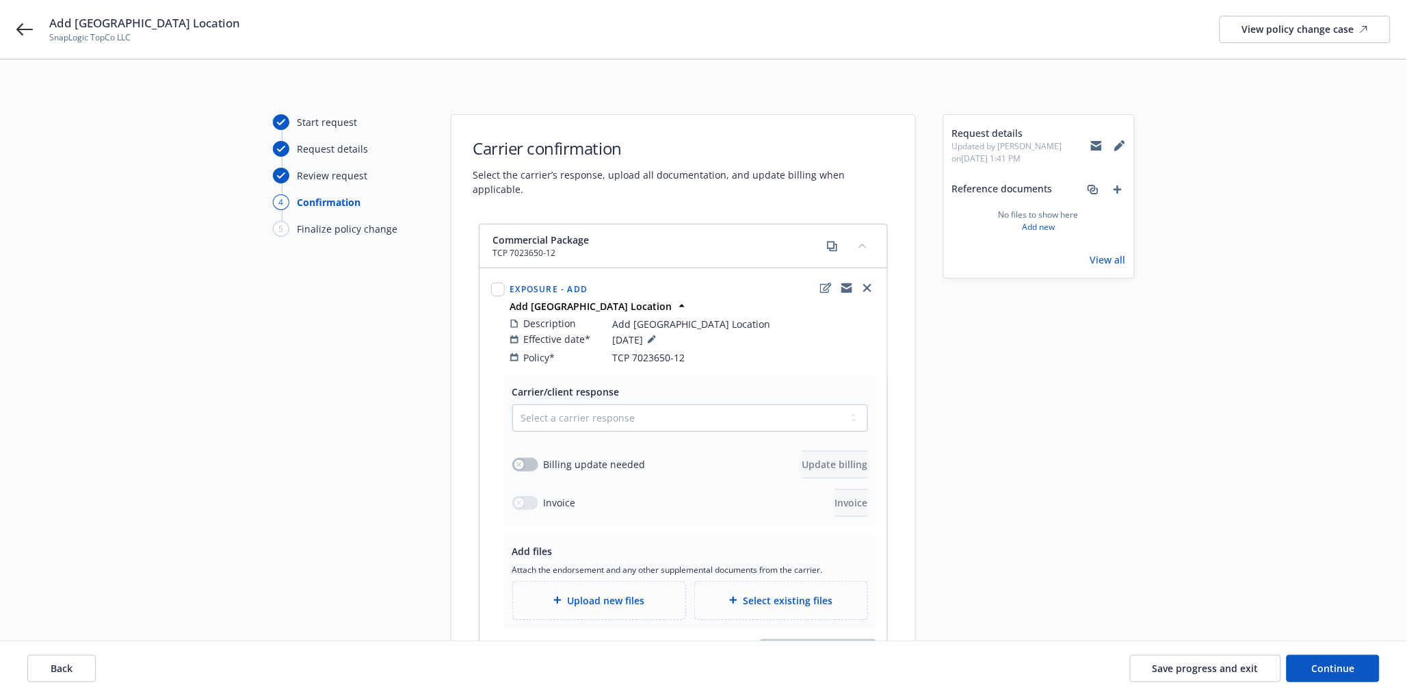
scroll to position [146, 0]
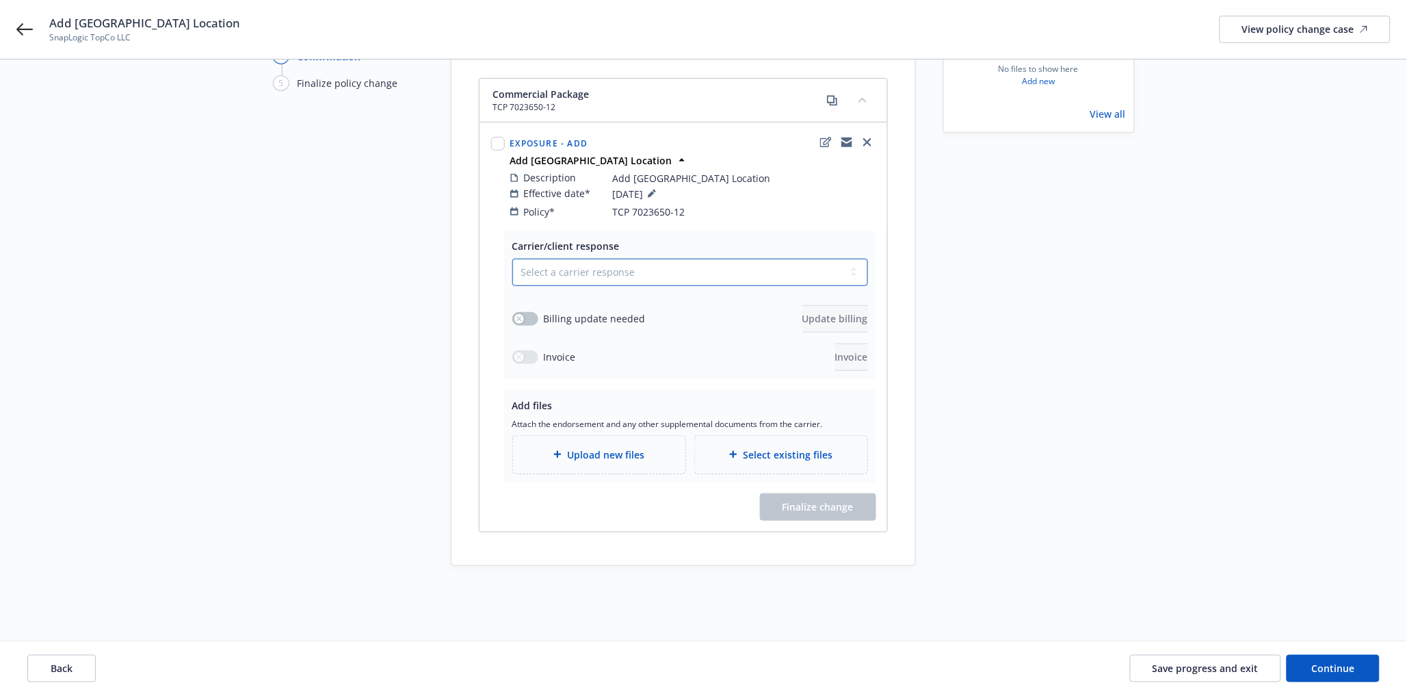
click at [646, 259] on select "Select a carrier response Accepted Accepted with revision No endorsement needed…" at bounding box center [690, 272] width 356 height 27
select select "ACCEPTED"
click at [512, 259] on select "Select a carrier response Accepted Accepted with revision No endorsement needed…" at bounding box center [690, 272] width 356 height 27
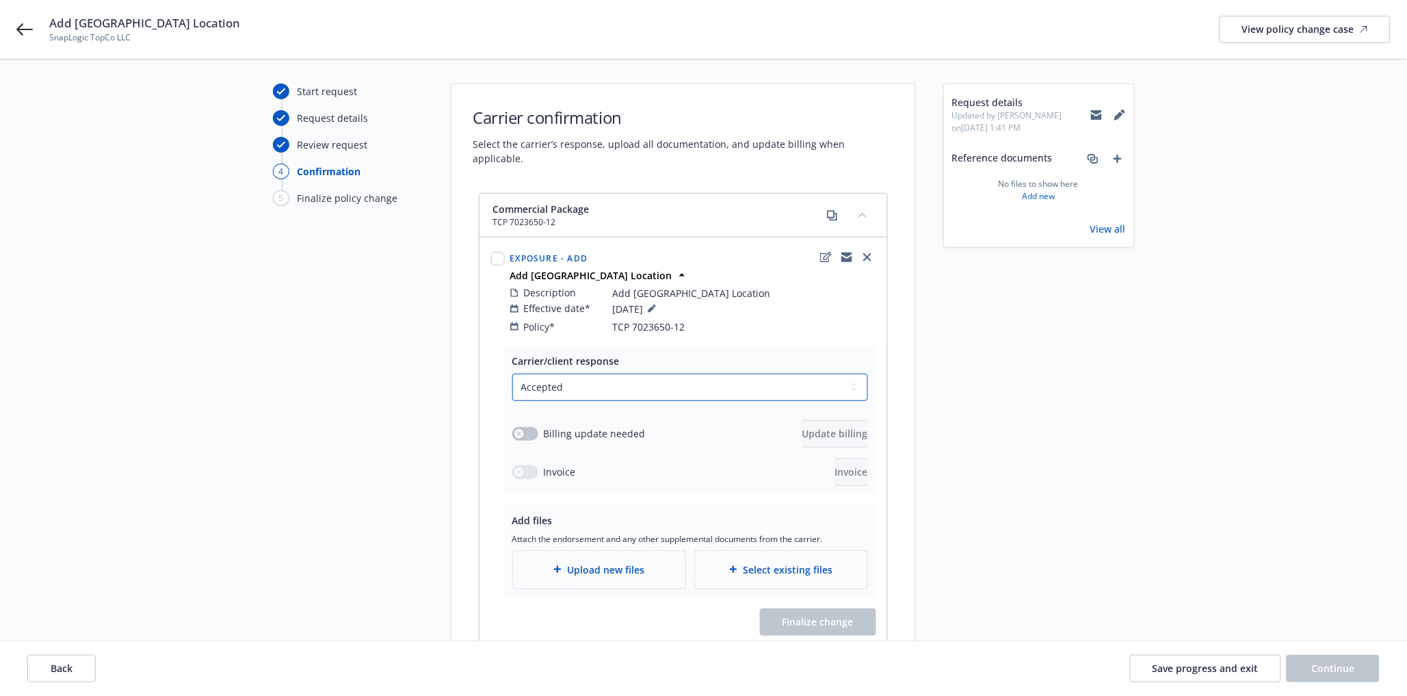
scroll to position [0, 0]
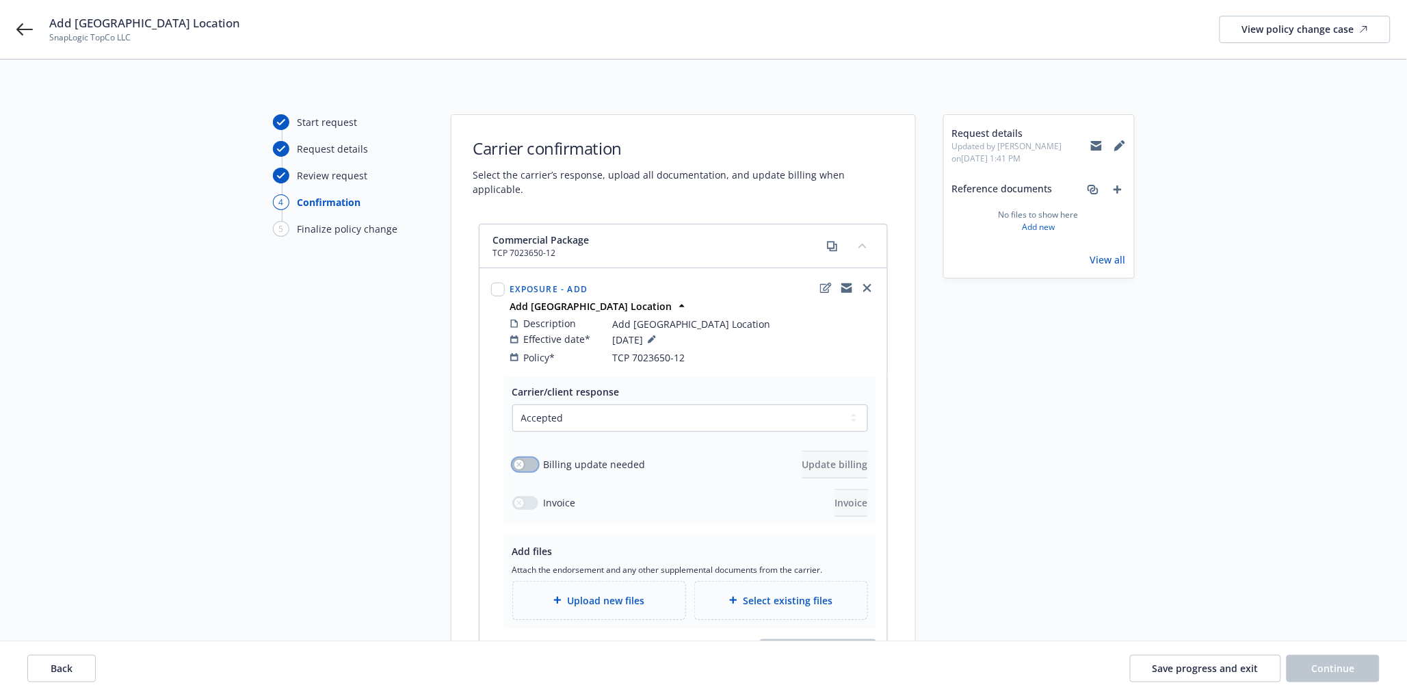
click at [529, 458] on button "button" at bounding box center [525, 465] width 26 height 14
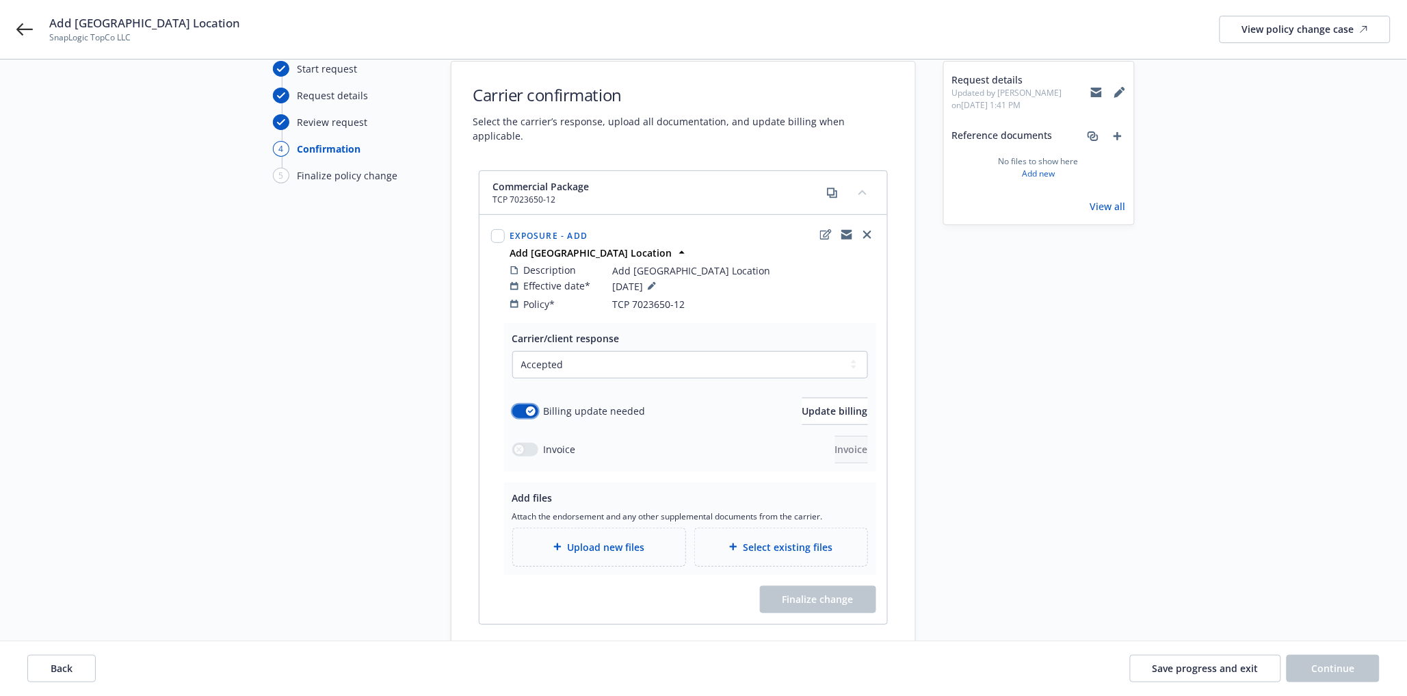
scroll to position [76, 0]
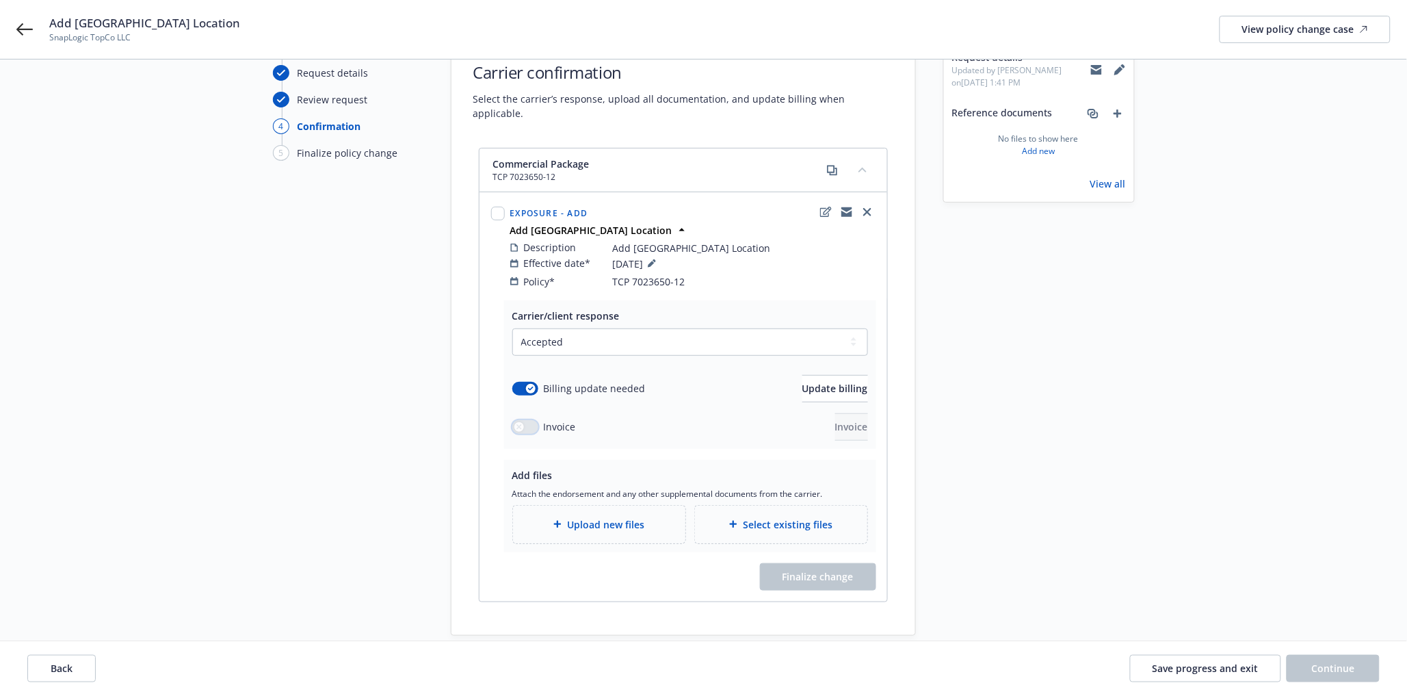
click at [525, 420] on button "button" at bounding box center [525, 427] width 26 height 14
click at [517, 382] on button "button" at bounding box center [525, 389] width 26 height 14
click at [525, 420] on button "button" at bounding box center [525, 427] width 26 height 14
click at [536, 420] on button "button" at bounding box center [525, 427] width 26 height 14
click at [529, 420] on button "button" at bounding box center [525, 427] width 26 height 14
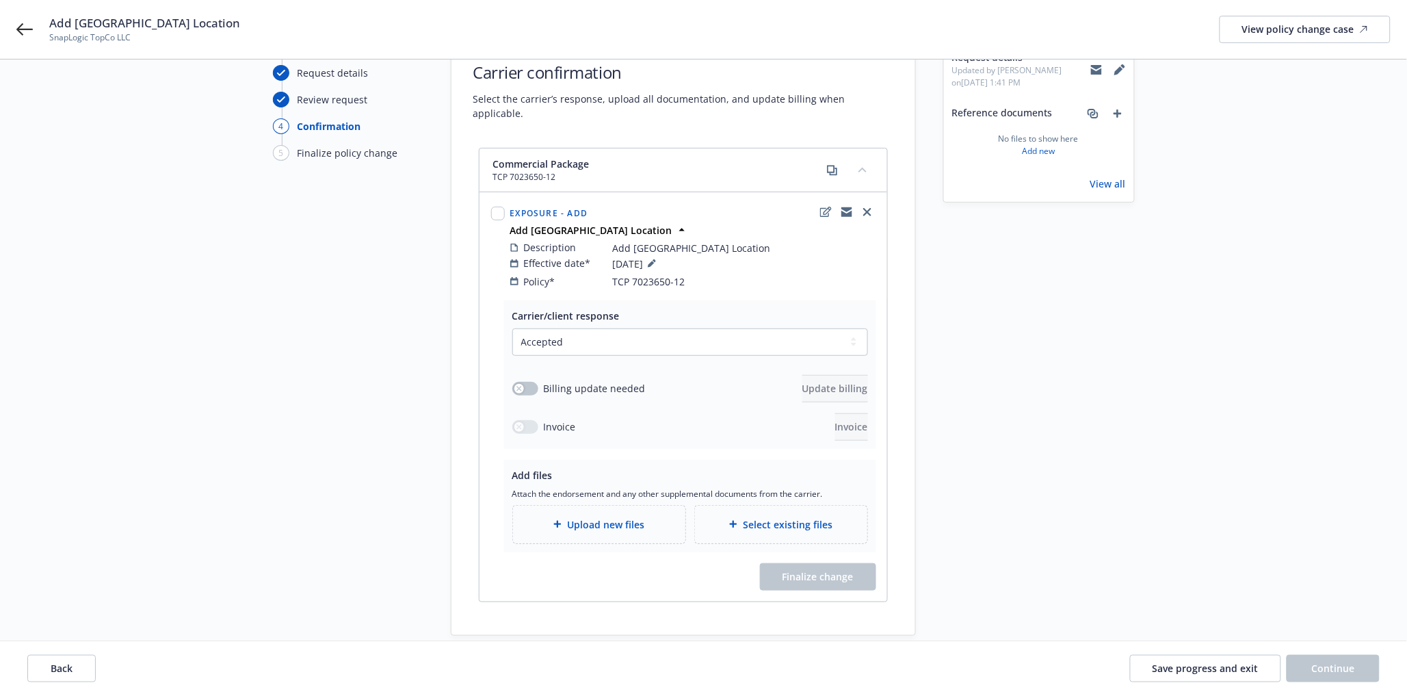
click at [612, 517] on span "Upload new files" at bounding box center [605, 524] width 77 height 14
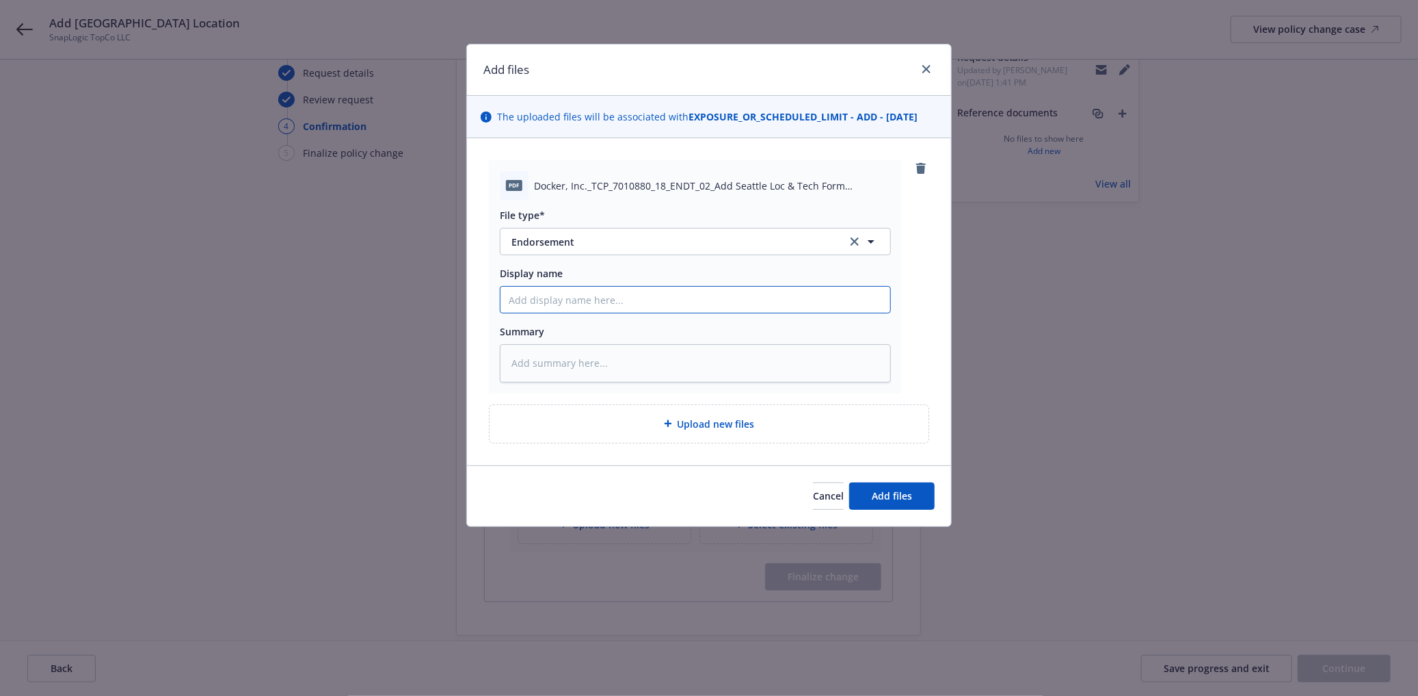
click at [556, 308] on input "Display name" at bounding box center [696, 300] width 390 height 26
type textarea "x"
type input "9"
type textarea "x"
type input "9."
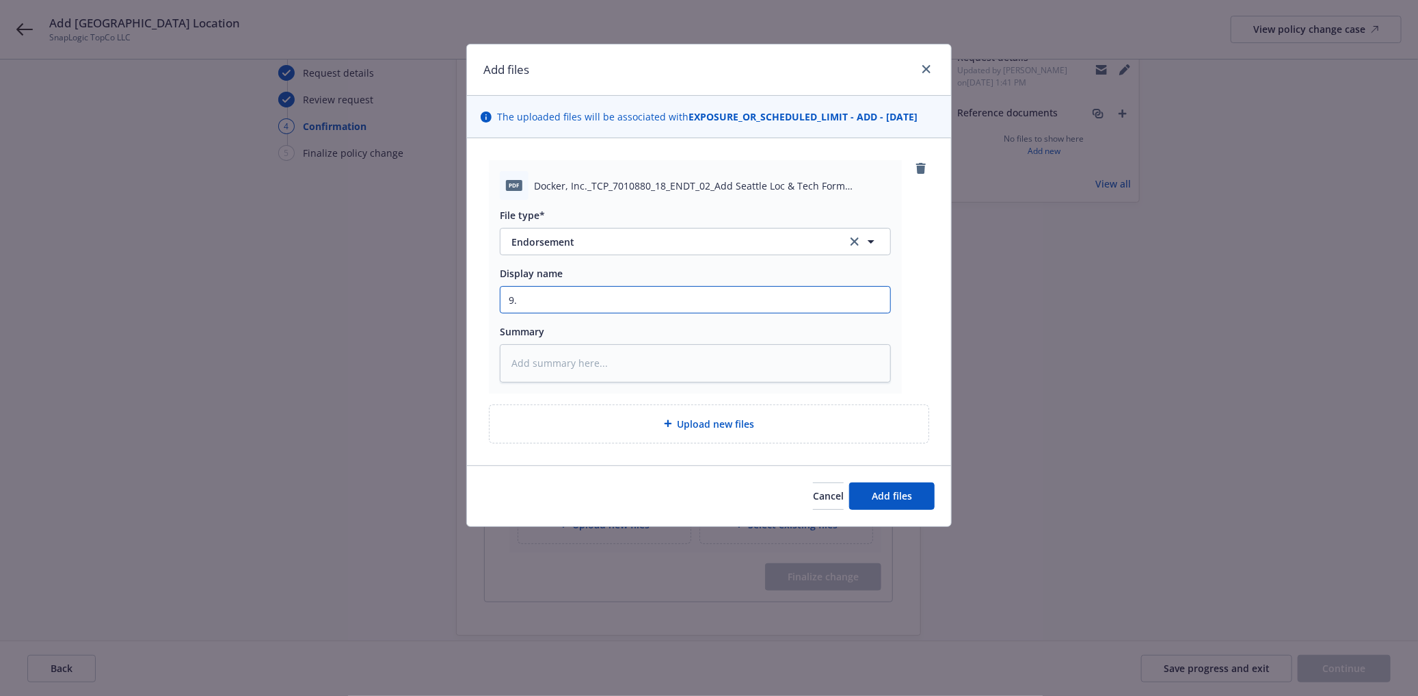
type textarea "x"
type input "9.1"
type textarea "x"
type input "9.1."
type textarea "x"
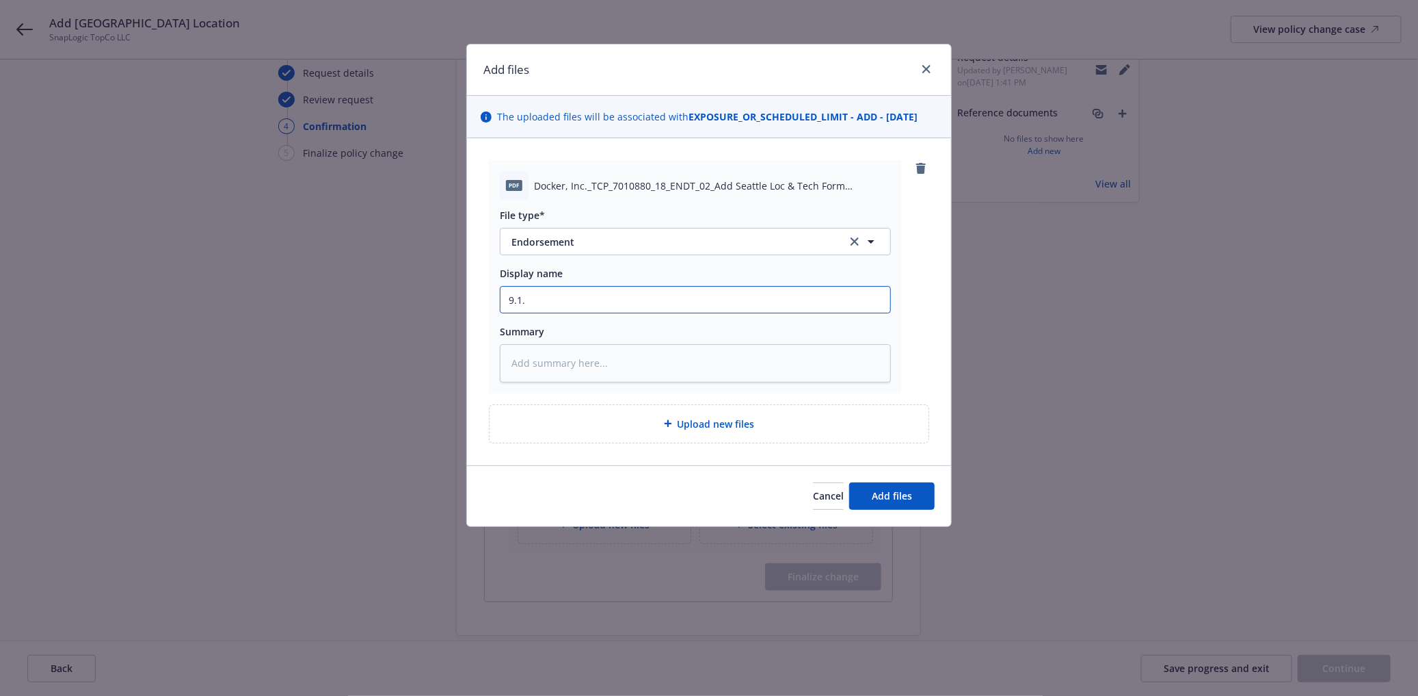
type input "9.1.2"
type textarea "x"
type input "9.1.25"
type textarea "x"
type input "9.1.25-"
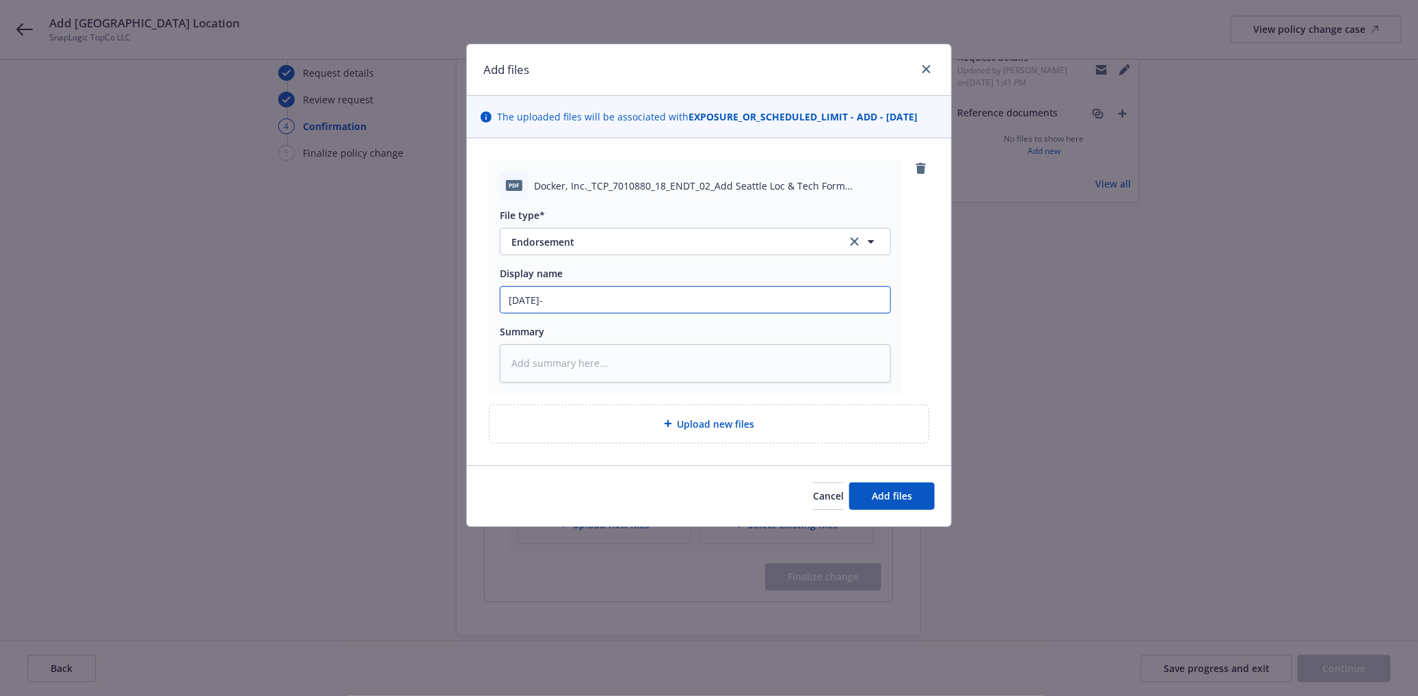
type textarea "x"
type input "9.1.25-"
type textarea "x"
type input "9.1.25- 2"
type textarea "x"
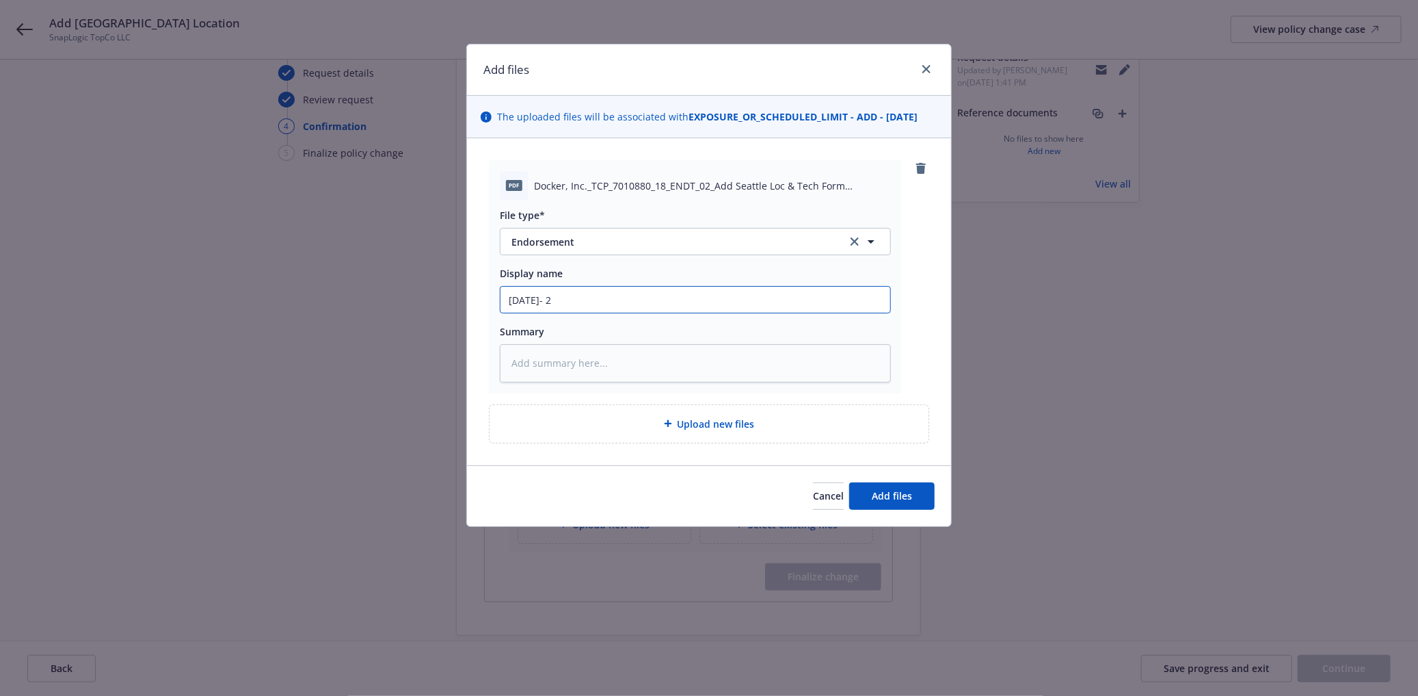
type input "9.1.25- 26"
type textarea "x"
type input "9.1.25- 26"
type textarea "x"
type input "9.1.25- 26"
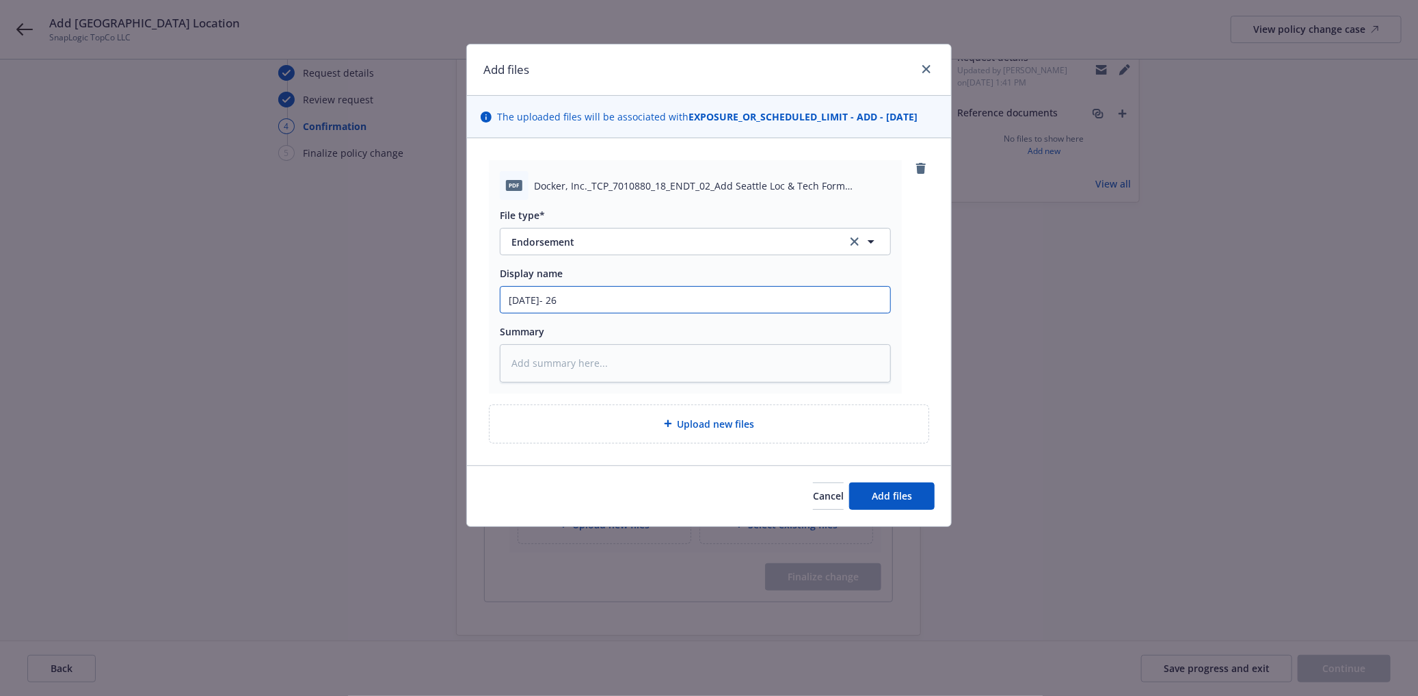
type textarea "x"
type input "9.1.25- 2"
type textarea "x"
type input "9.1.25-"
type textarea "x"
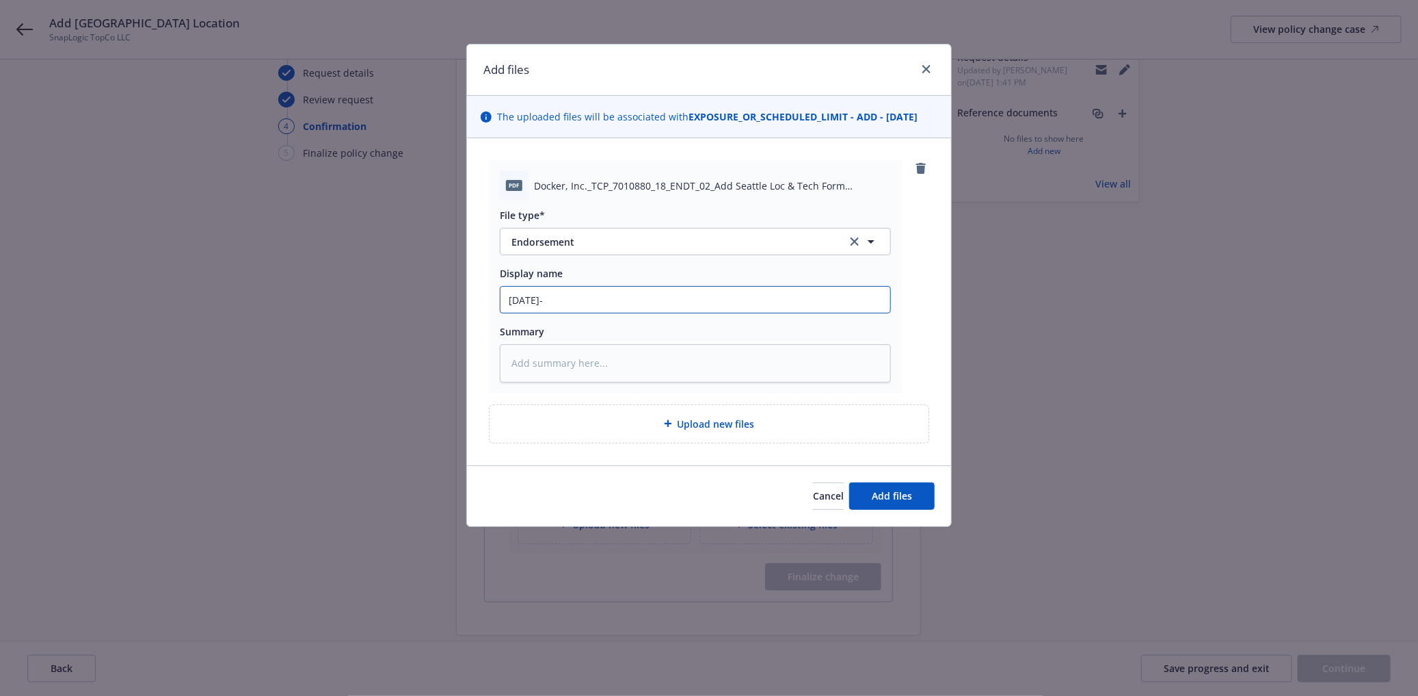
type input "9.1.25-"
type textarea "x"
type input "9.1.25-2"
type textarea "x"
type input "9.1.25-26"
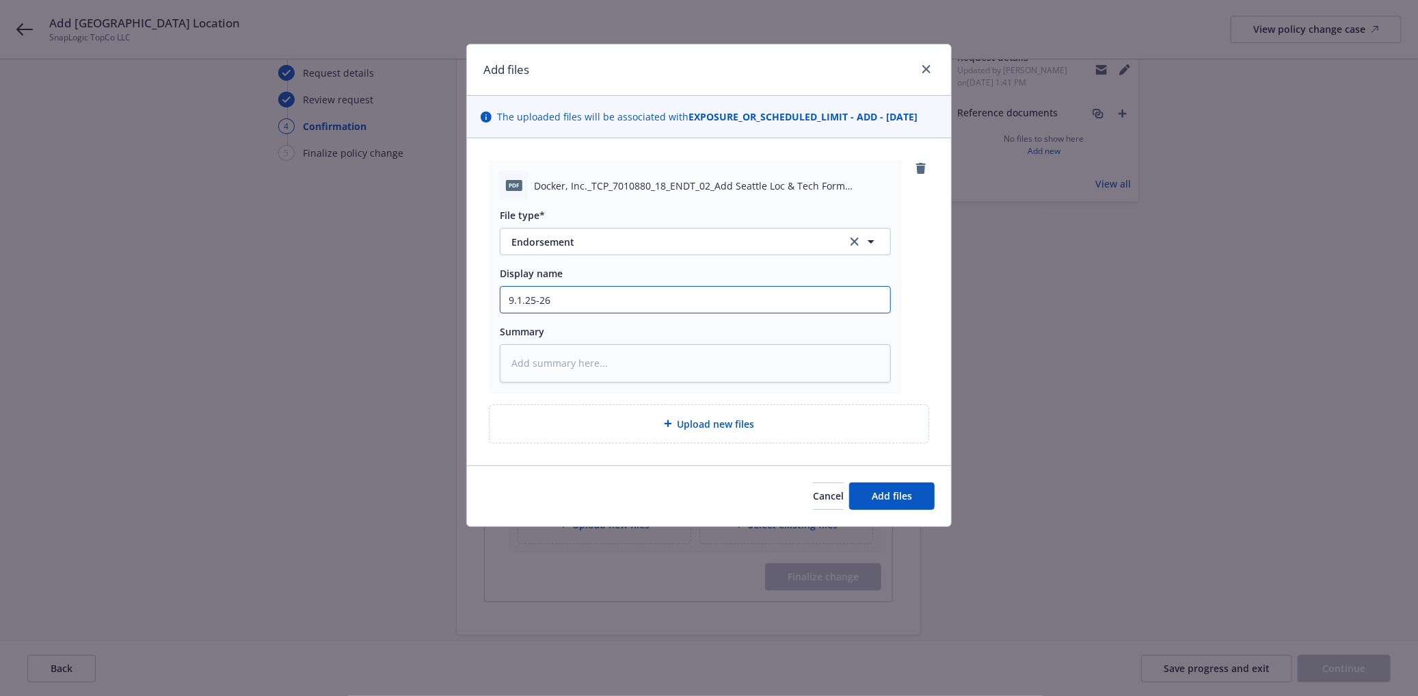
type textarea "x"
type input "9.1.25-26"
type textarea "x"
type input "9.1.25-26"
type textarea "x"
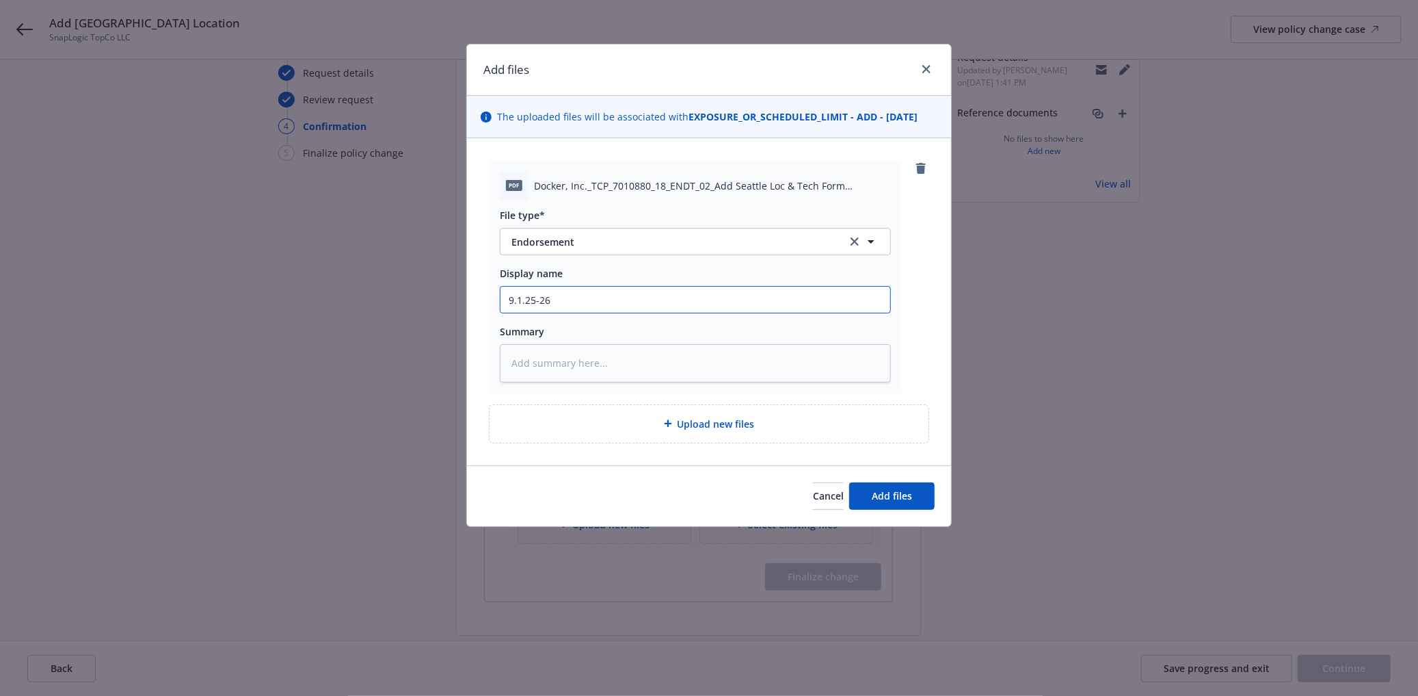
type input "9.1.25-26"
type textarea "x"
type input "9.1.25-26 s"
type textarea "x"
type input "9.1.25-26 sd"
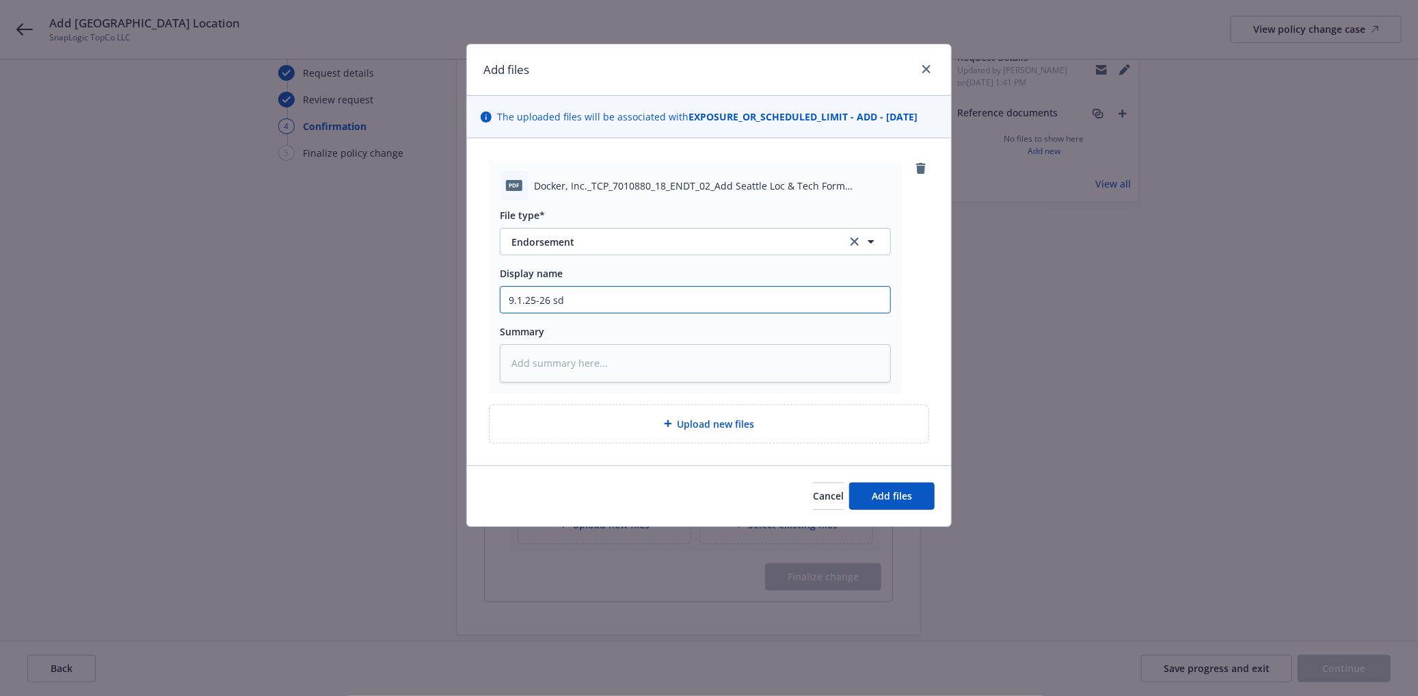
type textarea "x"
type input "9.1.25-26 s"
type textarea "x"
type input "9.1.25-26"
type textarea "x"
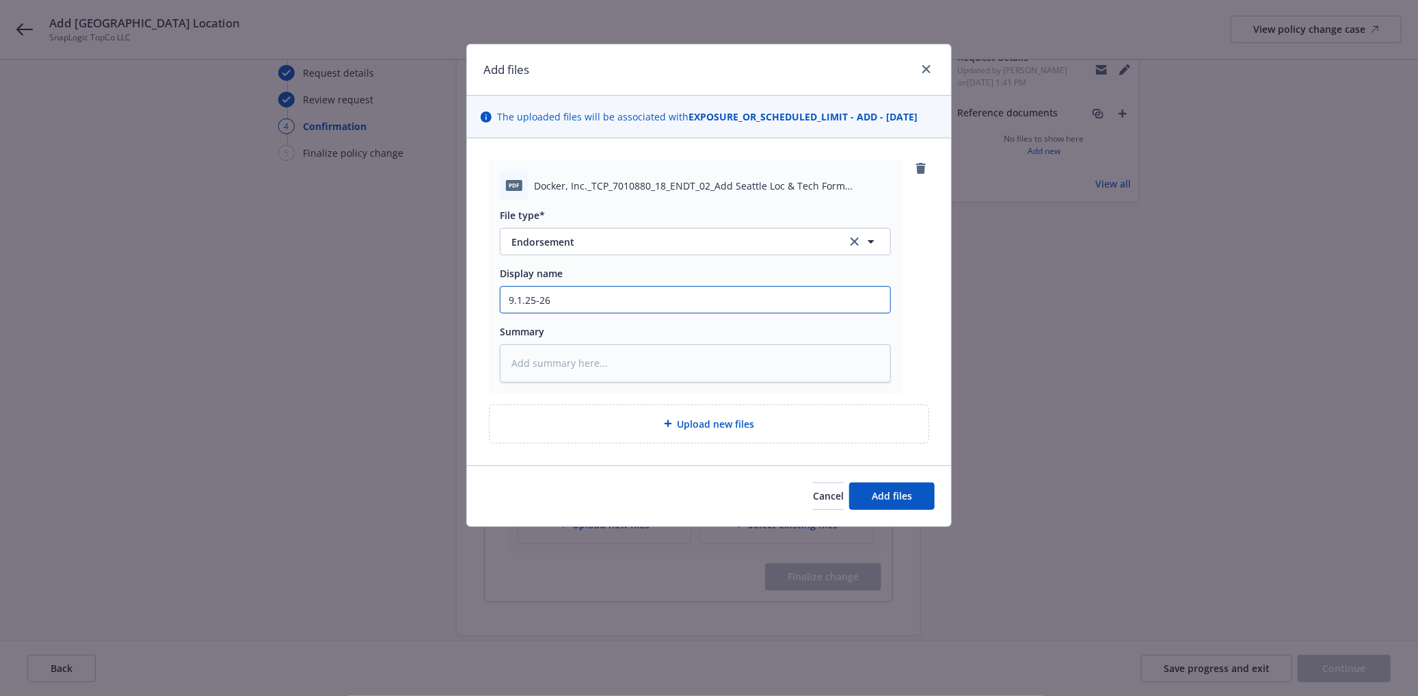
type input "9.1.25-26 S"
type textarea "x"
type input "9.1.25-26 Sn"
type textarea "x"
type input "9.1.25-26 Sna"
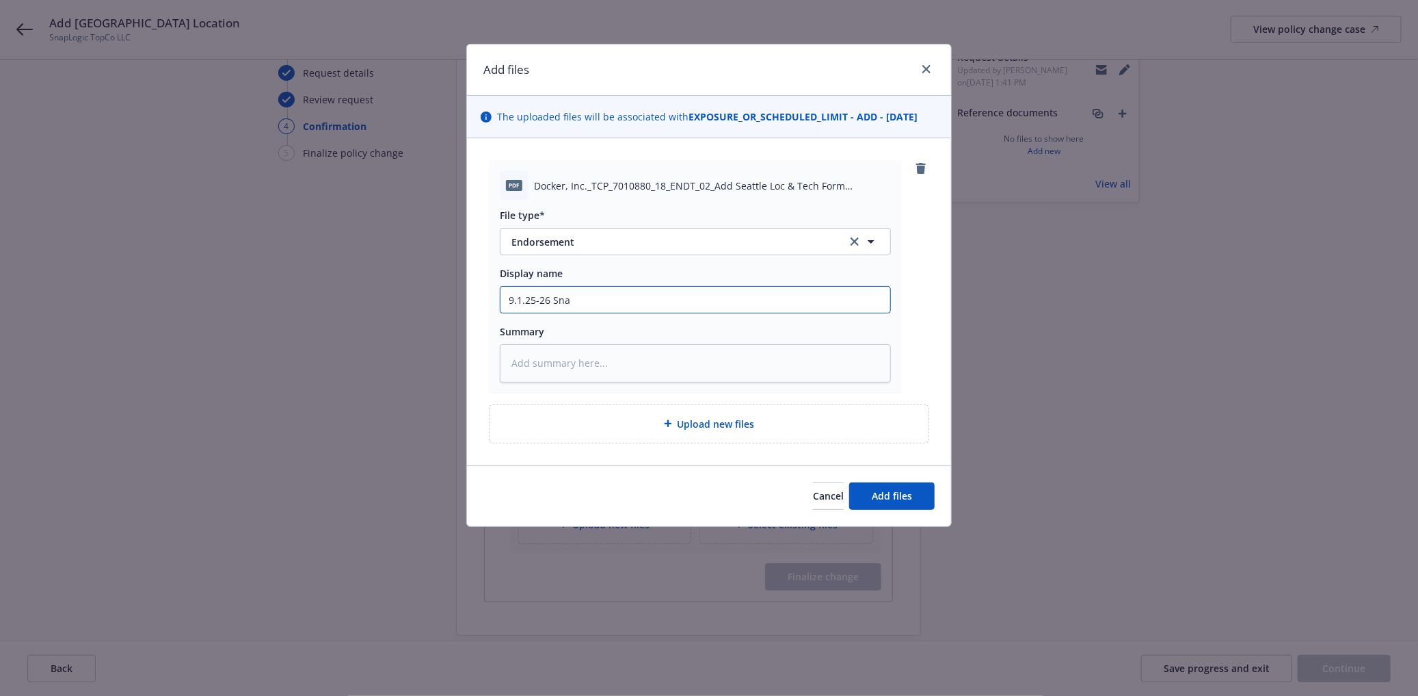
type textarea "x"
type input "9.1.25-26 Snap"
type textarea "x"
type input "9.1.25-26 SnapL"
type textarea "x"
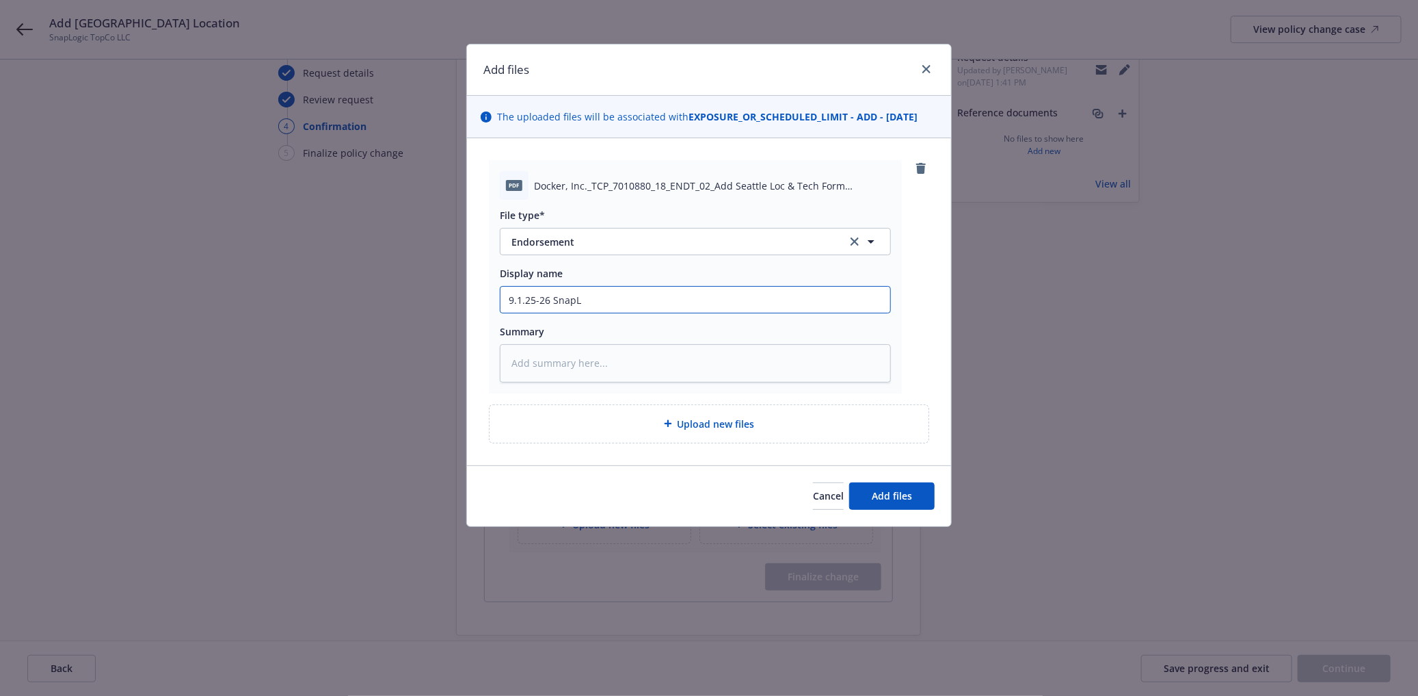
type input "9.1.25-26 SnapLo"
type textarea "x"
type input "9.1.25-26 SnapLog"
type textarea "x"
type input "9.1.25-26 SnapLogi"
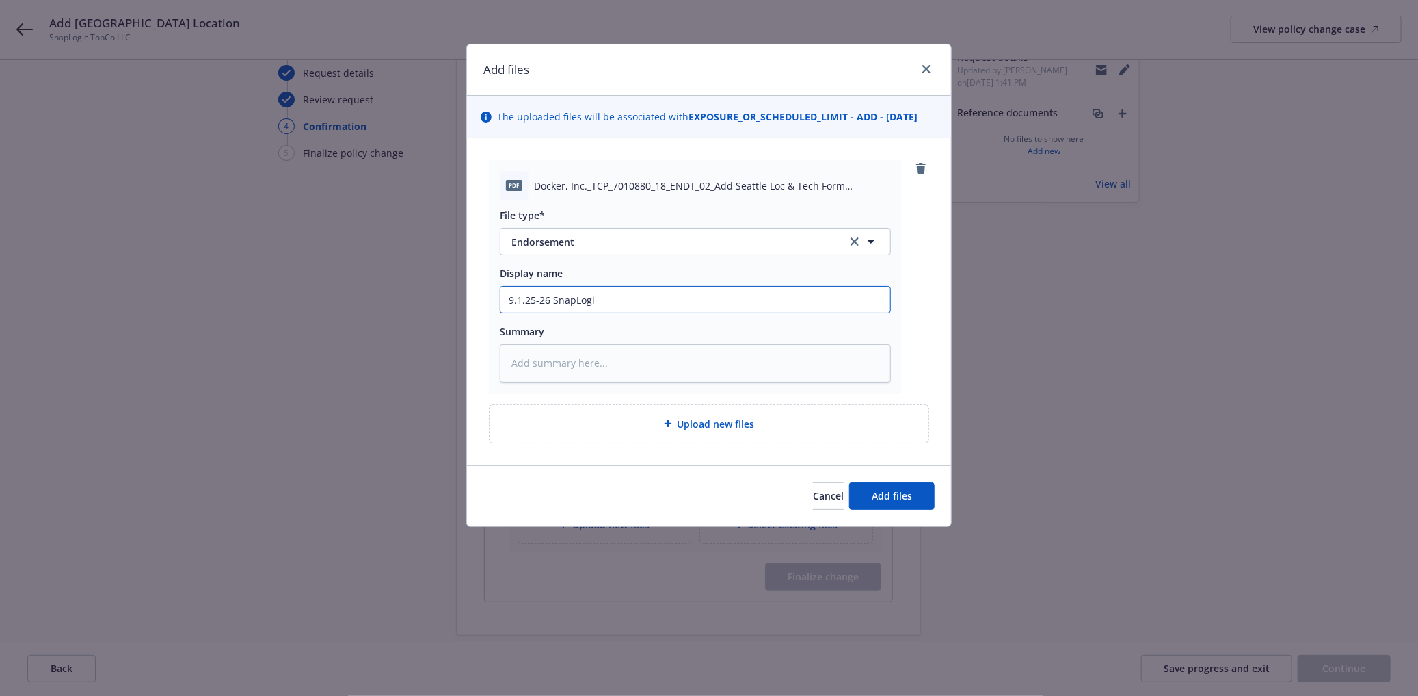
type textarea "x"
type input "9.1.25-26 SnapLogic"
type textarea "x"
type input "9.1.25-26 SnapLogic"
type textarea "x"
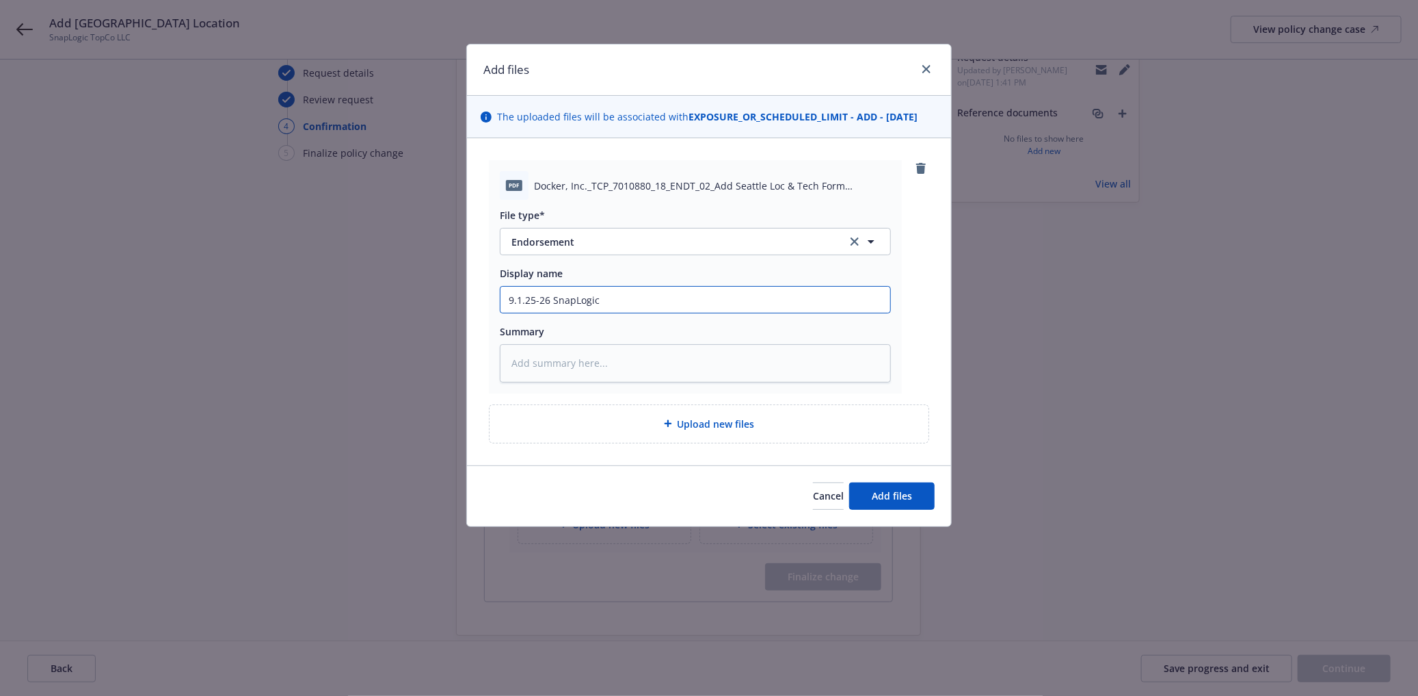
type input "9.1.25-26 SnapLogic E"
type textarea "x"
type input "9.1.25-26 SnapLogic En"
type textarea "x"
type input "9.1.25-26 SnapLogic End"
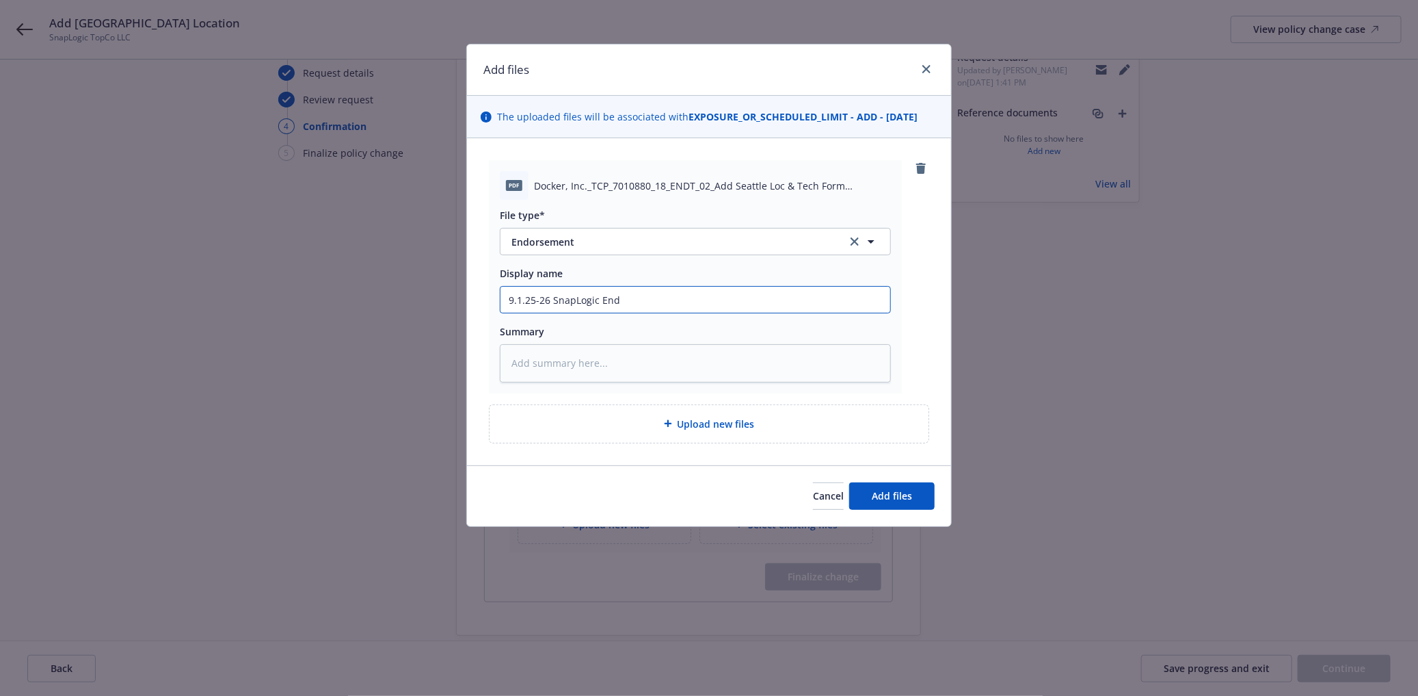
type textarea "x"
type input "9.1.25-26 SnapLogic Endo"
type textarea "x"
type input "9.1.25-26 SnapLogic Endor"
type textarea "x"
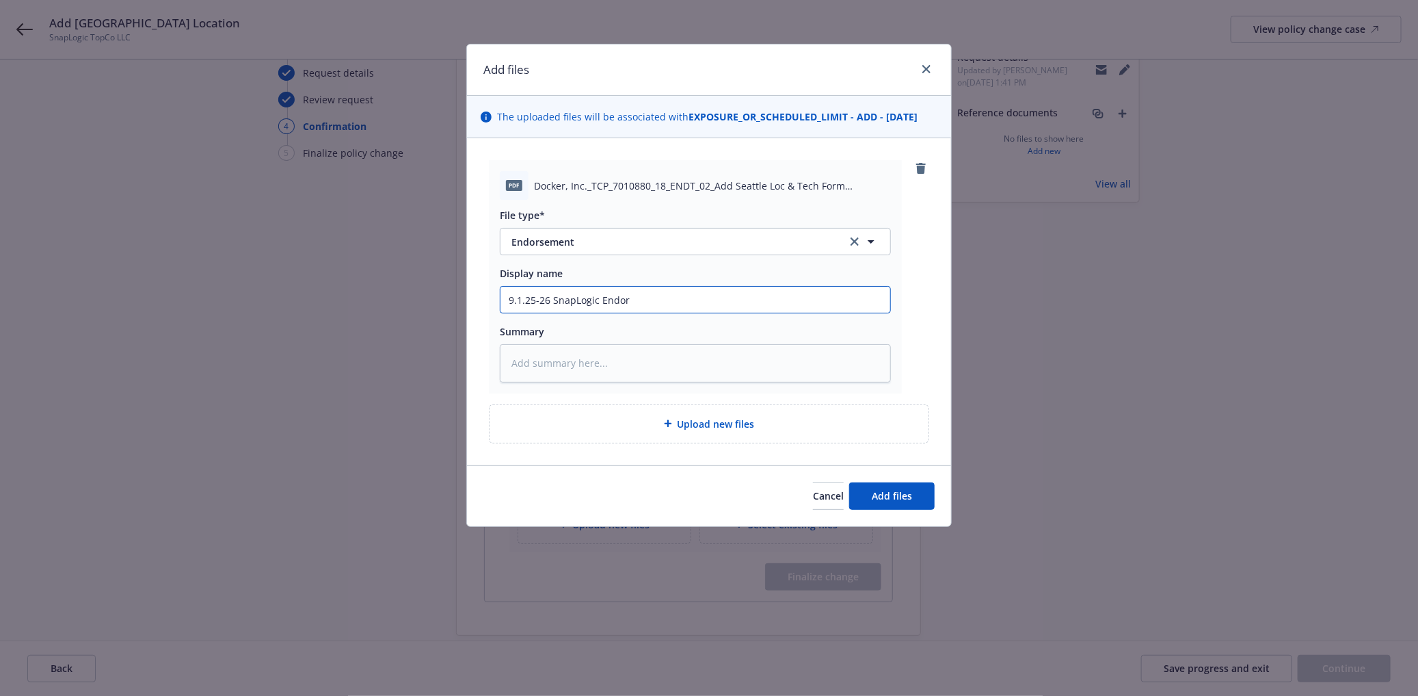
type input "9.1.25-26 SnapLogic Endors"
type textarea "x"
type input "9.1.25-26 SnapLogic Endorse"
type textarea "x"
type input "9.1.25-26 SnapLogic Endorsem"
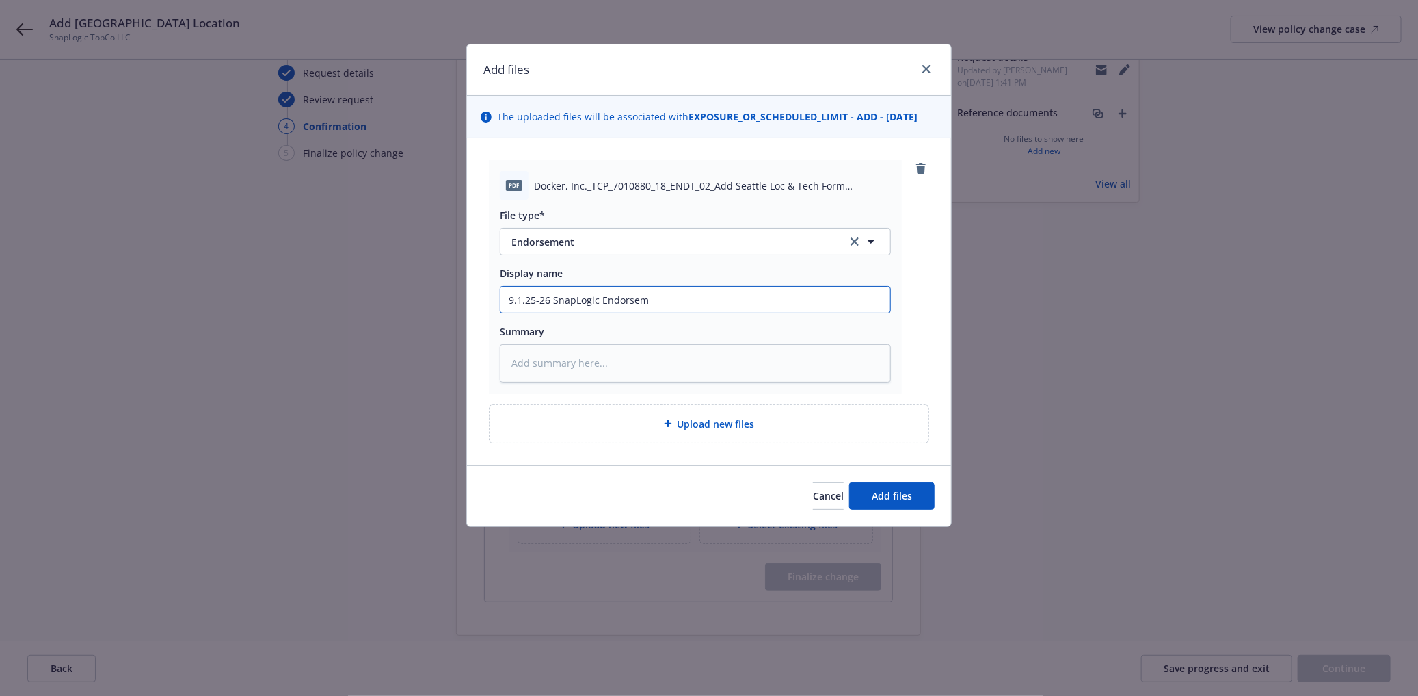
type textarea "x"
type input "9.1.25-26 SnapLogic Endorseme"
type textarea "x"
type input "9.1.25-26 SnapLogic Endorsemen"
type textarea "x"
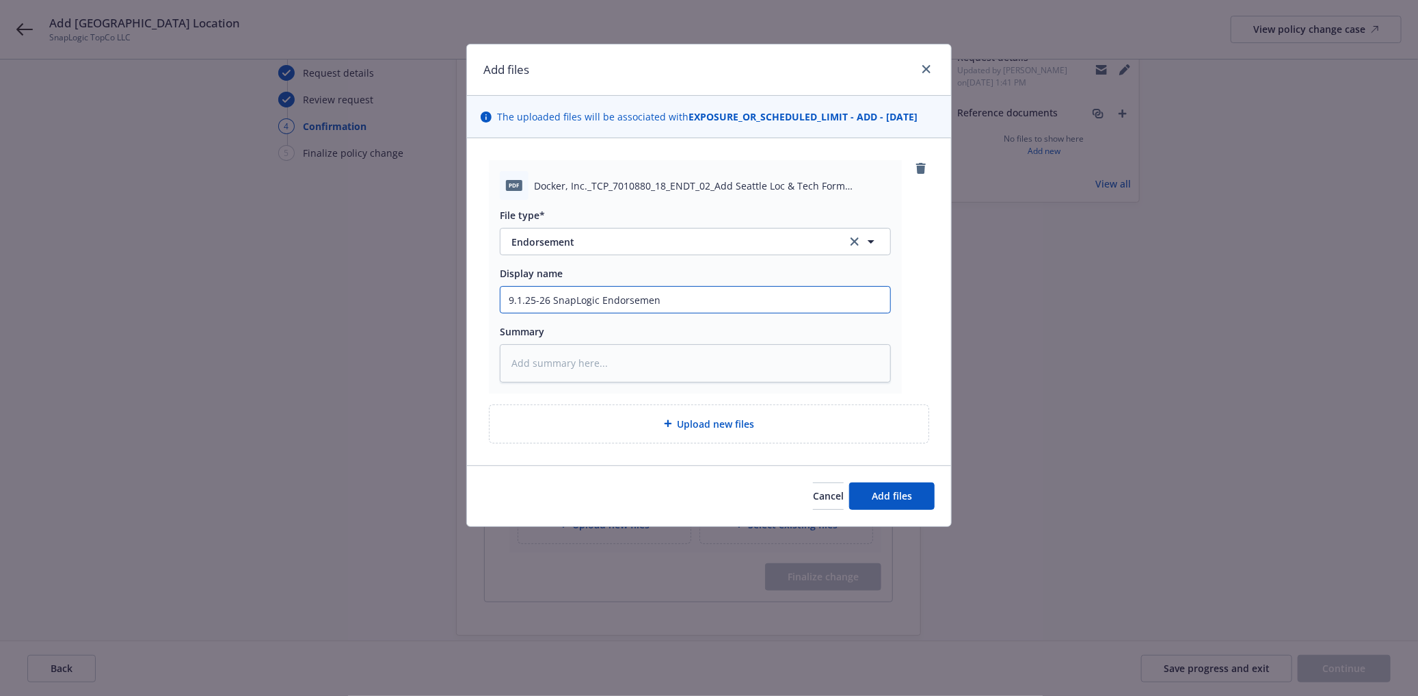
type input "9.1.25-26 SnapLogic Endorsement"
click at [600, 300] on input "9.1.25-26 SnapLogic Endorsement" at bounding box center [696, 300] width 390 height 26
click at [693, 298] on input "9.1.25-26 SnapLogic Endorsement" at bounding box center [696, 300] width 390 height 26
type textarea "x"
type input "9.1.25-26 SnapLogic Endorsement"
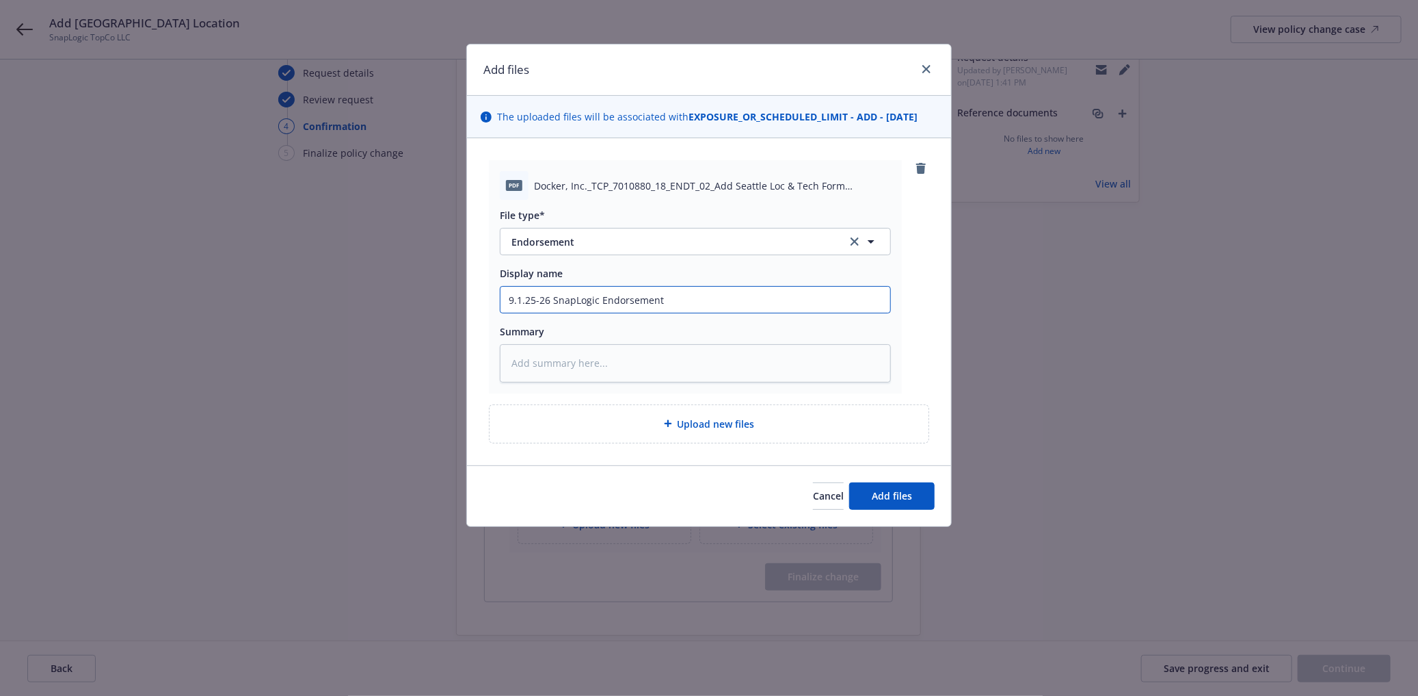
type textarea "x"
type input "9.1.25-26 SnapLogic Endorsement -"
type textarea "x"
type input "9.1.25-26 SnapLogic Endorsement -"
type textarea "x"
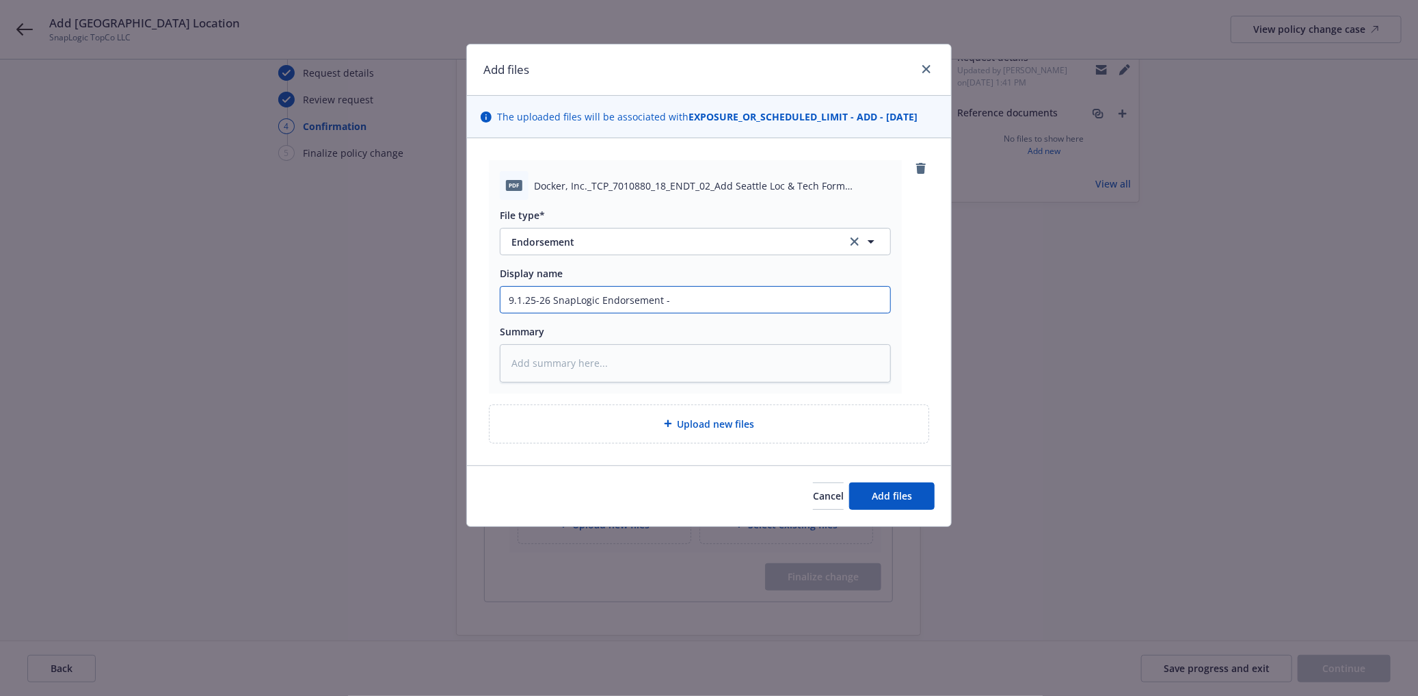
type input "9.1.25-26 SnapLogic Endorsement - A"
type textarea "x"
type input "9.1.25-26 SnapLogic Endorsement - Ad"
type textarea "x"
type input "9.1.25-26 SnapLogic Endorsement - Add"
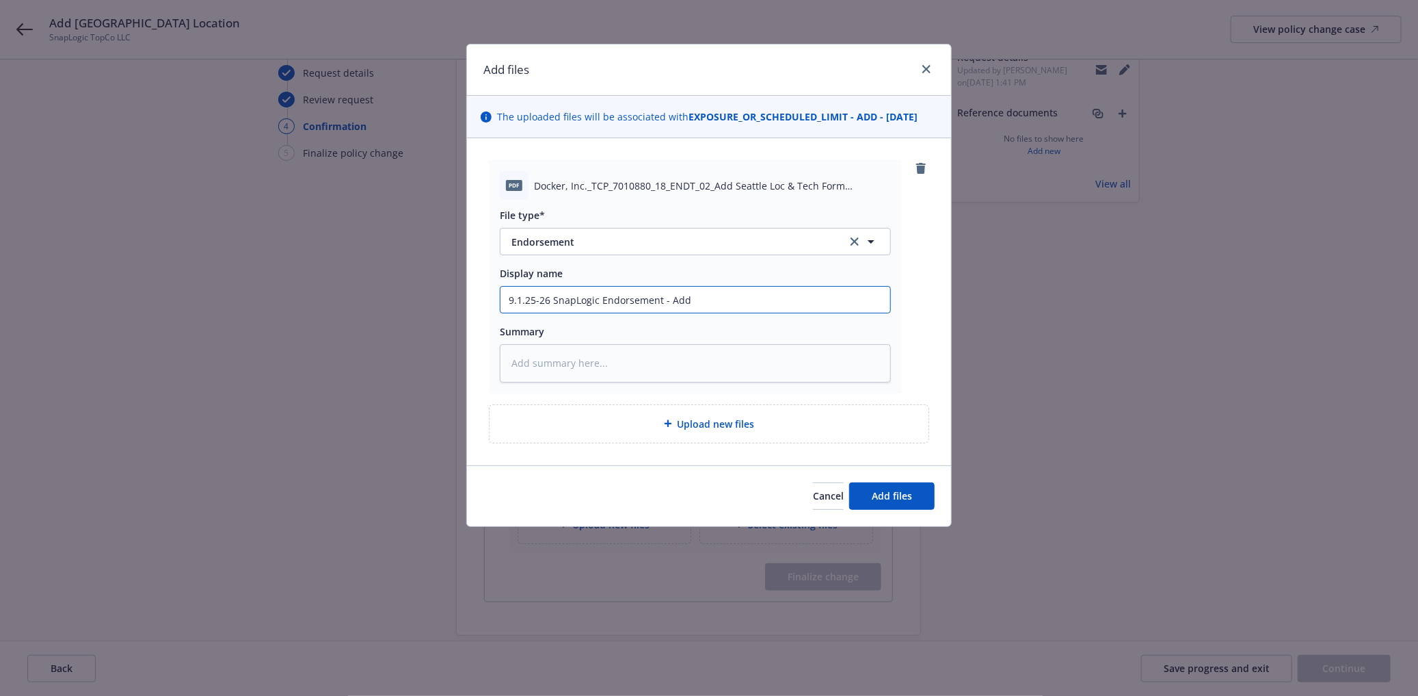
type textarea "x"
type input "9.1.25-26 SnapLogic Endorsement - Add"
type textarea "x"
type input "9.1.25-26 SnapLogic Endorsement - Add S"
type textarea "x"
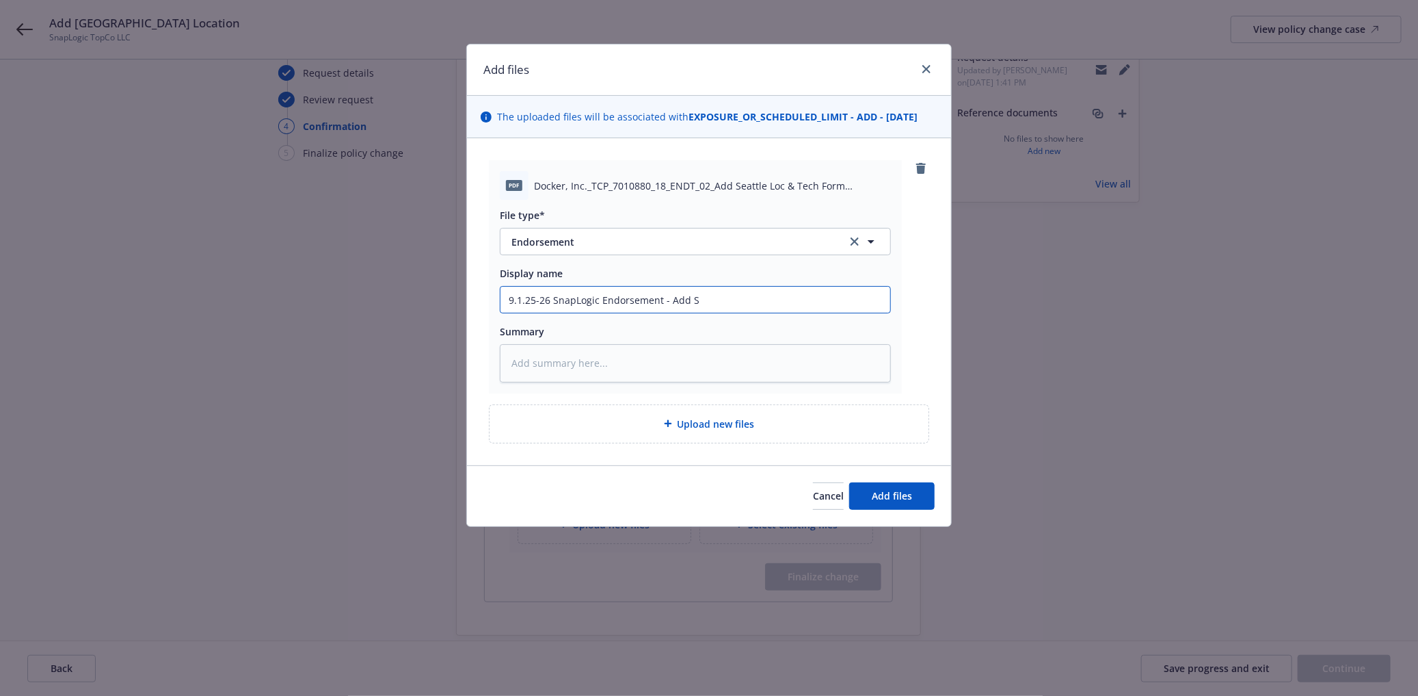
type input "9.1.25-26 SnapLogic Endorsement - Add Se"
type textarea "x"
type input "9.1.25-26 SnapLogic Endorsement - Add Sea"
type textarea "x"
type input "9.1.25-26 SnapLogic Endorsement - Add Seat"
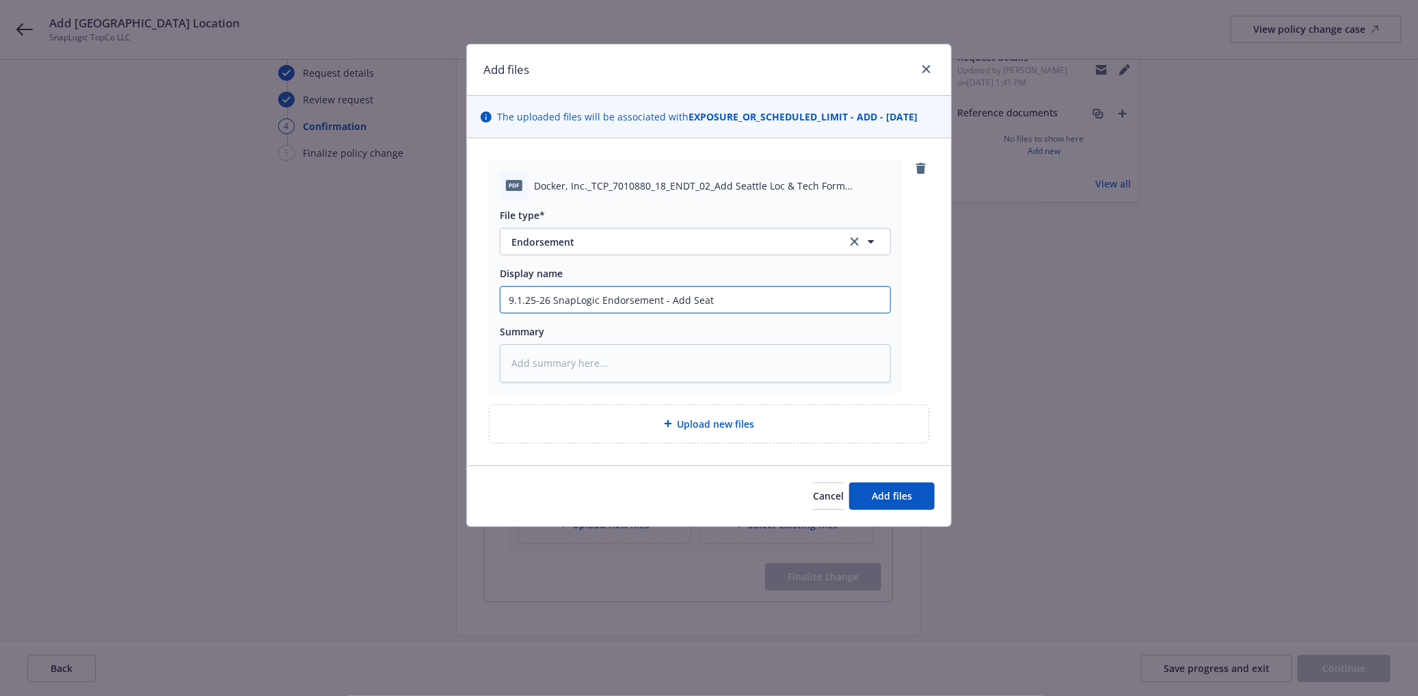
type textarea "x"
type input "9.1.25-26 SnapLogic Endorsement - Add Seatt"
type textarea "x"
type input "9.1.25-26 SnapLogic Endorsement - Add Seattl"
type textarea "x"
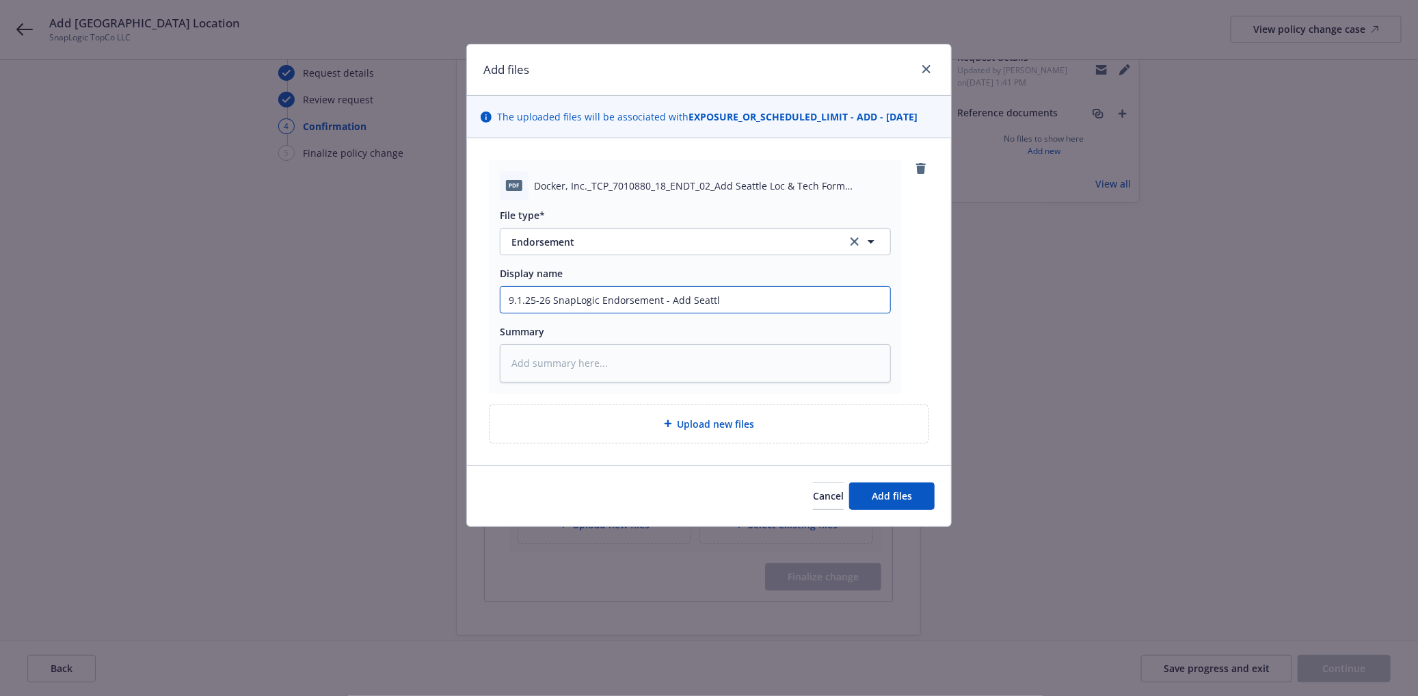
type input "9.1.25-26 SnapLogic Endorsement - Add Seattle"
type textarea "x"
type input "9.1.25-26 SnapLogic Endorsement - Add Seattle"
type textarea "x"
type input "9.1.25-26 SnapLogic Endorsement - Add Seattle L"
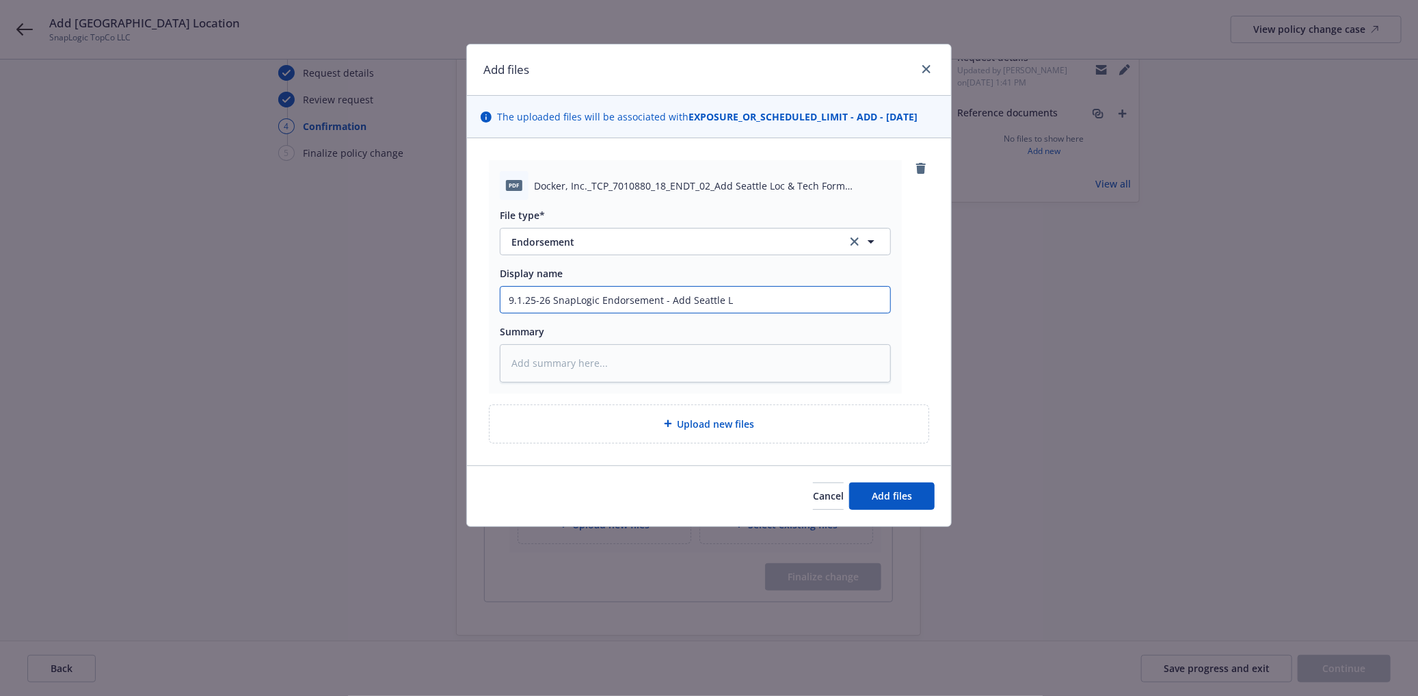
type textarea "x"
type input "9.1.25-26 SnapLogic Endorsement - Add Seattle Lo"
type textarea "x"
type input "9.1.25-26 SnapLogic Endorsement - Add Seattle Loc"
type textarea "x"
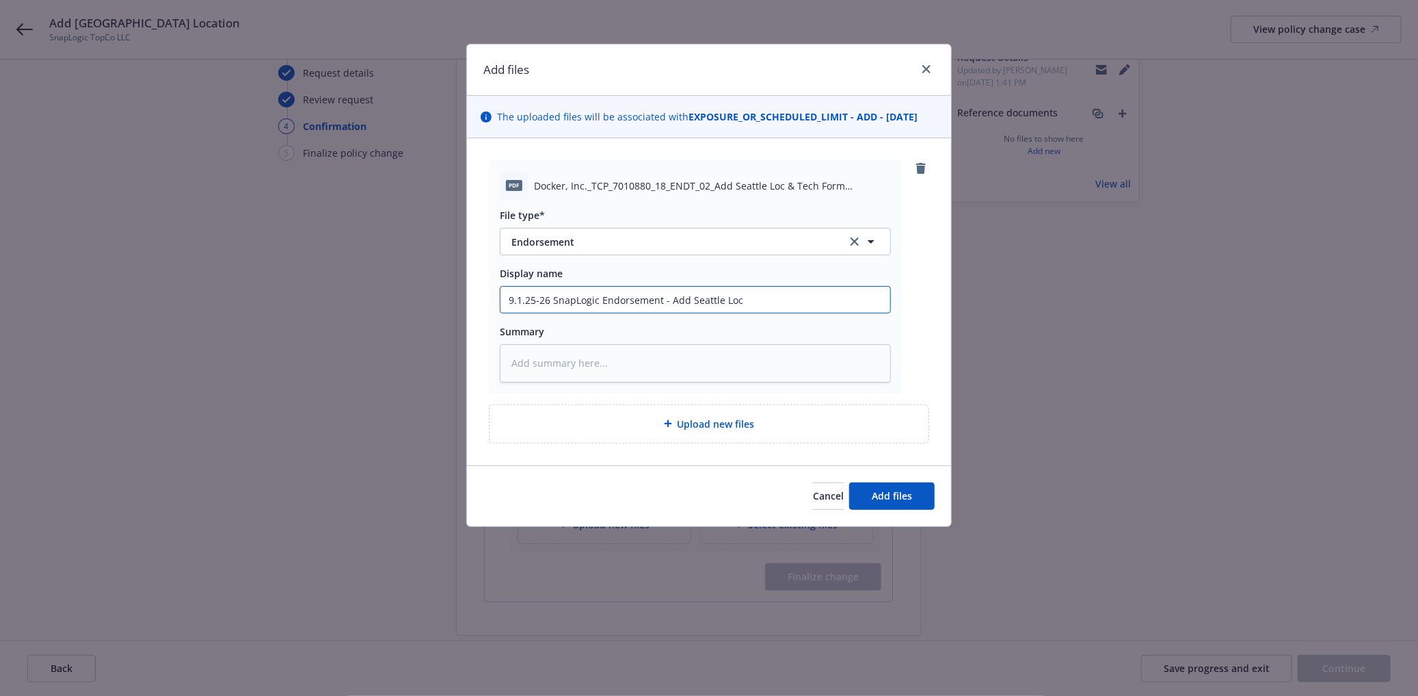
type input "9.1.25-26 SnapLogic Endorsement - Add Seattle Loca"
type textarea "x"
type input "9.1.25-26 SnapLogic Endorsement - Add Seattle Locati"
type textarea "x"
type input "9.1.25-26 SnapLogic Endorsement - Add Seattle Locatio"
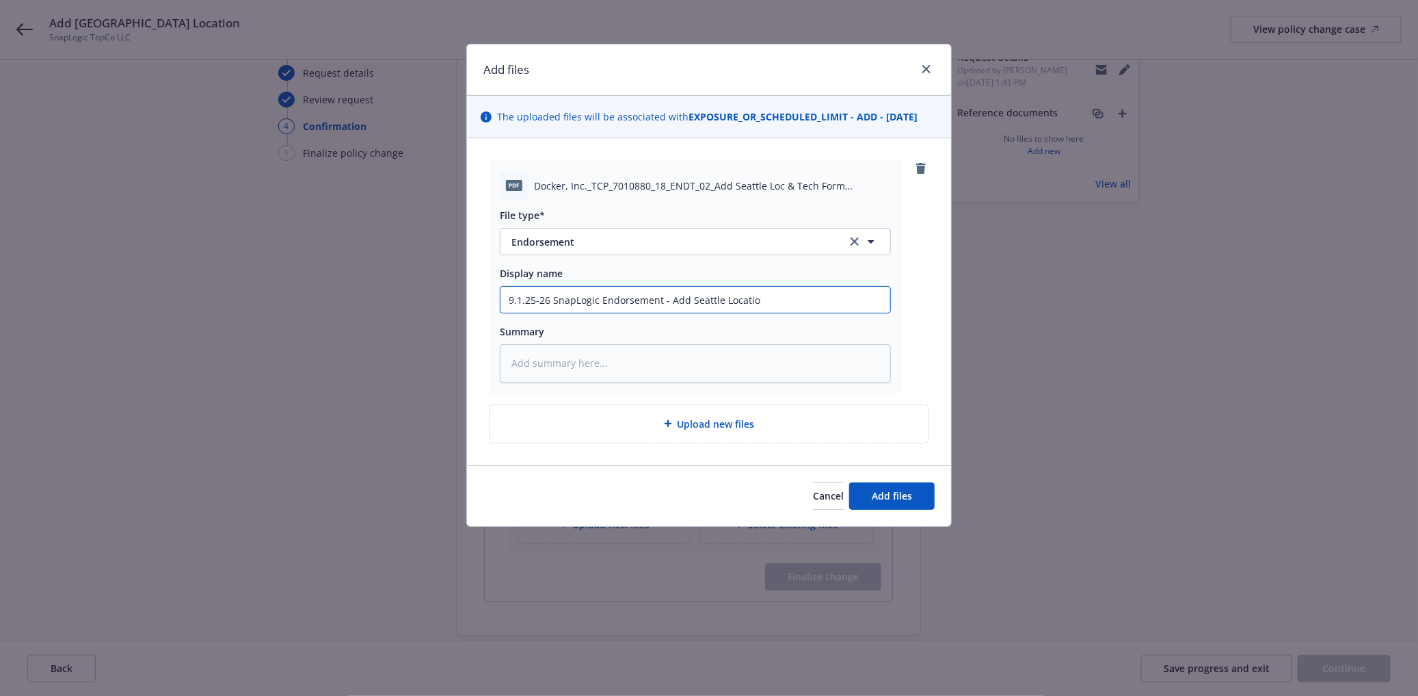
type textarea "x"
type input "9.1.25-26 SnapLogic Endorsement - Add Seattle Location"
click at [874, 484] on button "Add files" at bounding box center [891, 495] width 85 height 27
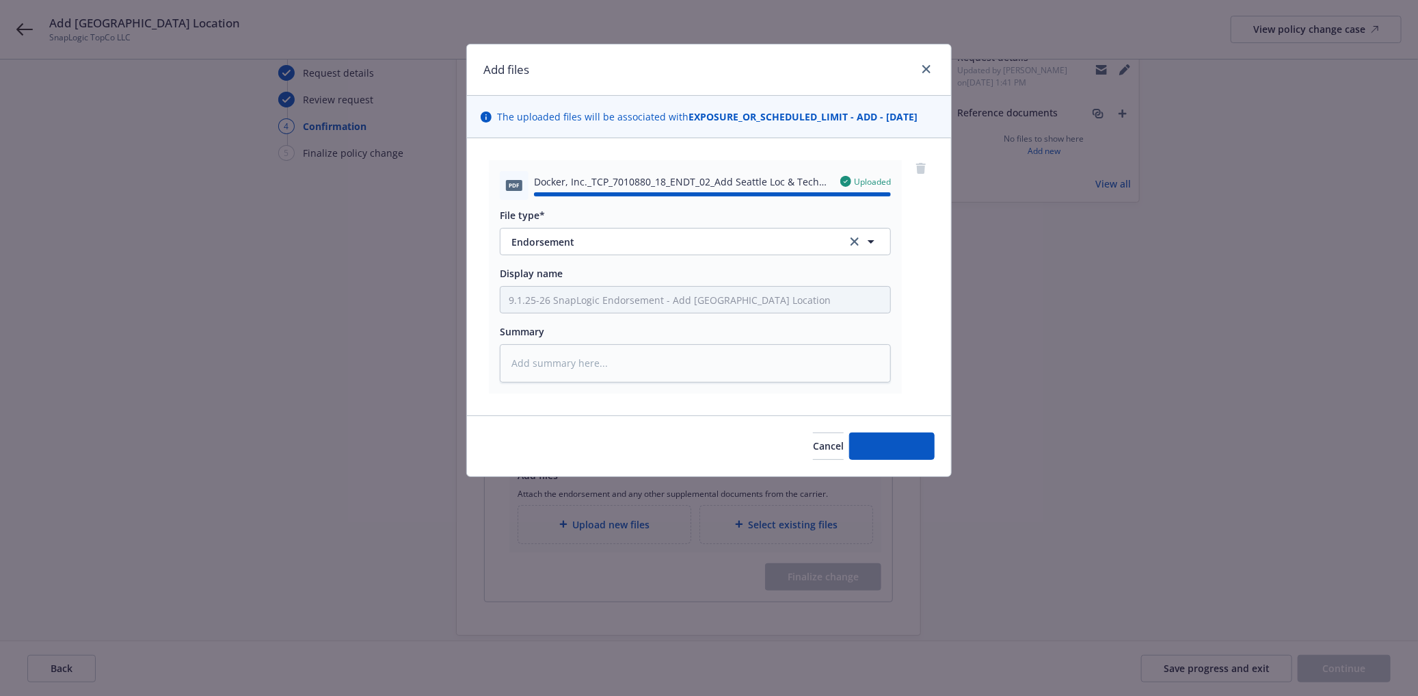
type textarea "x"
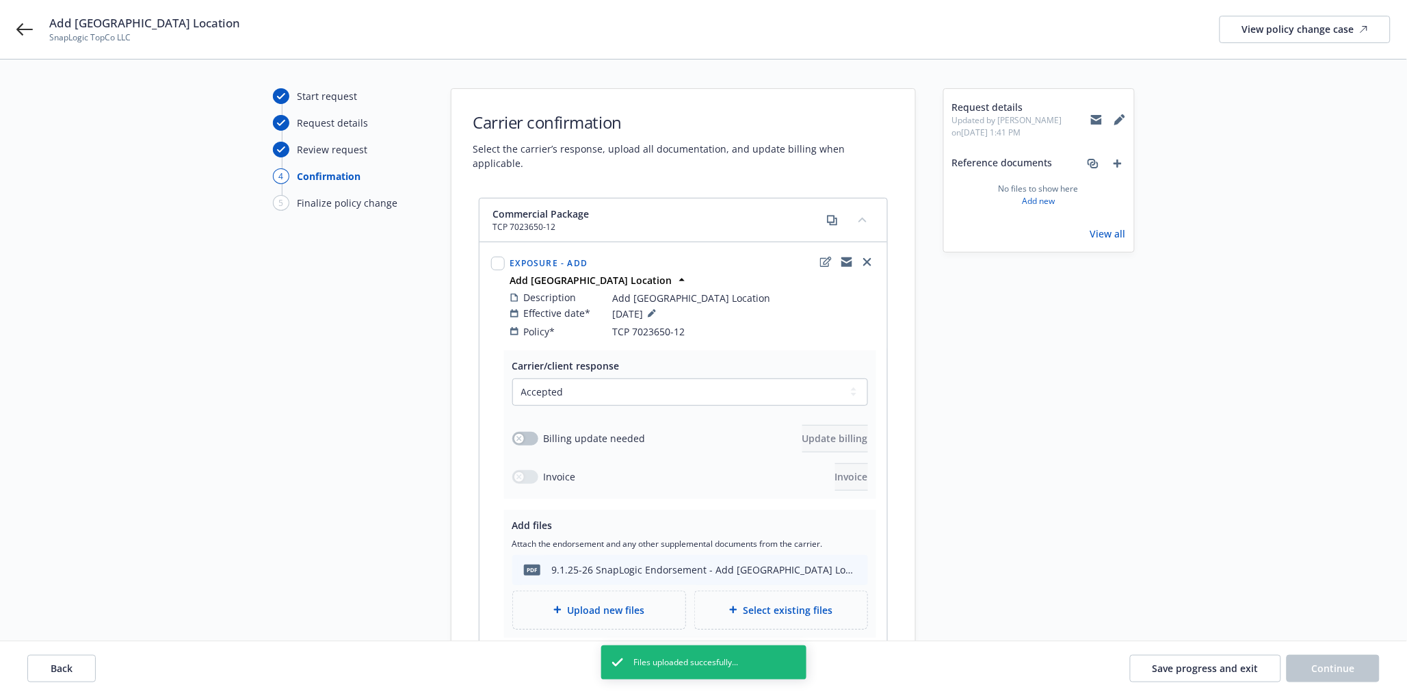
scroll to position [0, 0]
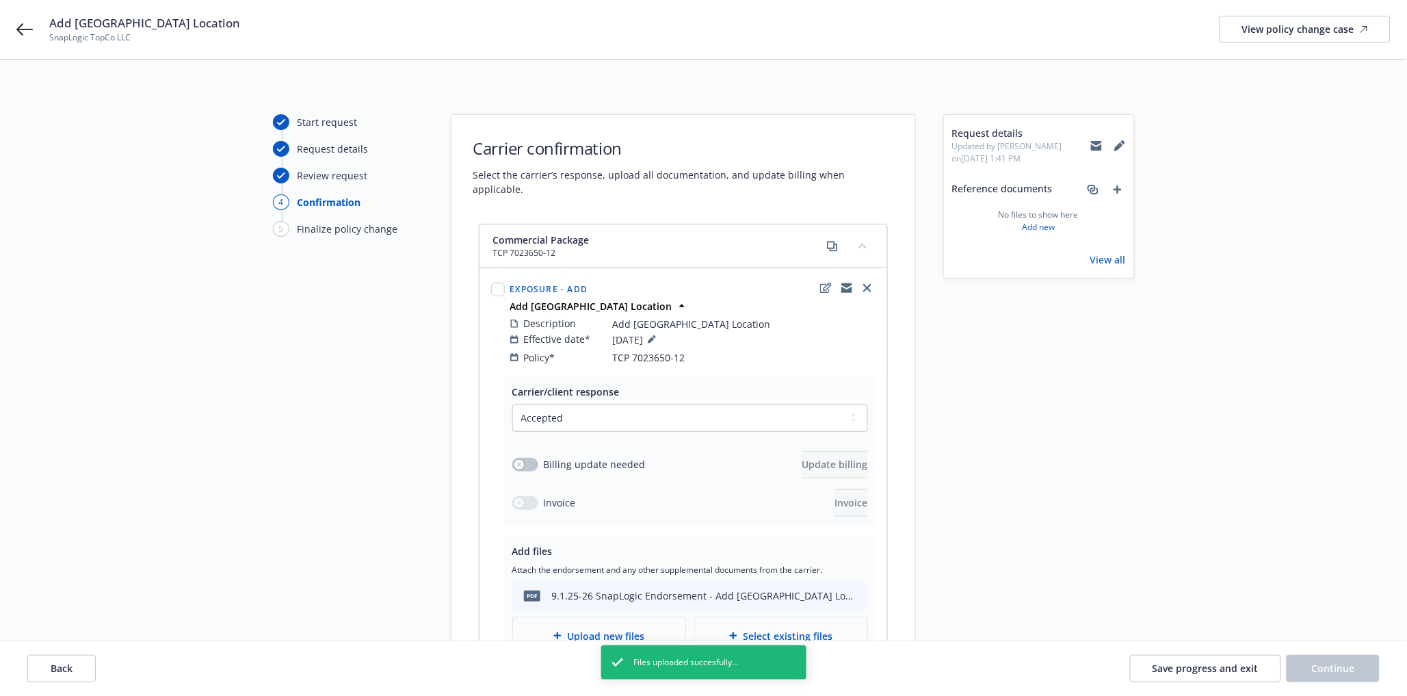
click at [514, 460] on div "Billing update needed Update billing" at bounding box center [690, 464] width 356 height 27
click at [525, 458] on button "button" at bounding box center [525, 465] width 26 height 14
click at [802, 458] on span "Update billing" at bounding box center [835, 464] width 66 height 13
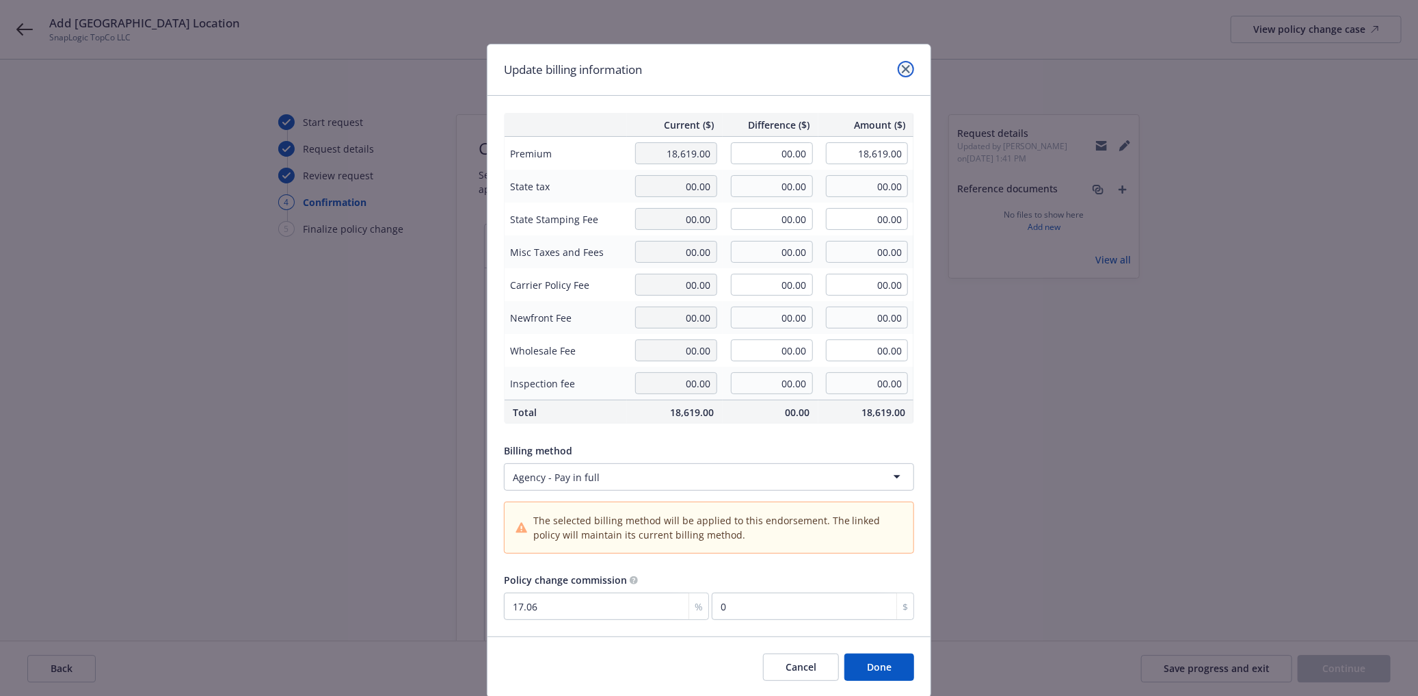
click at [902, 72] on icon "close" at bounding box center [906, 69] width 8 height 8
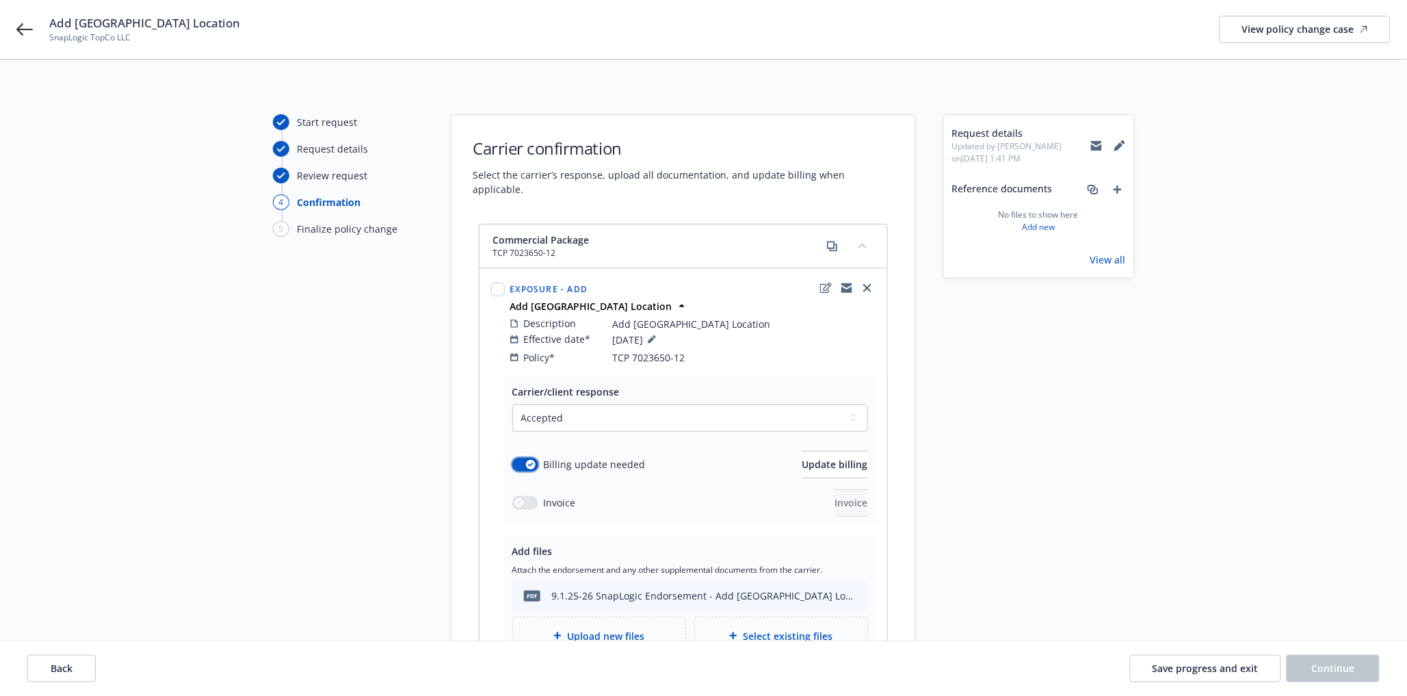
click at [521, 458] on button "button" at bounding box center [525, 465] width 26 height 14
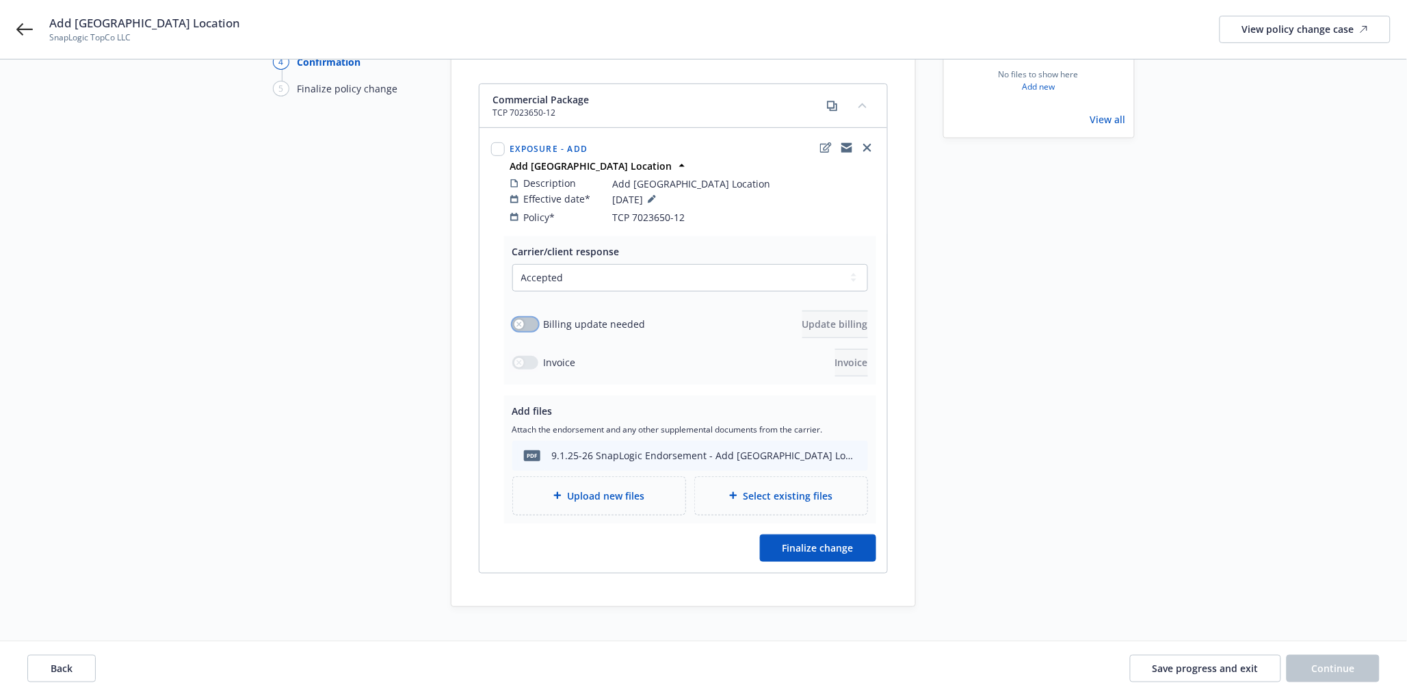
scroll to position [152, 0]
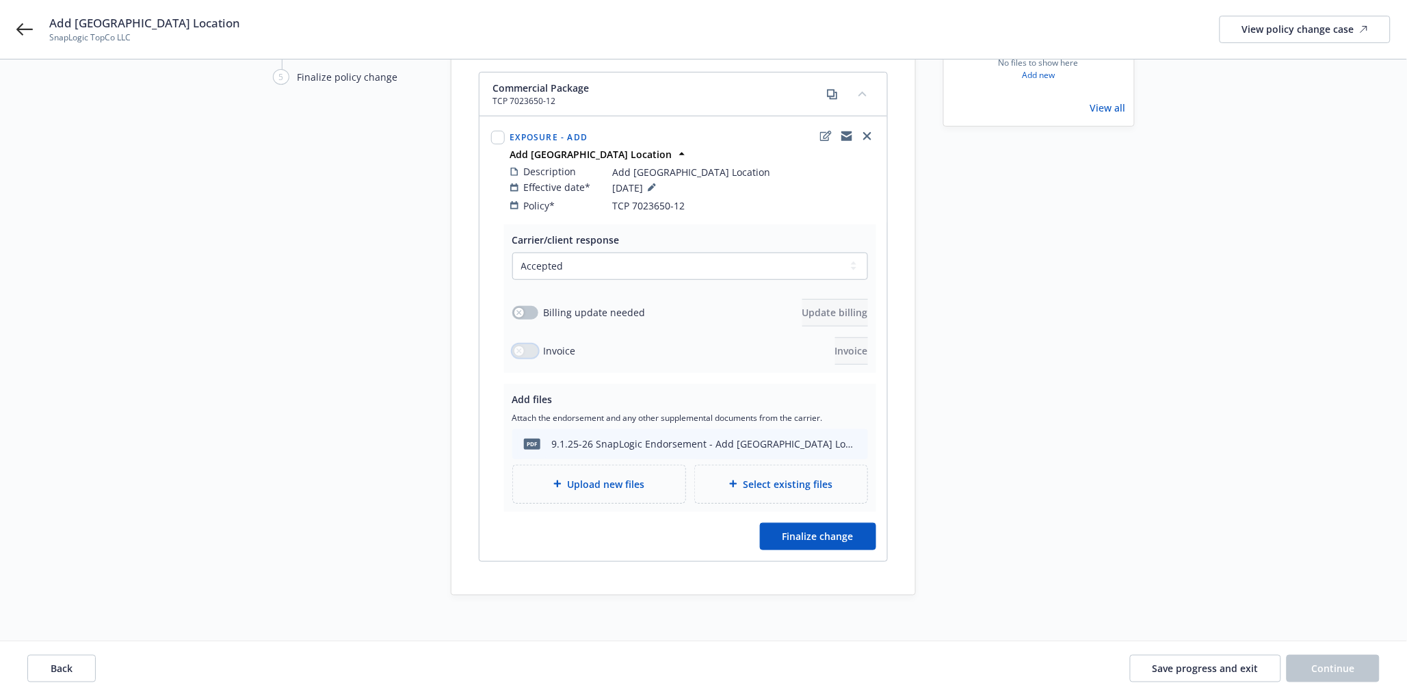
click at [525, 344] on button "button" at bounding box center [525, 351] width 26 height 14
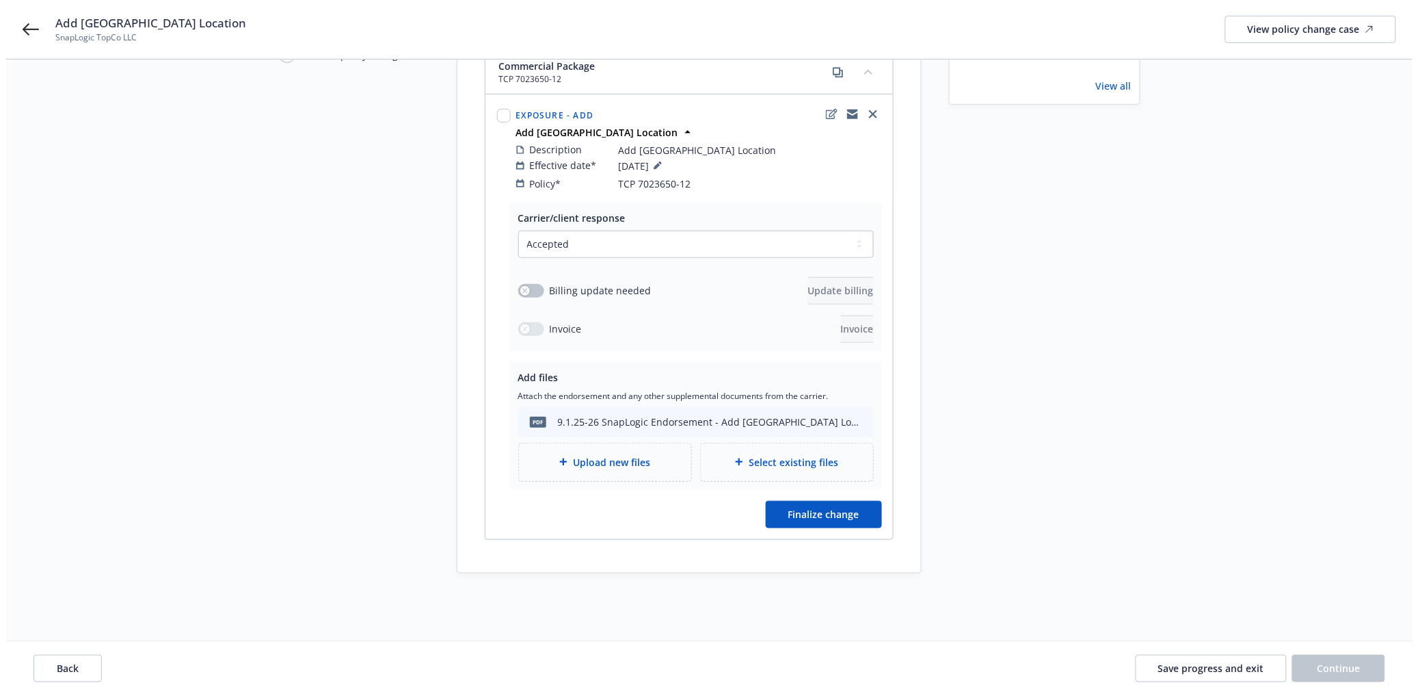
scroll to position [181, 0]
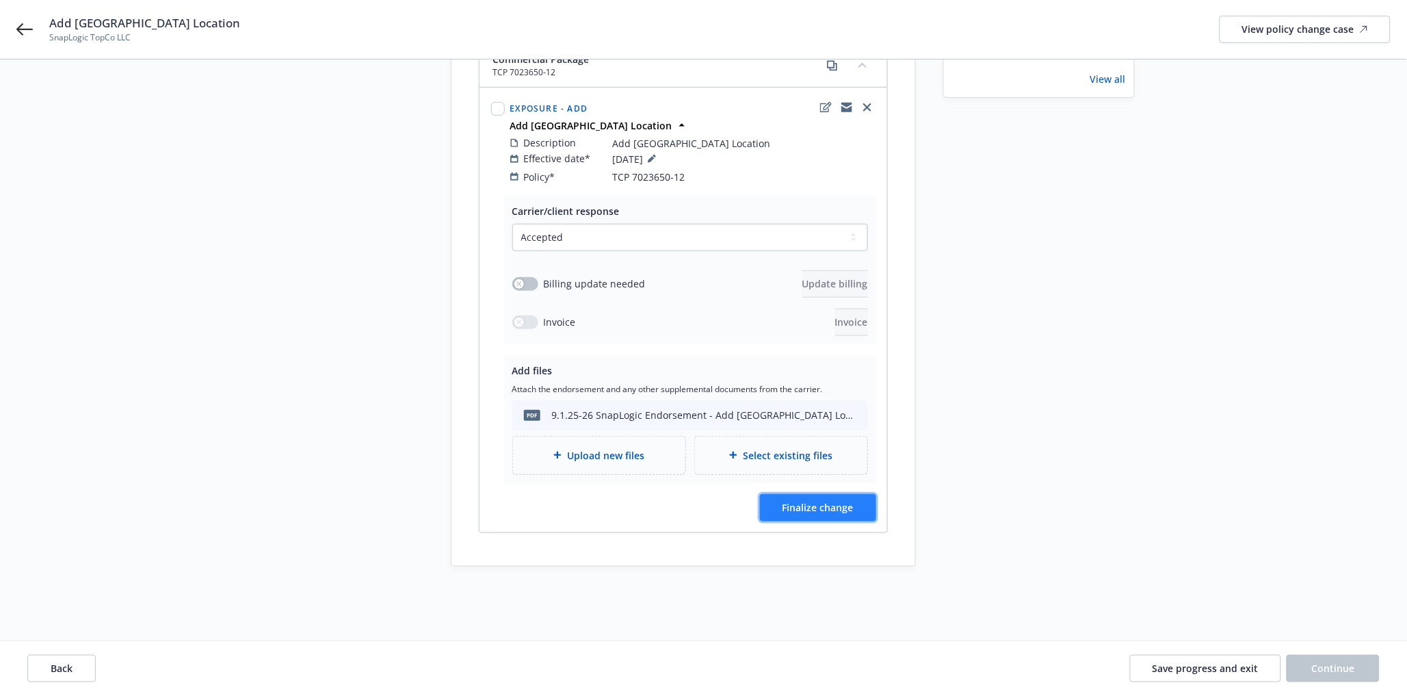
click at [817, 501] on span "Finalize change" at bounding box center [817, 507] width 71 height 13
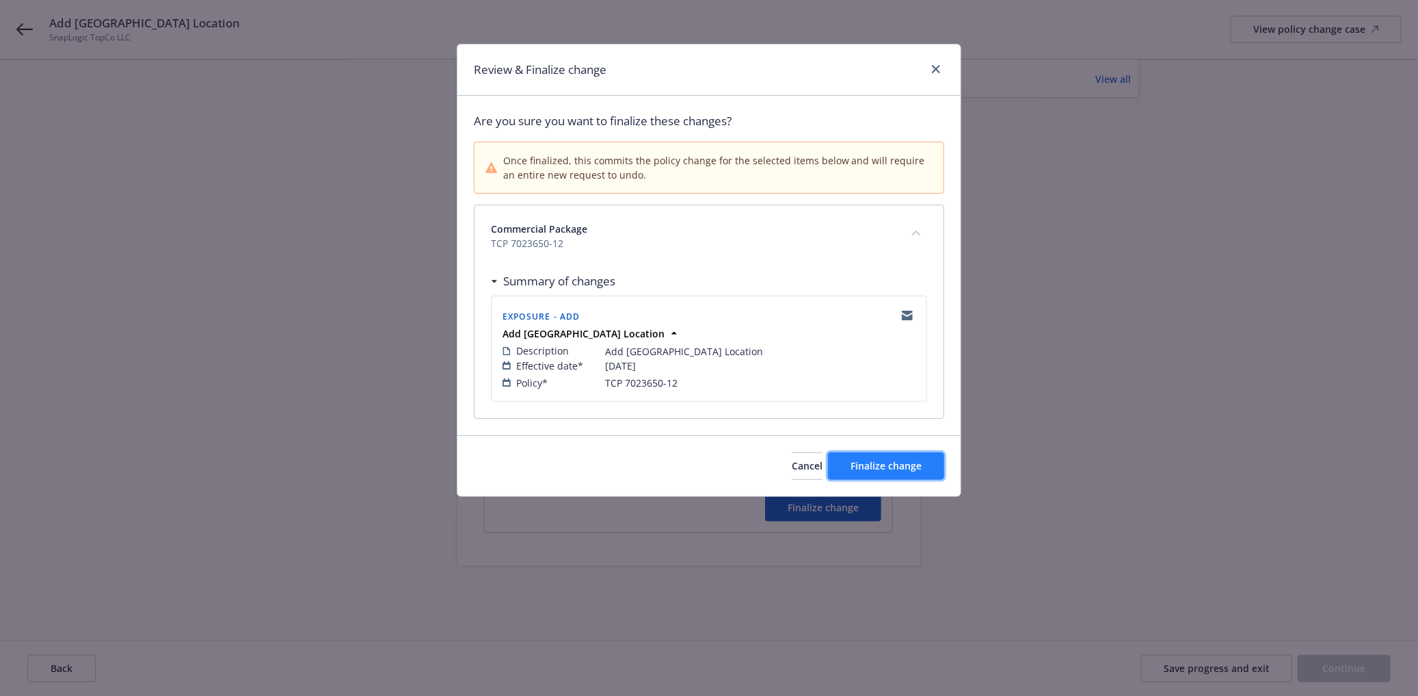
click at [917, 466] on span "Finalize change" at bounding box center [886, 465] width 71 height 13
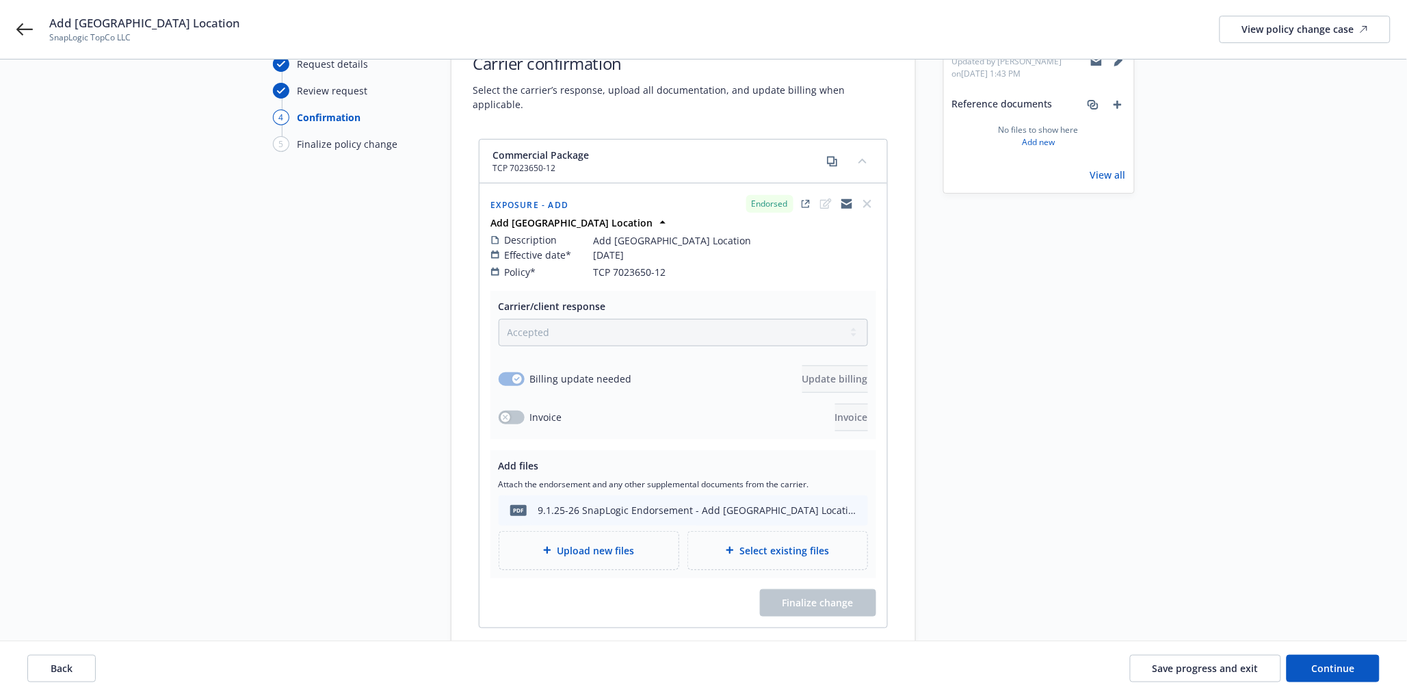
scroll to position [180, 0]
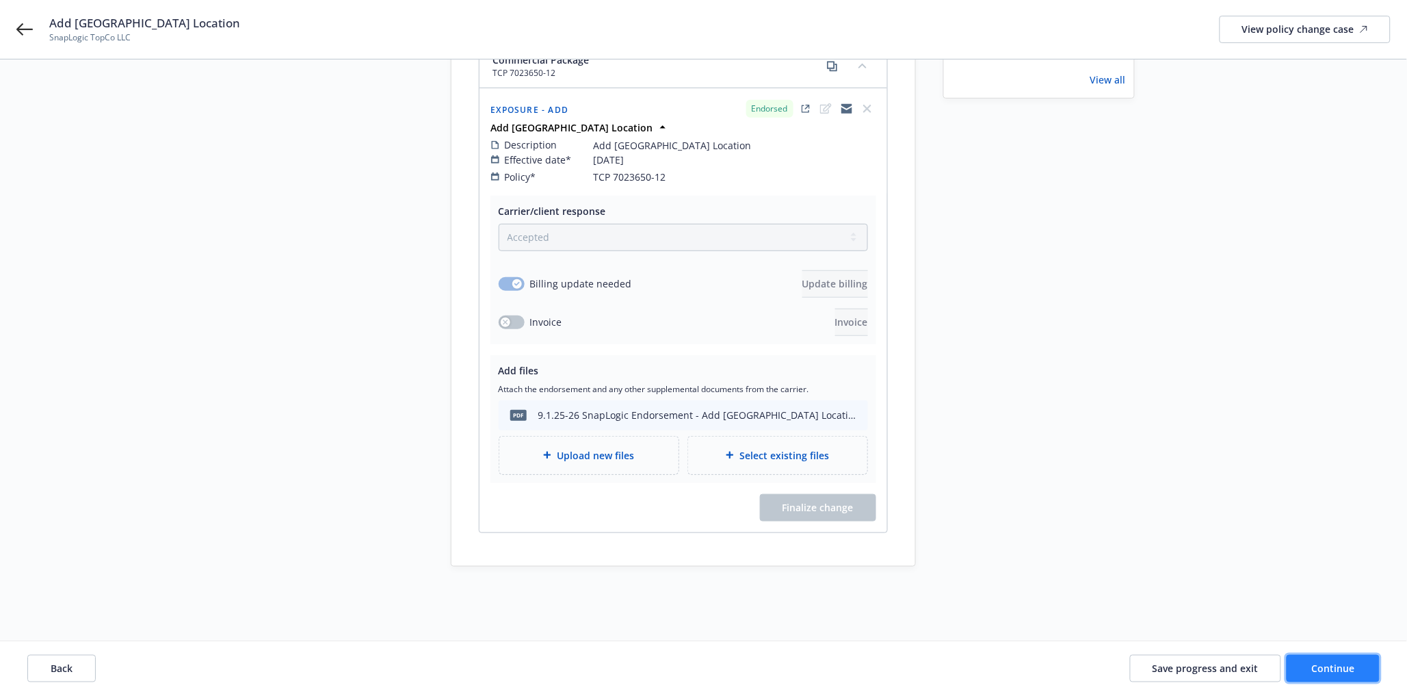
click at [1313, 662] on span "Continue" at bounding box center [1333, 667] width 43 height 13
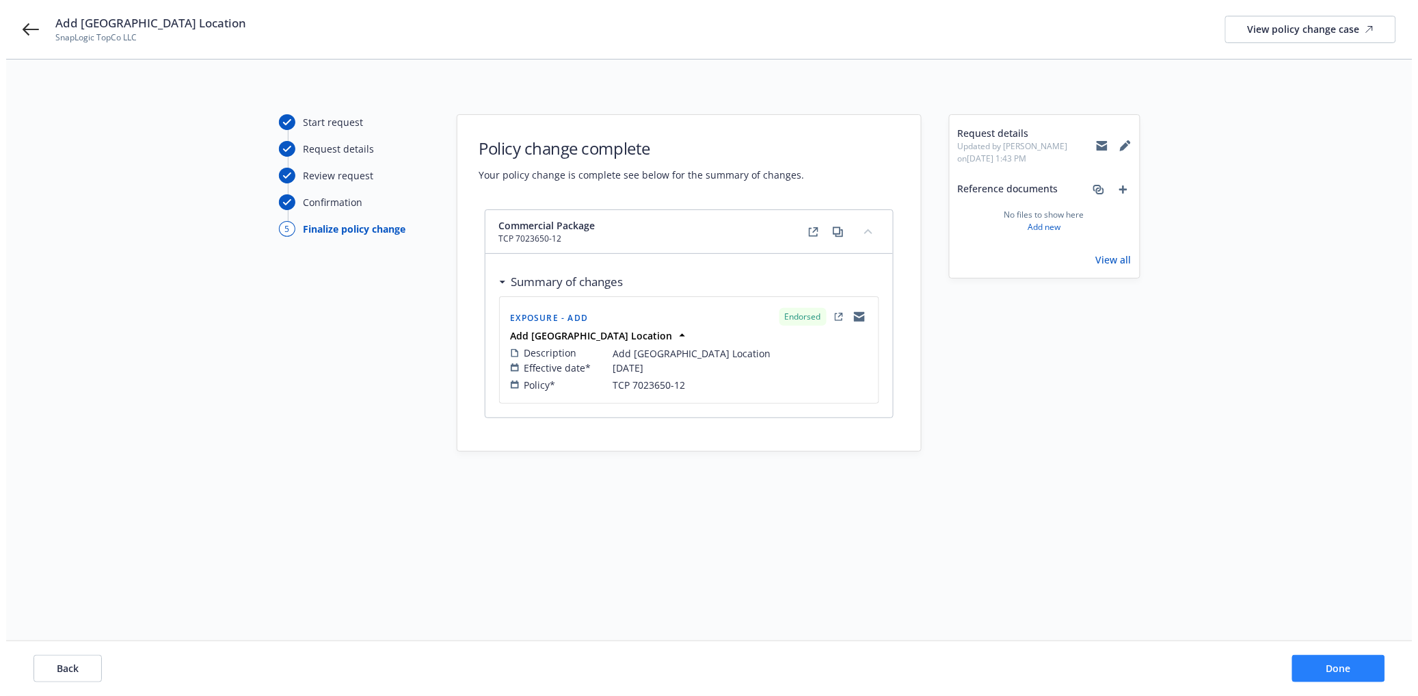
scroll to position [0, 0]
click at [1340, 678] on button "Done" at bounding box center [1344, 667] width 93 height 27
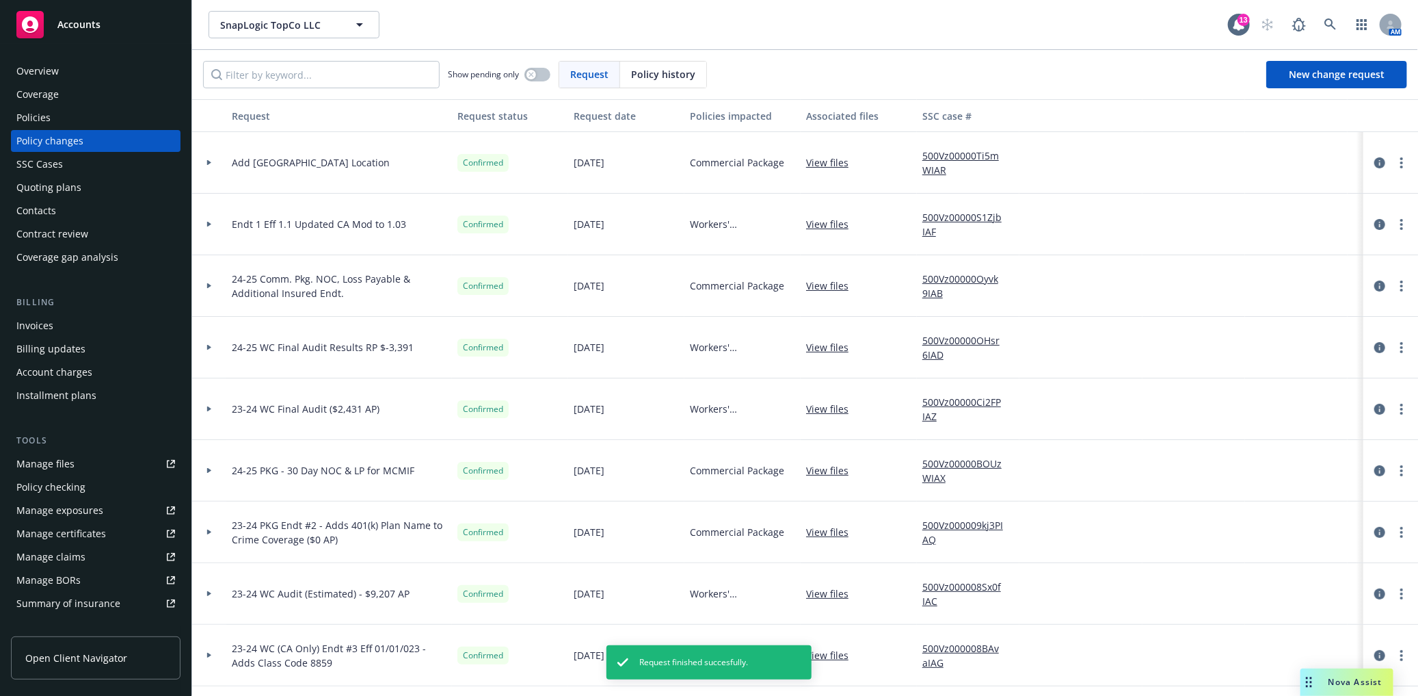
click at [202, 160] on div at bounding box center [209, 162] width 23 height 5
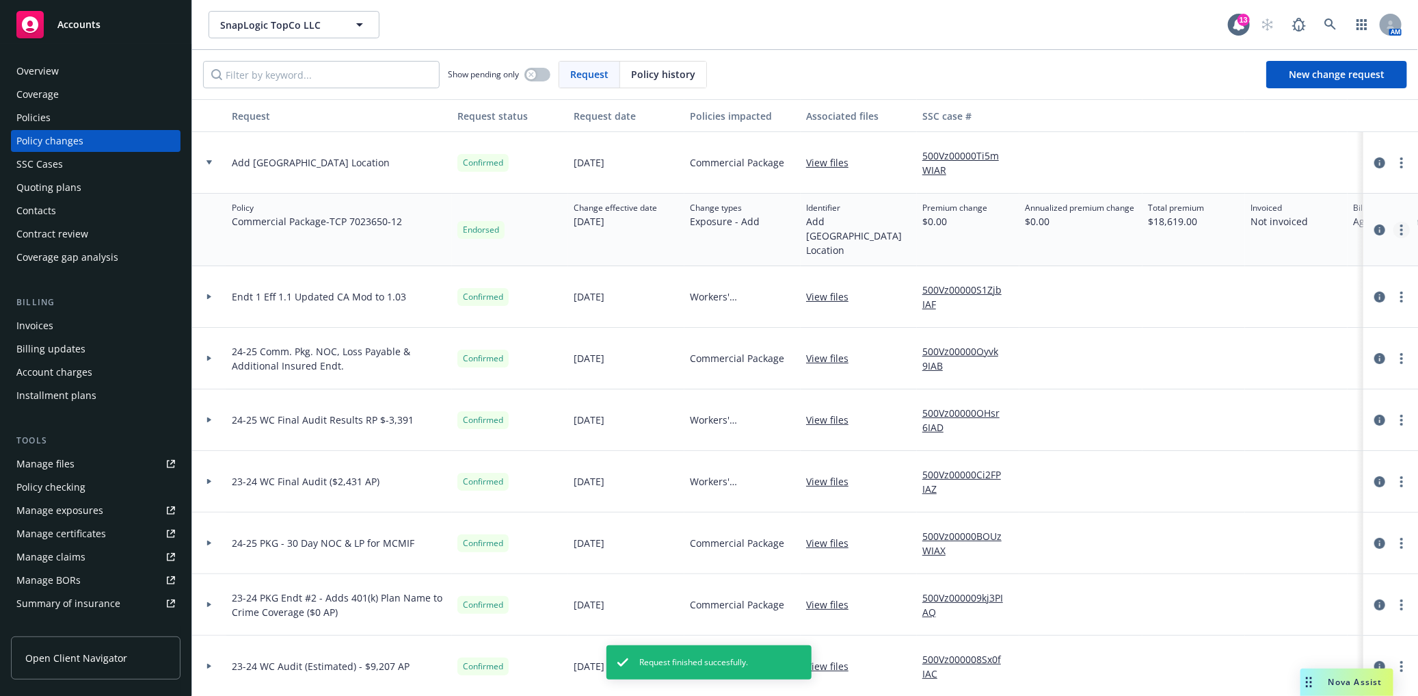
click at [1401, 227] on icon "more" at bounding box center [1402, 229] width 3 height 11
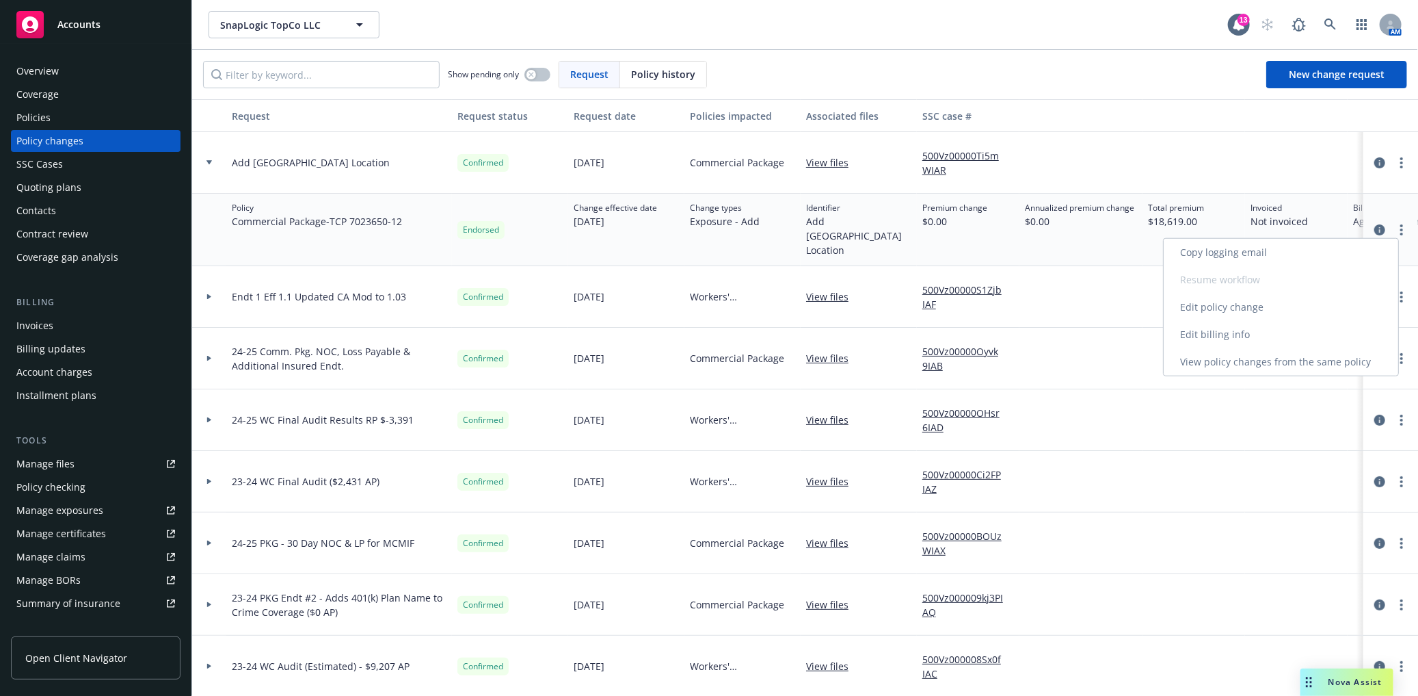
click at [1206, 340] on link "Edit billing info" at bounding box center [1281, 334] width 235 height 27
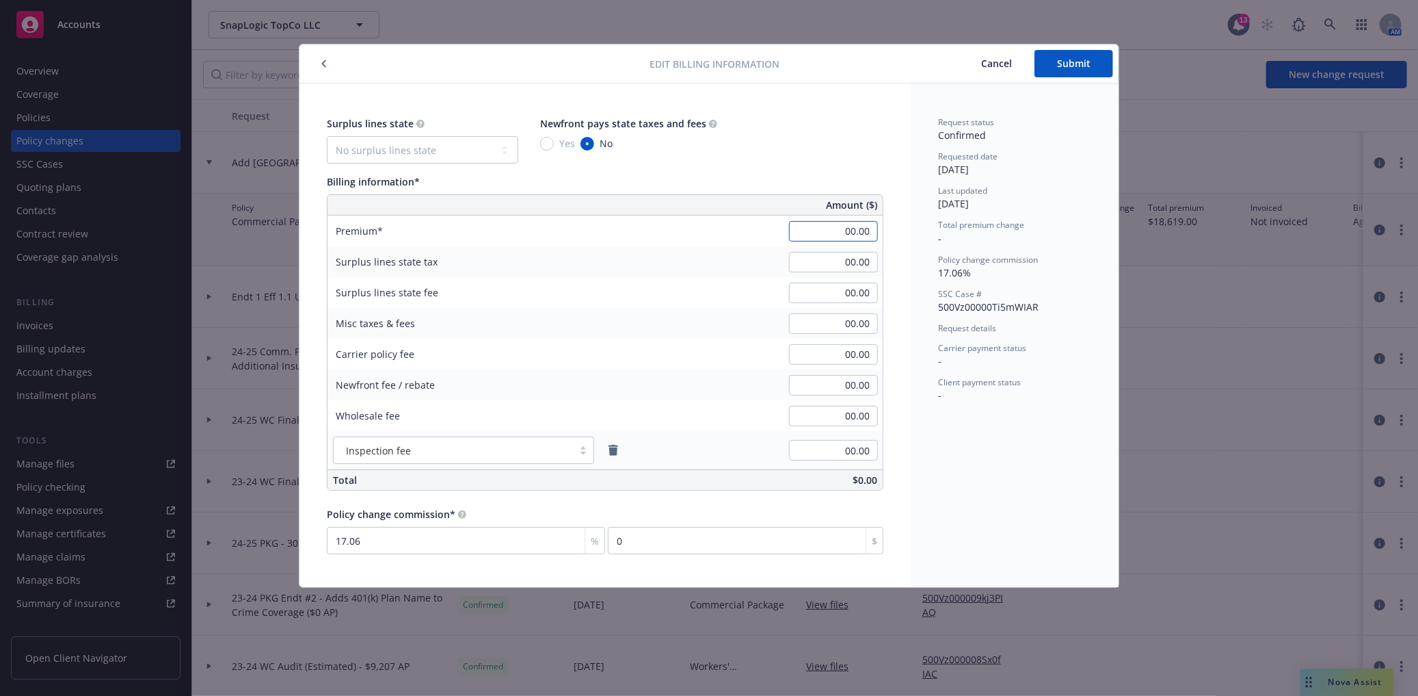
click at [808, 231] on input "00.00" at bounding box center [833, 231] width 89 height 21
click at [812, 238] on input "00.00" at bounding box center [833, 231] width 89 height 21
drag, startPoint x: 817, startPoint y: 235, endPoint x: 877, endPoint y: 234, distance: 60.2
click at [877, 234] on input "00.00" at bounding box center [833, 231] width 89 height 21
click at [822, 268] on input "00.00" at bounding box center [833, 262] width 89 height 21
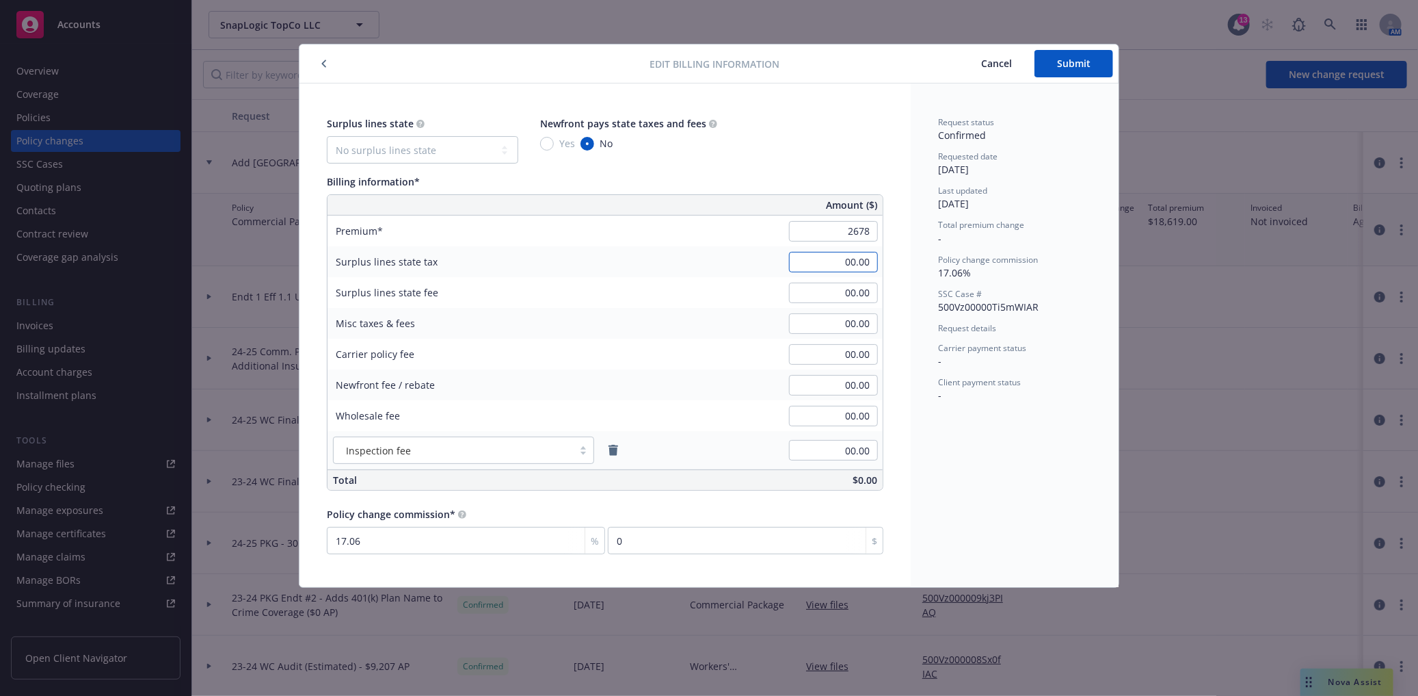
type input "2,678.00"
type input "456.87"
type input "1"
type input "26.78"
type input "18"
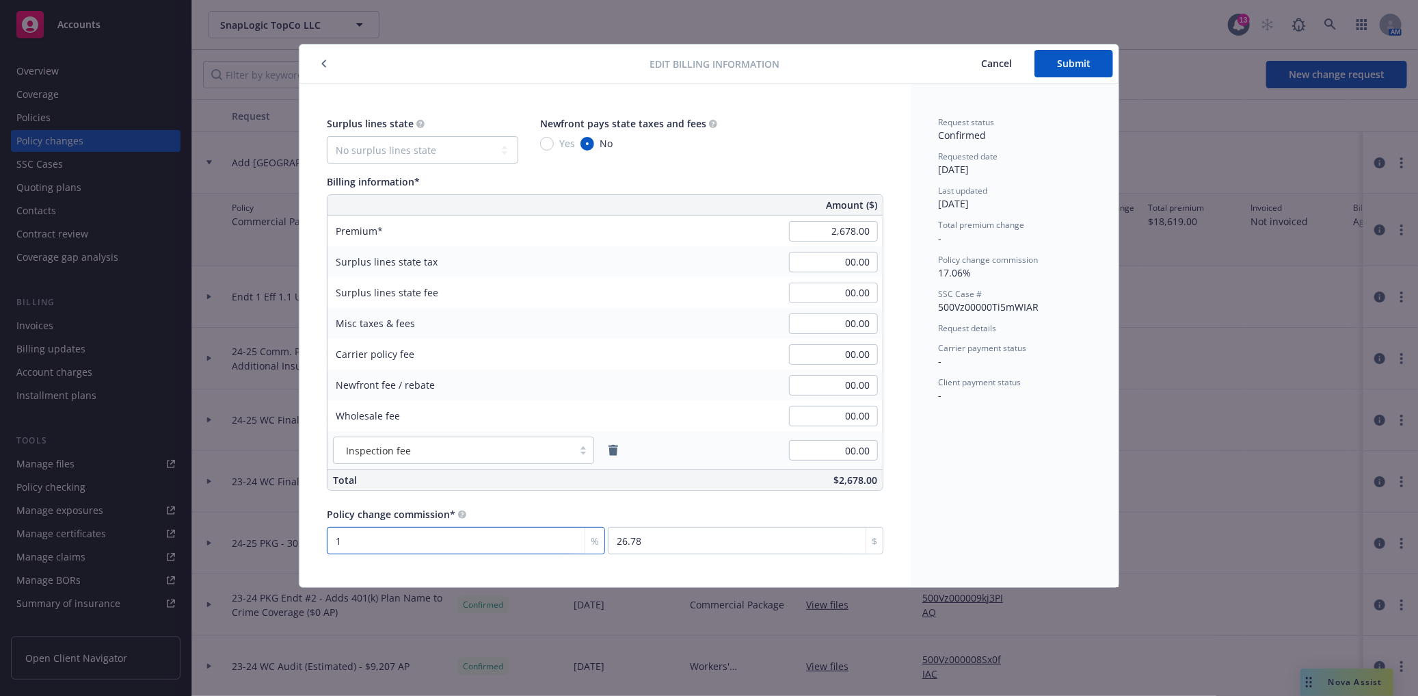
type input "482.04"
click at [687, 504] on div "Surplus lines state No surplus lines state Alaska Alabama Arkansas Arizona Cali…" at bounding box center [605, 335] width 557 height 438
click at [1056, 68] on button "Submit" at bounding box center [1074, 63] width 79 height 27
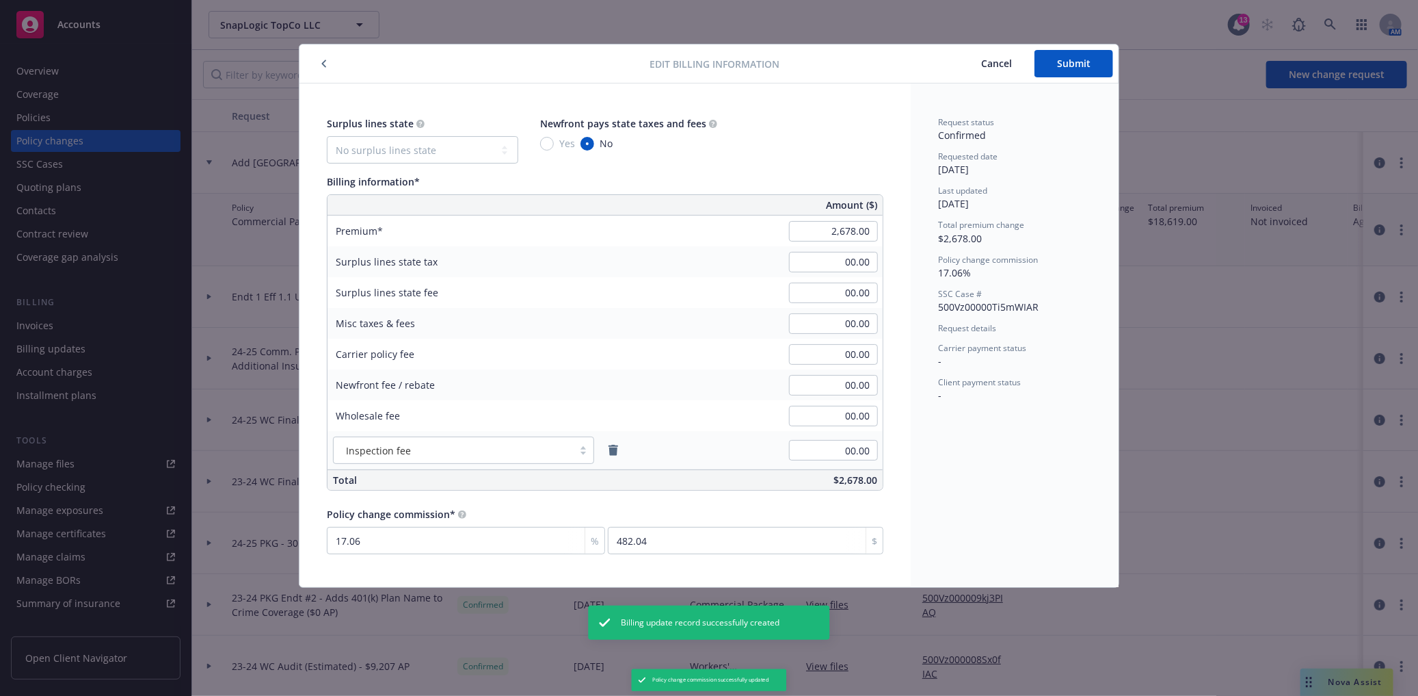
type input "18"
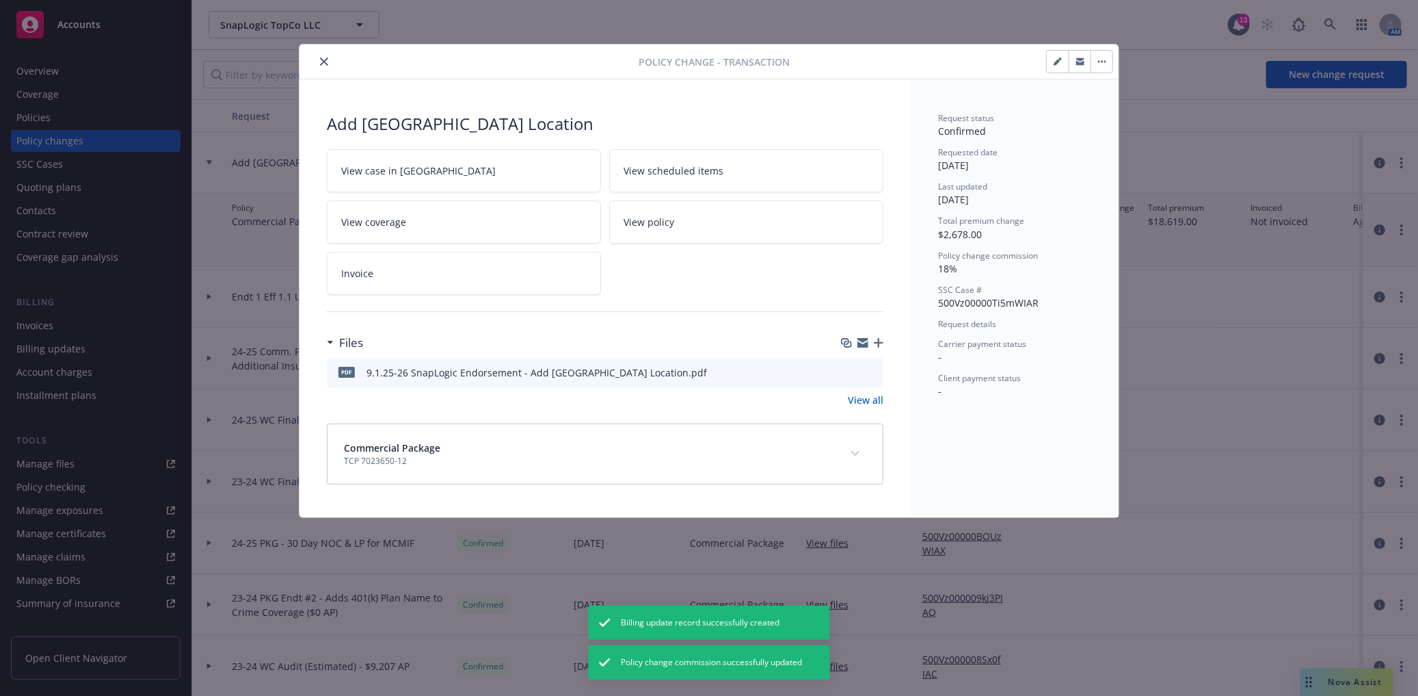
click at [328, 62] on button "close" at bounding box center [324, 61] width 16 height 16
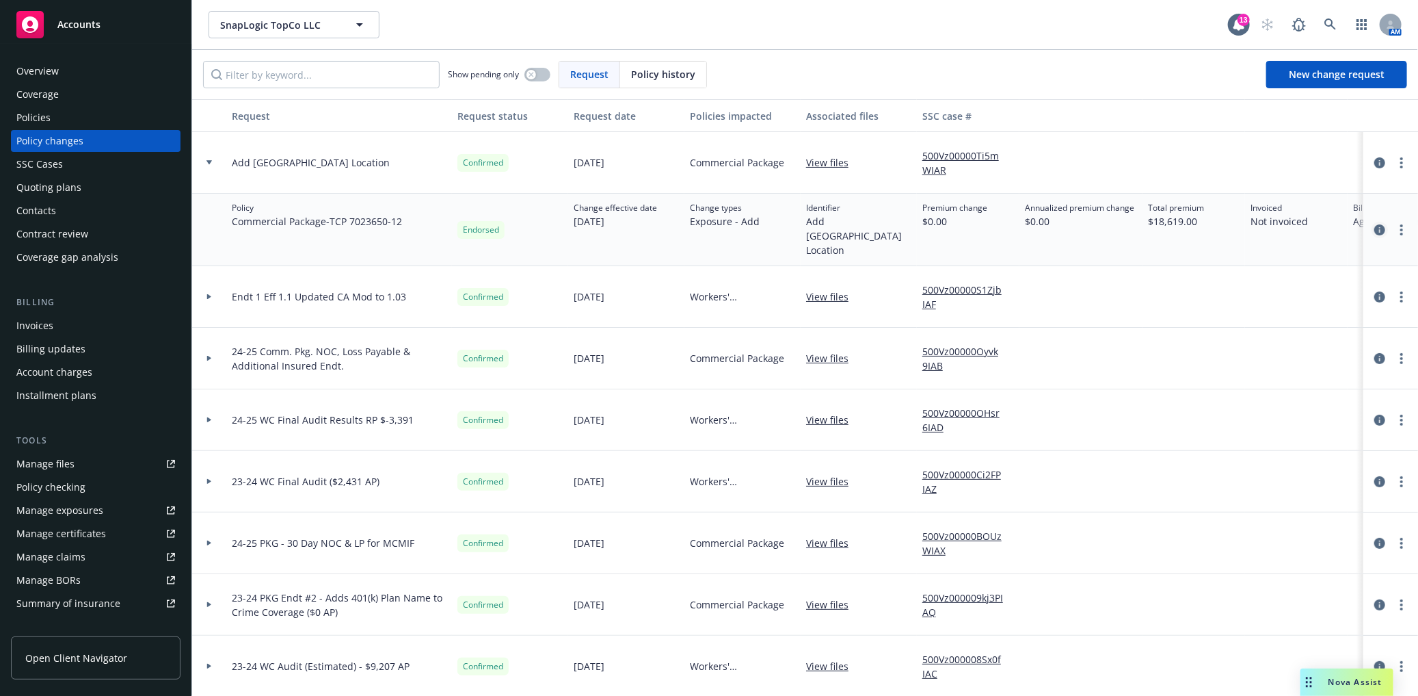
click at [1375, 224] on icon "circleInformation" at bounding box center [1380, 229] width 11 height 11
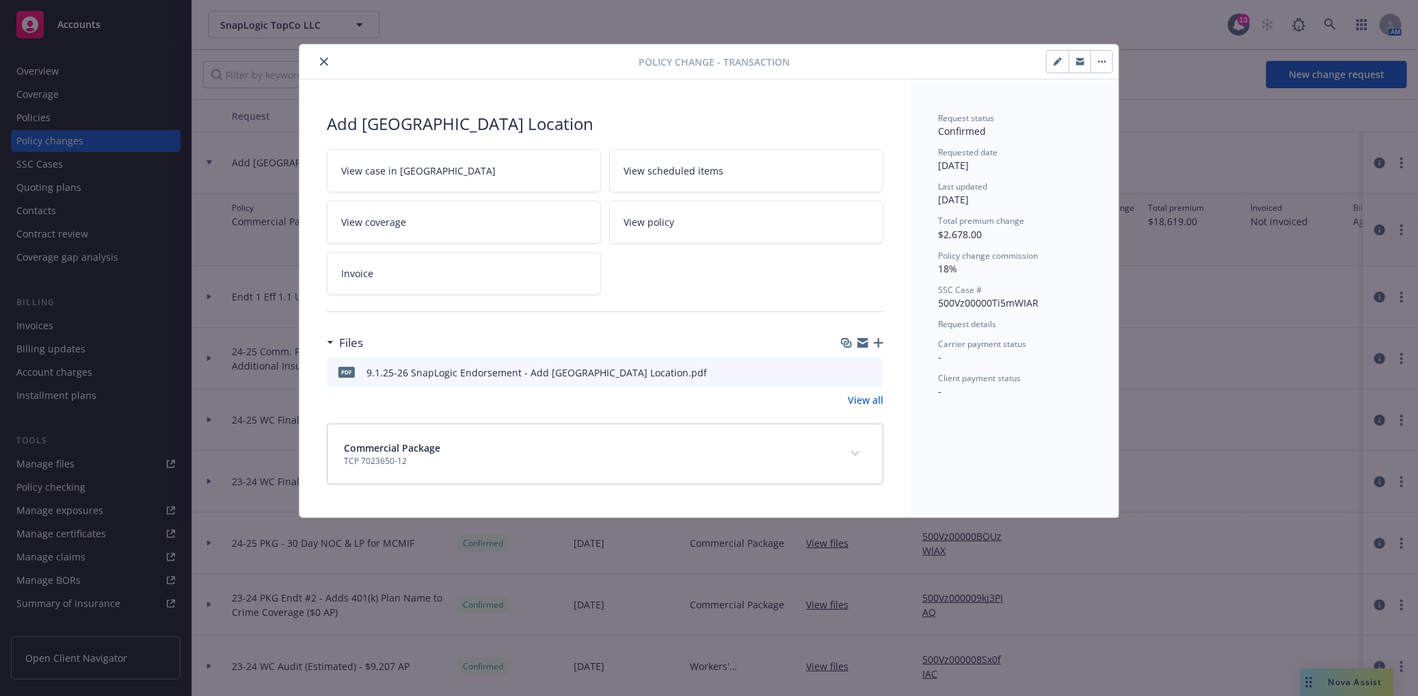
click at [427, 259] on link "Invoice" at bounding box center [464, 273] width 274 height 43
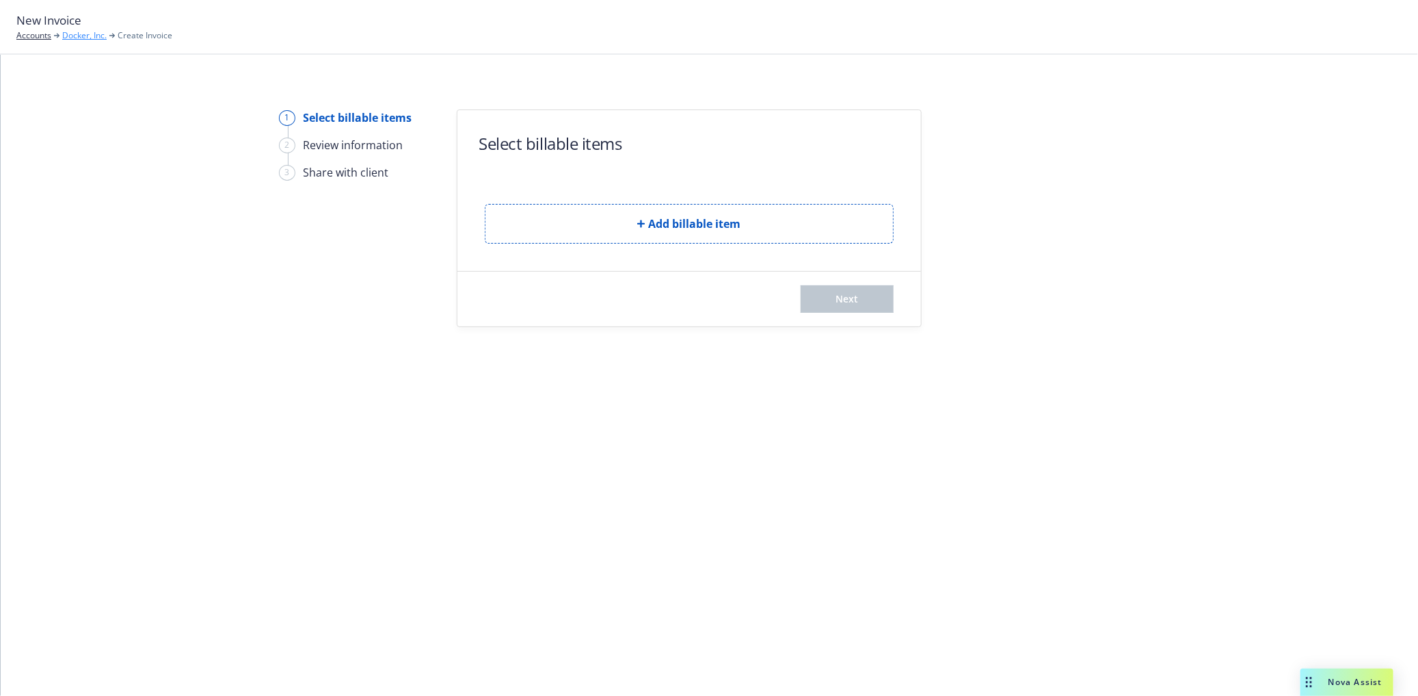
click at [96, 37] on link "Docker, Inc." at bounding box center [84, 35] width 44 height 12
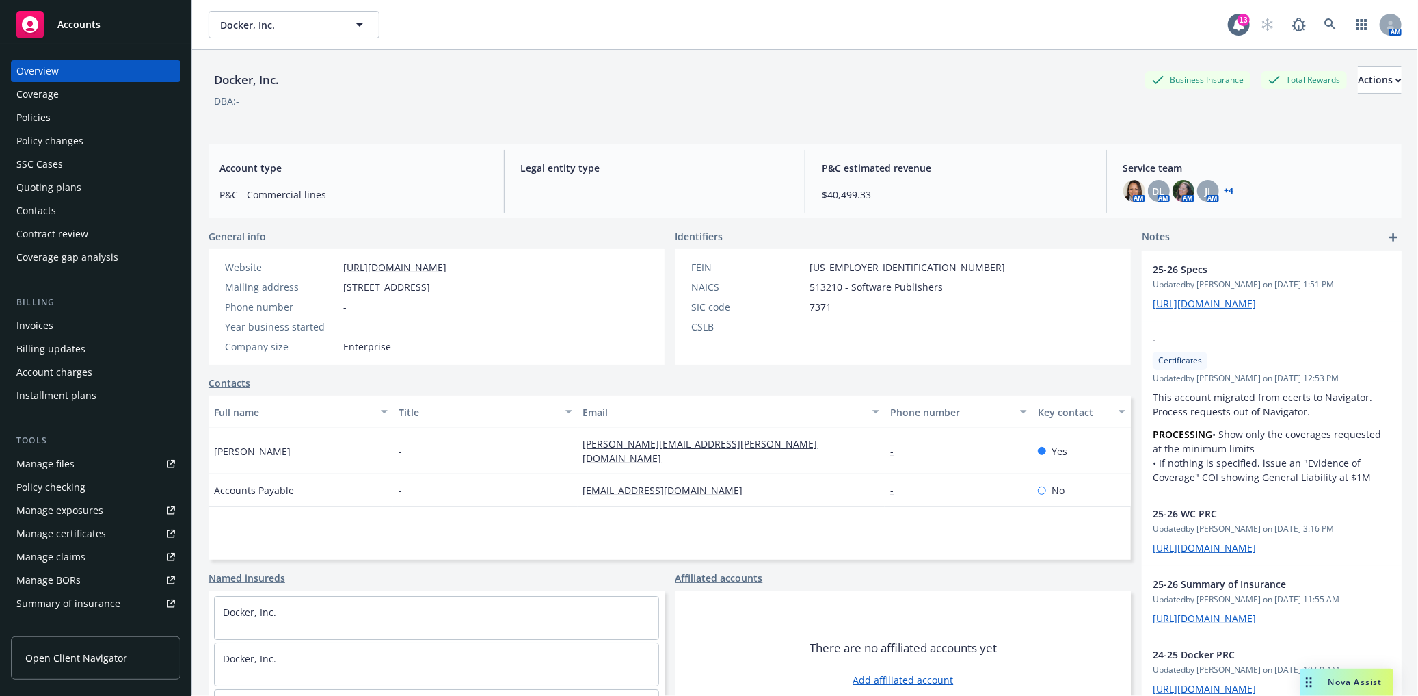
click at [497, 79] on div "Docker, Inc. Business Insurance Total Rewards Actions" at bounding box center [805, 79] width 1193 height 27
click at [496, 375] on div "Contacts" at bounding box center [670, 382] width 923 height 14
